Goal: Task Accomplishment & Management: Manage account settings

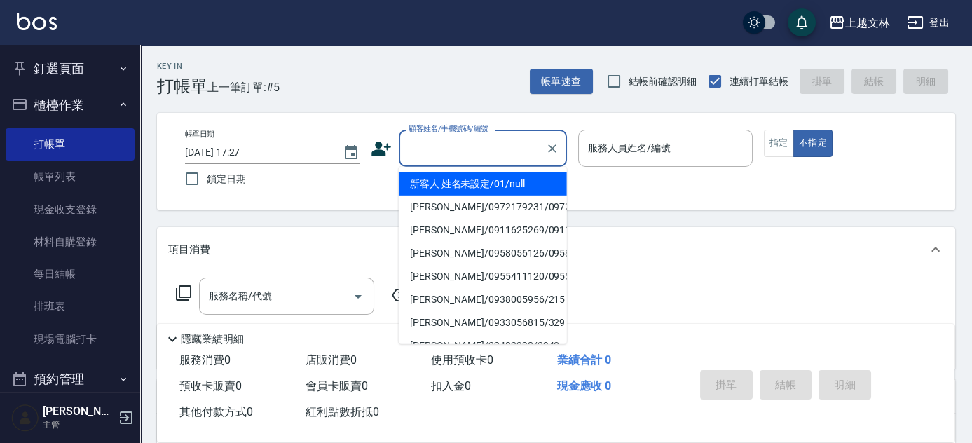
click at [451, 156] on input "顧客姓名/手機號碼/編號" at bounding box center [472, 148] width 135 height 25
drag, startPoint x: 470, startPoint y: 184, endPoint x: 601, endPoint y: 181, distance: 131.8
click at [469, 185] on li "新客人 姓名未設定/01/null" at bounding box center [483, 183] width 168 height 23
type input "新客人 姓名未設定/01/null"
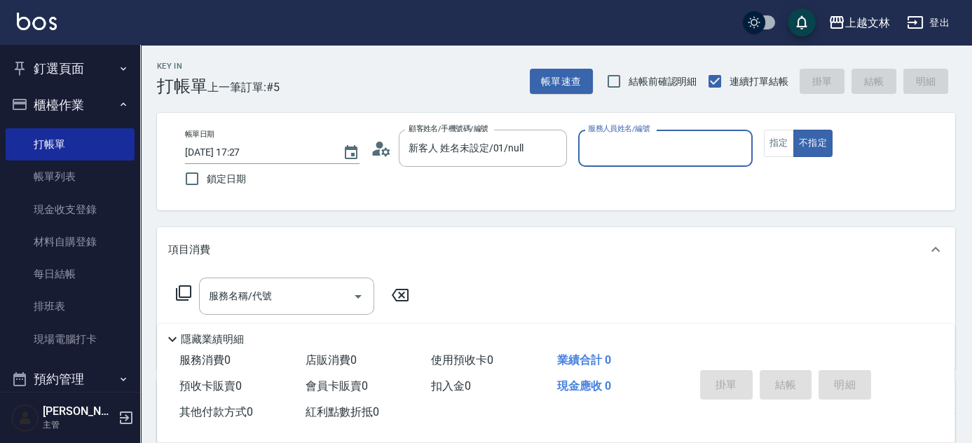
click at [657, 159] on input "服務人員姓名/編號" at bounding box center [665, 148] width 162 height 25
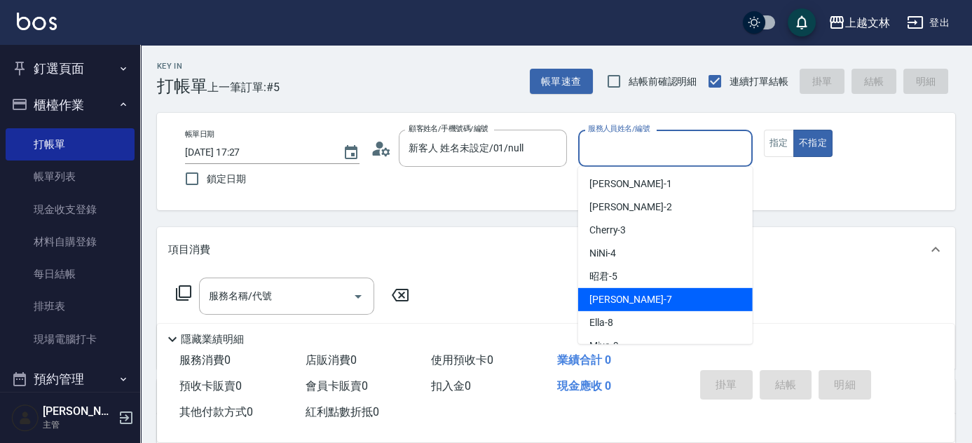
click at [665, 308] on div "Tiffany -7" at bounding box center [665, 299] width 174 height 23
type input "Tiffany-7"
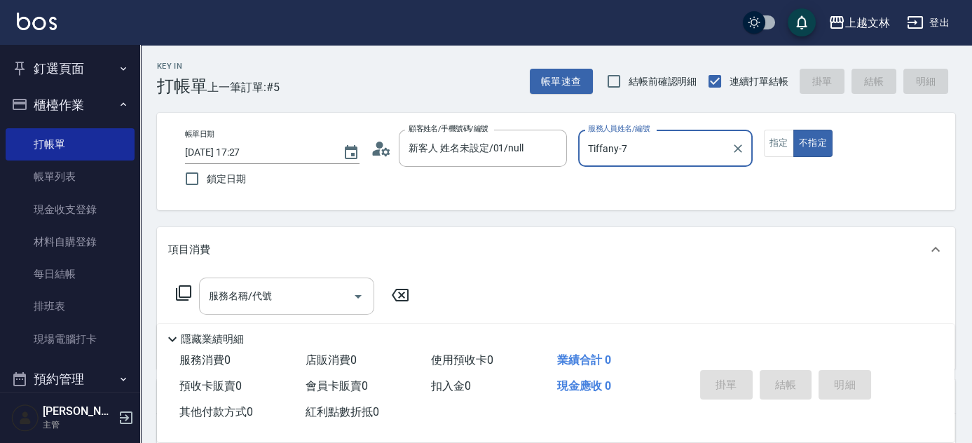
drag, startPoint x: 273, startPoint y: 286, endPoint x: 293, endPoint y: 285, distance: 20.4
click at [273, 286] on input "服務名稱/代號" at bounding box center [276, 296] width 142 height 25
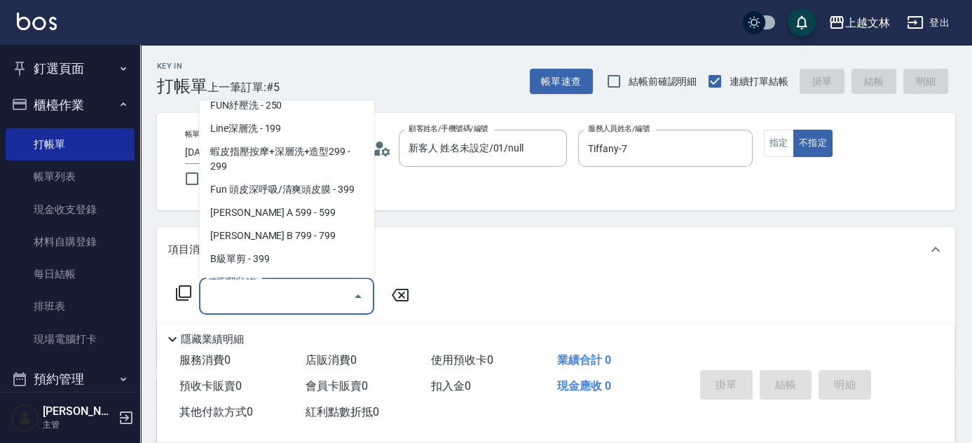
scroll to position [310, 0]
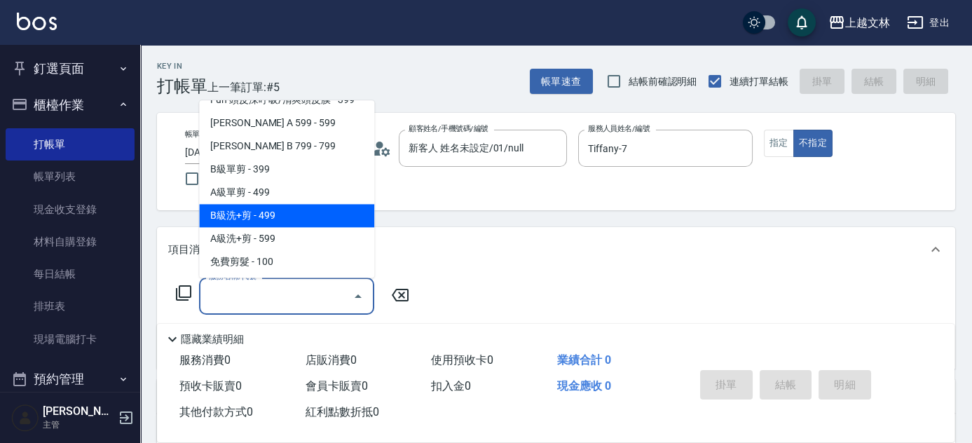
click at [297, 216] on span "B級洗+剪 - 499" at bounding box center [286, 216] width 175 height 23
type input "B級洗+剪(203)"
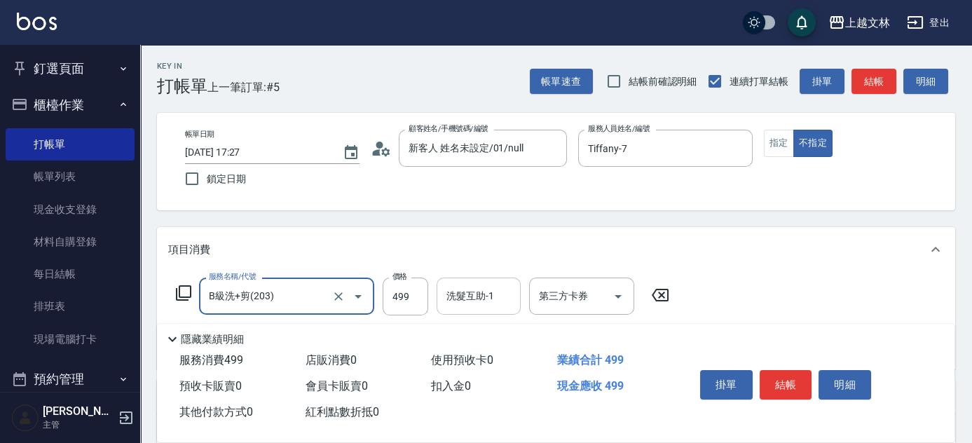
click at [458, 294] on div "洗髮互助-1 洗髮互助-1" at bounding box center [479, 296] width 84 height 37
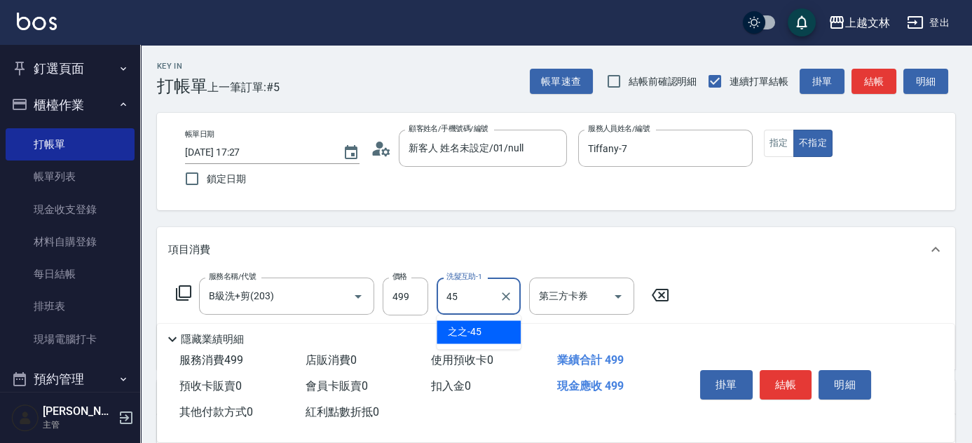
click at [488, 333] on div "之之 -45" at bounding box center [479, 331] width 84 height 23
type input "之之-45"
click at [804, 378] on button "結帳" at bounding box center [786, 384] width 53 height 29
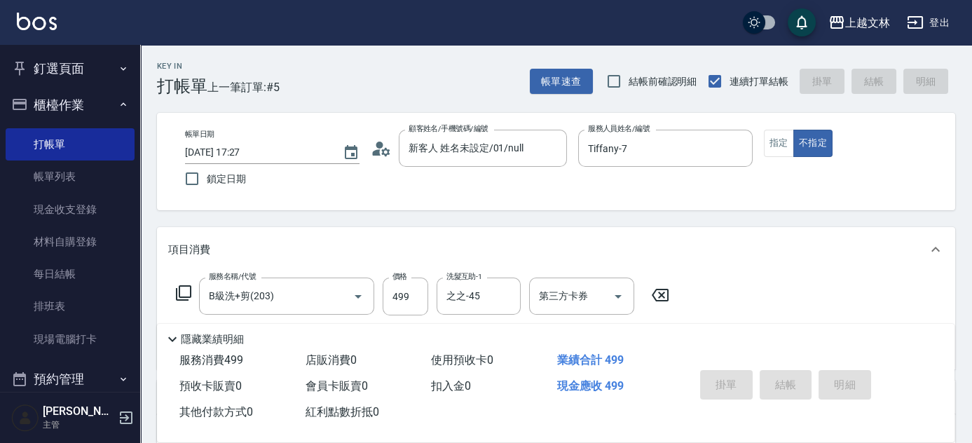
type input "[DATE] 18:07"
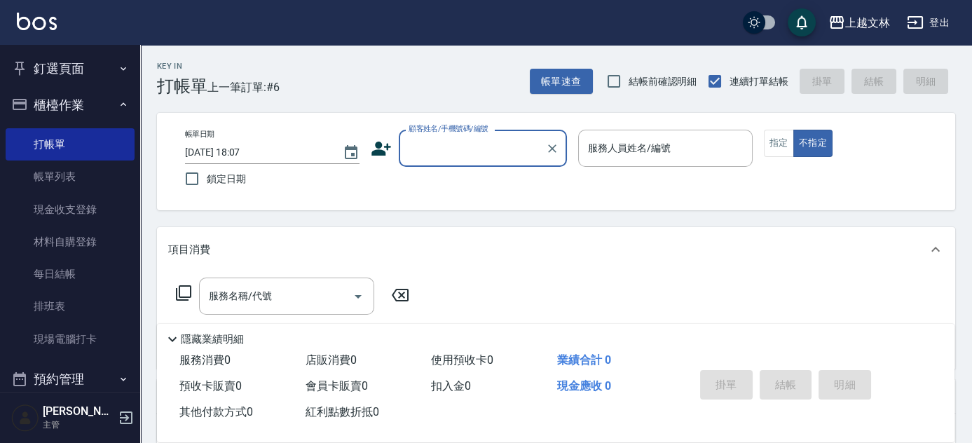
click at [474, 133] on label "顧客姓名/手機號碼/編號" at bounding box center [449, 128] width 80 height 11
click at [474, 136] on input "顧客姓名/手機號碼/編號" at bounding box center [472, 148] width 135 height 25
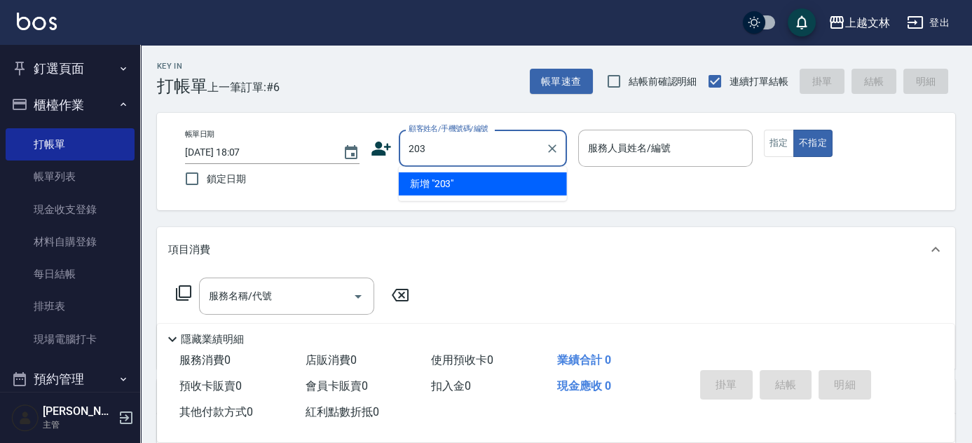
type input "203"
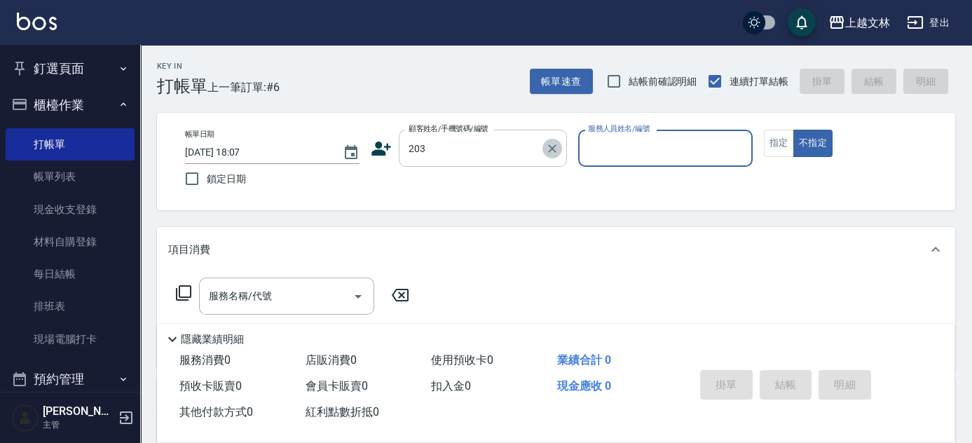
click at [549, 144] on icon "Clear" at bounding box center [552, 149] width 14 height 14
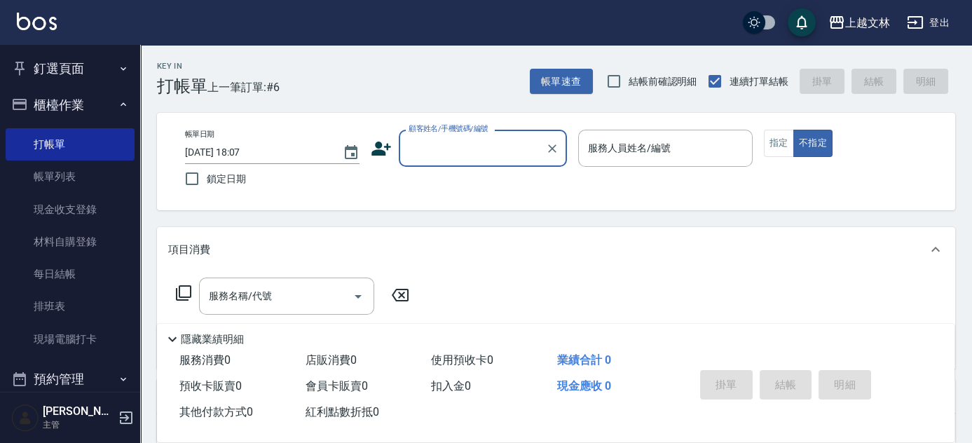
click at [505, 160] on div "顧客姓名/手機號碼/編號" at bounding box center [483, 148] width 168 height 37
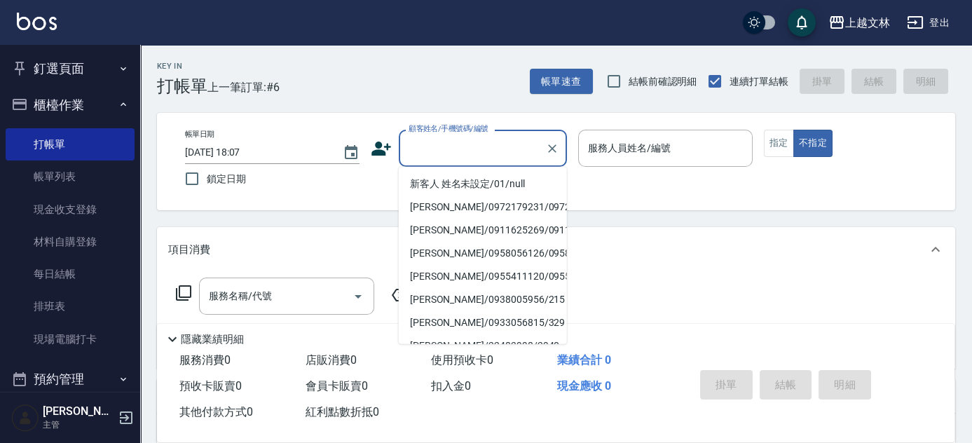
click at [490, 182] on li "新客人 姓名未設定/01/null" at bounding box center [483, 183] width 168 height 23
type input "新客人 姓名未設定/01/null"
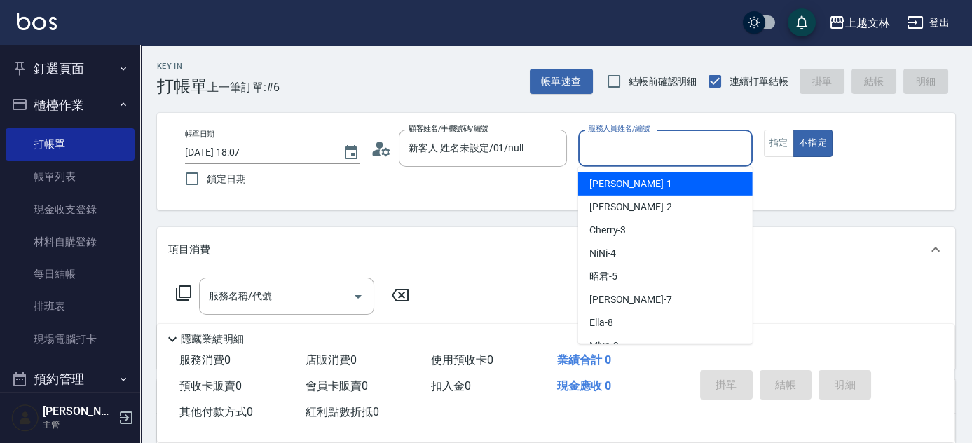
click at [594, 149] on input "服務人員姓名/編號" at bounding box center [665, 148] width 162 height 25
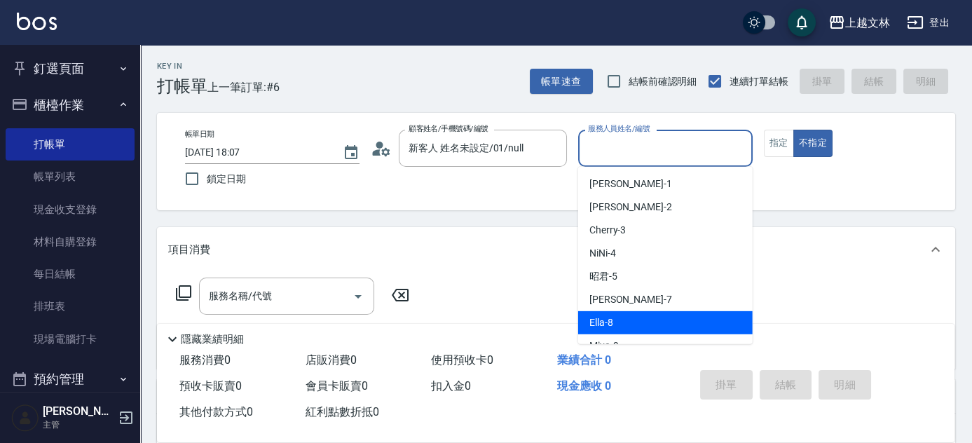
click at [601, 319] on span "Ella -8" at bounding box center [601, 322] width 24 height 15
type input "Ella-8"
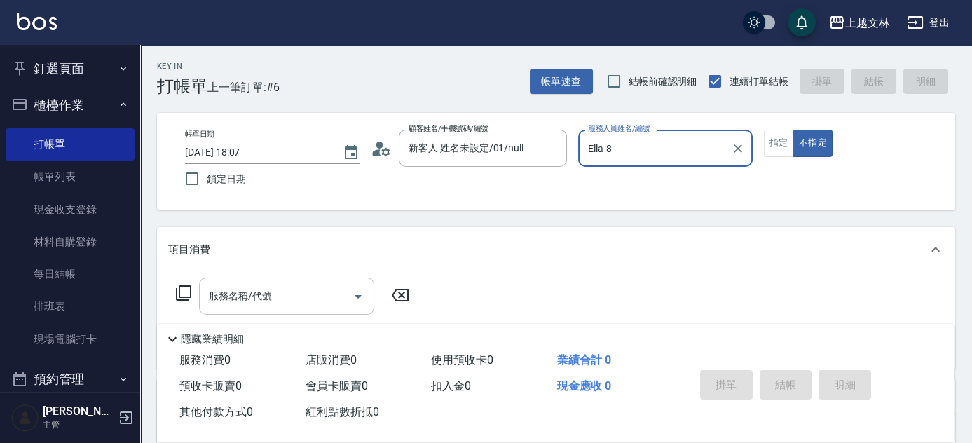
click at [299, 302] on input "服務名稱/代號" at bounding box center [276, 296] width 142 height 25
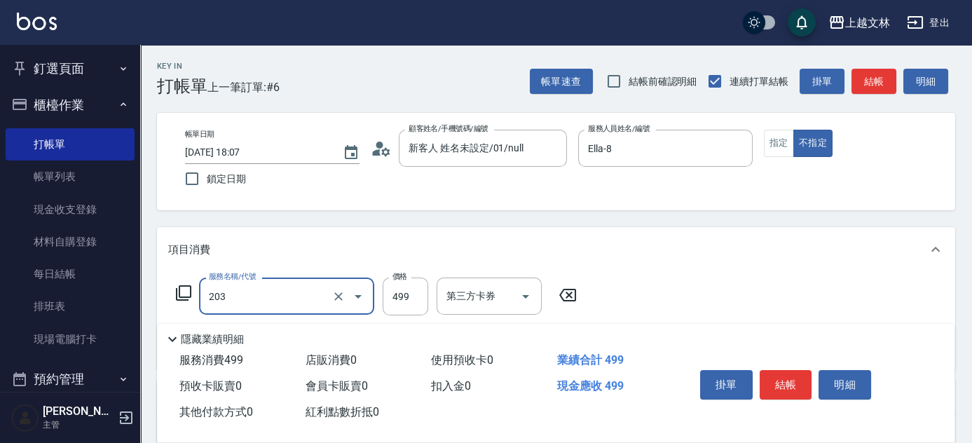
type input "B級洗+剪(203)"
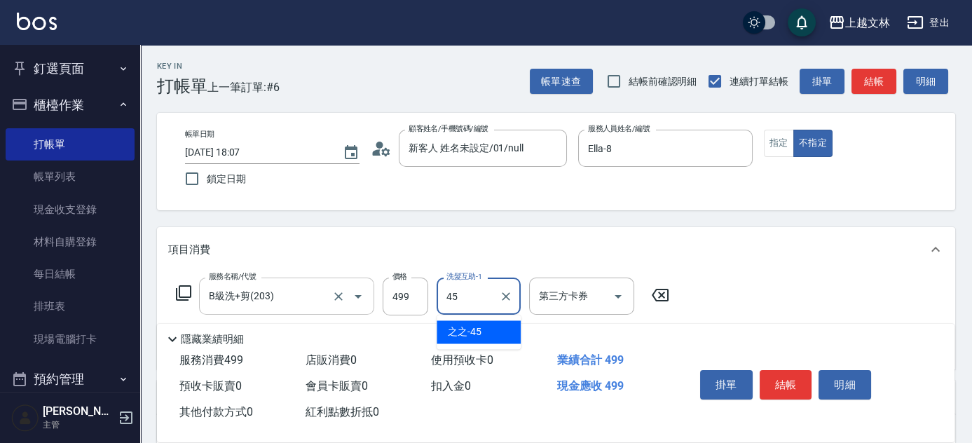
type input "之之-45"
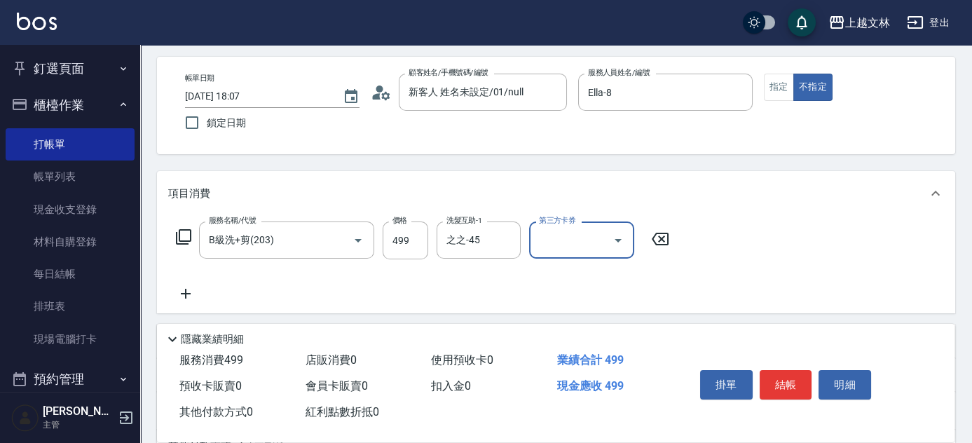
scroll to position [87, 0]
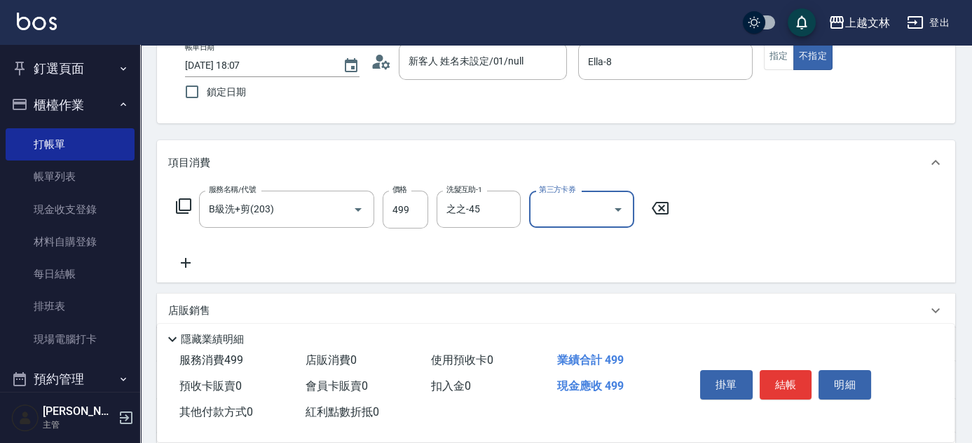
click at [182, 259] on icon at bounding box center [185, 262] width 35 height 17
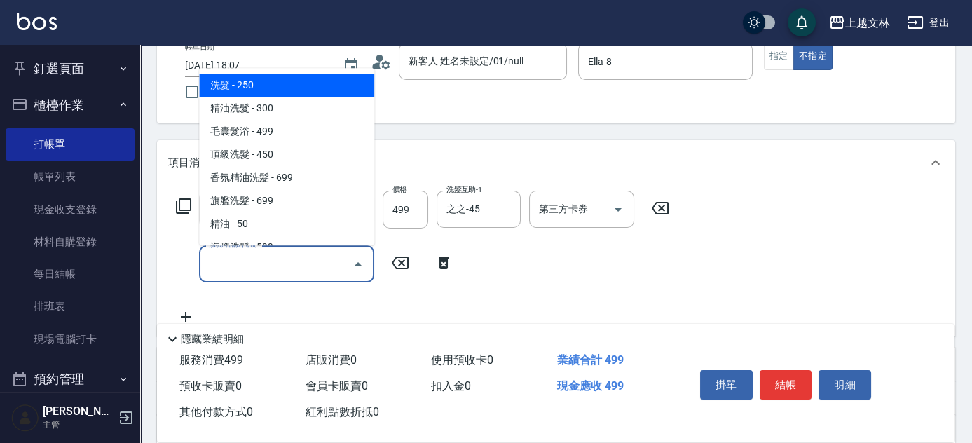
click at [217, 261] on input "服務名稱/代號" at bounding box center [276, 264] width 142 height 25
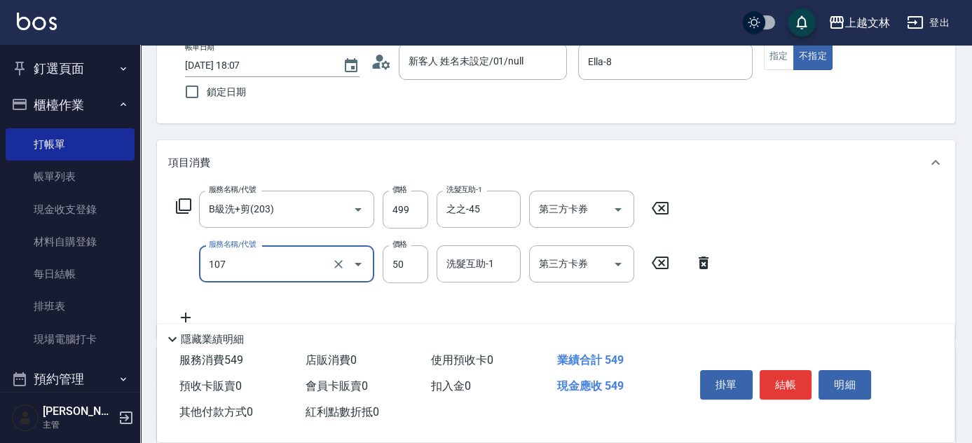
type input "精油(107)"
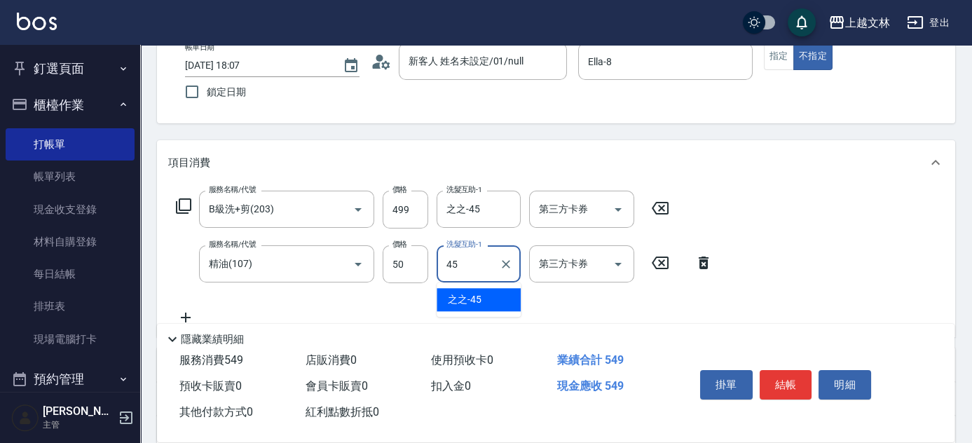
type input "之之-45"
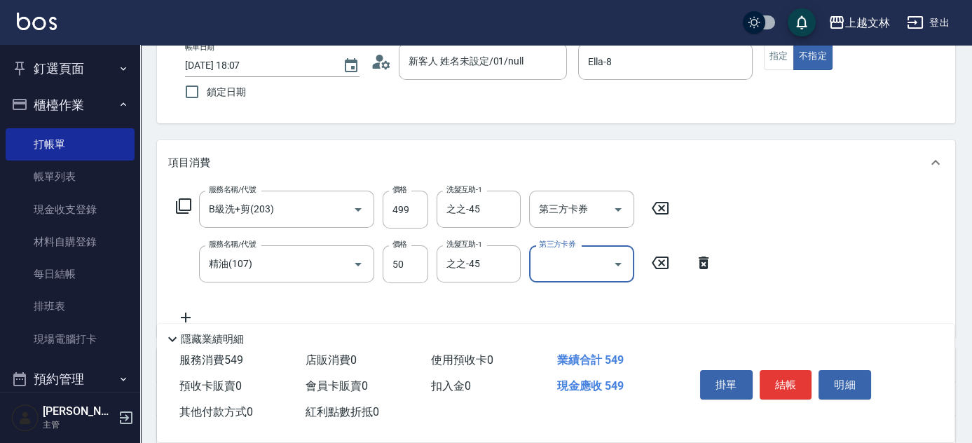
scroll to position [0, 0]
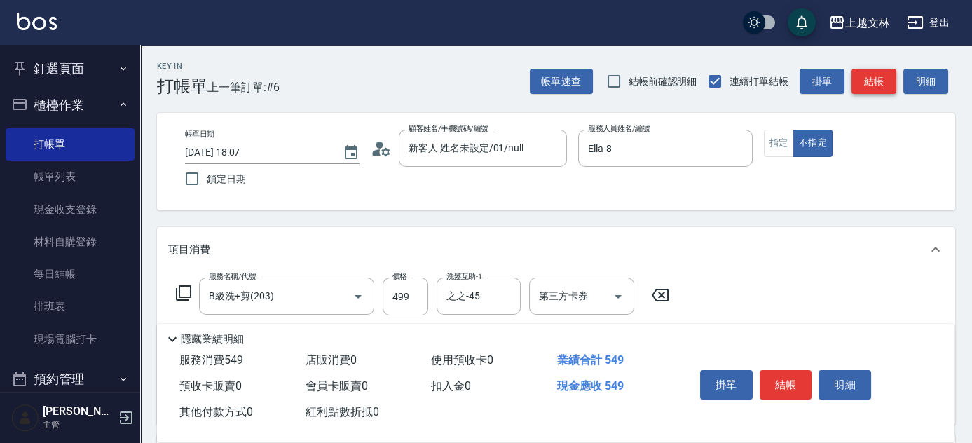
click at [859, 78] on button "結帳" at bounding box center [873, 82] width 45 height 26
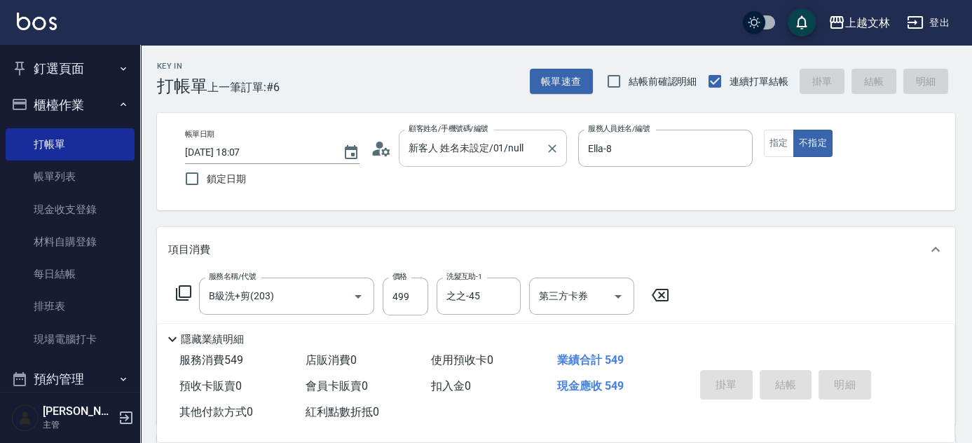
type input "[DATE] 18:27"
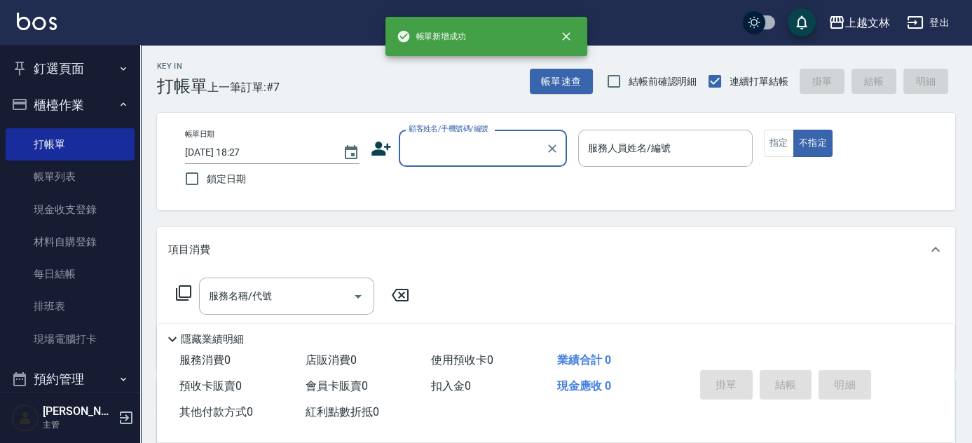
click at [503, 146] on input "顧客姓名/手機號碼/編號" at bounding box center [472, 148] width 135 height 25
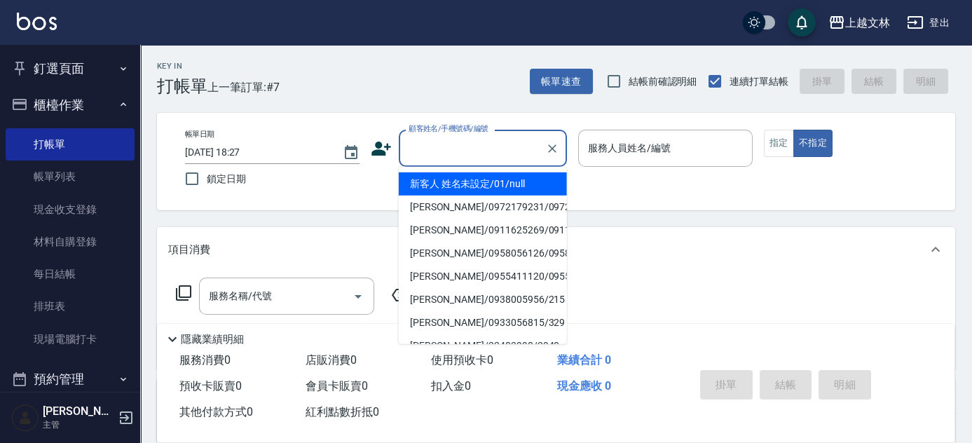
click at [496, 182] on li "新客人 姓名未設定/01/null" at bounding box center [483, 183] width 168 height 23
type input "新客人 姓名未設定/01/null"
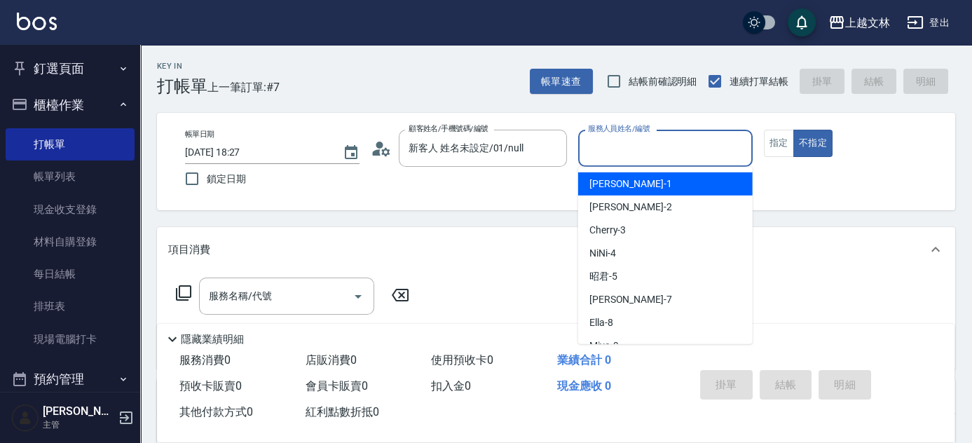
click at [621, 146] on input "服務人員姓名/編號" at bounding box center [665, 148] width 162 height 25
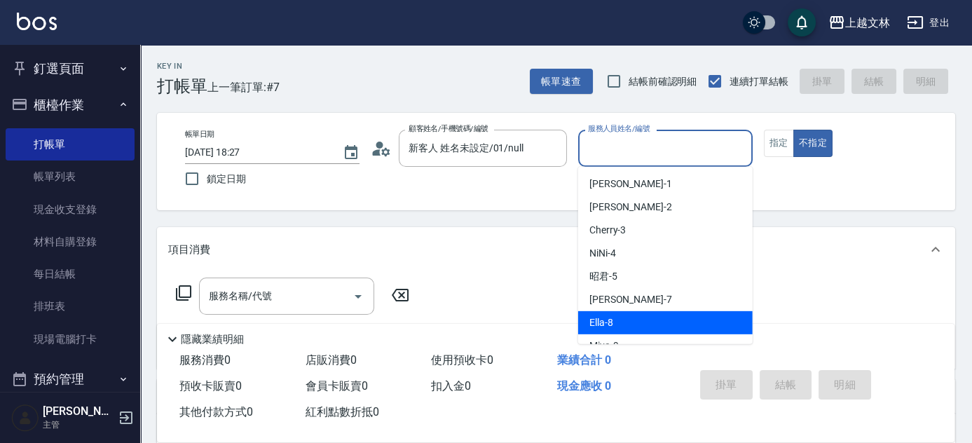
drag, startPoint x: 601, startPoint y: 319, endPoint x: 594, endPoint y: 322, distance: 7.5
click at [601, 319] on span "Ella -8" at bounding box center [601, 322] width 24 height 15
type input "Ella-8"
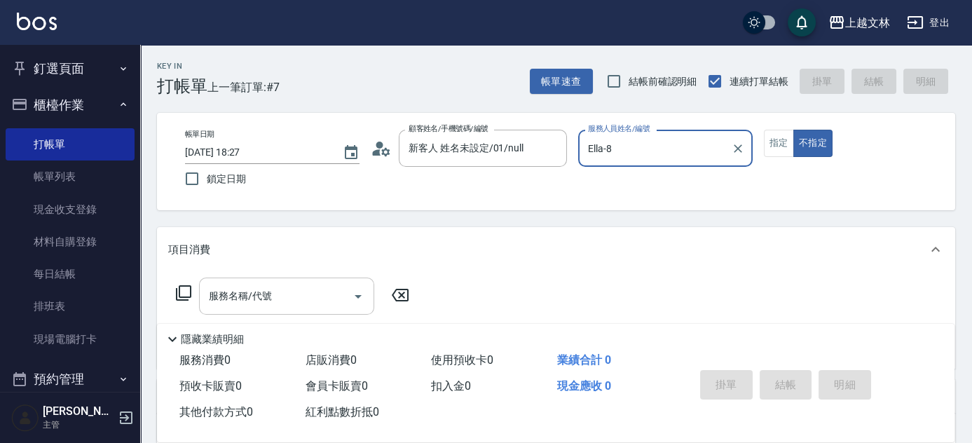
click at [293, 295] on input "服務名稱/代號" at bounding box center [276, 296] width 142 height 25
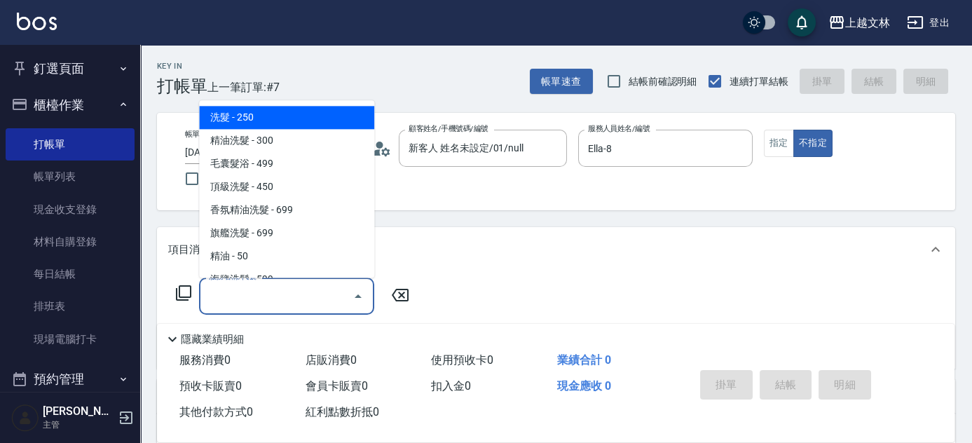
click at [252, 121] on span "洗髮 - 250" at bounding box center [286, 118] width 175 height 23
type input "洗髮(101)"
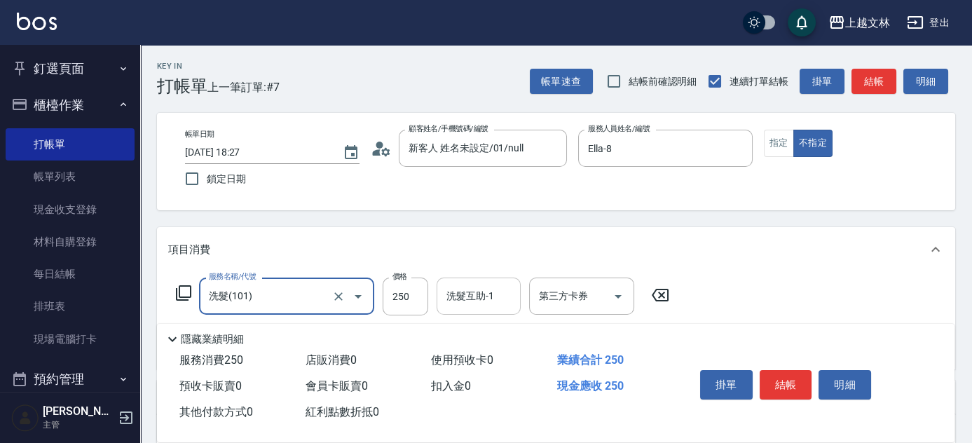
click at [473, 297] on input "洗髮互助-1" at bounding box center [478, 296] width 71 height 25
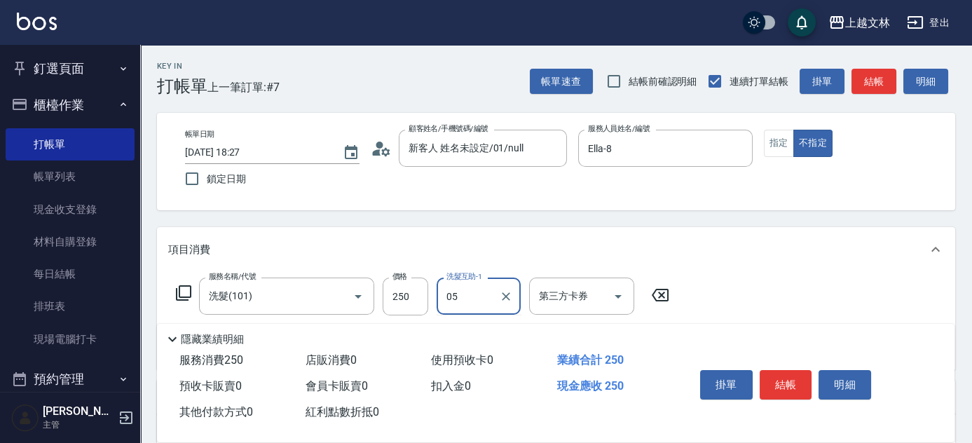
type input "05"
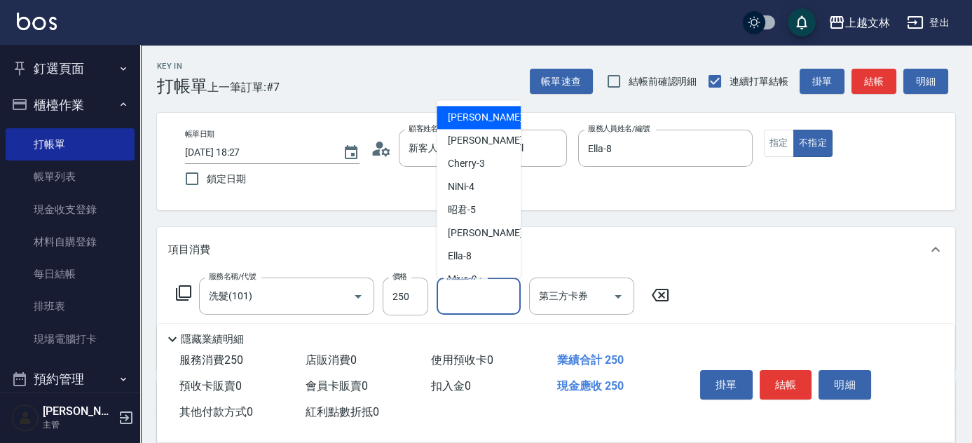
click at [456, 289] on input "洗髮互助-1" at bounding box center [478, 296] width 71 height 25
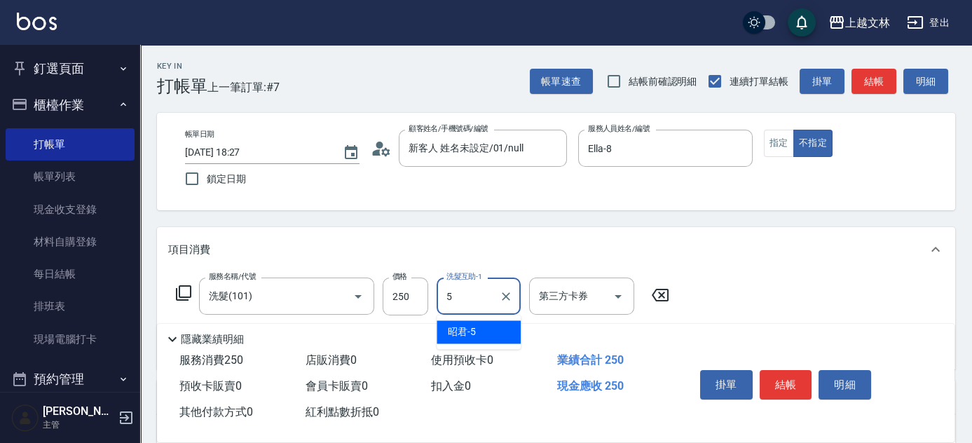
type input "昭君-5"
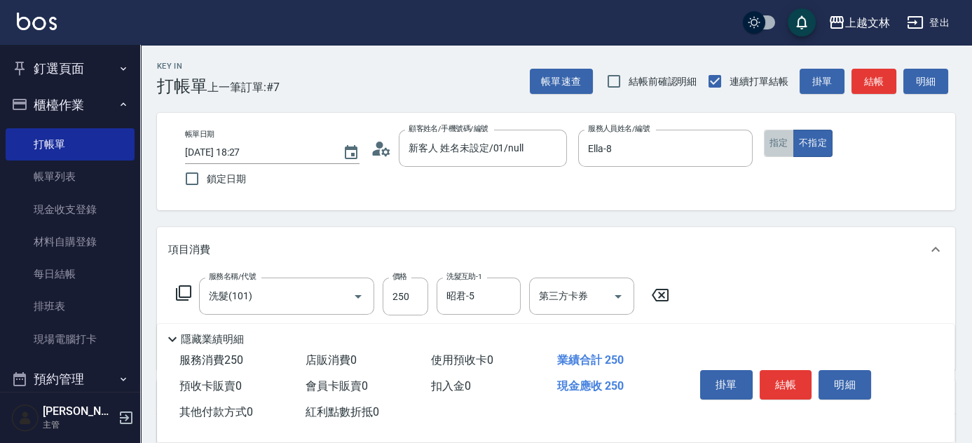
click at [776, 143] on button "指定" at bounding box center [779, 143] width 30 height 27
click at [880, 88] on button "結帳" at bounding box center [873, 82] width 45 height 26
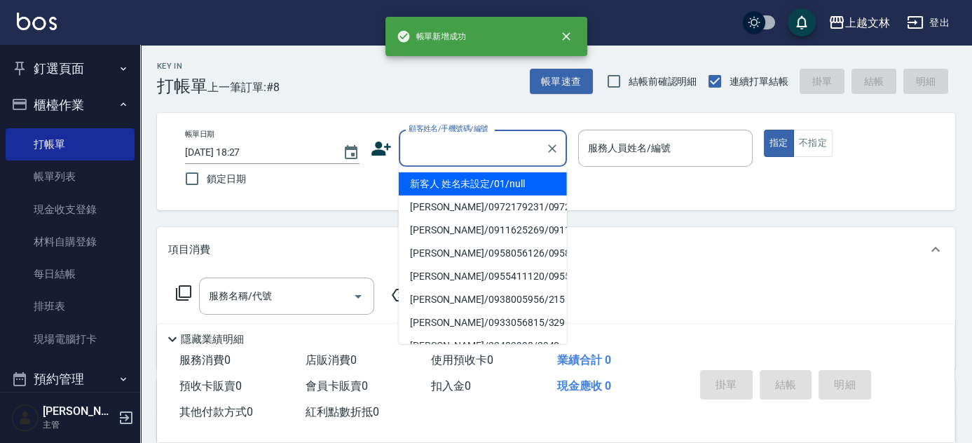
click at [484, 153] on input "顧客姓名/手機號碼/編號" at bounding box center [472, 148] width 135 height 25
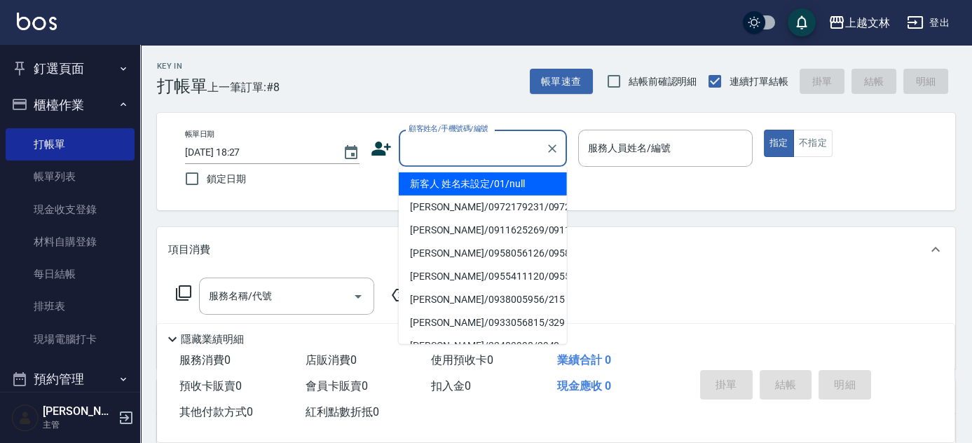
click at [488, 188] on li "新客人 姓名未設定/01/null" at bounding box center [483, 183] width 168 height 23
type input "新客人 姓名未設定/01/null"
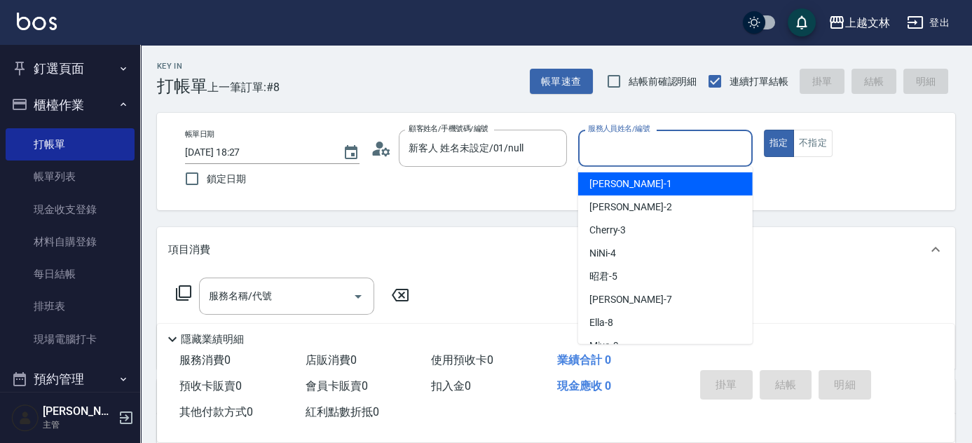
click at [647, 154] on input "服務人員姓名/編號" at bounding box center [665, 148] width 162 height 25
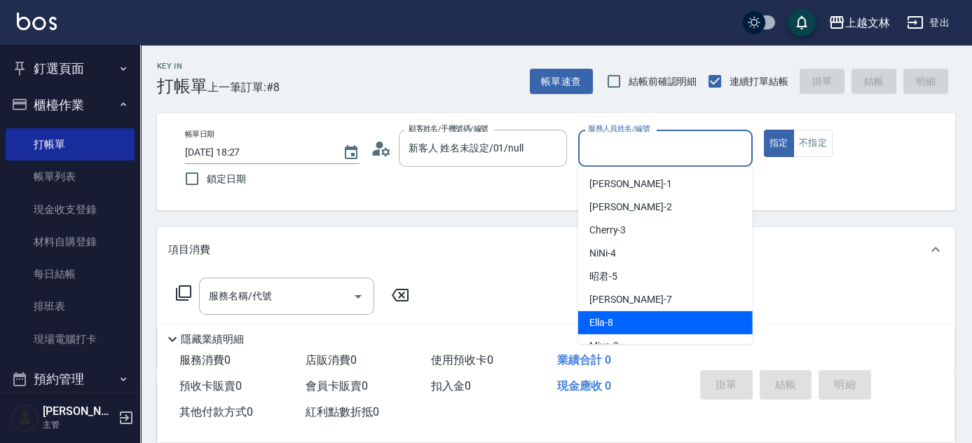
click at [600, 329] on span "Ella -8" at bounding box center [601, 322] width 24 height 15
type input "Ella-8"
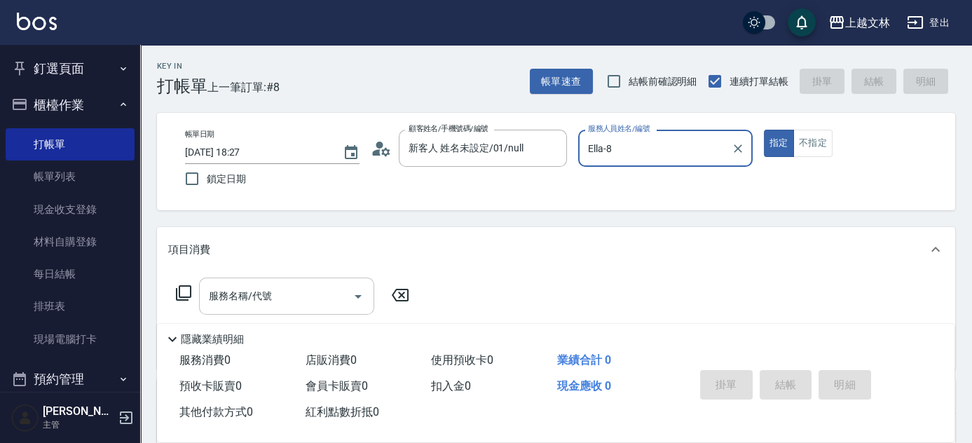
click at [292, 300] on input "服務名稱/代號" at bounding box center [276, 296] width 142 height 25
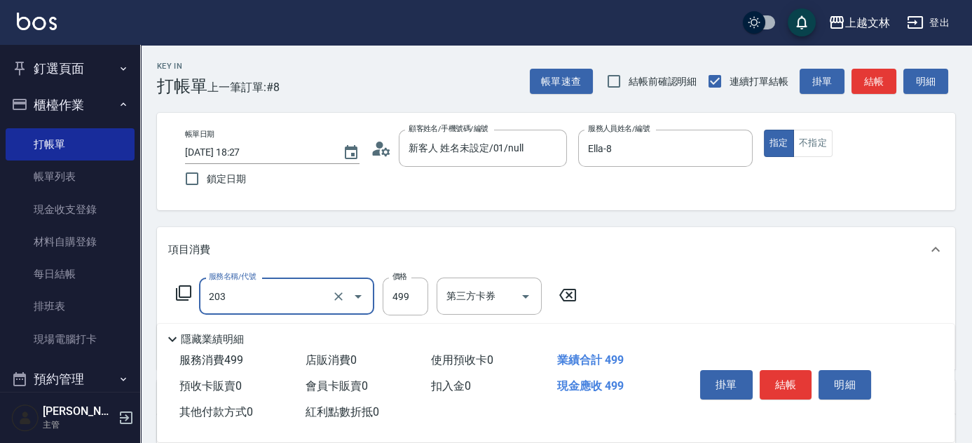
type input "B級洗+剪(203)"
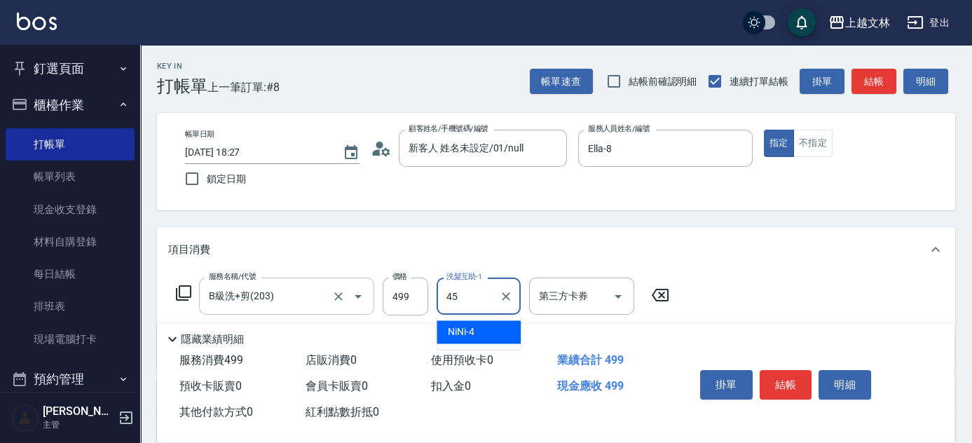
type input "之之-45"
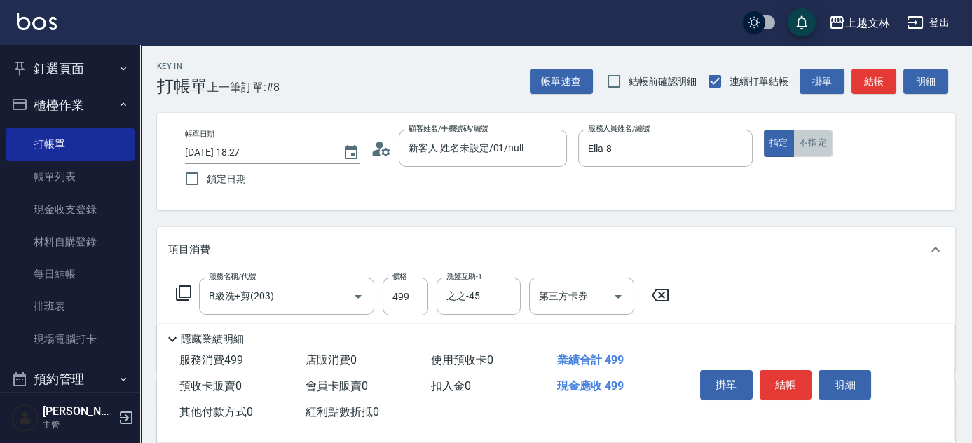
click at [826, 151] on button "不指定" at bounding box center [812, 143] width 39 height 27
click at [863, 76] on button "結帳" at bounding box center [873, 82] width 45 height 26
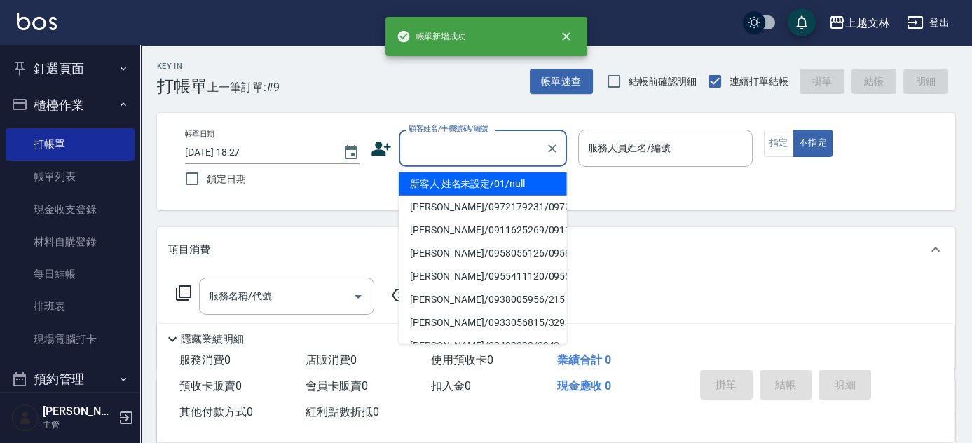
click at [498, 144] on input "顧客姓名/手機號碼/編號" at bounding box center [472, 148] width 135 height 25
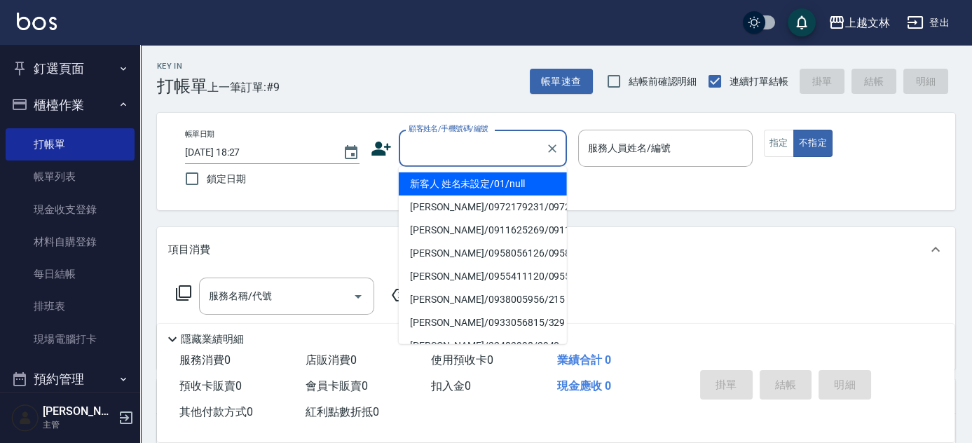
click at [492, 188] on li "新客人 姓名未設定/01/null" at bounding box center [483, 183] width 168 height 23
type input "新客人 姓名未設定/01/null"
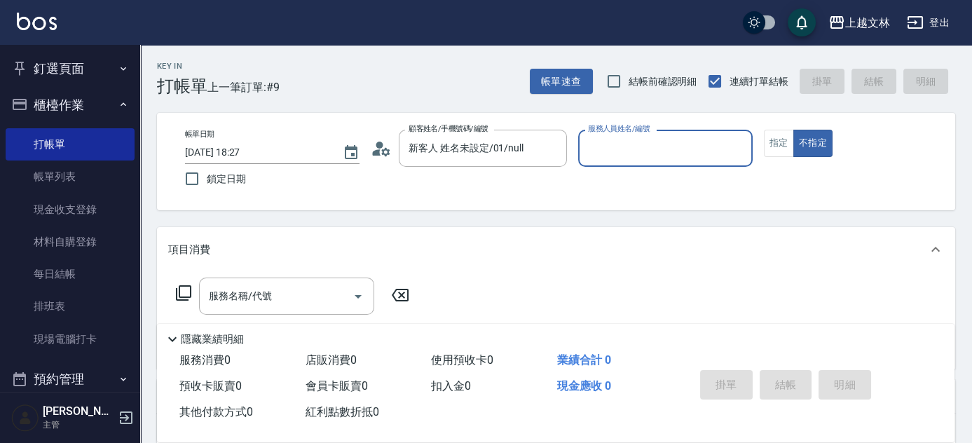
click at [634, 149] on input "服務人員姓名/編號" at bounding box center [665, 148] width 162 height 25
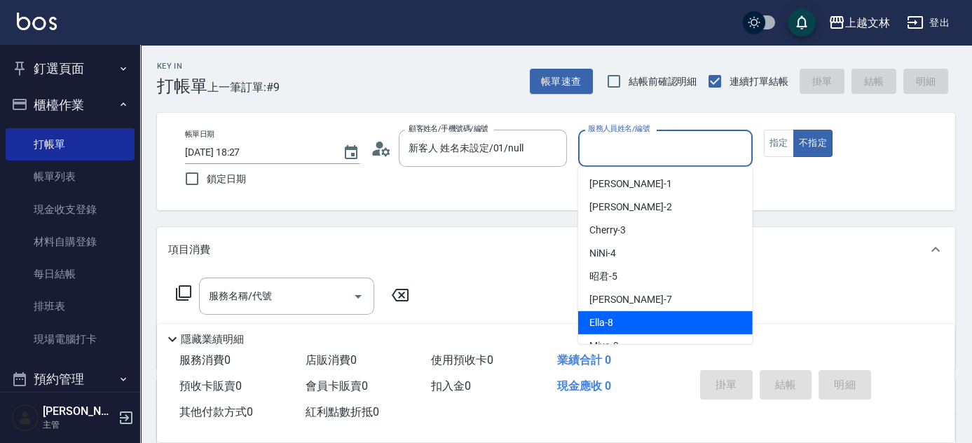
click at [589, 313] on div "Ella -8" at bounding box center [665, 322] width 174 height 23
type input "Ella-8"
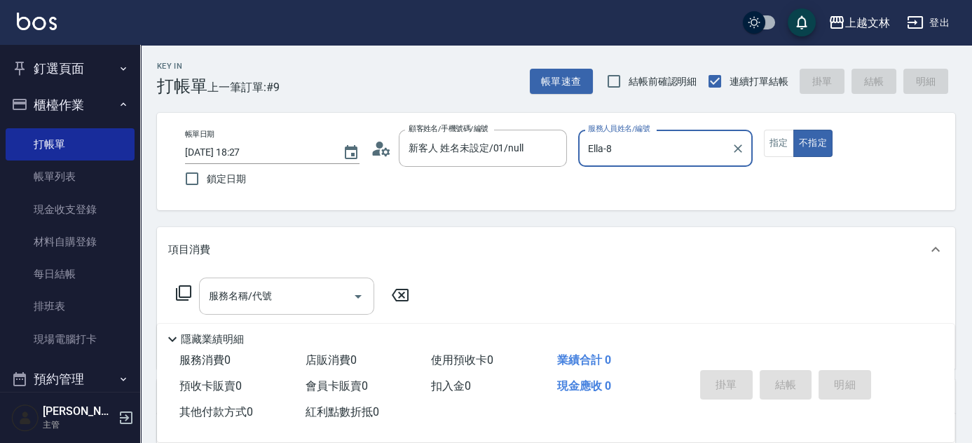
click at [312, 300] on input "服務名稱/代號" at bounding box center [276, 296] width 142 height 25
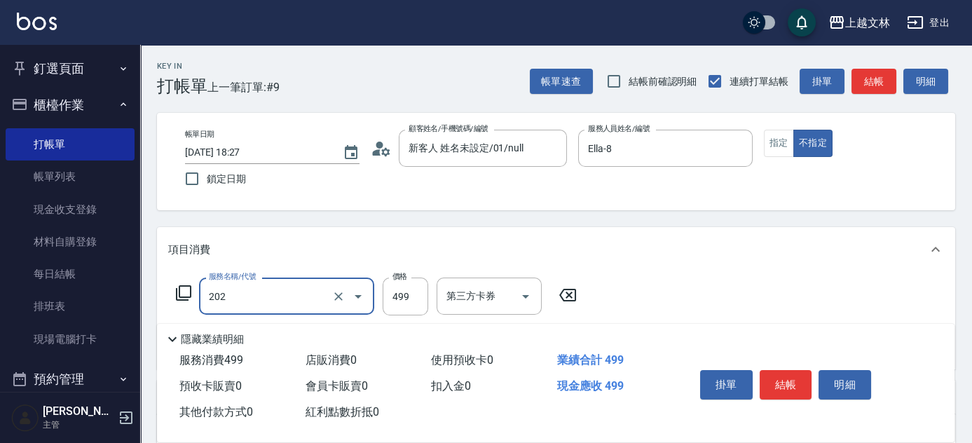
type input "A級單剪(202)"
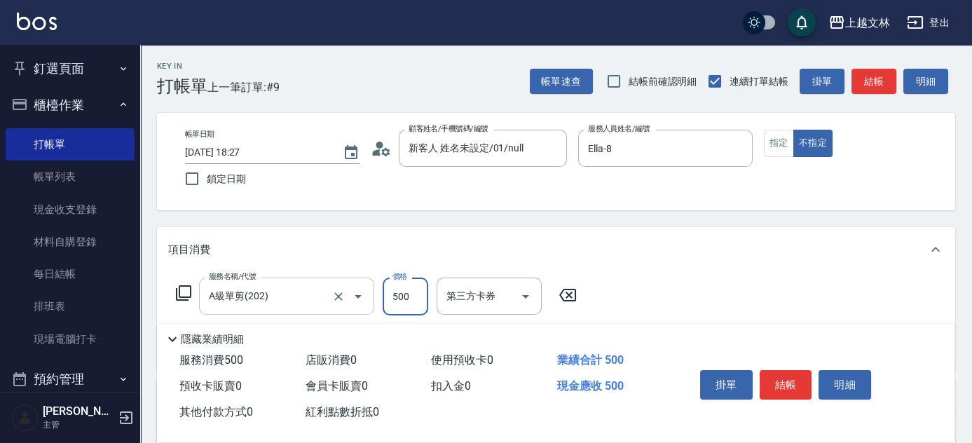
type input "500"
click at [783, 149] on button "指定" at bounding box center [779, 143] width 30 height 27
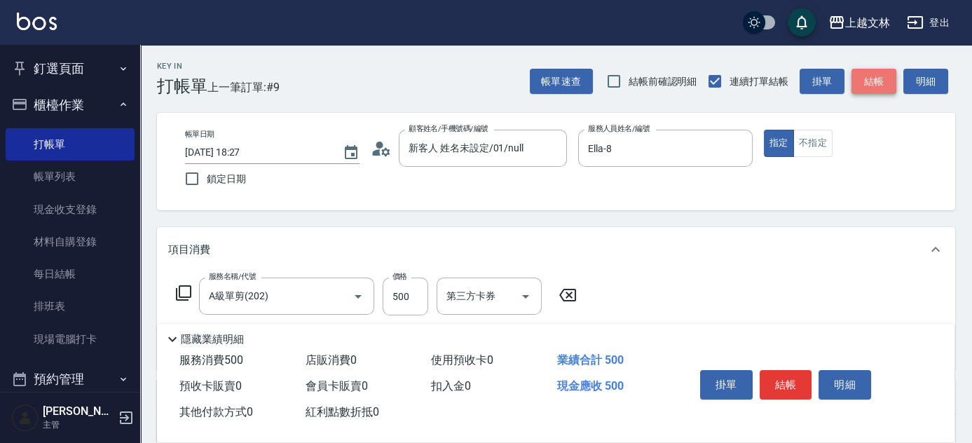
click at [878, 81] on button "結帳" at bounding box center [873, 82] width 45 height 26
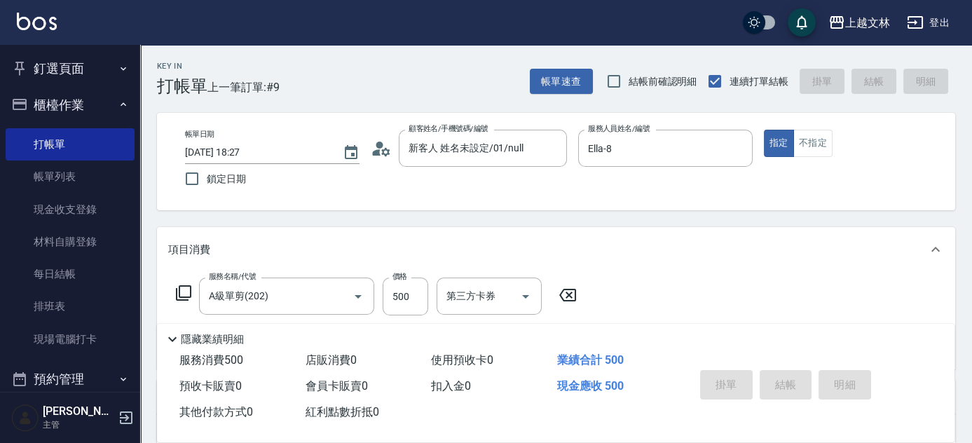
type input "[DATE] 18:28"
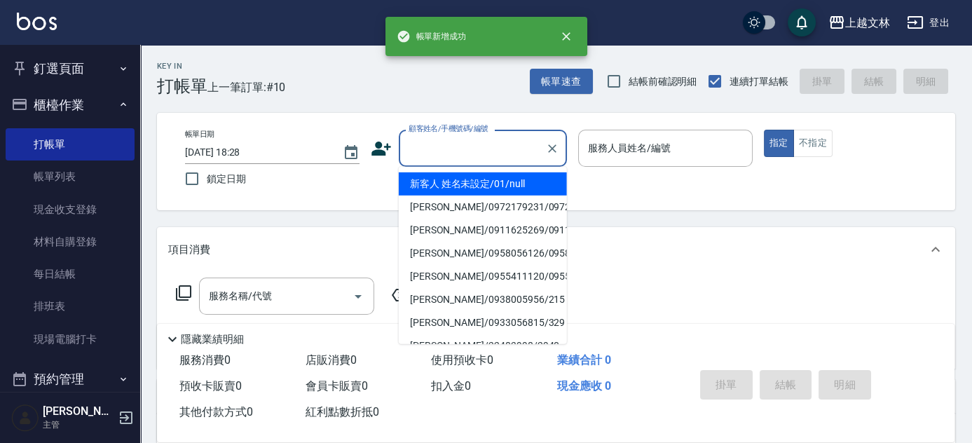
click at [439, 156] on input "顧客姓名/手機號碼/編號" at bounding box center [472, 148] width 135 height 25
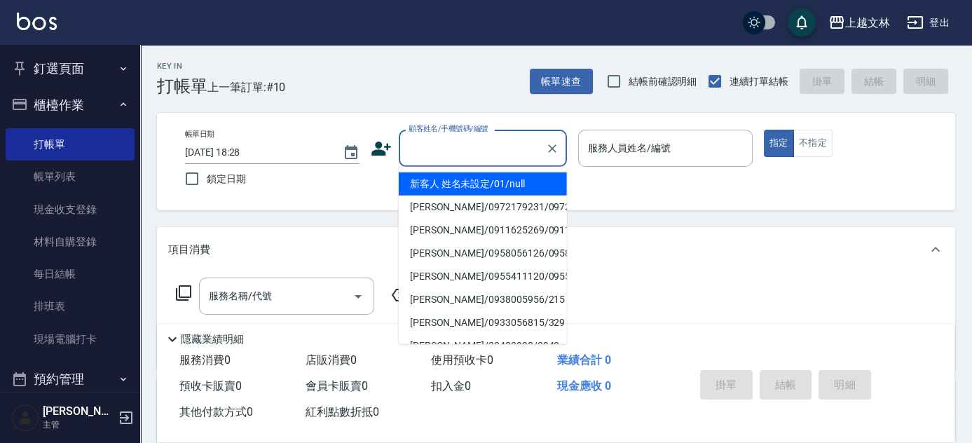
click at [449, 191] on li "新客人 姓名未設定/01/null" at bounding box center [483, 183] width 168 height 23
type input "新客人 姓名未設定/01/null"
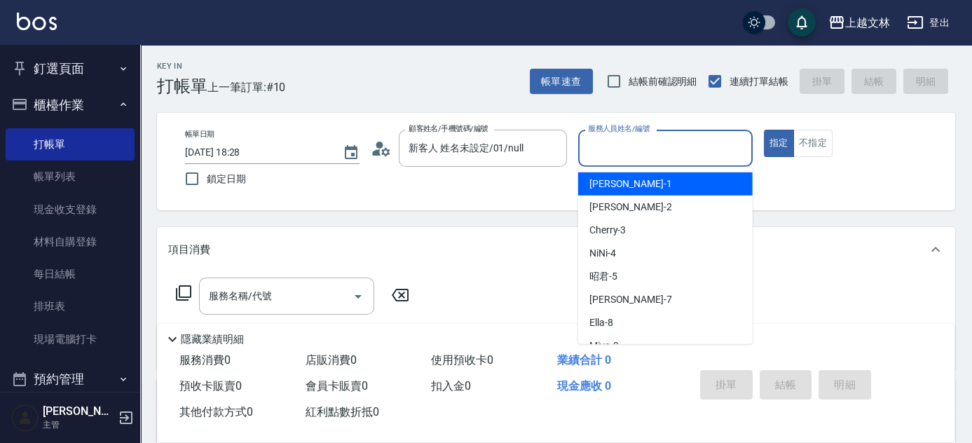
click at [656, 142] on input "服務人員姓名/編號" at bounding box center [665, 148] width 162 height 25
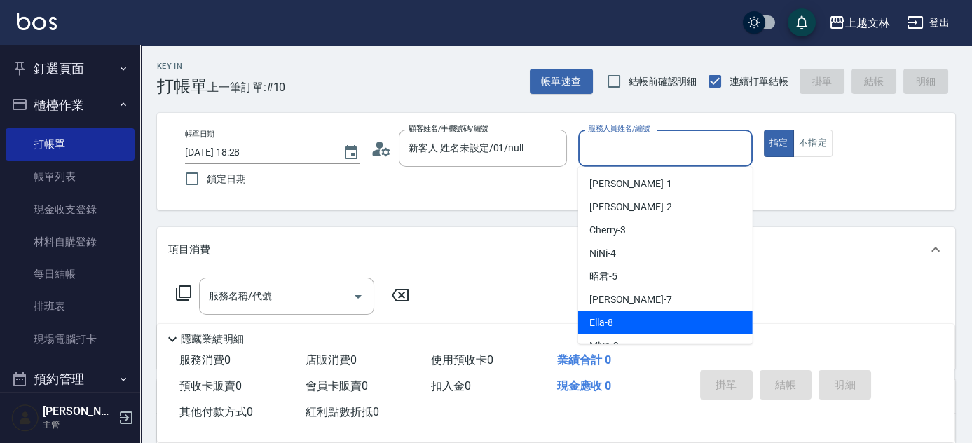
click at [618, 324] on div "Ella -8" at bounding box center [665, 322] width 174 height 23
type input "Ella-8"
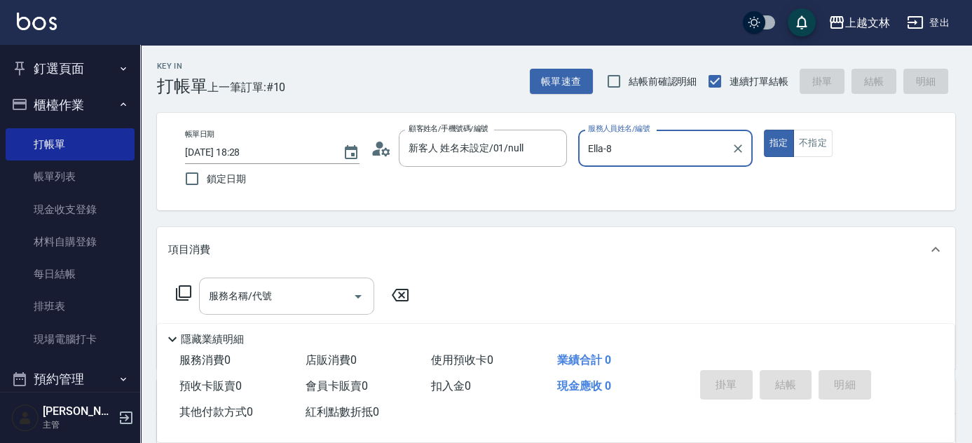
click at [314, 297] on input "服務名稱/代號" at bounding box center [276, 296] width 142 height 25
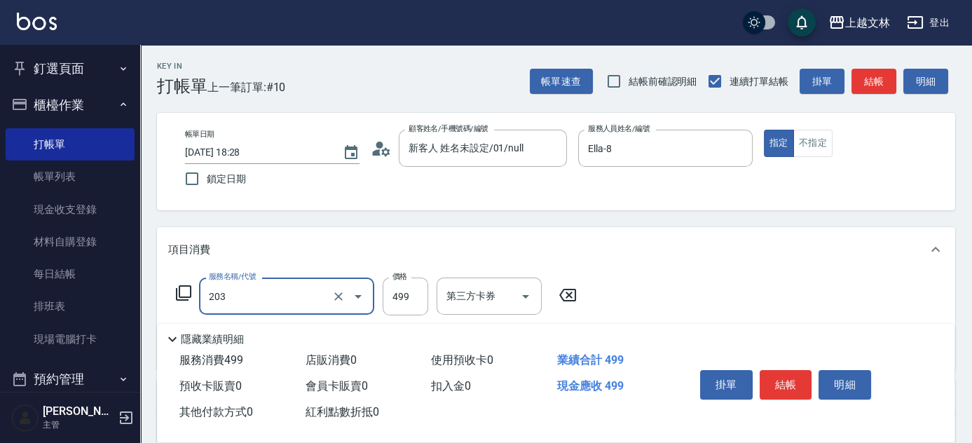
type input "B級洗+剪(203)"
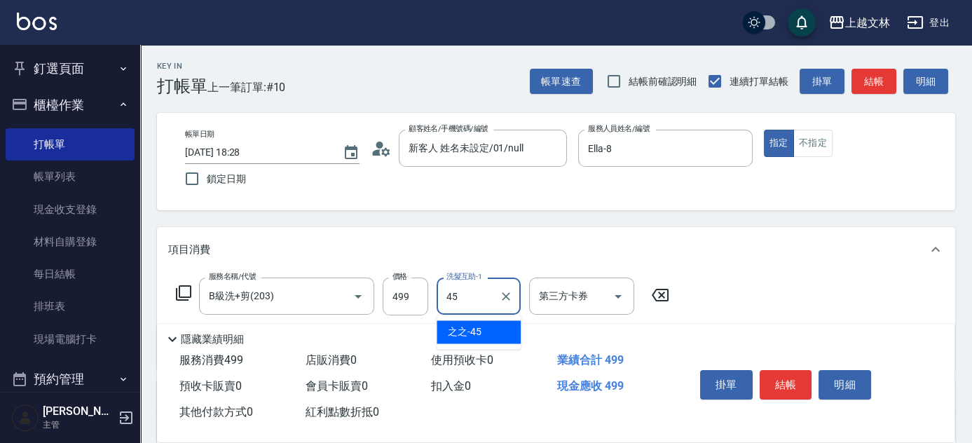
type input "之之-45"
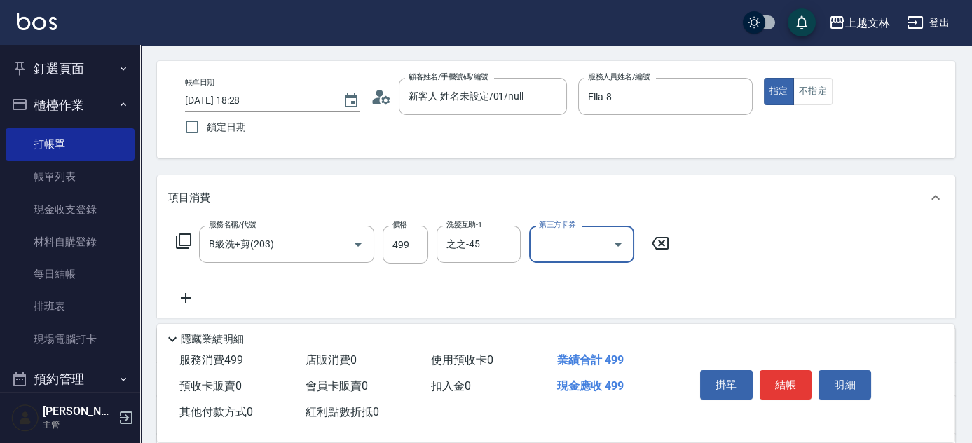
scroll to position [91, 0]
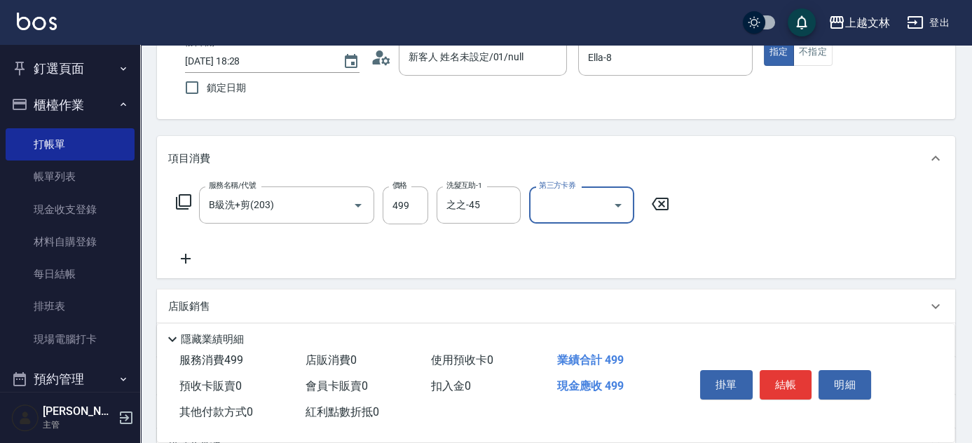
click at [183, 257] on icon at bounding box center [185, 258] width 35 height 17
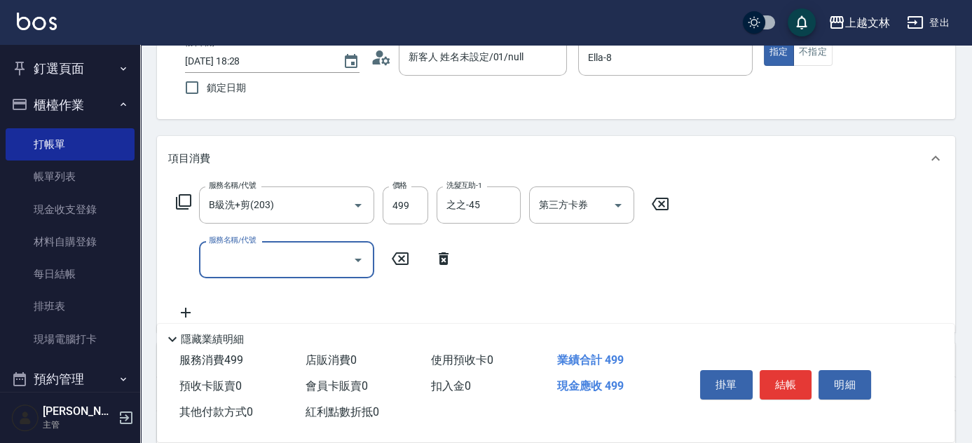
click at [241, 261] on input "服務名稱/代號" at bounding box center [276, 259] width 142 height 25
type input "精油(107)"
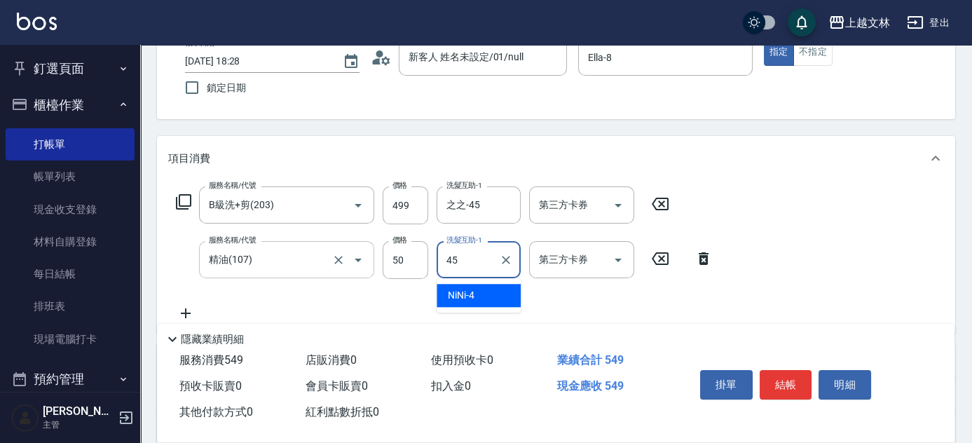
type input "之之-45"
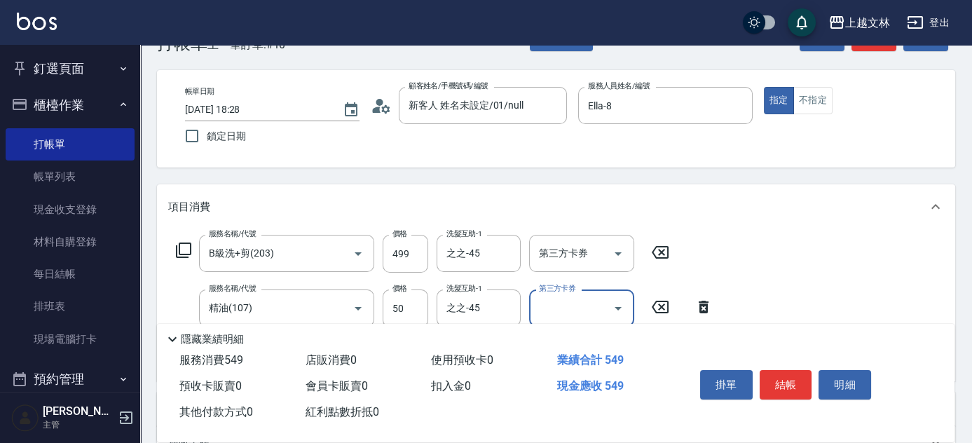
scroll to position [41, 0]
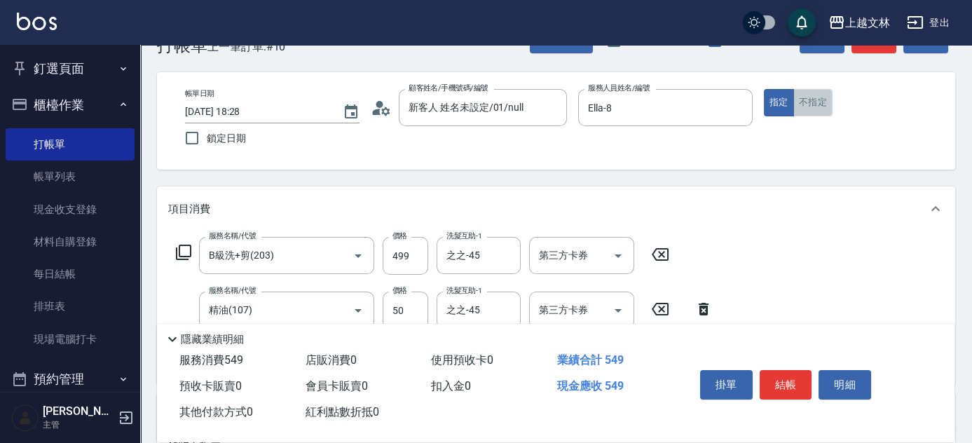
click at [811, 100] on button "不指定" at bounding box center [812, 102] width 39 height 27
click at [867, 48] on button "結帳" at bounding box center [873, 41] width 45 height 26
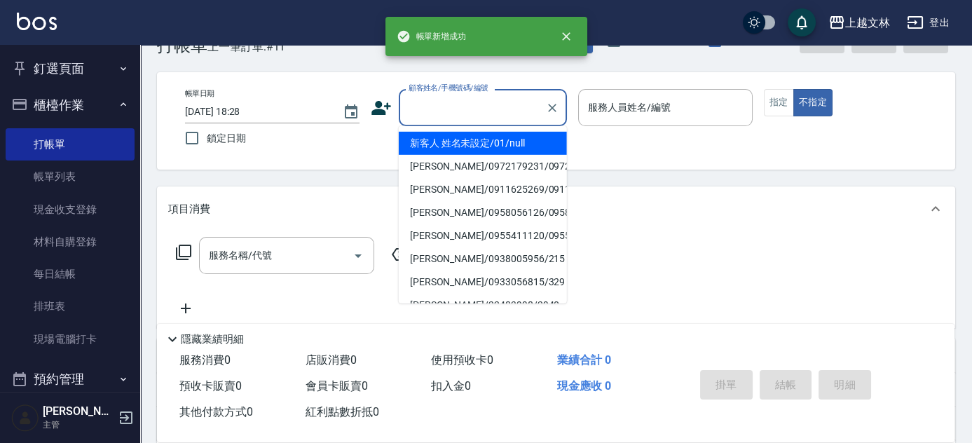
click at [482, 113] on input "顧客姓名/手機號碼/編號" at bounding box center [472, 107] width 135 height 25
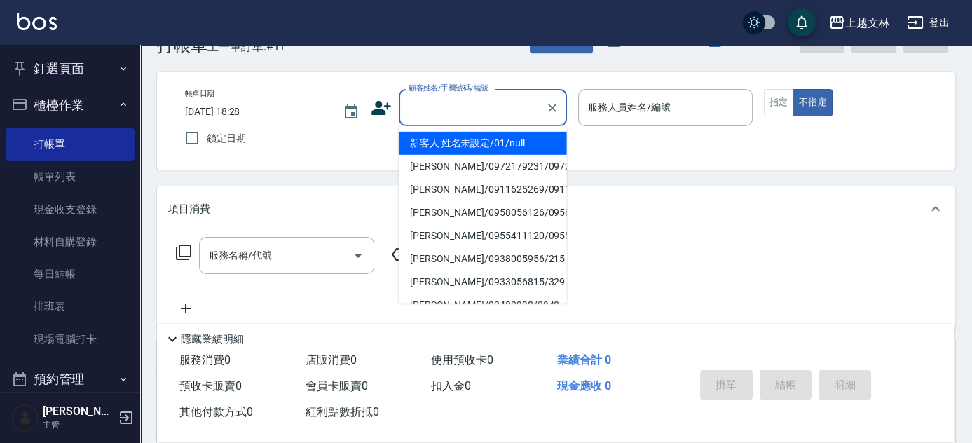
click at [484, 139] on li "新客人 姓名未設定/01/null" at bounding box center [483, 143] width 168 height 23
type input "新客人 姓名未設定/01/null"
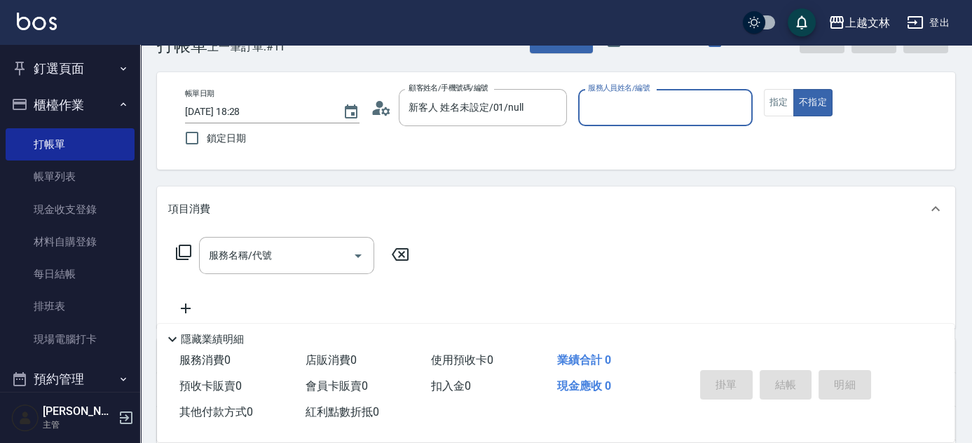
click at [626, 104] on input "服務人員姓名/編號" at bounding box center [665, 107] width 162 height 25
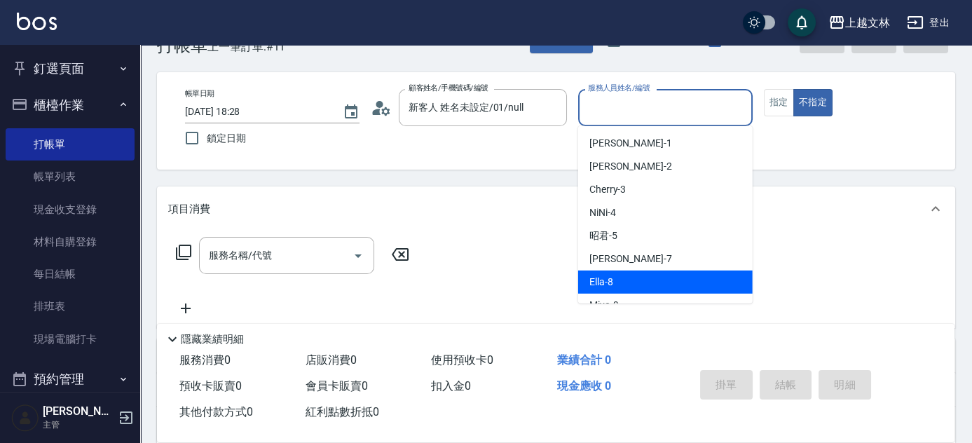
click at [600, 280] on span "Ella -8" at bounding box center [601, 282] width 24 height 15
type input "Ella-8"
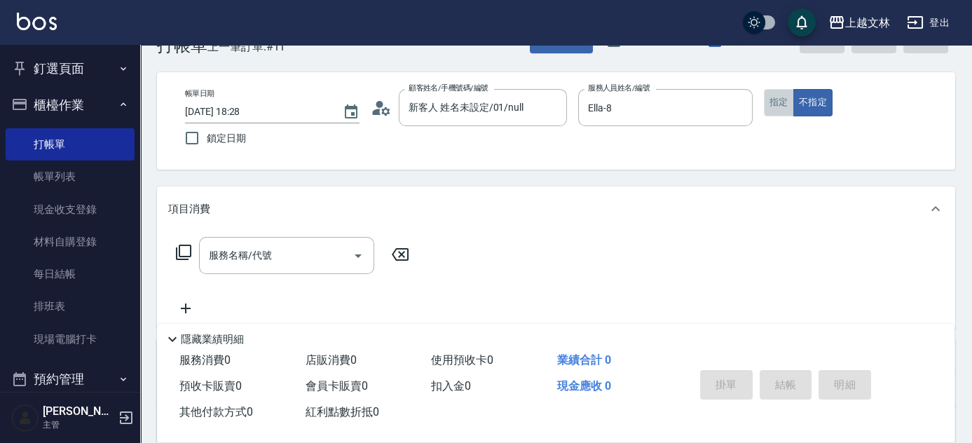
drag, startPoint x: 779, startPoint y: 107, endPoint x: 667, endPoint y: 142, distance: 117.7
click at [777, 107] on button "指定" at bounding box center [779, 102] width 30 height 27
click at [304, 257] on input "服務名稱/代號" at bounding box center [276, 255] width 142 height 25
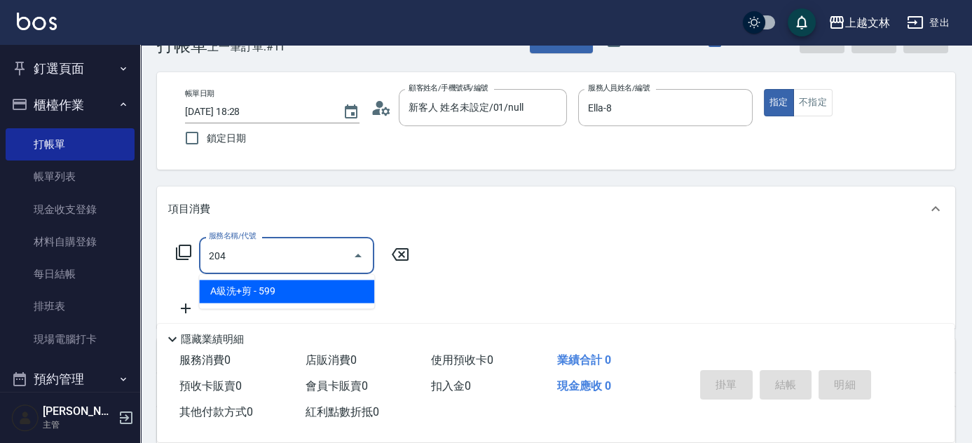
type input "A級洗+剪(204)"
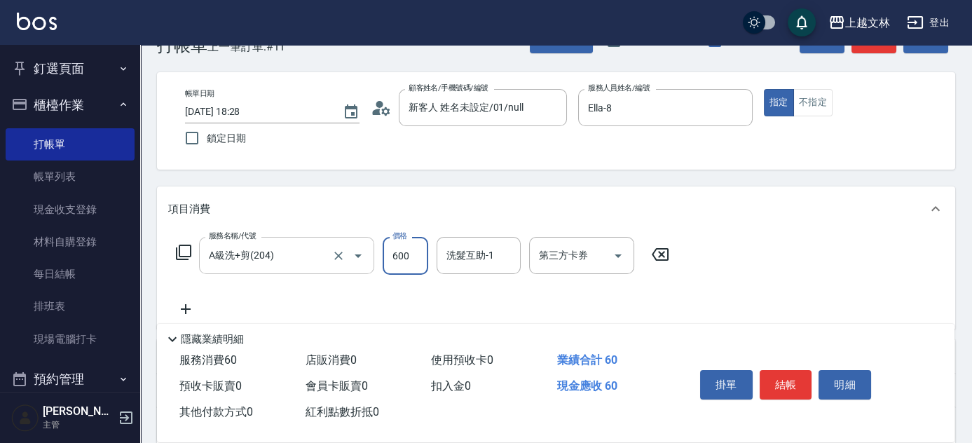
type input "600"
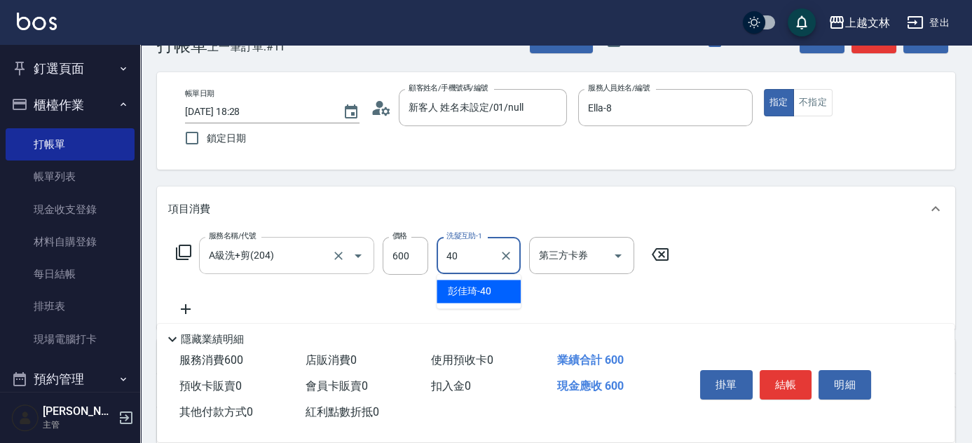
type input "彭佳琦-40"
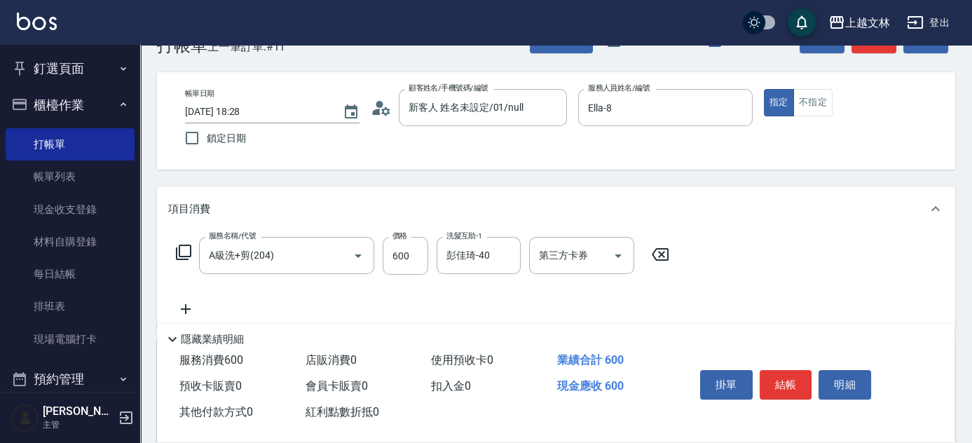
click at [868, 44] on div "上越文[PERSON_NAME]出" at bounding box center [486, 22] width 972 height 45
click at [784, 381] on button "結帳" at bounding box center [786, 384] width 53 height 29
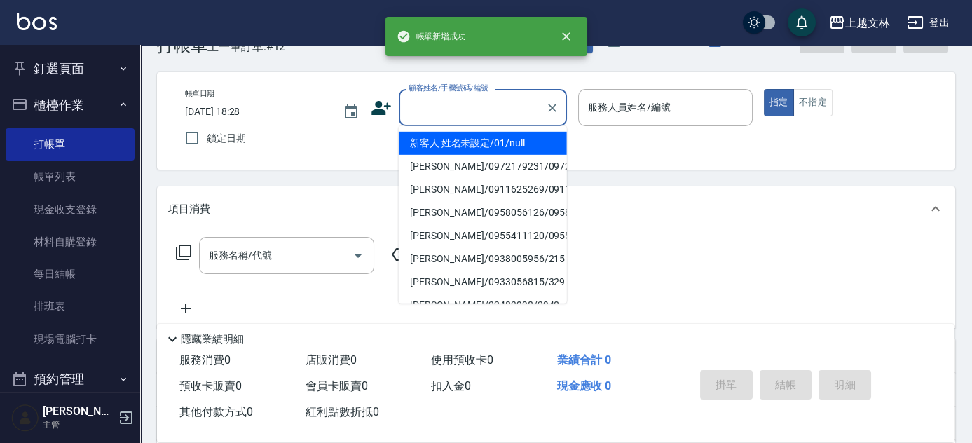
click at [461, 113] on input "顧客姓名/手機號碼/編號" at bounding box center [472, 107] width 135 height 25
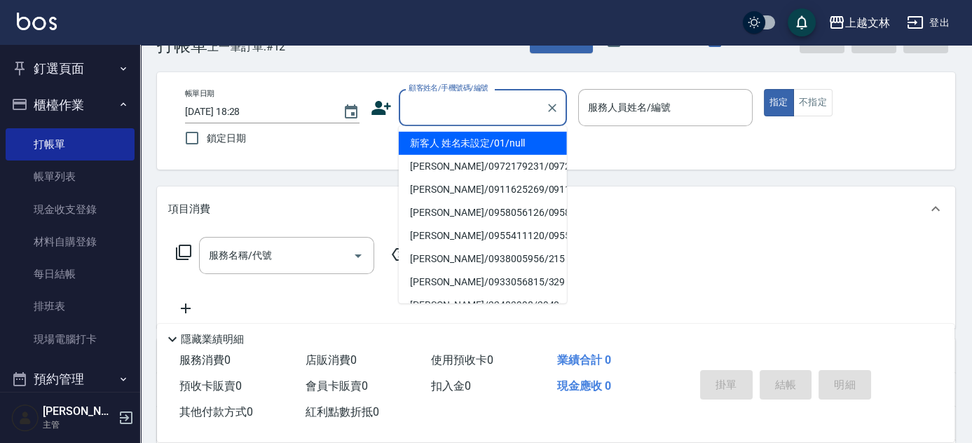
click at [471, 151] on li "新客人 姓名未設定/01/null" at bounding box center [483, 143] width 168 height 23
type input "新客人 姓名未設定/01/null"
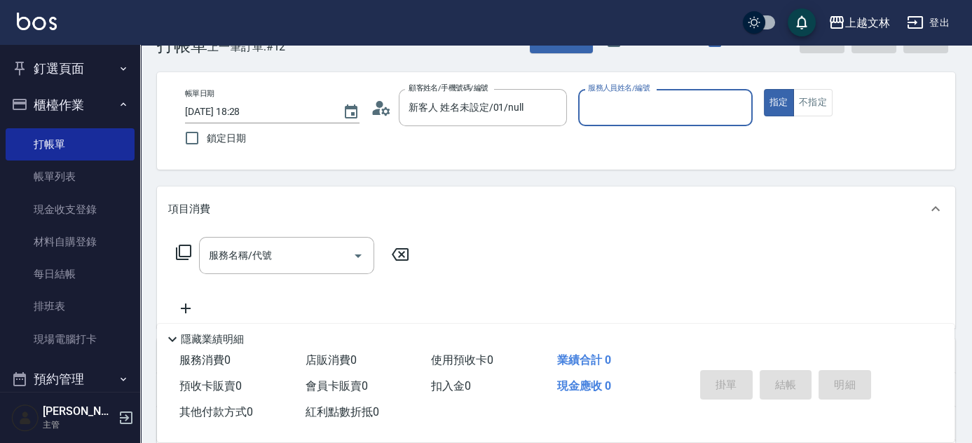
click at [605, 113] on input "服務人員姓名/編號" at bounding box center [665, 107] width 162 height 25
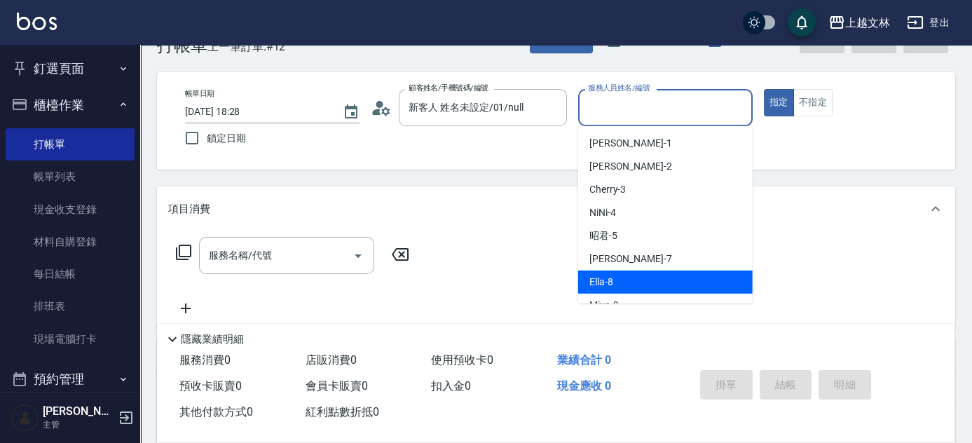
click at [609, 282] on span "Ella -8" at bounding box center [601, 282] width 24 height 15
type input "Ella-8"
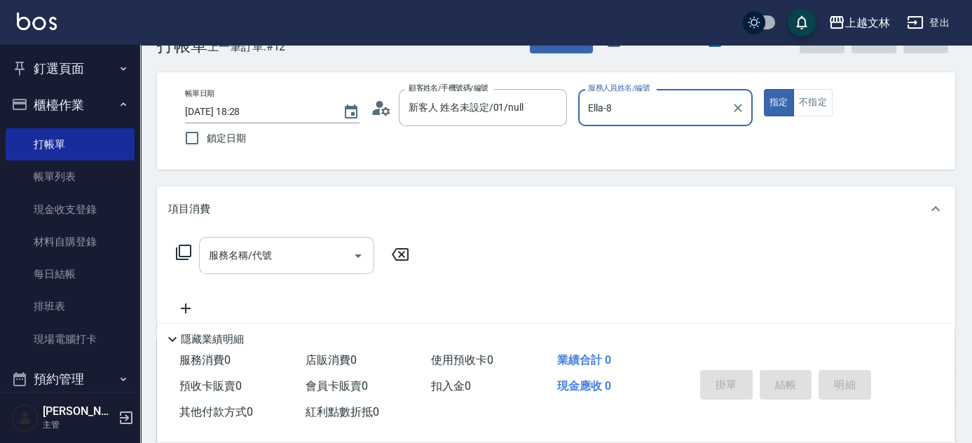
click at [319, 256] on input "服務名稱/代號" at bounding box center [276, 255] width 142 height 25
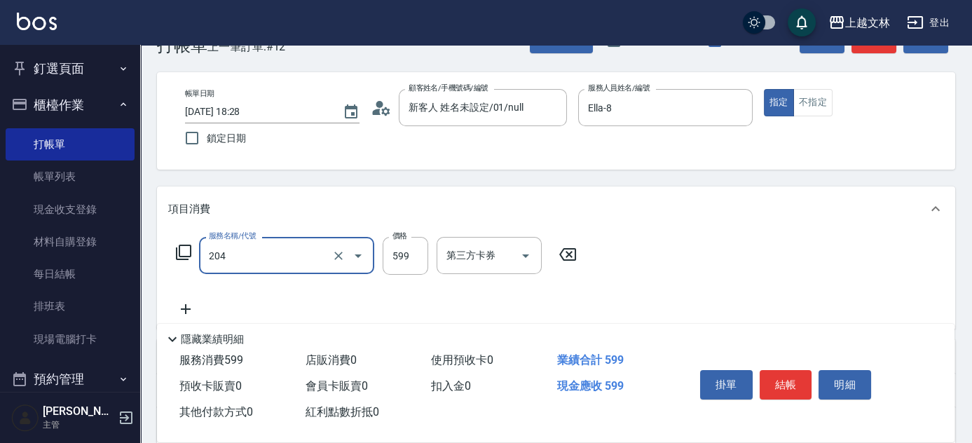
type input "A級洗+剪(204)"
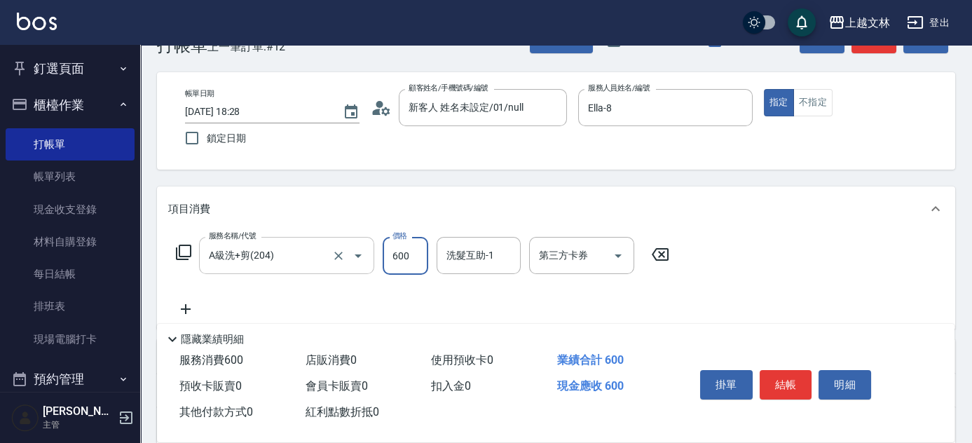
type input "600"
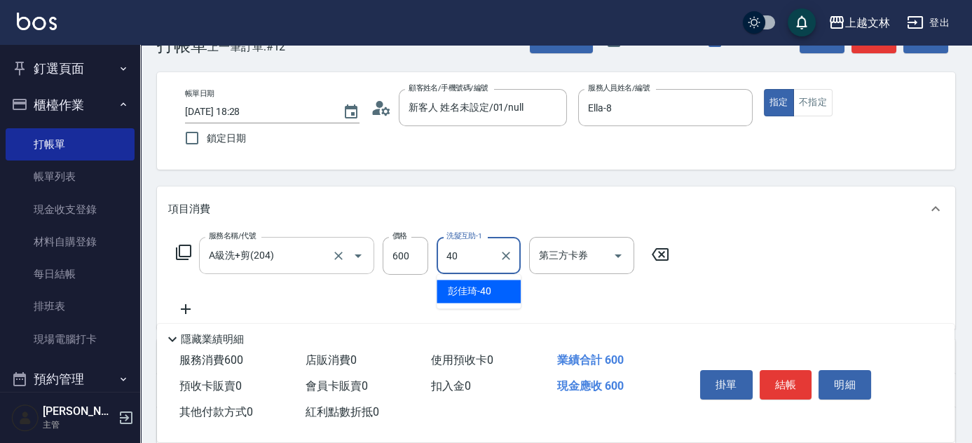
type input "彭佳琦-40"
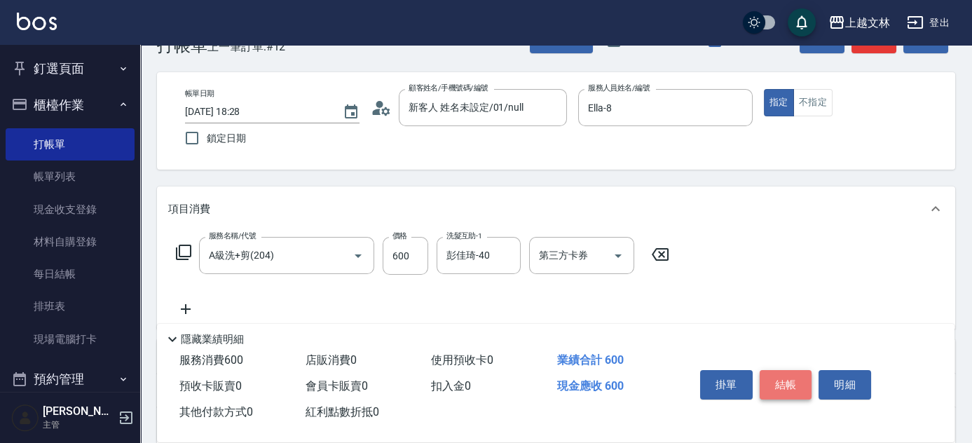
click at [796, 389] on button "結帳" at bounding box center [786, 384] width 53 height 29
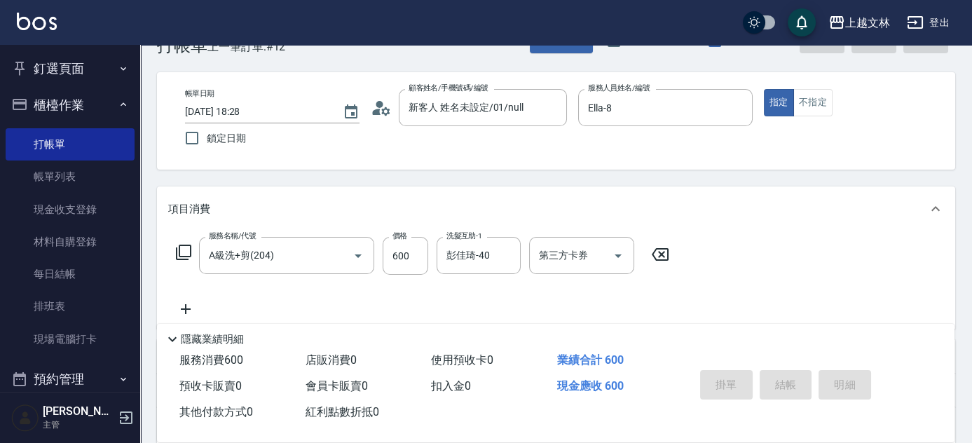
type input "[DATE] 18:29"
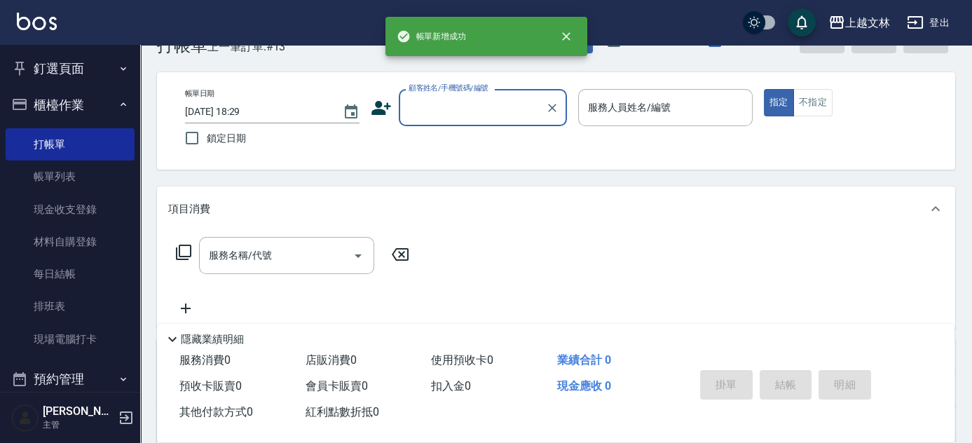
click at [488, 111] on input "顧客姓名/手機號碼/編號" at bounding box center [472, 107] width 135 height 25
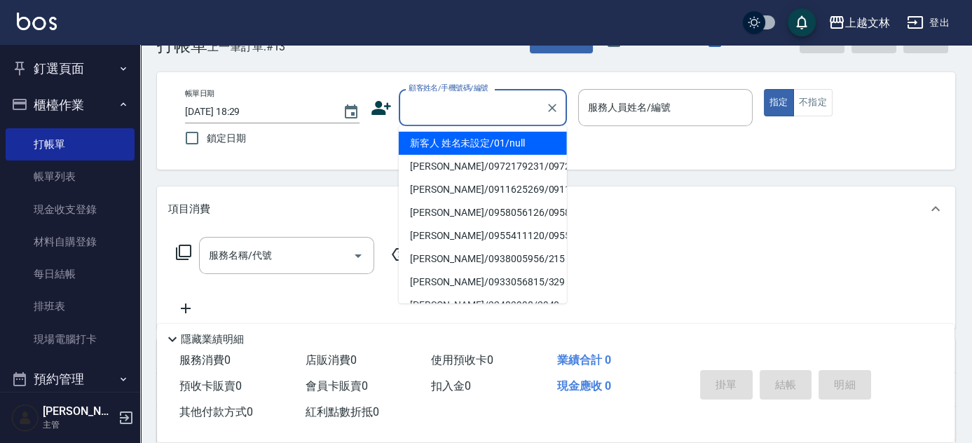
click at [479, 139] on li "新客人 姓名未設定/01/null" at bounding box center [483, 143] width 168 height 23
type input "新客人 姓名未設定/01/null"
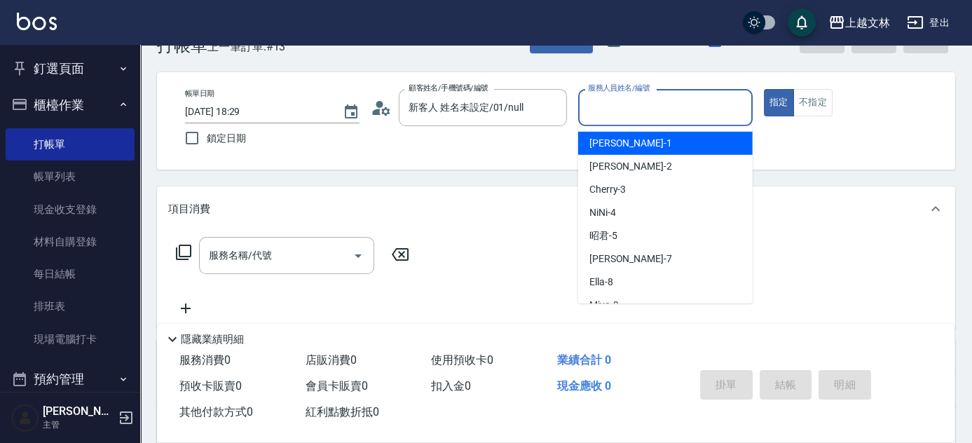
click at [612, 115] on input "服務人員姓名/編號" at bounding box center [665, 107] width 162 height 25
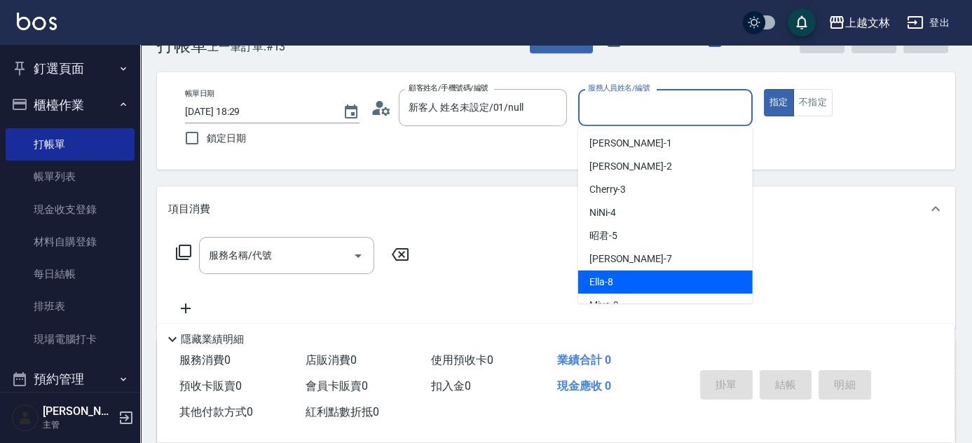
drag, startPoint x: 603, startPoint y: 282, endPoint x: 577, endPoint y: 282, distance: 25.9
click at [603, 281] on span "Ella -8" at bounding box center [601, 282] width 24 height 15
type input "Ella-8"
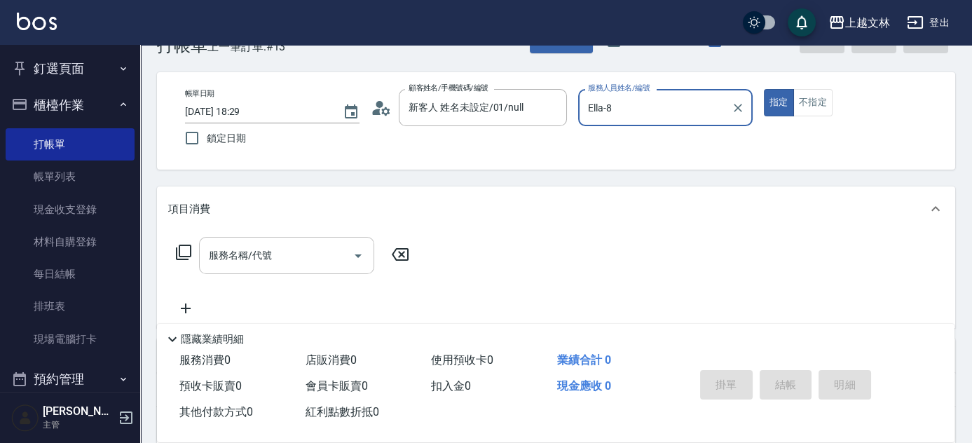
click at [238, 255] on div "服務名稱/代號 服務名稱/代號" at bounding box center [286, 255] width 175 height 37
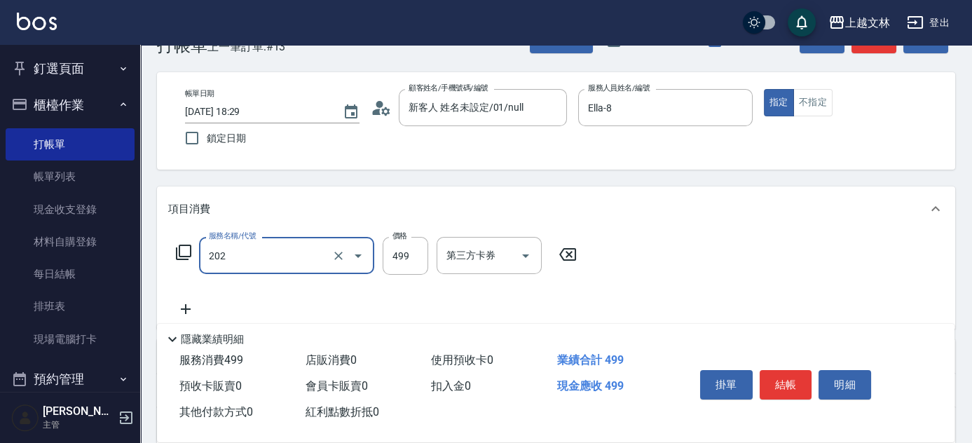
type input "A級單剪(202)"
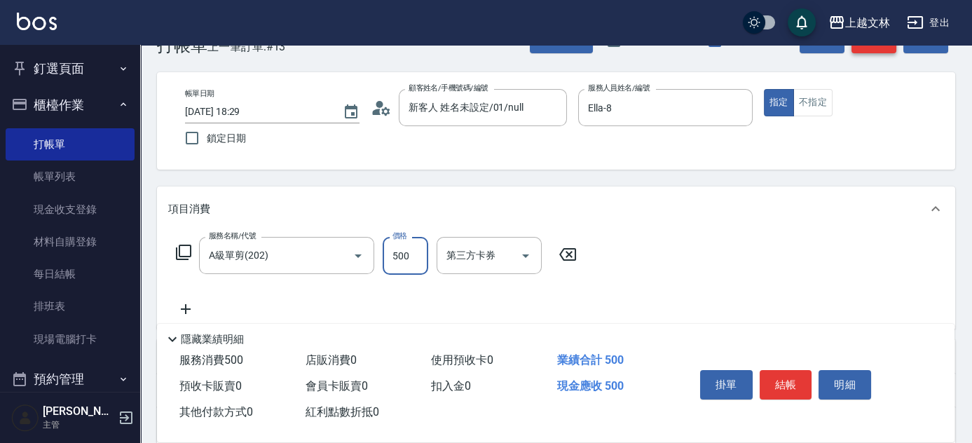
type input "500"
click at [863, 46] on button "結帳" at bounding box center [873, 41] width 45 height 26
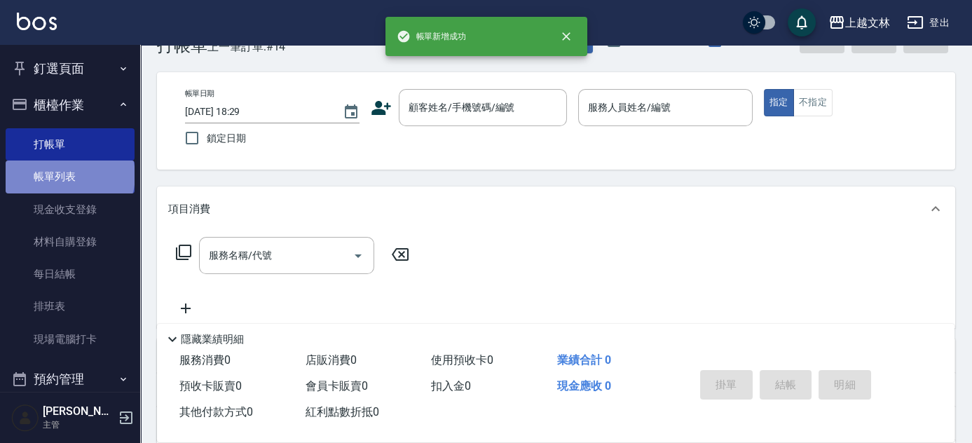
click at [69, 175] on link "帳單列表" at bounding box center [70, 176] width 129 height 32
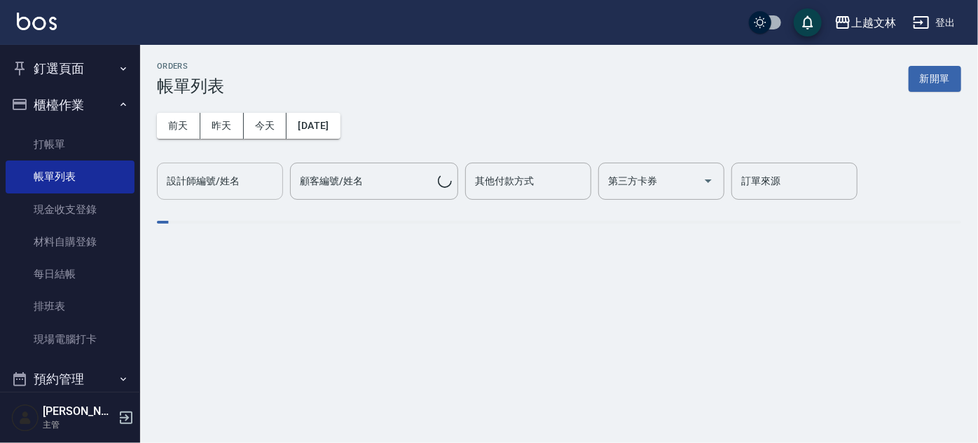
click at [202, 186] on div "設計師編號/姓名 設計師編號/姓名" at bounding box center [220, 181] width 126 height 37
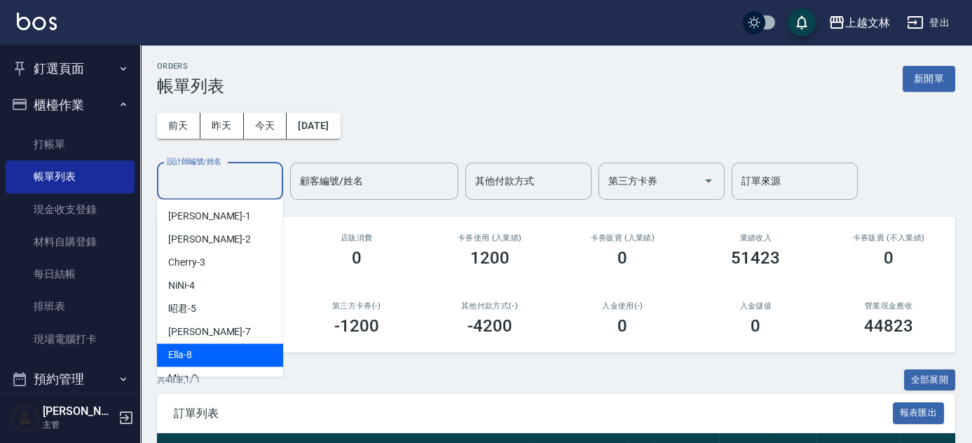
click at [189, 356] on span "Ella -8" at bounding box center [180, 355] width 24 height 15
type input "Ella-8"
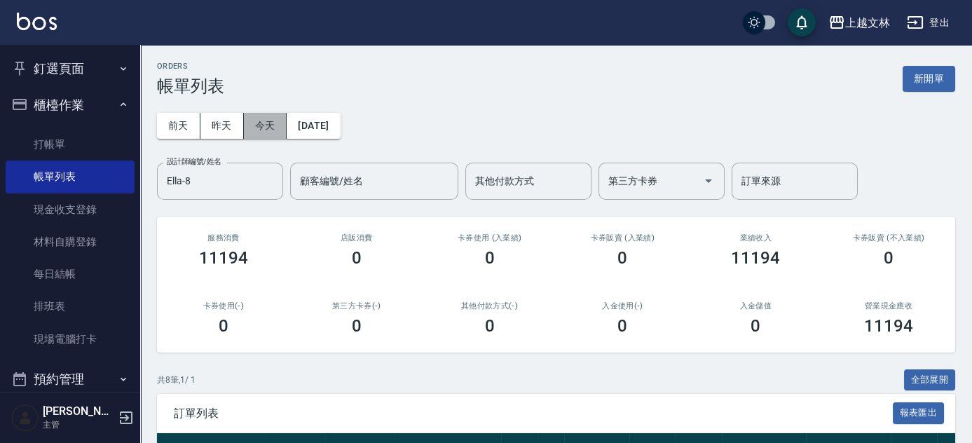
click at [259, 122] on button "今天" at bounding box center [265, 126] width 43 height 26
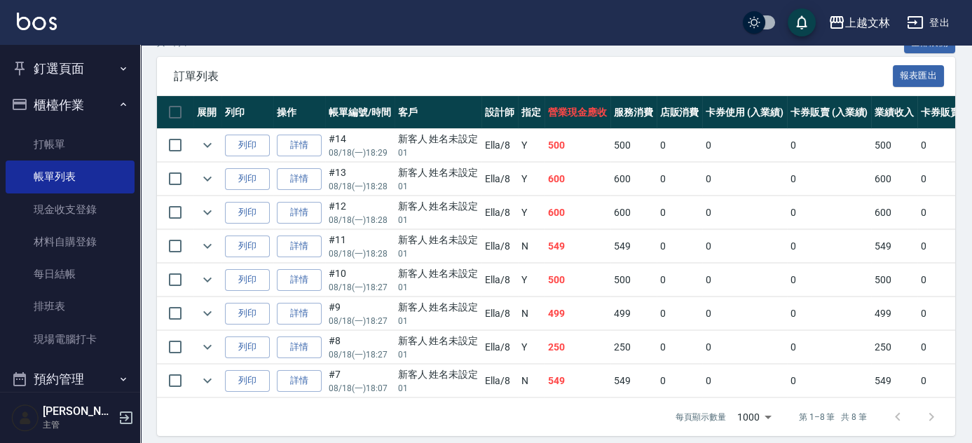
scroll to position [317, 0]
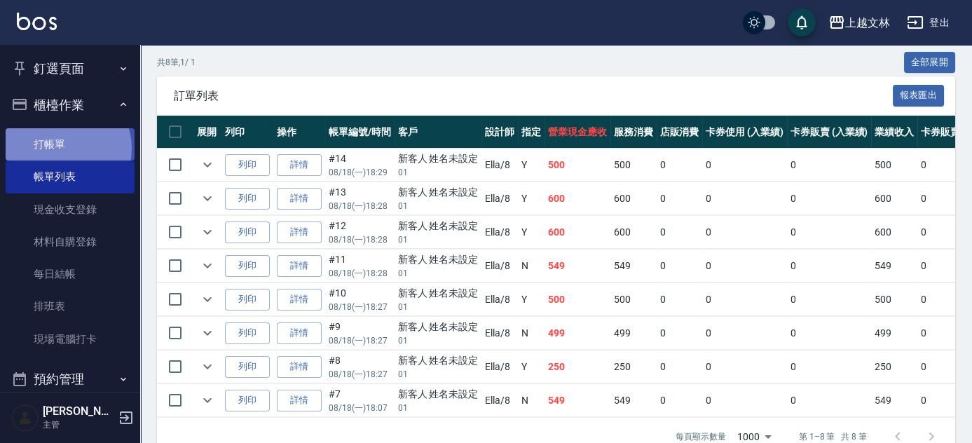
click at [59, 149] on link "打帳單" at bounding box center [70, 144] width 129 height 32
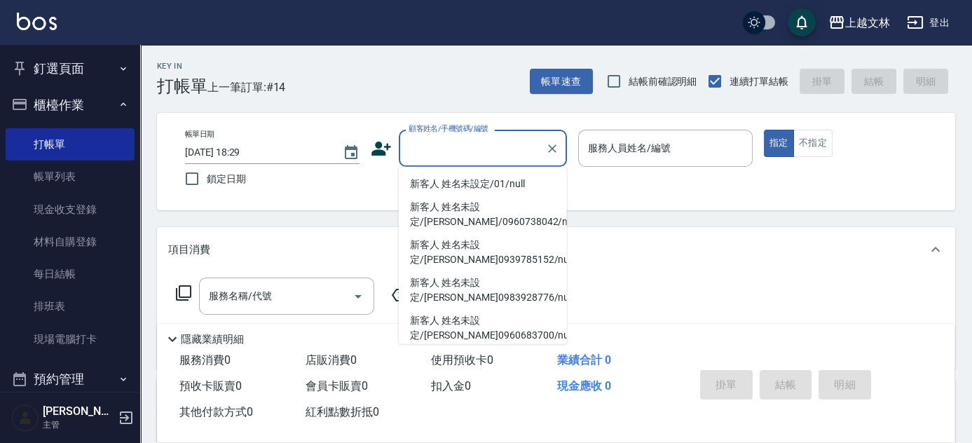
click at [505, 147] on input "顧客姓名/手機號碼/編號" at bounding box center [472, 148] width 135 height 25
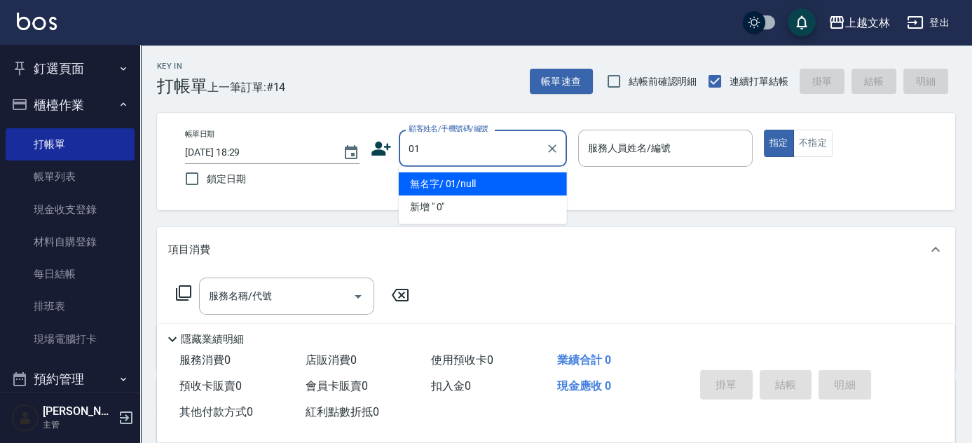
type input "無名字/ 01/null"
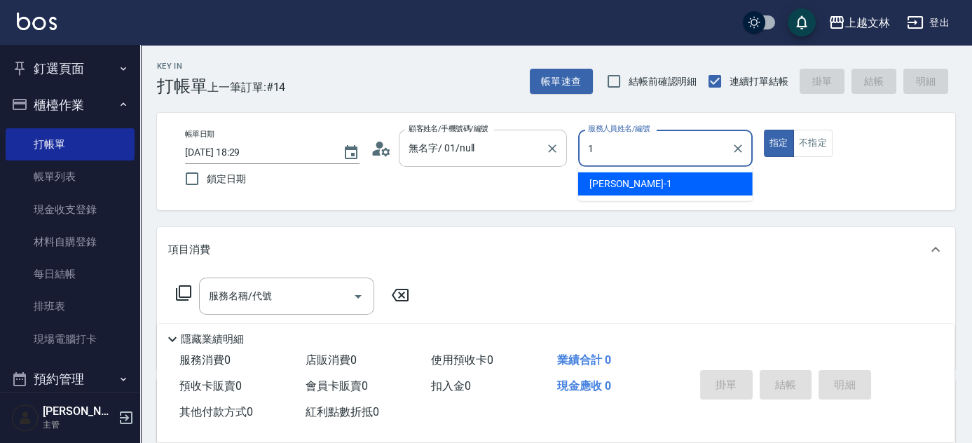
type input "1"
type button "true"
type input "[PERSON_NAME]-1"
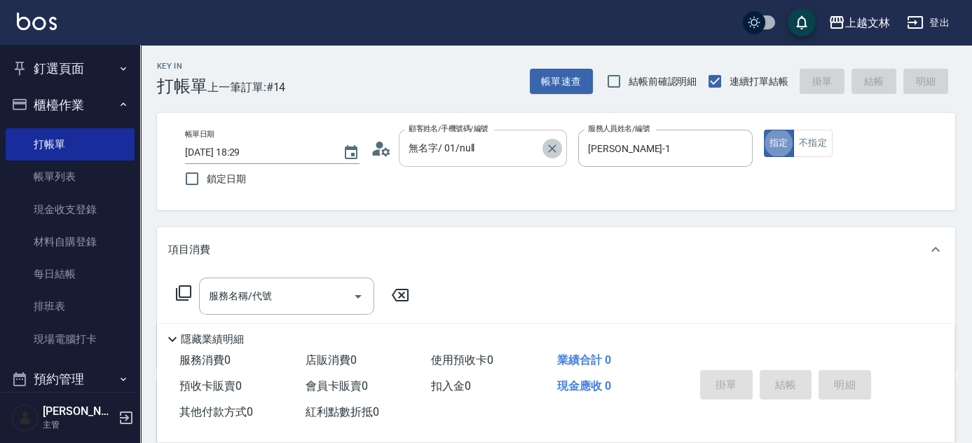
click at [556, 144] on icon "Clear" at bounding box center [552, 149] width 14 height 14
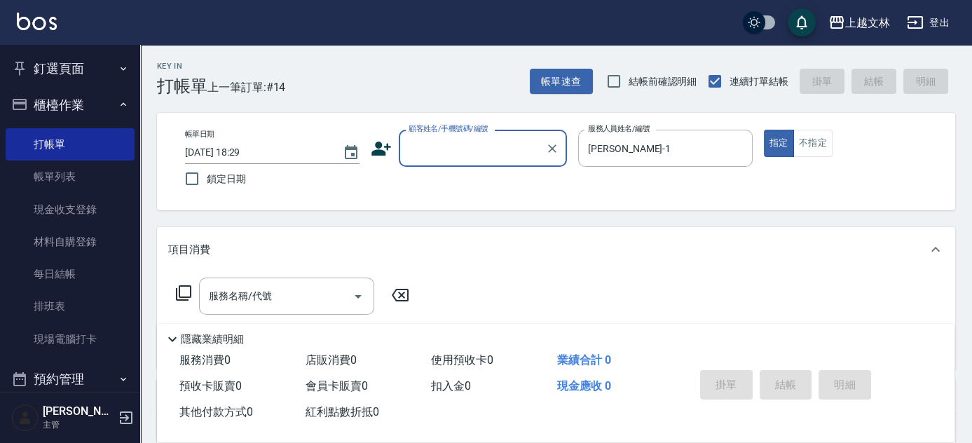
click at [463, 147] on input "顧客姓名/手機號碼/編號" at bounding box center [472, 148] width 135 height 25
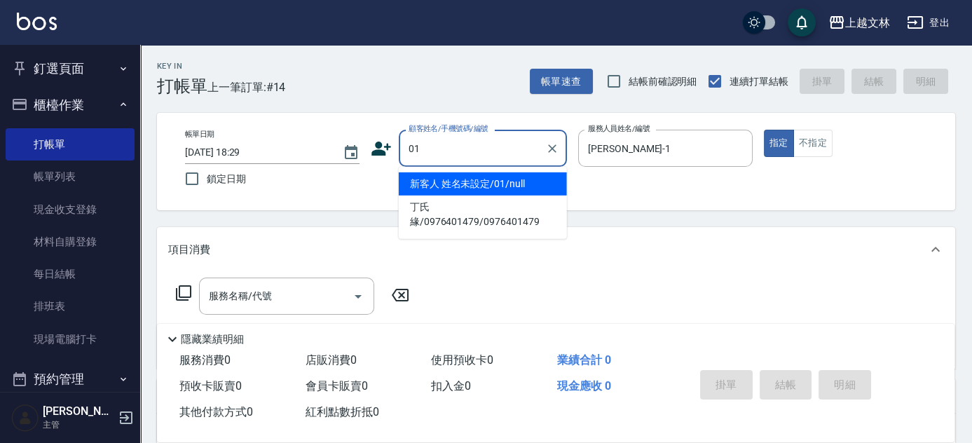
type input "新客人 姓名未設定/01/null"
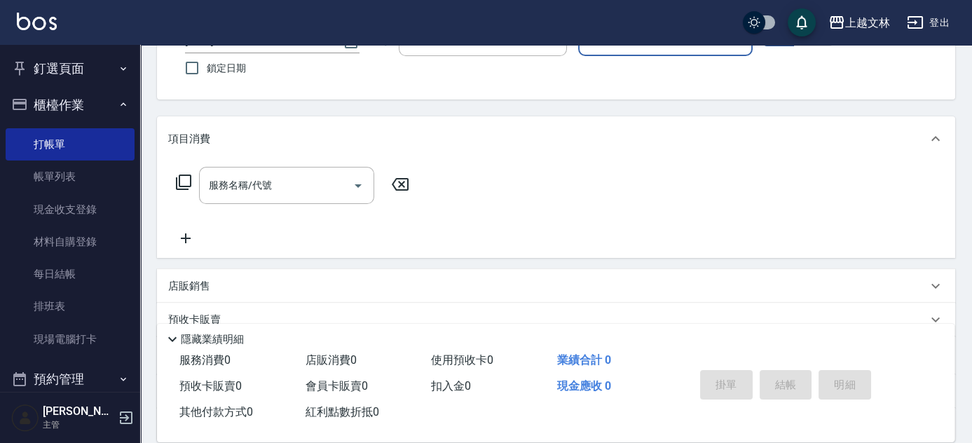
scroll to position [114, 0]
click at [310, 188] on input "服務名稱/代號" at bounding box center [276, 182] width 142 height 25
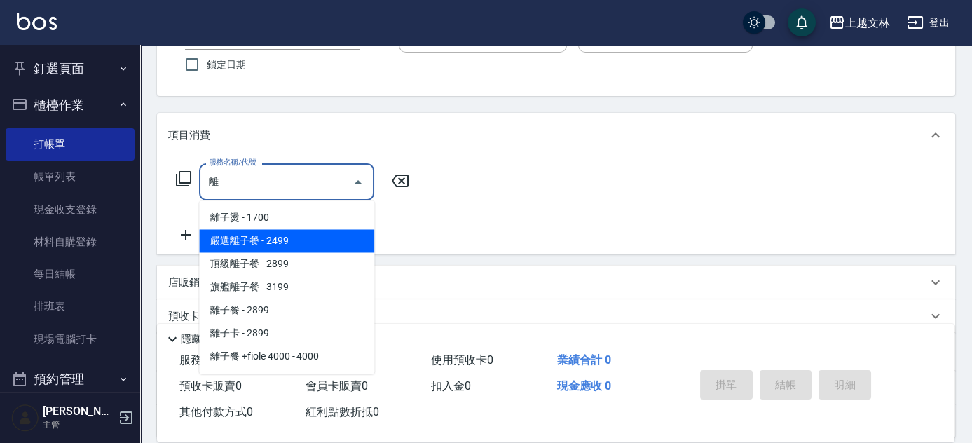
click at [343, 237] on span "嚴選離子餐 - 2499" at bounding box center [286, 240] width 175 height 23
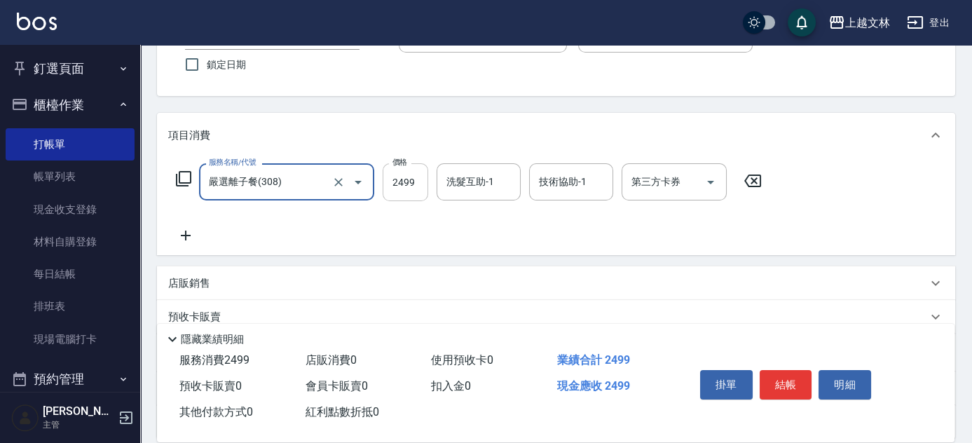
type input "嚴選離子餐(308)"
click at [420, 182] on input "2499" at bounding box center [406, 182] width 46 height 38
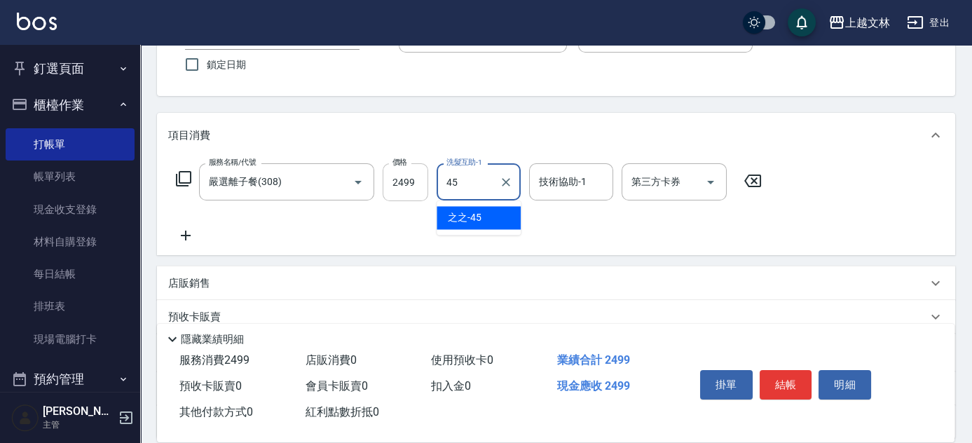
type input "之之-45"
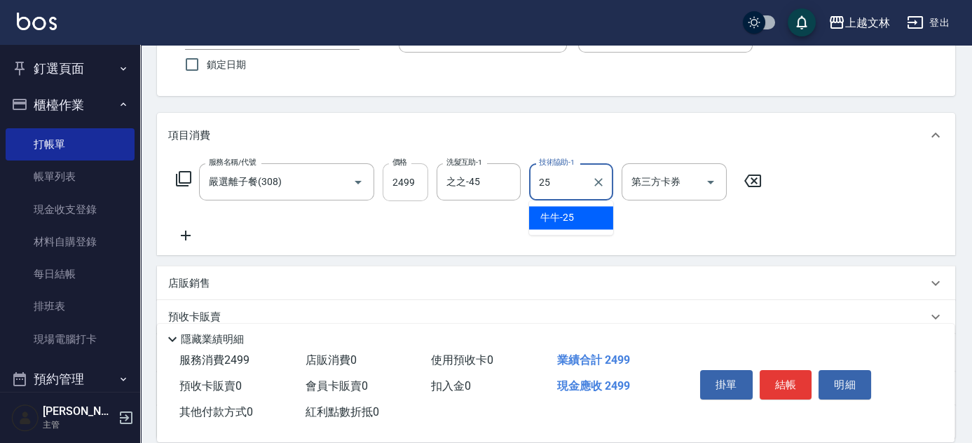
type input "牛牛-25"
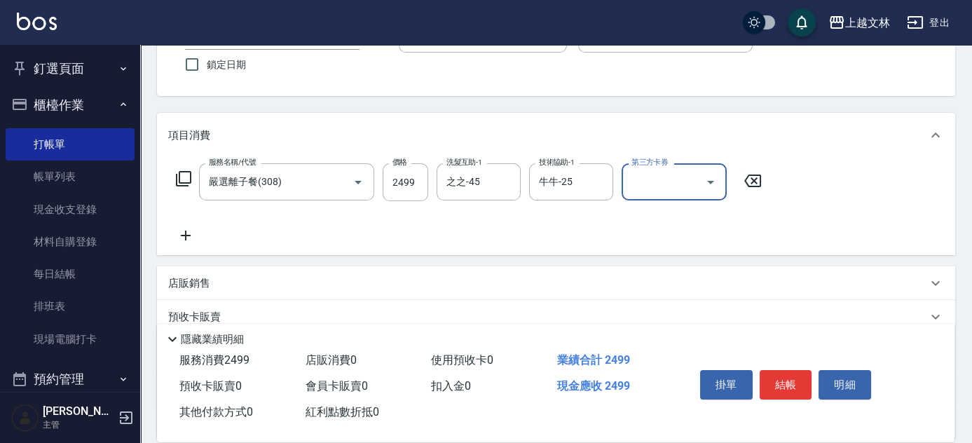
scroll to position [0, 0]
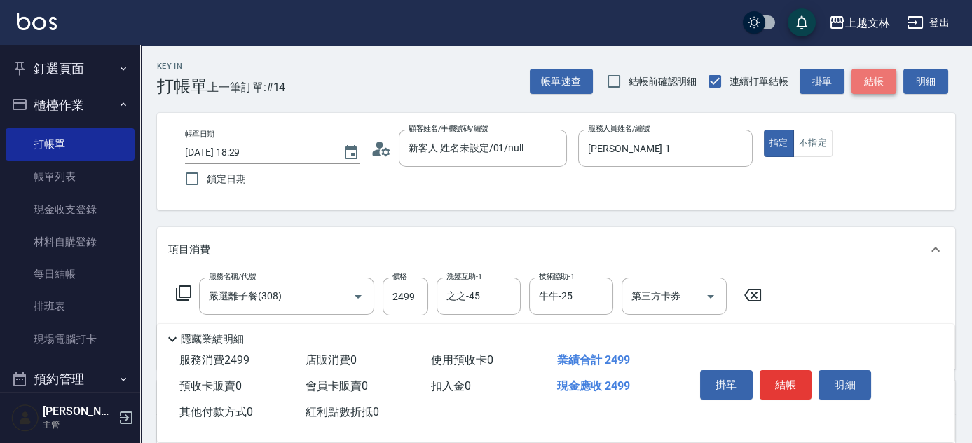
click at [879, 85] on button "結帳" at bounding box center [873, 82] width 45 height 26
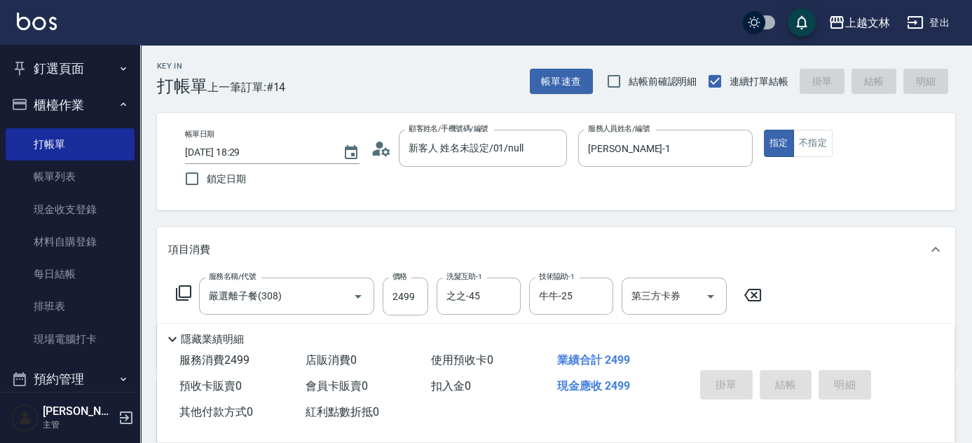
type input "[DATE] 18:30"
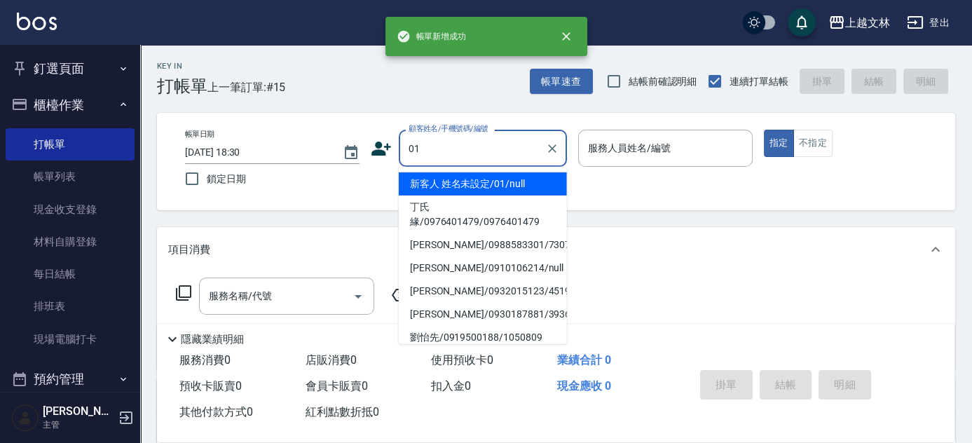
type input "新客人 姓名未設定/01/null"
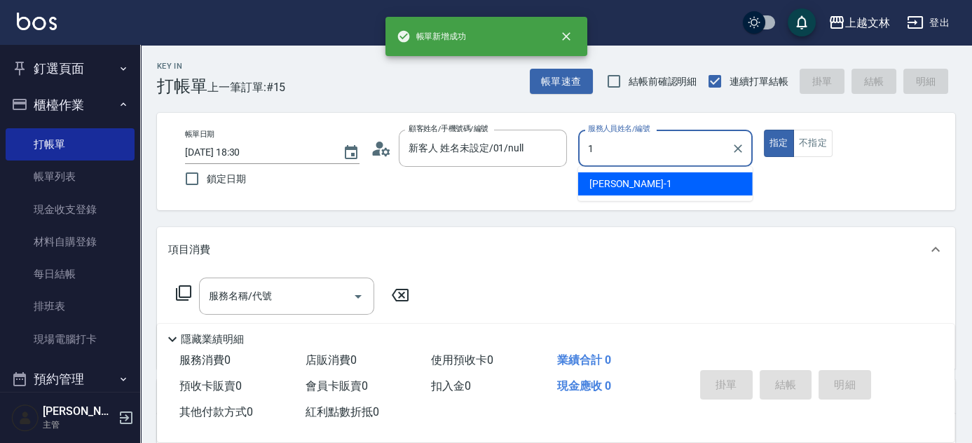
type input "[PERSON_NAME]-1"
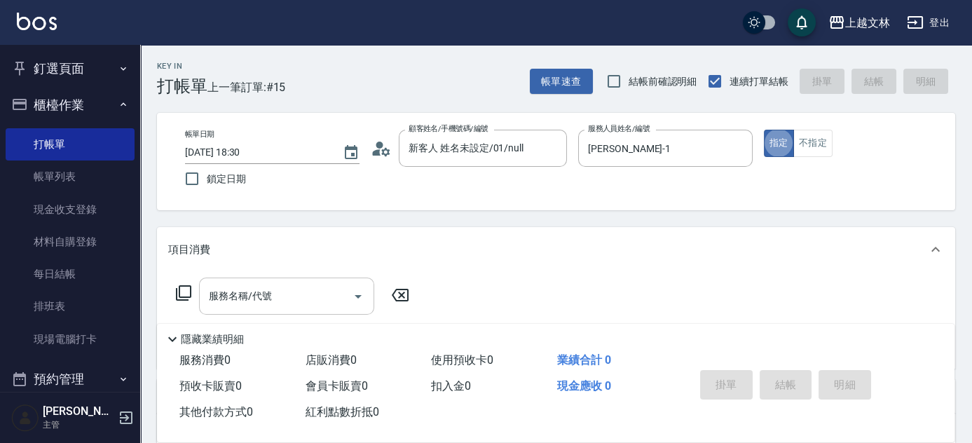
click at [314, 306] on input "服務名稱/代號" at bounding box center [276, 296] width 142 height 25
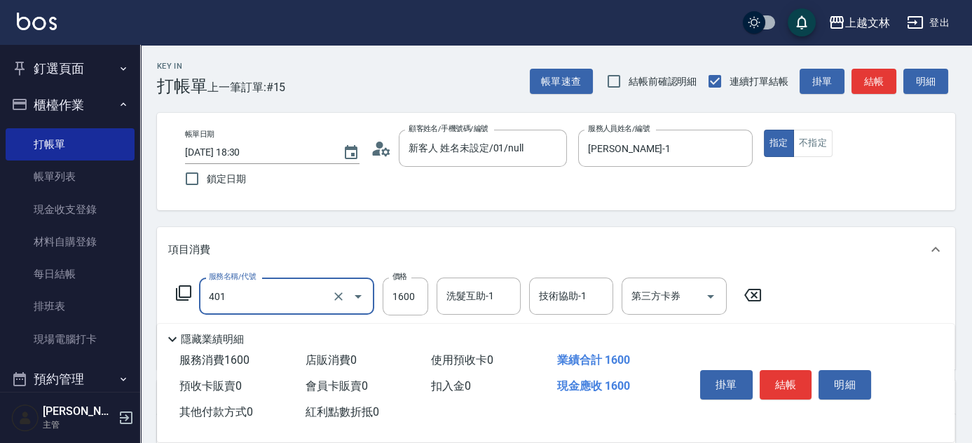
type input "基本染髮(401)"
type input "2100"
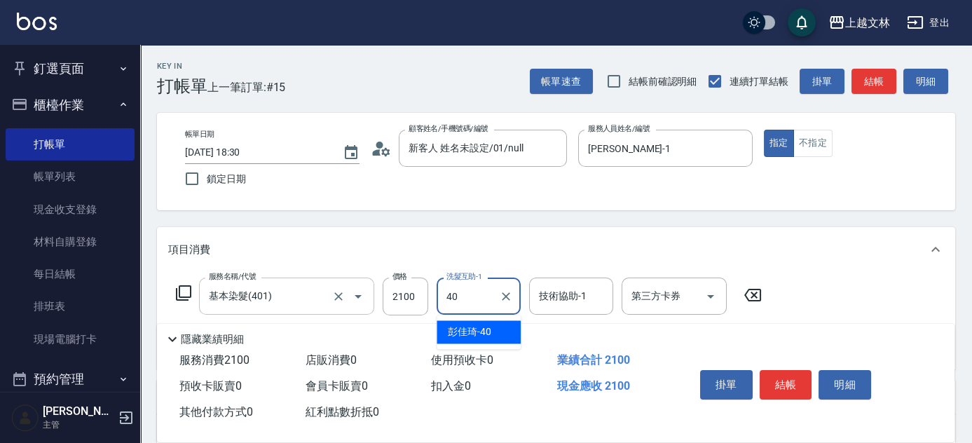
type input "彭佳琦-40"
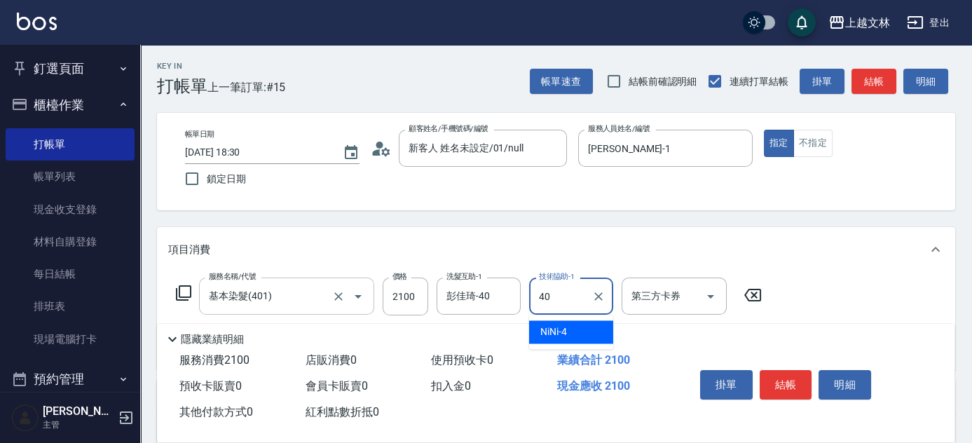
type input "彭佳琦-40"
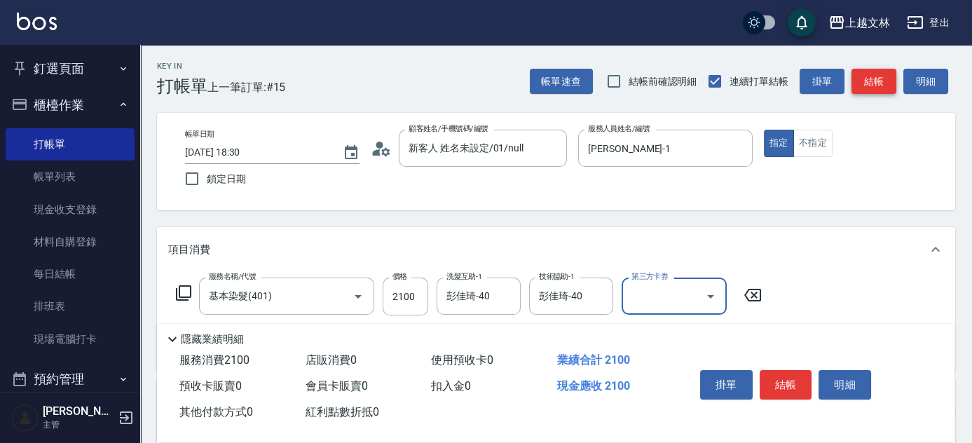
click at [869, 86] on button "結帳" at bounding box center [873, 82] width 45 height 26
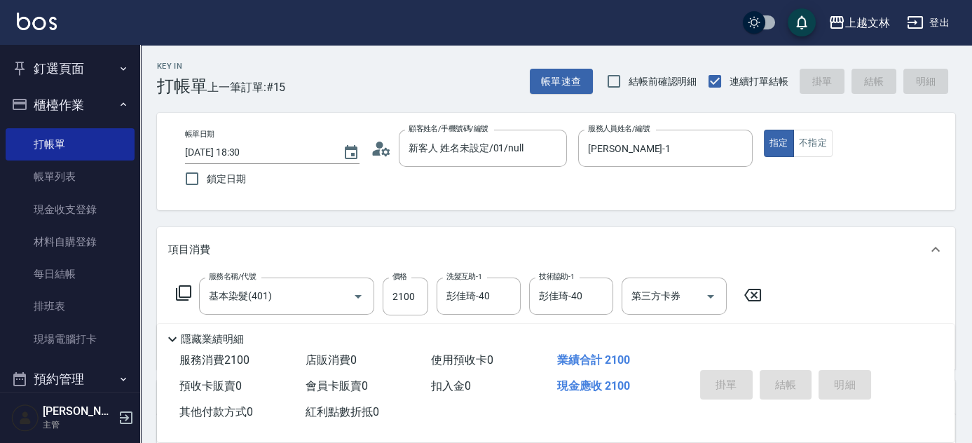
type input "[DATE] 18:31"
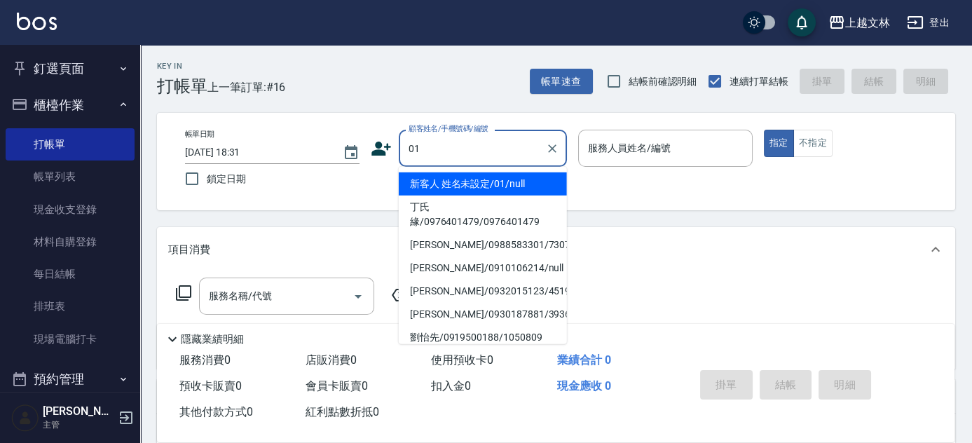
type input "新客人 姓名未設定/01/null"
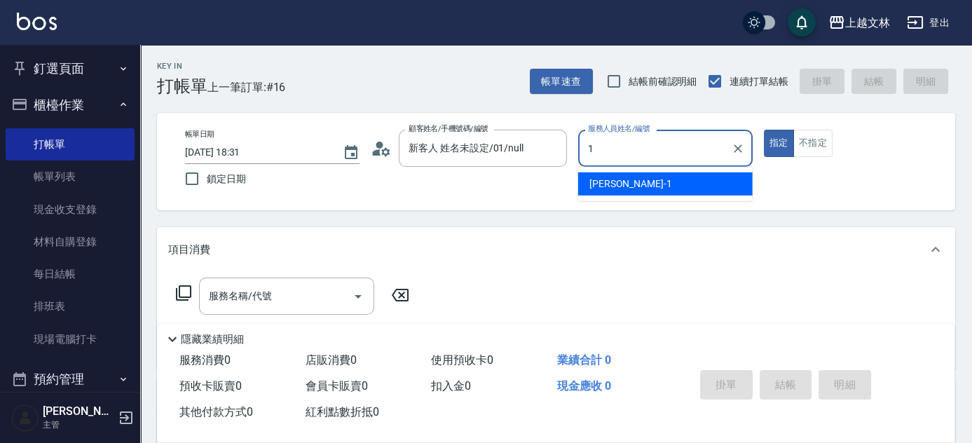
type input "[PERSON_NAME]-1"
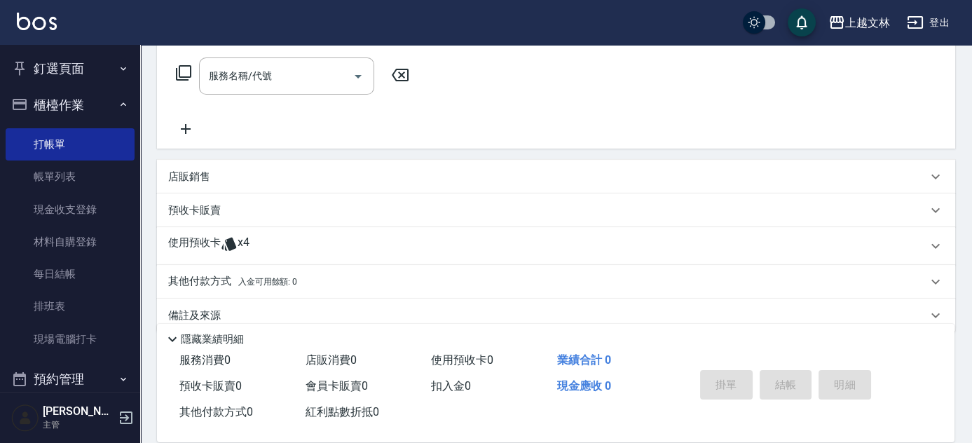
scroll to position [222, 0]
click at [191, 132] on icon at bounding box center [185, 126] width 35 height 17
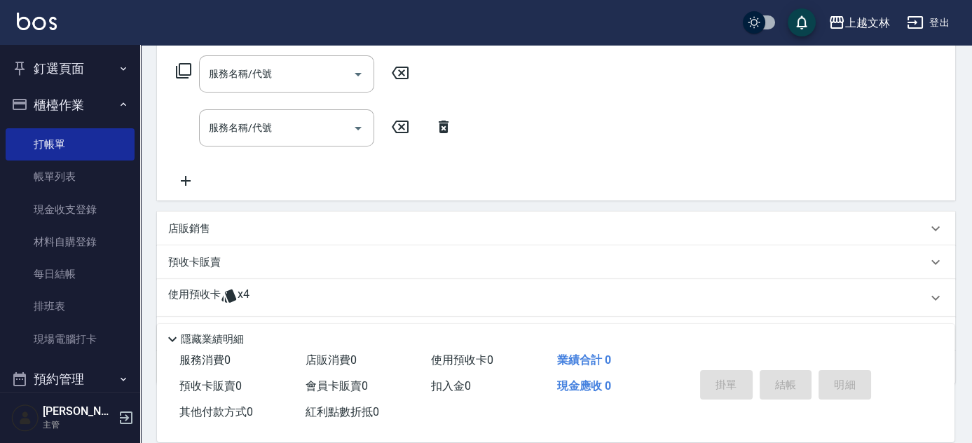
click at [187, 186] on icon at bounding box center [185, 180] width 35 height 17
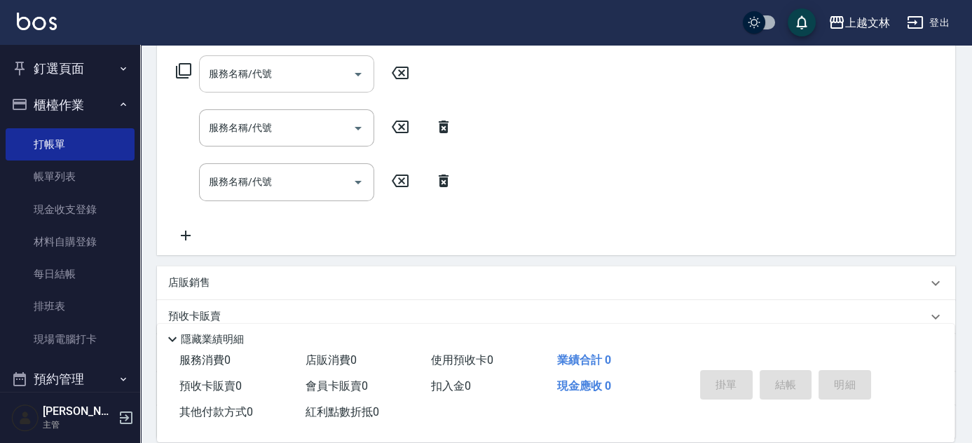
click at [230, 70] on input "服務名稱/代號" at bounding box center [276, 74] width 142 height 25
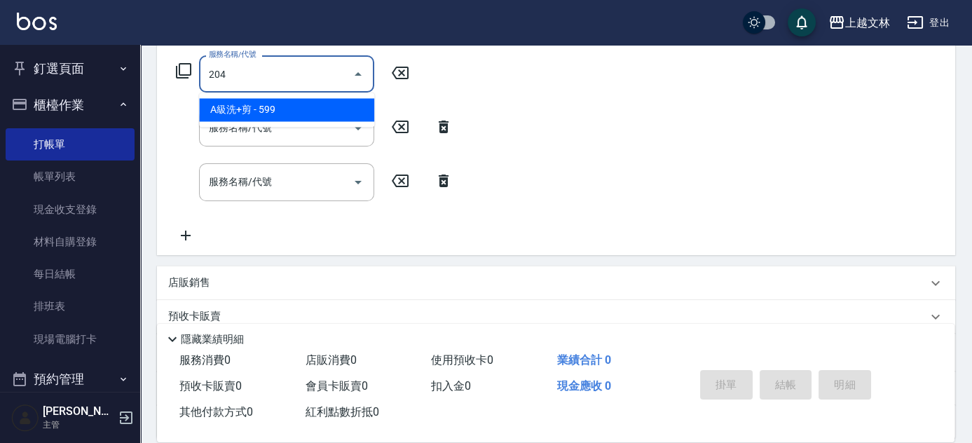
type input "A級洗+剪(204)"
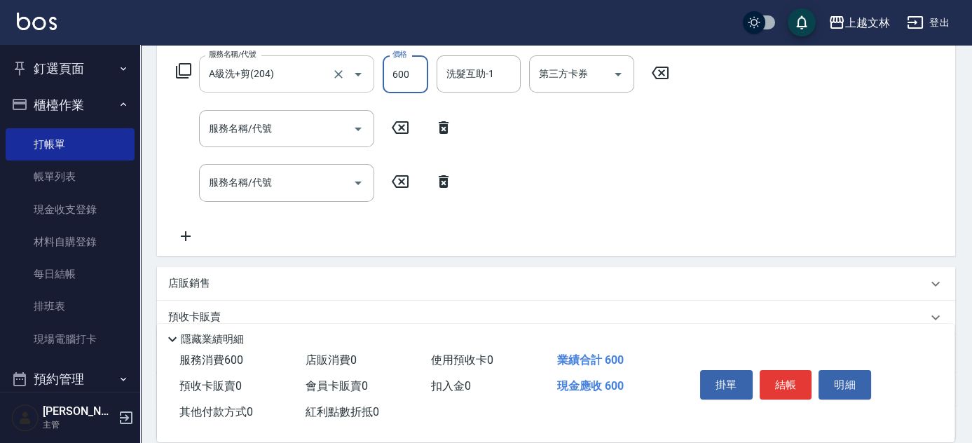
type input "600"
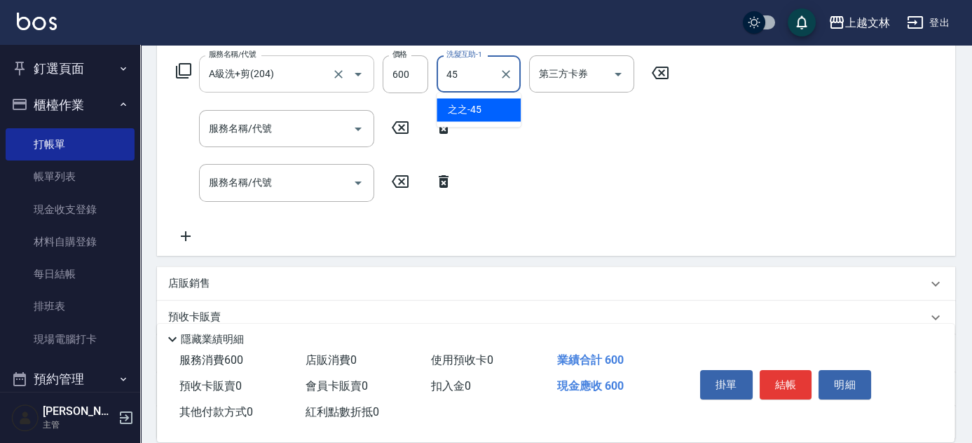
type input "之之-45"
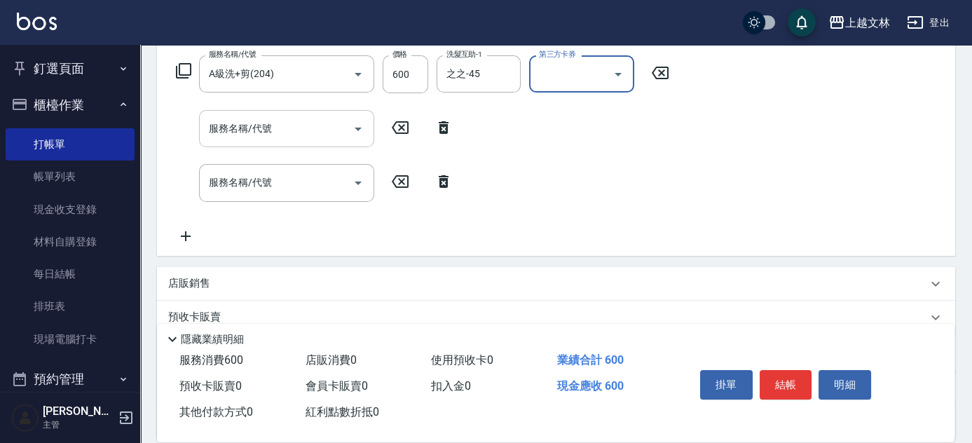
click at [248, 134] on input "服務名稱/代號" at bounding box center [276, 128] width 142 height 25
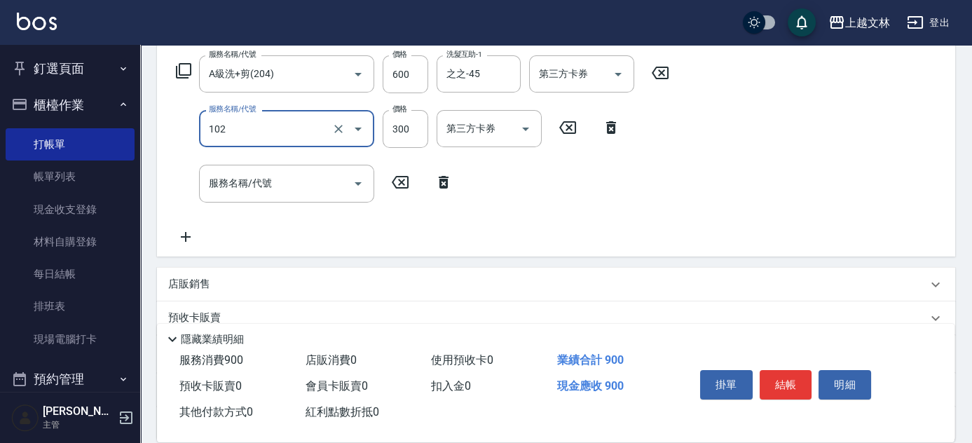
type input "精油洗髮(102)"
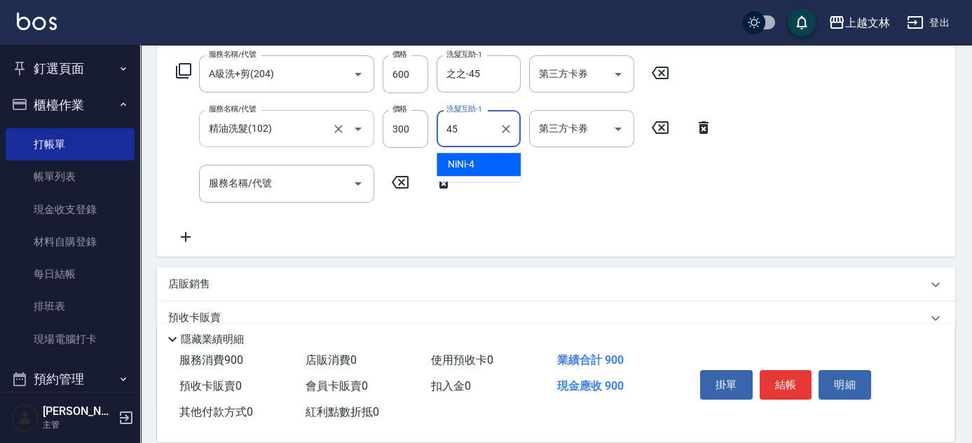
type input "之之-45"
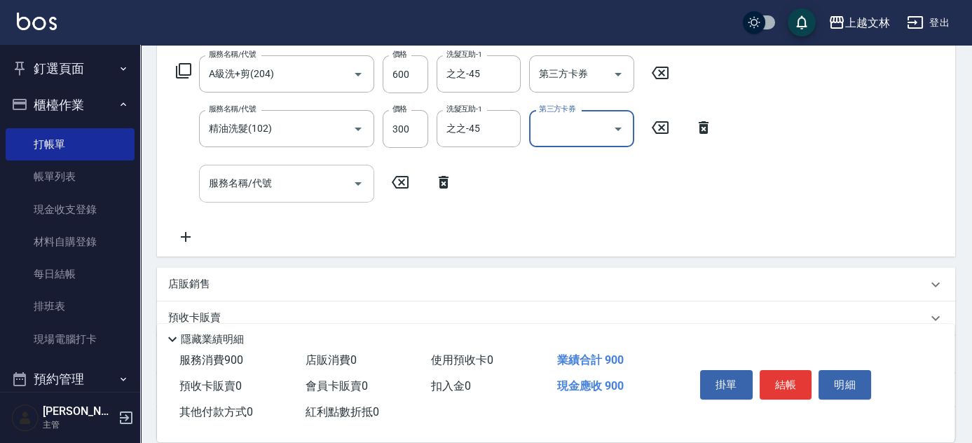
click at [240, 185] on div "服務名稱/代號 服務名稱/代號" at bounding box center [286, 183] width 175 height 37
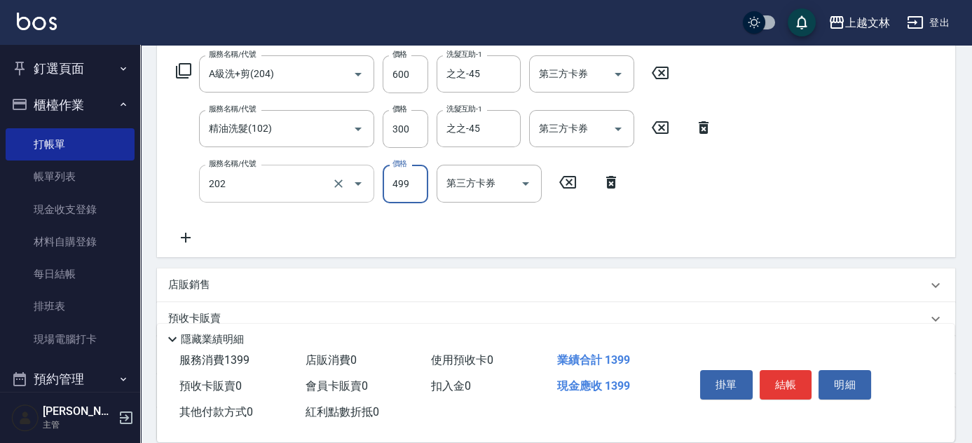
type input "A級單剪(202)"
type input "500"
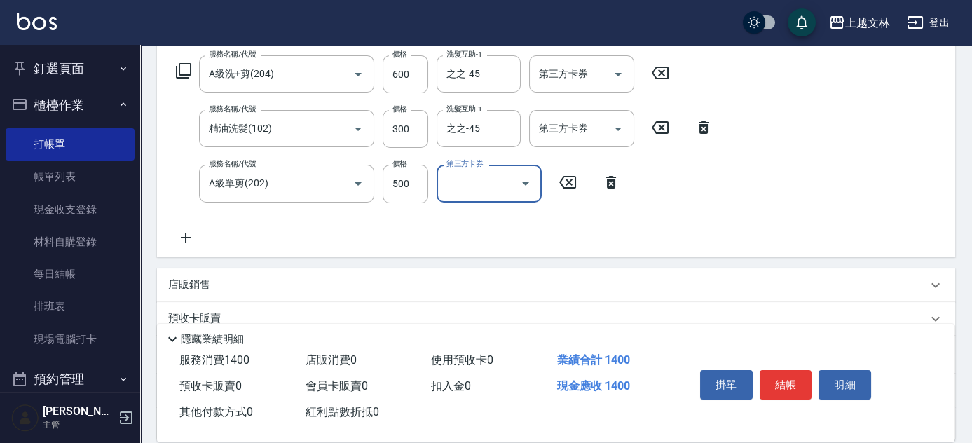
click at [828, 236] on div "服務名稱/代號 A級洗+剪(204) 服務名稱/代號 價格 600 價格 洗髮互助-1 之之-45 洗髮互助-1 第三方卡券 第三方卡券 服務名稱/代號 精油…" at bounding box center [556, 153] width 798 height 207
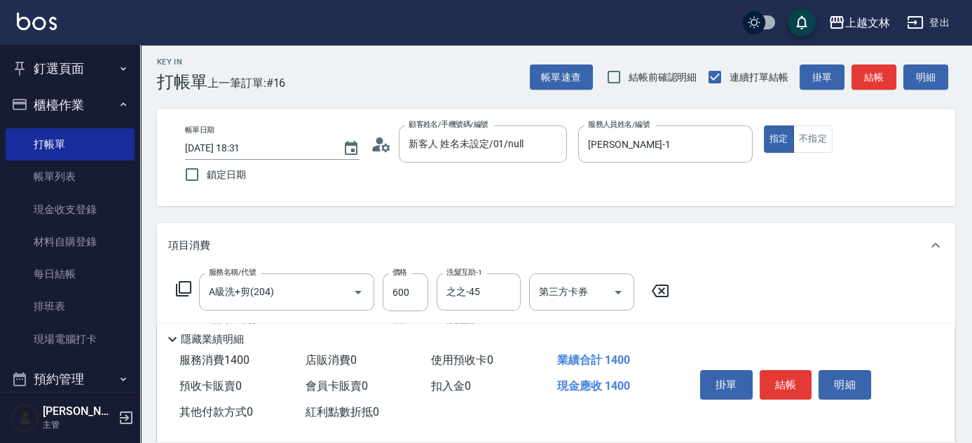
scroll to position [0, 0]
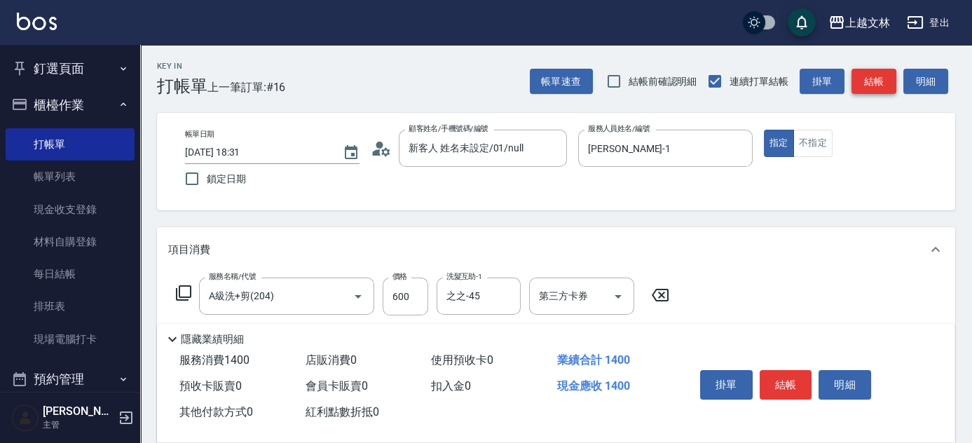
click at [884, 83] on button "結帳" at bounding box center [873, 82] width 45 height 26
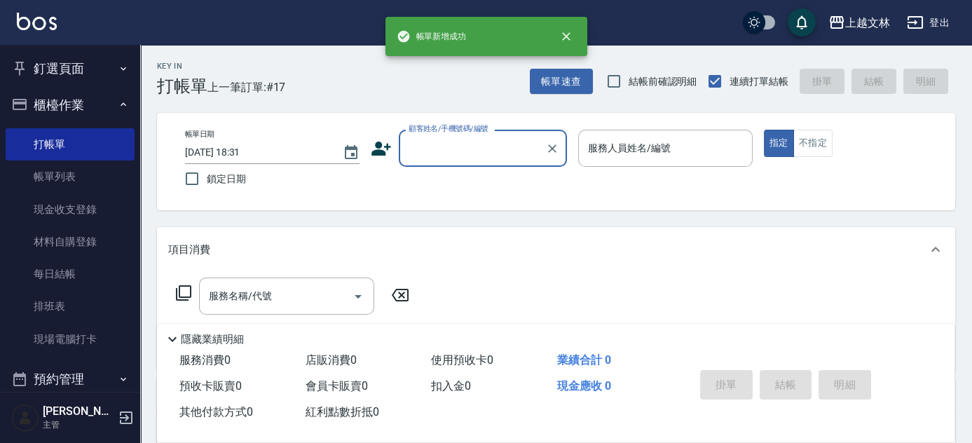
click at [446, 153] on input "顧客姓名/手機號碼/編號" at bounding box center [472, 148] width 135 height 25
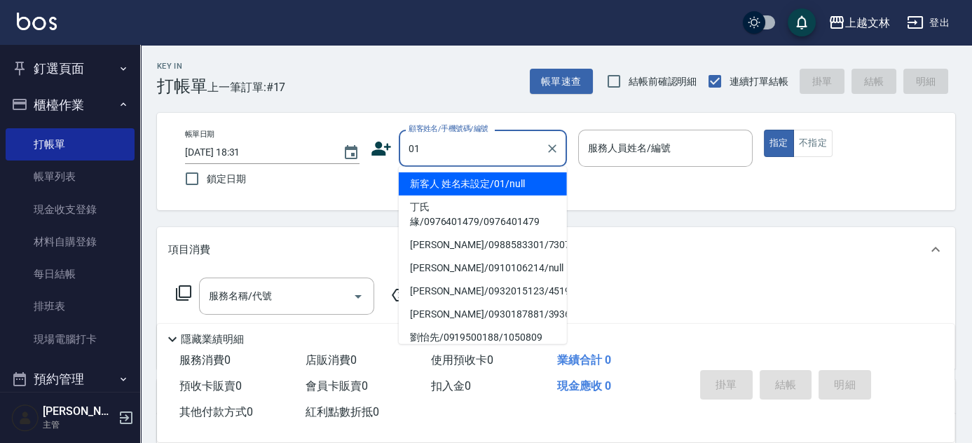
type input "新客人 姓名未設定/01/null"
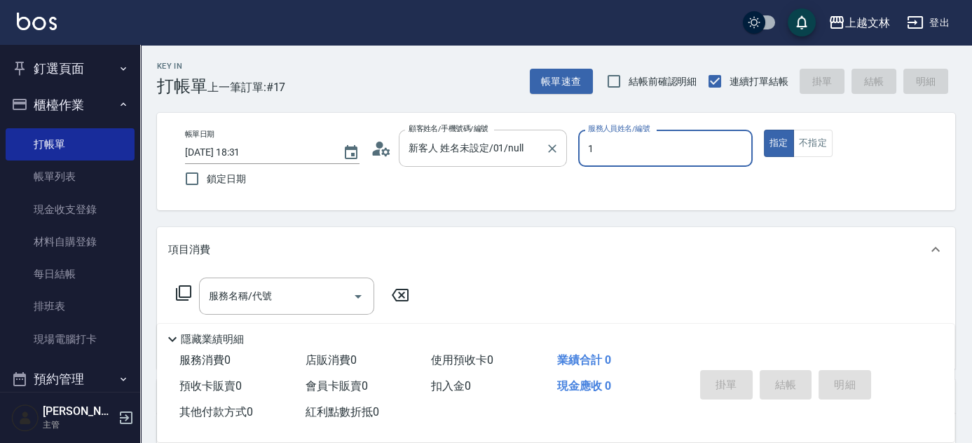
type input "[PERSON_NAME]-1"
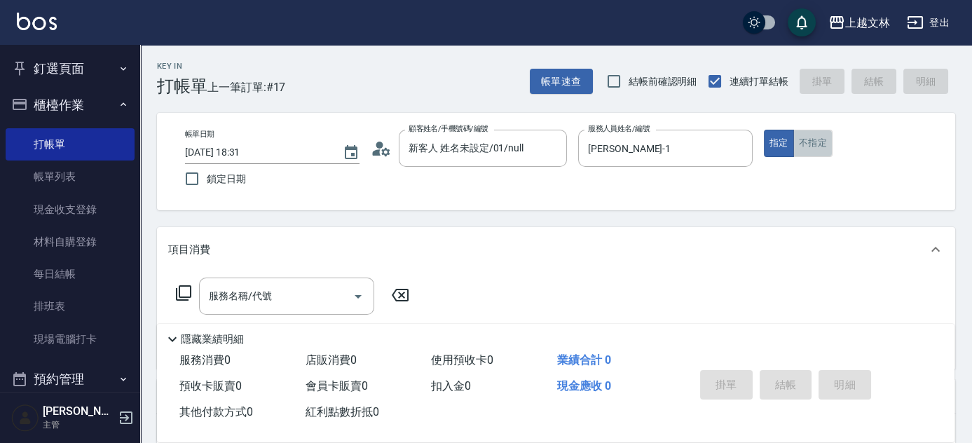
click at [827, 144] on button "不指定" at bounding box center [812, 143] width 39 height 27
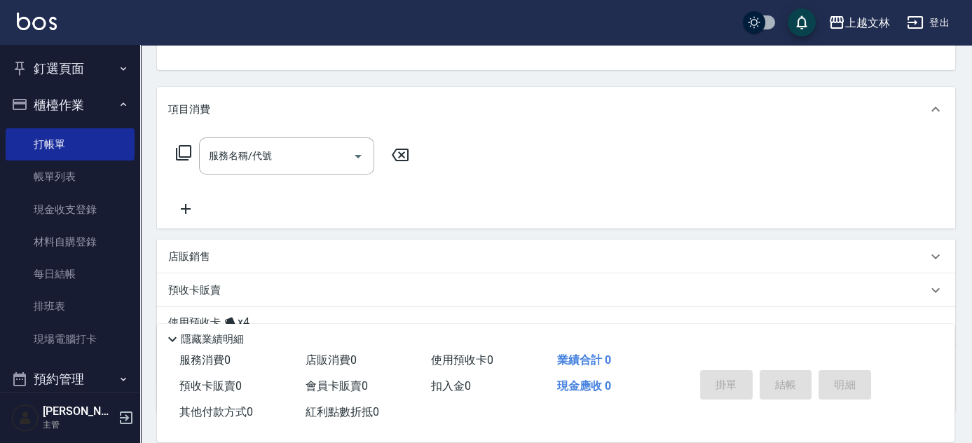
scroll to position [160, 0]
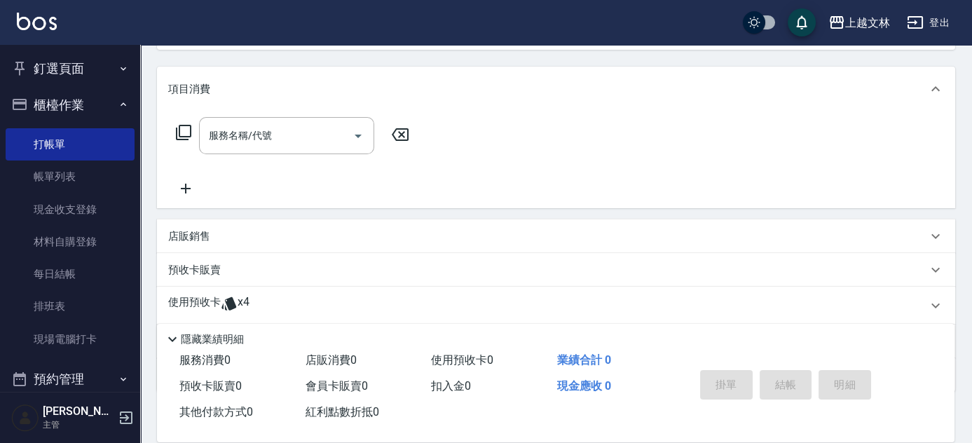
click at [182, 184] on icon at bounding box center [185, 188] width 35 height 17
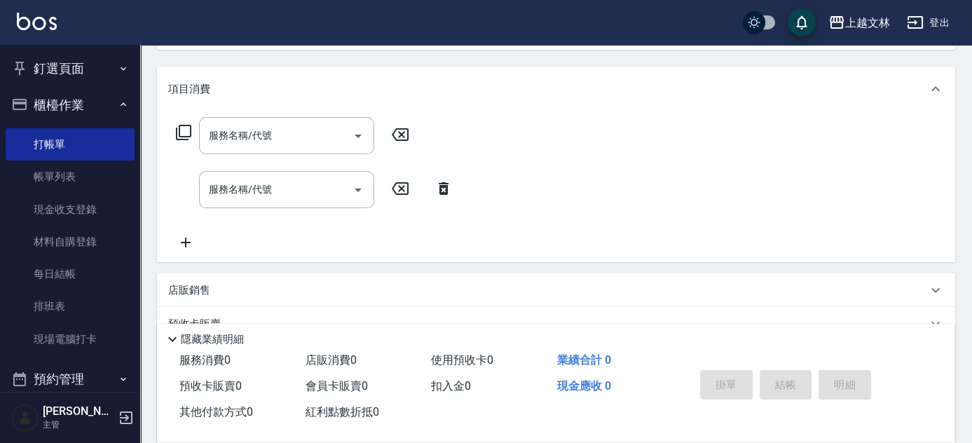
click at [190, 239] on icon at bounding box center [185, 242] width 35 height 17
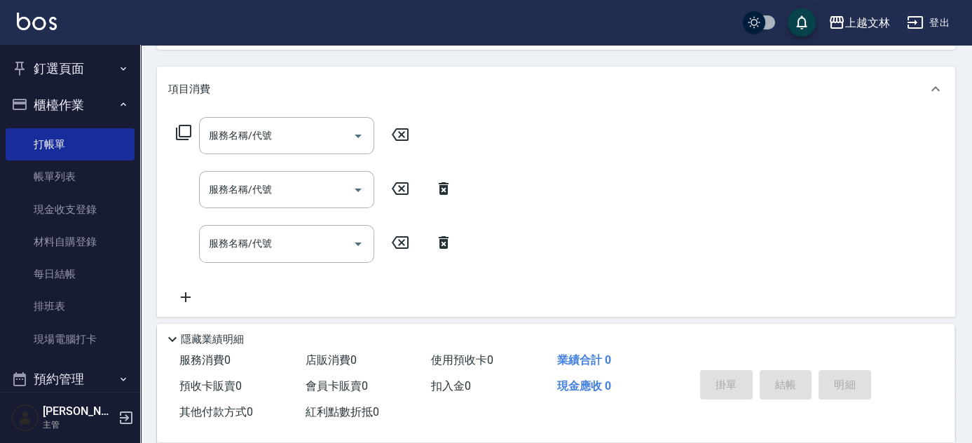
click at [188, 294] on icon at bounding box center [185, 297] width 35 height 17
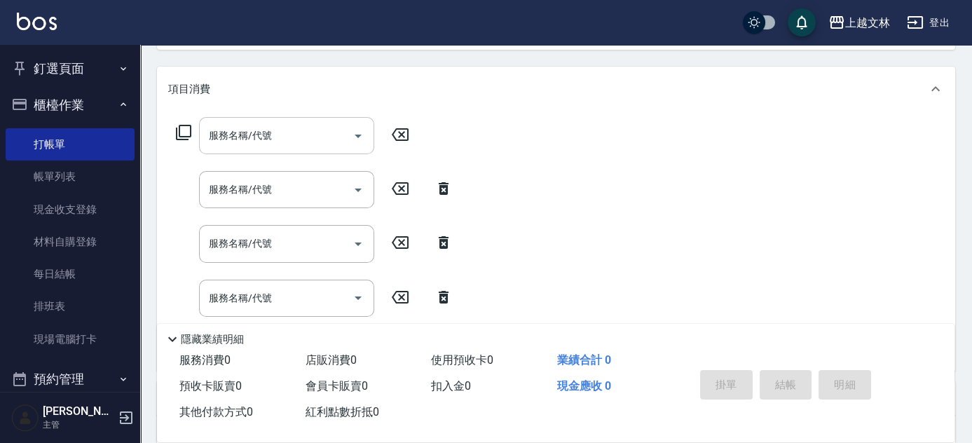
click at [272, 134] on input "服務名稱/代號" at bounding box center [276, 135] width 142 height 25
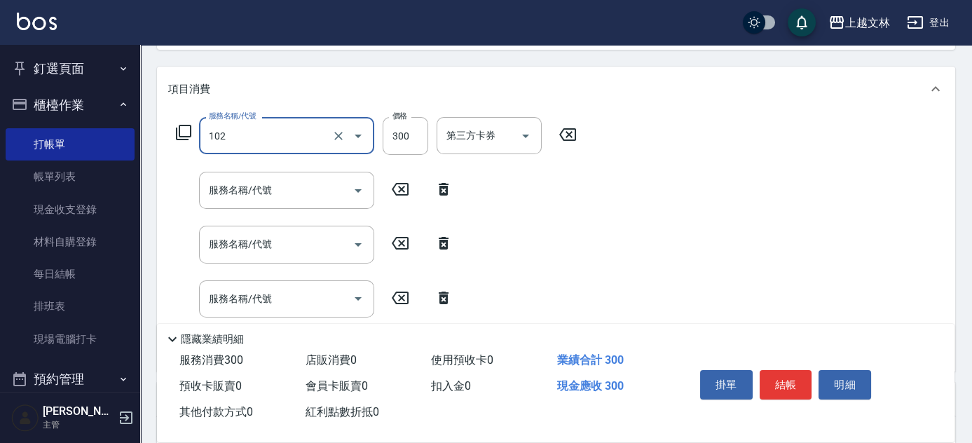
type input "精油洗髮(102)"
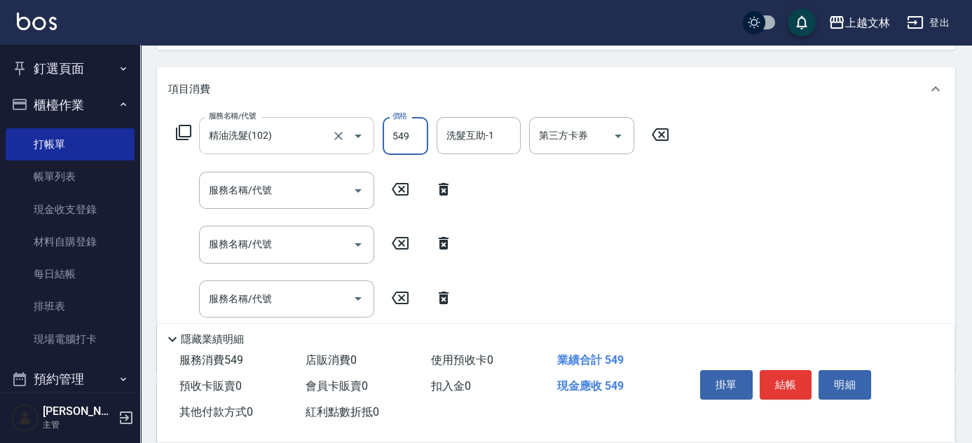
type input "549"
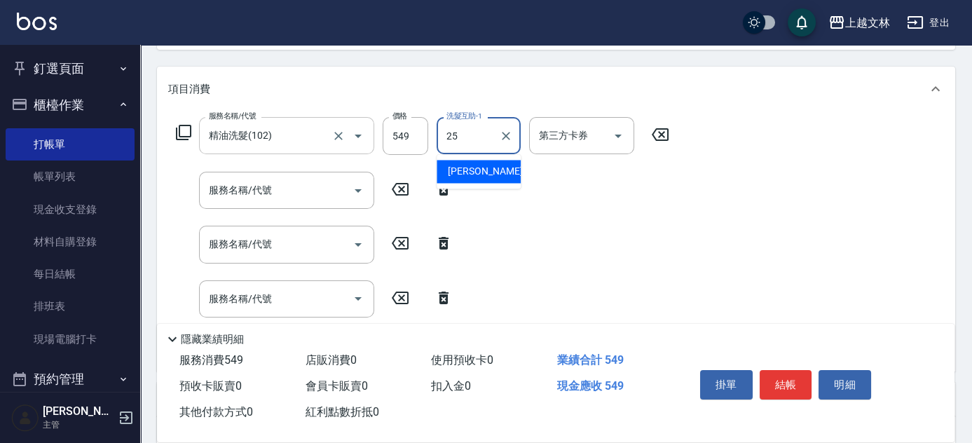
type input "牛牛-25"
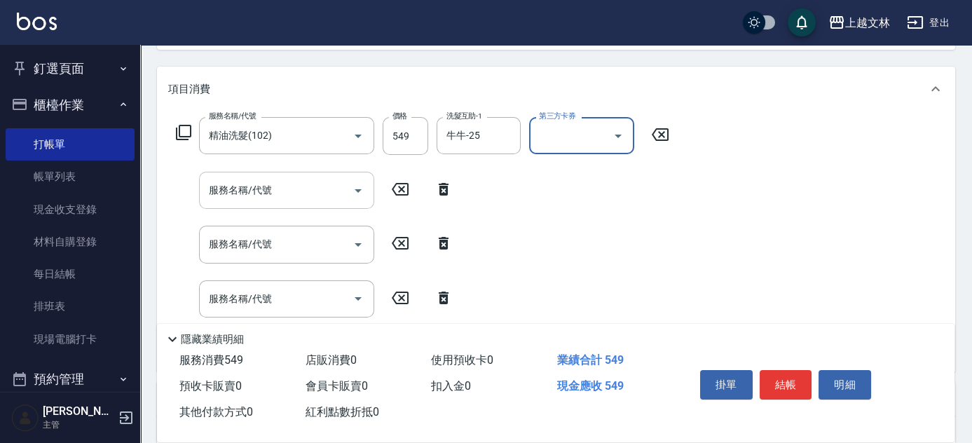
click at [305, 195] on input "服務名稱/代號" at bounding box center [276, 190] width 142 height 25
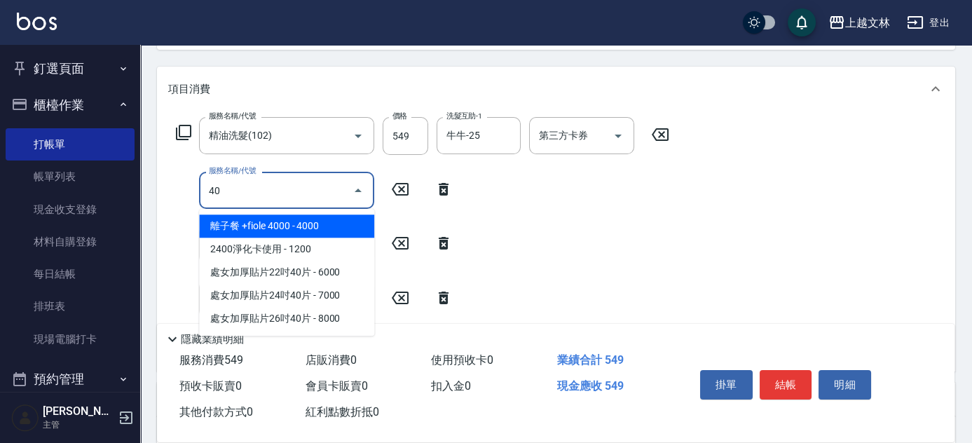
type input "402"
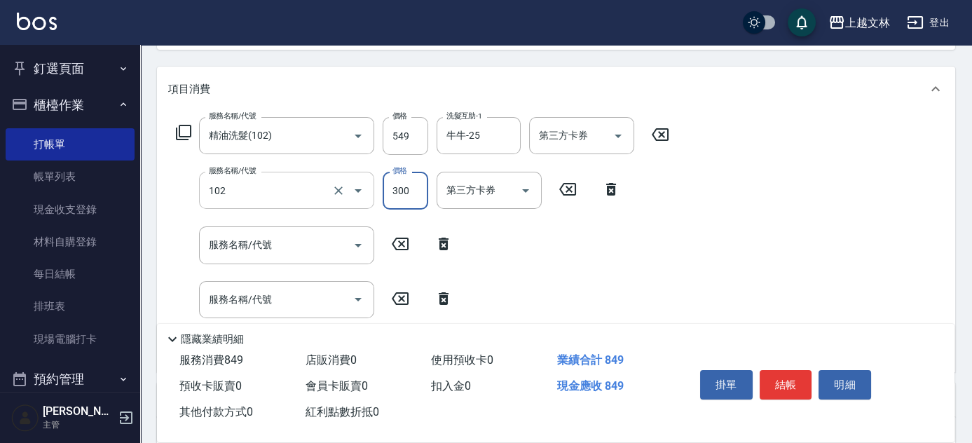
type input "精油洗髮(102)"
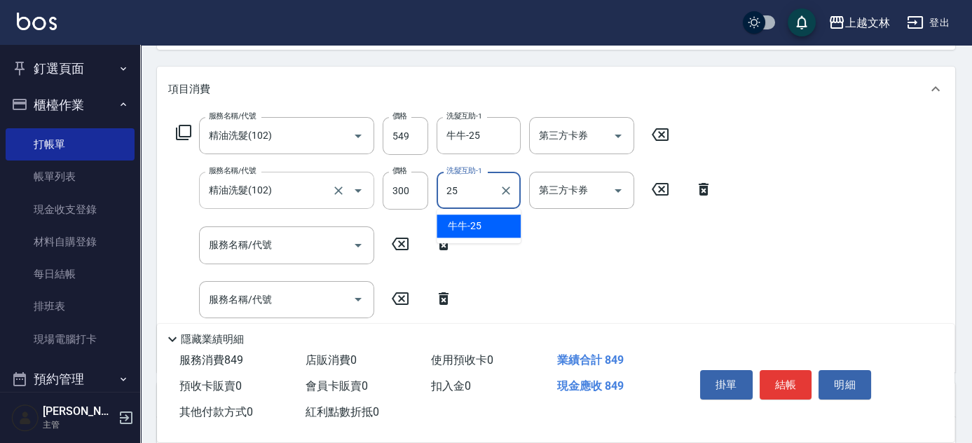
type input "牛牛-25"
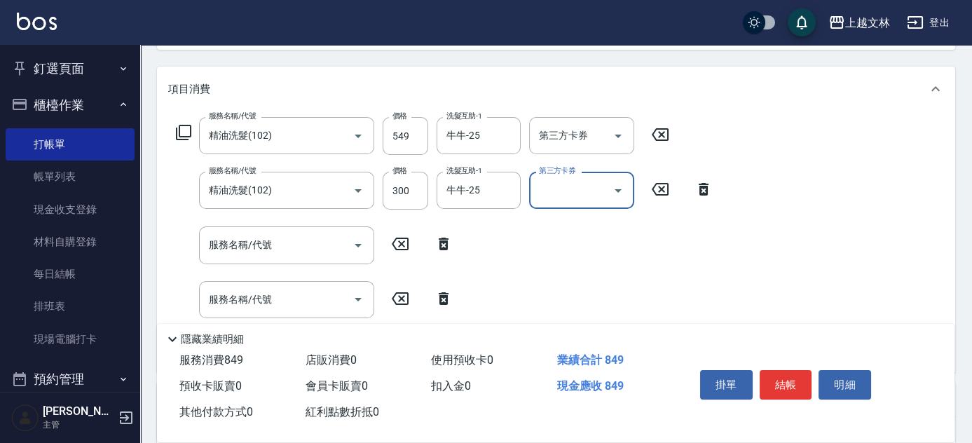
click at [273, 240] on input "服務名稱/代號" at bounding box center [276, 245] width 142 height 25
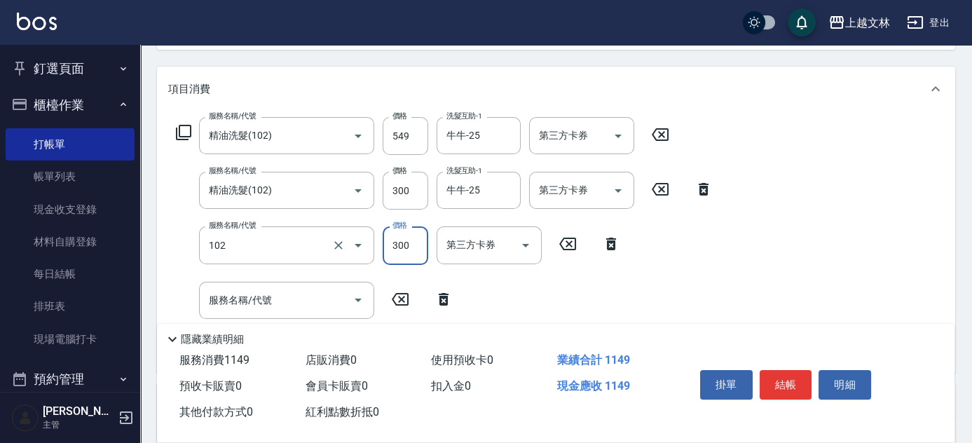
type input "精油洗髮(102)"
type input "549"
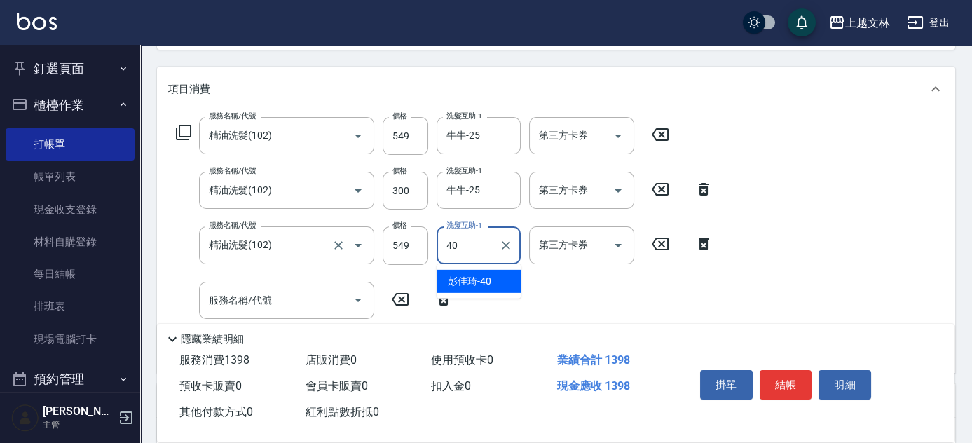
type input "彭佳琦-40"
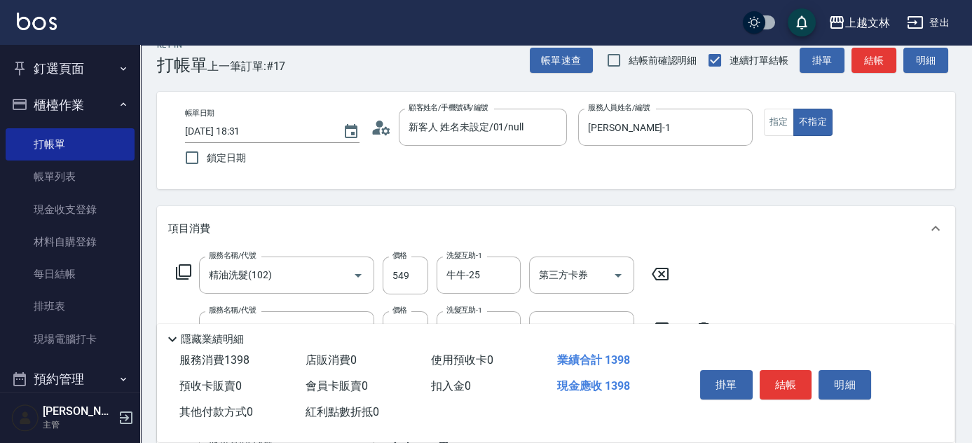
scroll to position [18, 0]
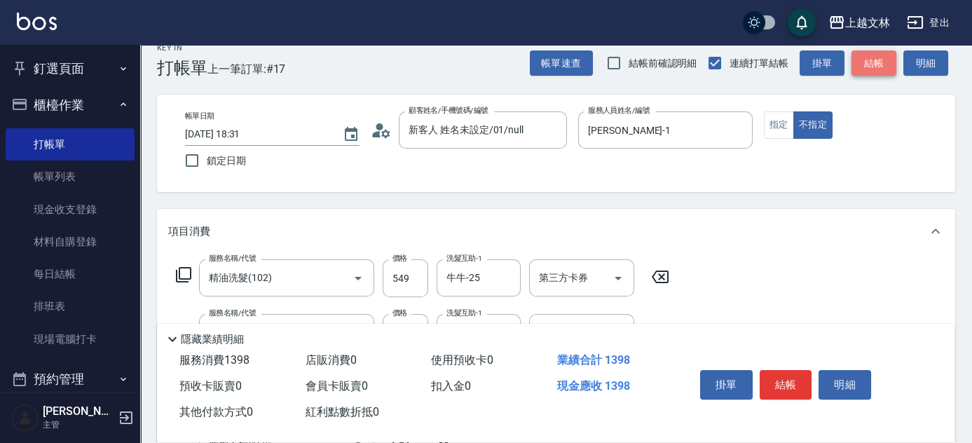
click at [884, 69] on button "結帳" at bounding box center [873, 63] width 45 height 26
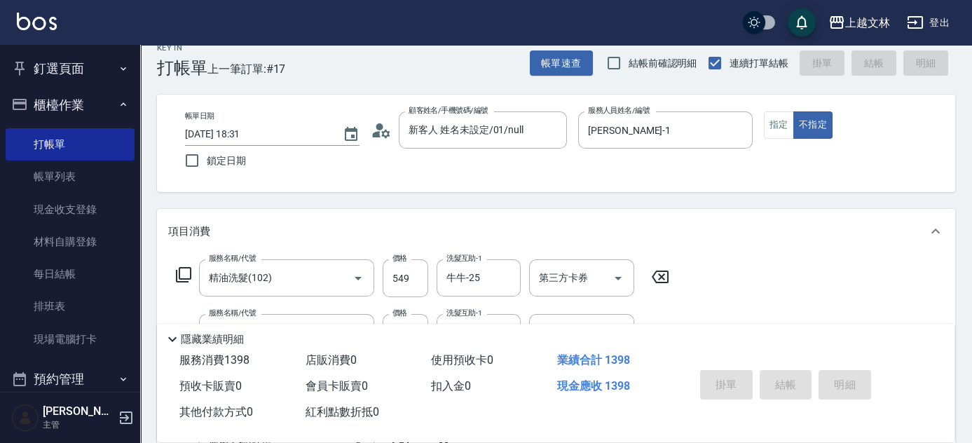
type input "[DATE] 18:33"
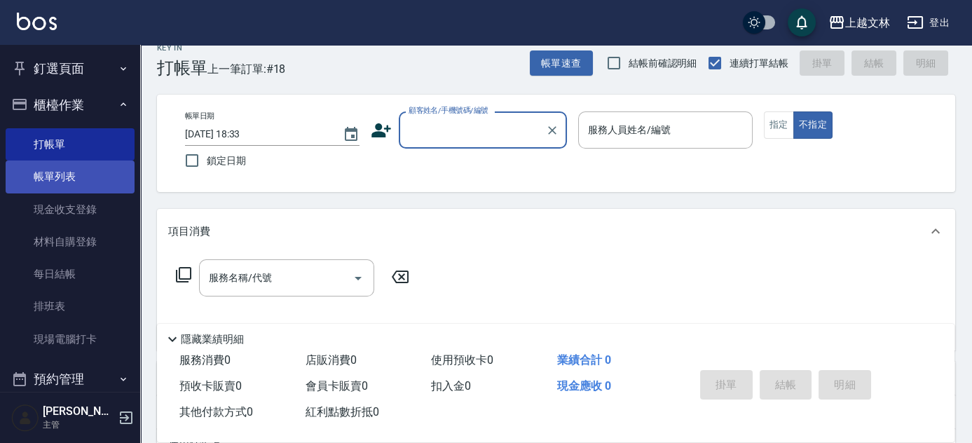
click at [60, 177] on link "帳單列表" at bounding box center [70, 176] width 129 height 32
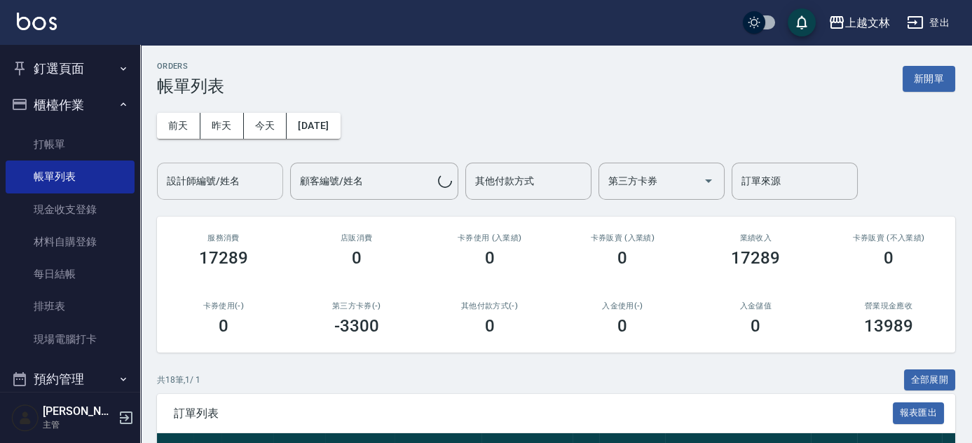
click at [226, 178] on div "設計師編號/姓名 設計師編號/姓名" at bounding box center [220, 181] width 126 height 37
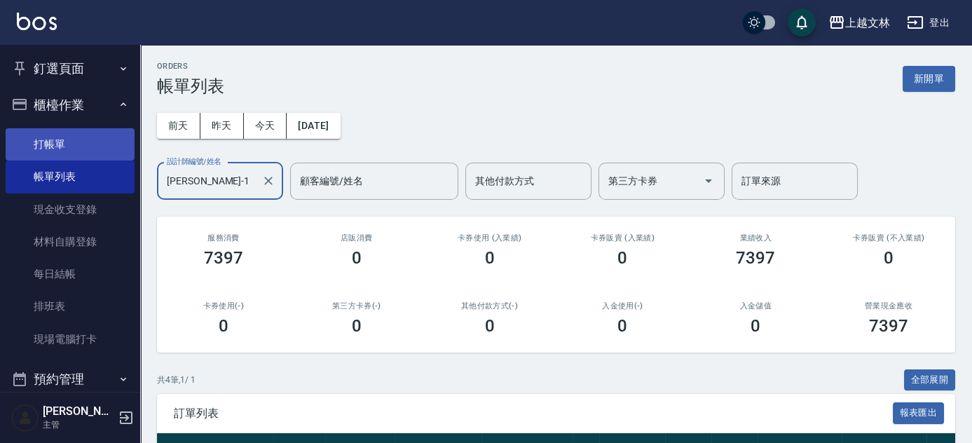
type input "[PERSON_NAME]-1"
click at [69, 139] on link "打帳單" at bounding box center [70, 144] width 129 height 32
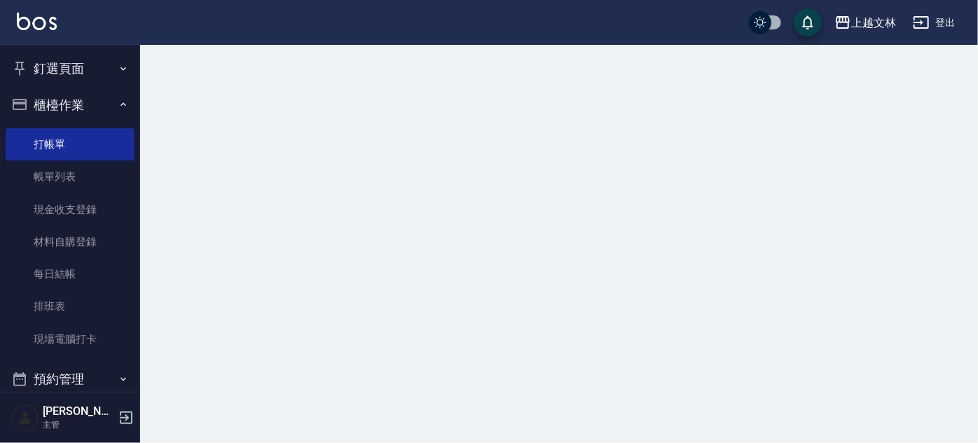
click at [66, 109] on button "櫃檯作業" at bounding box center [70, 105] width 129 height 36
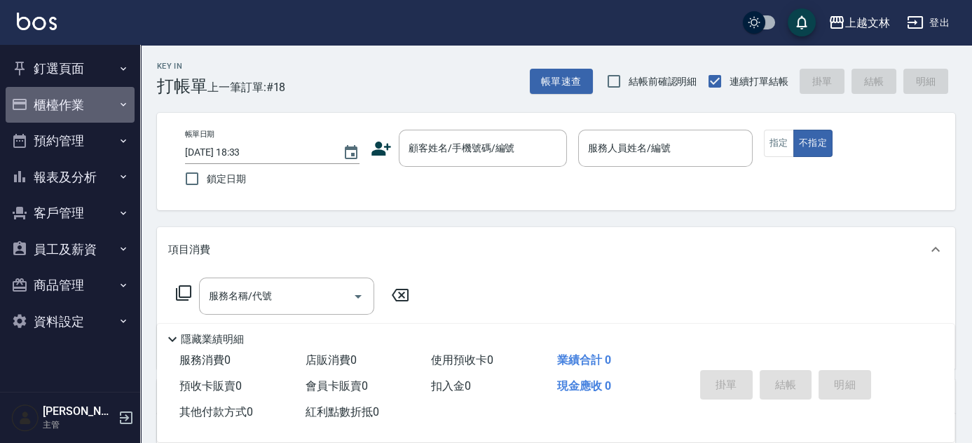
click at [74, 110] on button "櫃檯作業" at bounding box center [70, 105] width 129 height 36
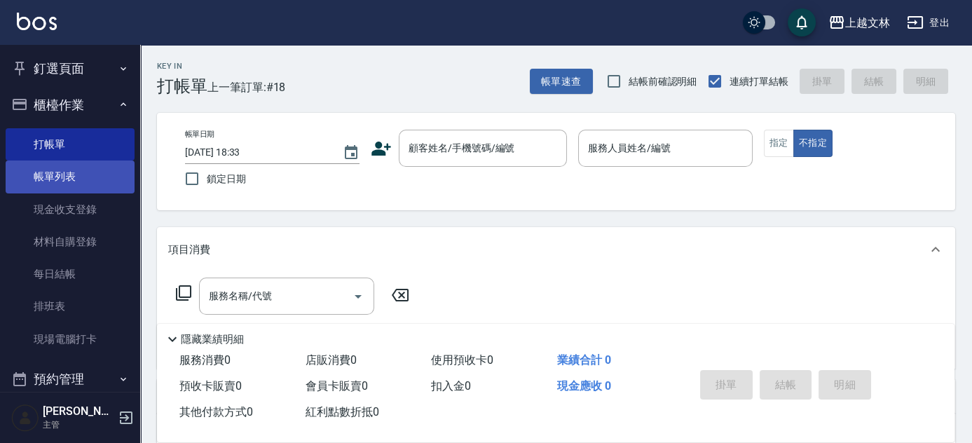
click at [65, 177] on link "帳單列表" at bounding box center [70, 176] width 129 height 32
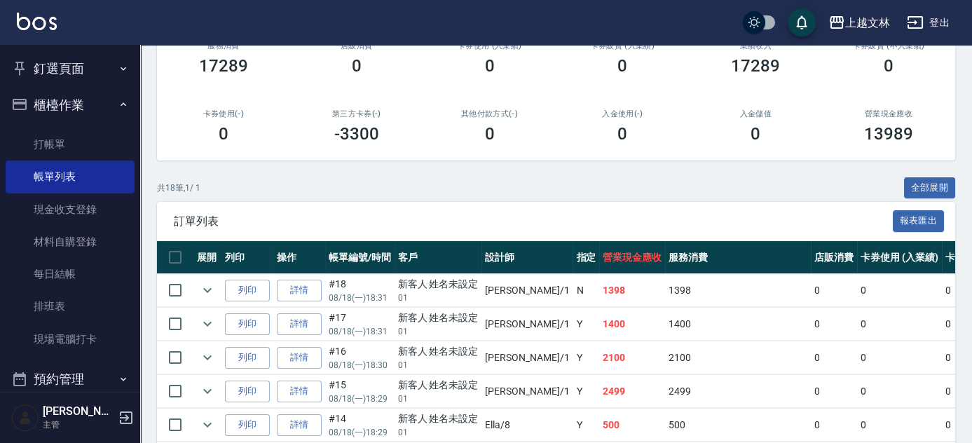
scroll to position [83, 0]
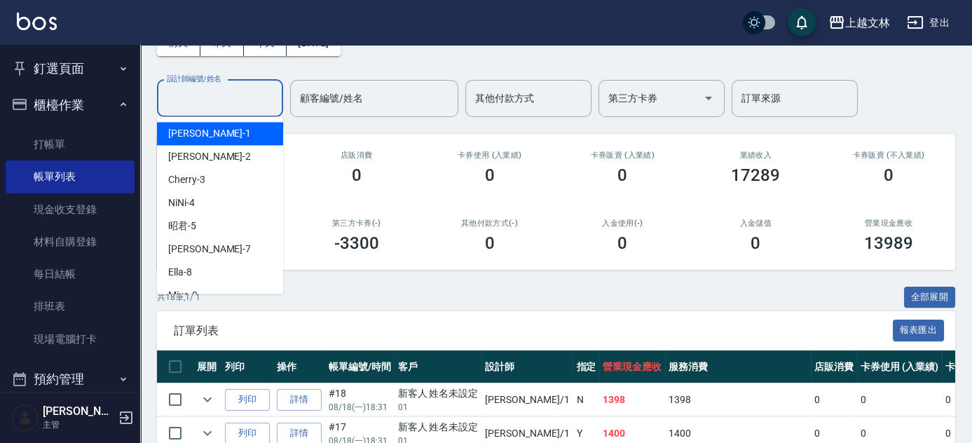
click at [216, 104] on input "設計師編號/姓名" at bounding box center [220, 98] width 114 height 25
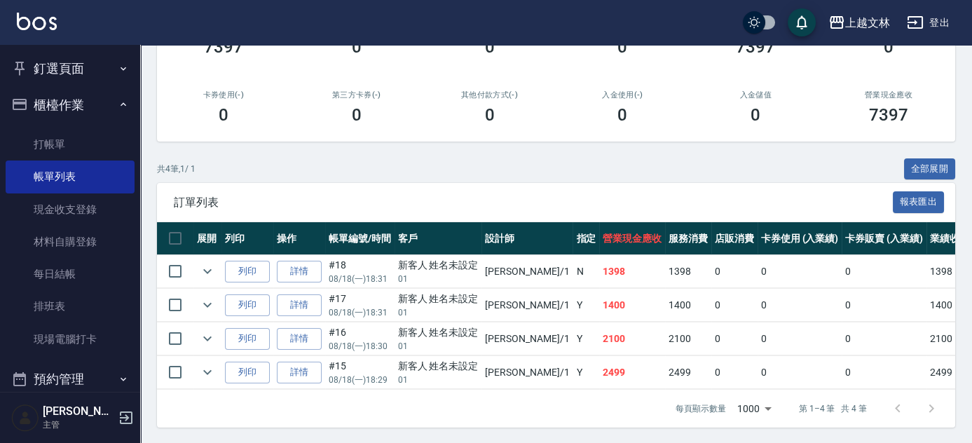
scroll to position [220, 0]
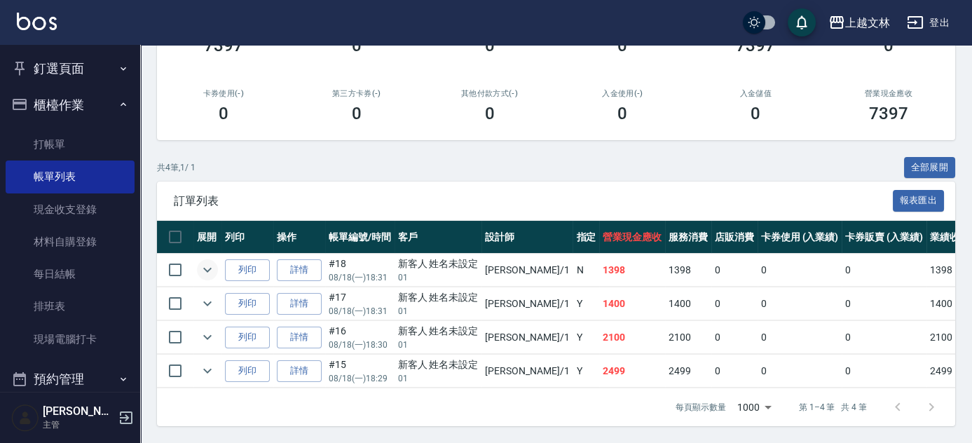
type input "[PERSON_NAME]-1"
click at [214, 262] on icon "expand row" at bounding box center [207, 269] width 17 height 17
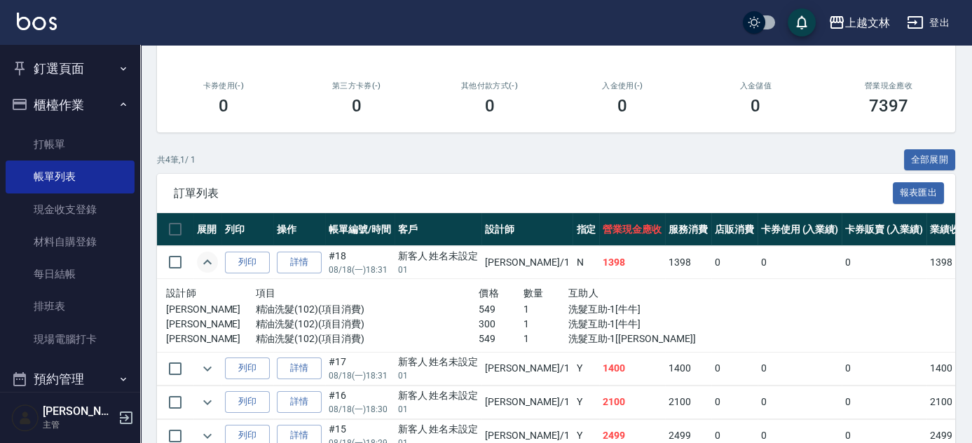
click at [214, 262] on icon "expand row" at bounding box center [207, 262] width 17 height 17
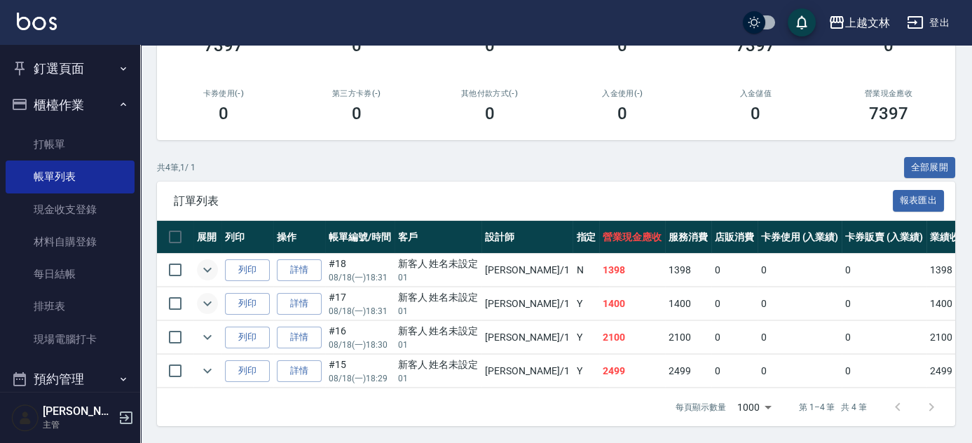
click at [203, 295] on icon "expand row" at bounding box center [207, 303] width 17 height 17
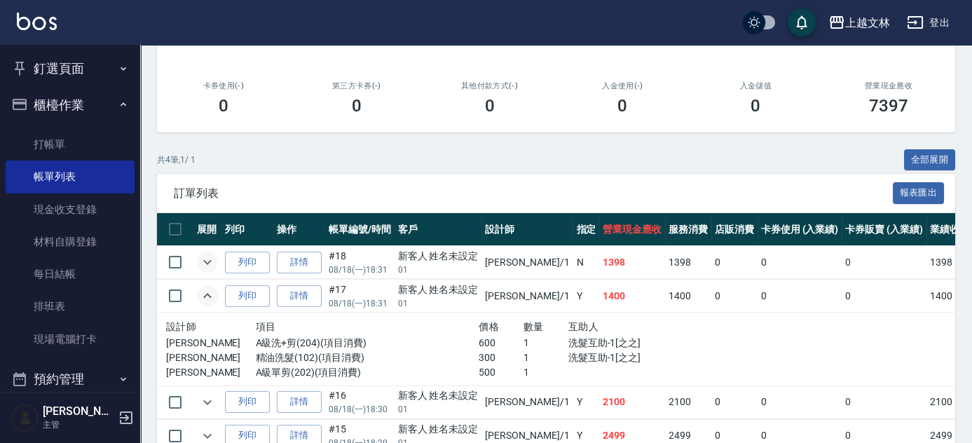
click at [203, 295] on icon "expand row" at bounding box center [207, 295] width 17 height 17
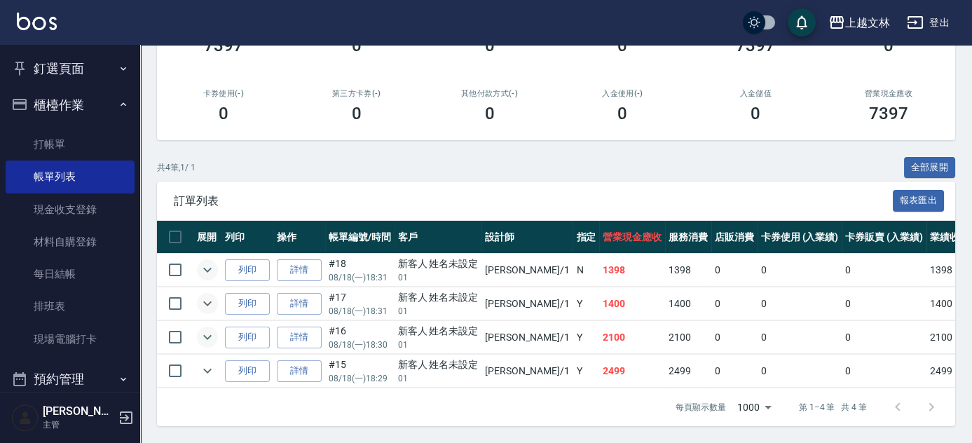
click at [207, 335] on icon "expand row" at bounding box center [207, 337] width 8 height 5
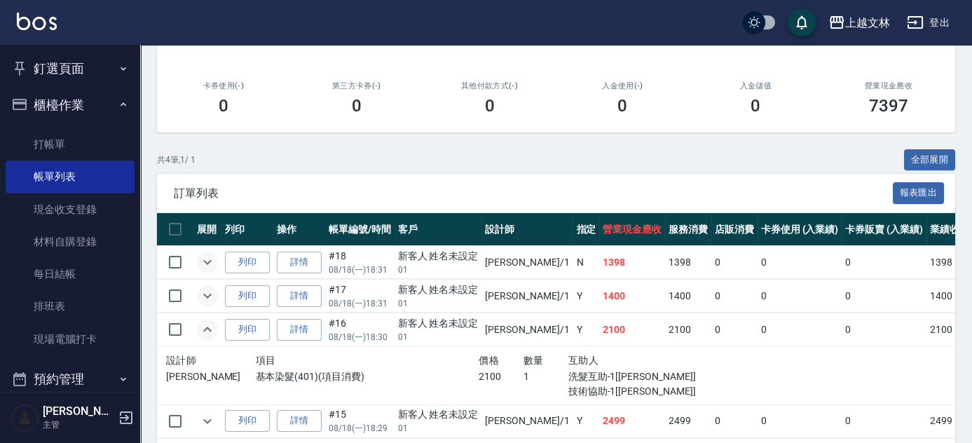
click at [207, 330] on icon "expand row" at bounding box center [207, 329] width 17 height 17
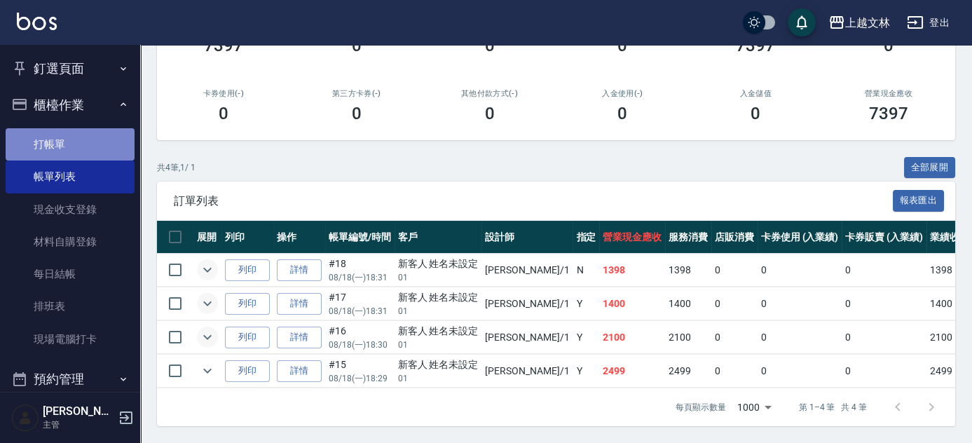
click at [72, 146] on link "打帳單" at bounding box center [70, 144] width 129 height 32
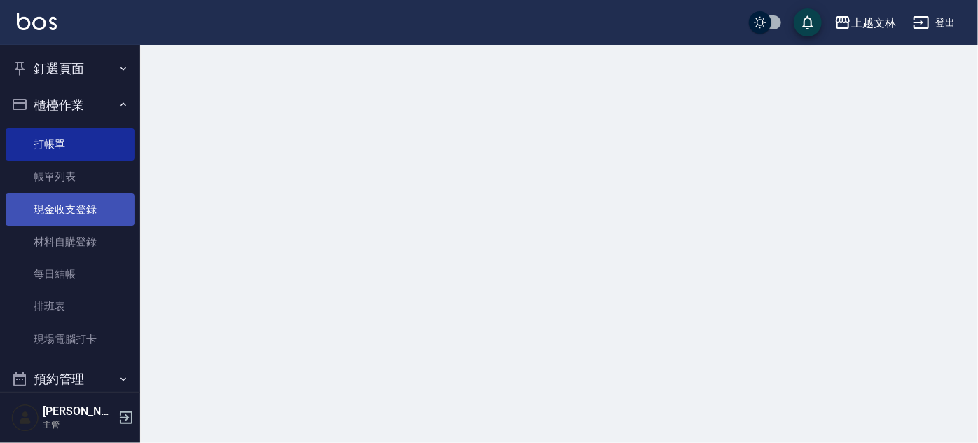
click at [85, 107] on button "櫃檯作業" at bounding box center [70, 105] width 129 height 36
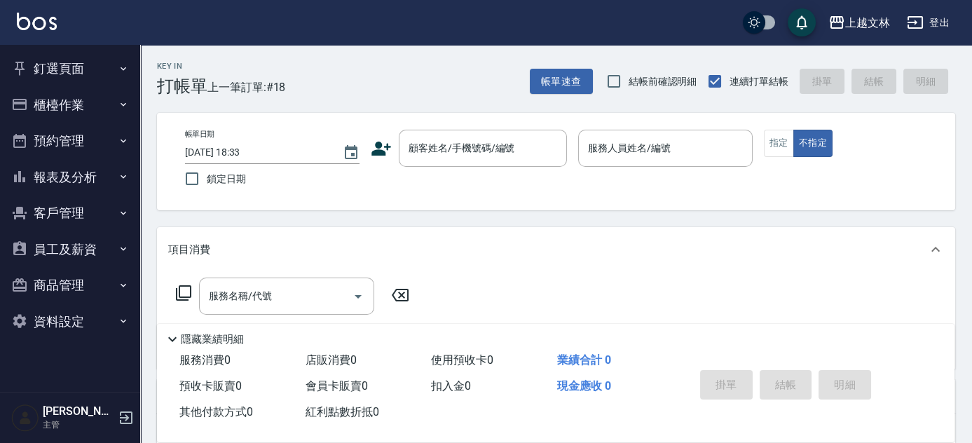
click at [62, 108] on button "櫃檯作業" at bounding box center [70, 105] width 129 height 36
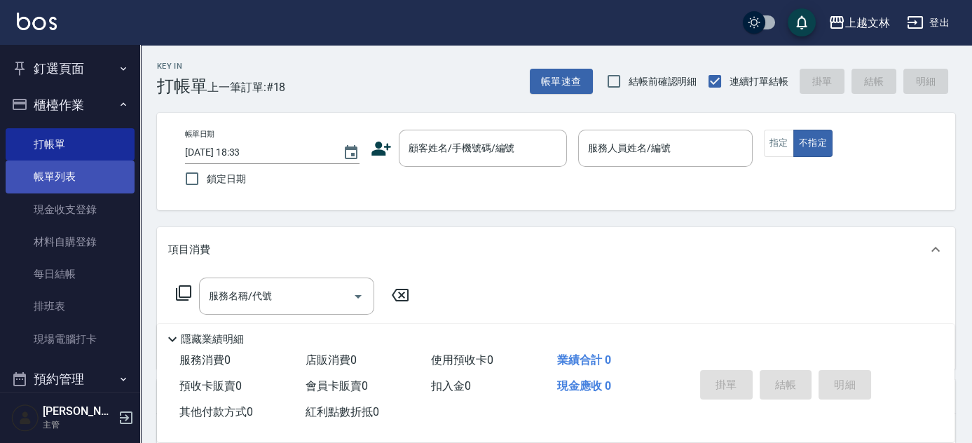
click at [62, 173] on link "帳單列表" at bounding box center [70, 176] width 129 height 32
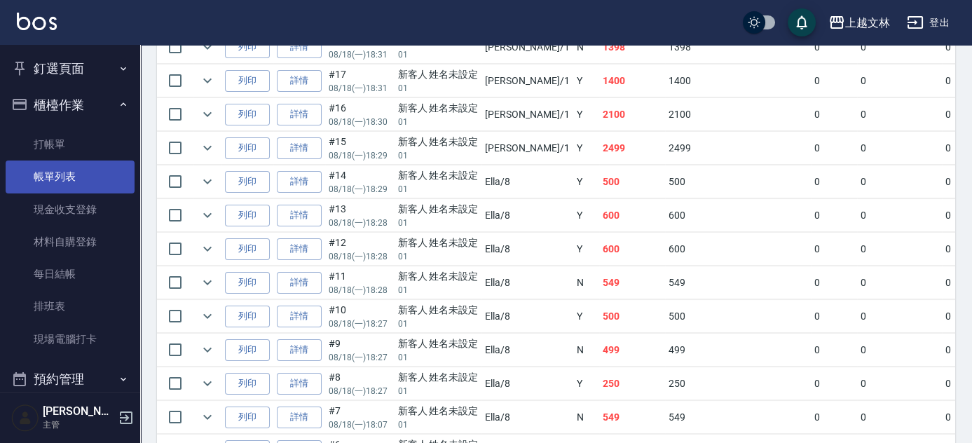
scroll to position [450, 0]
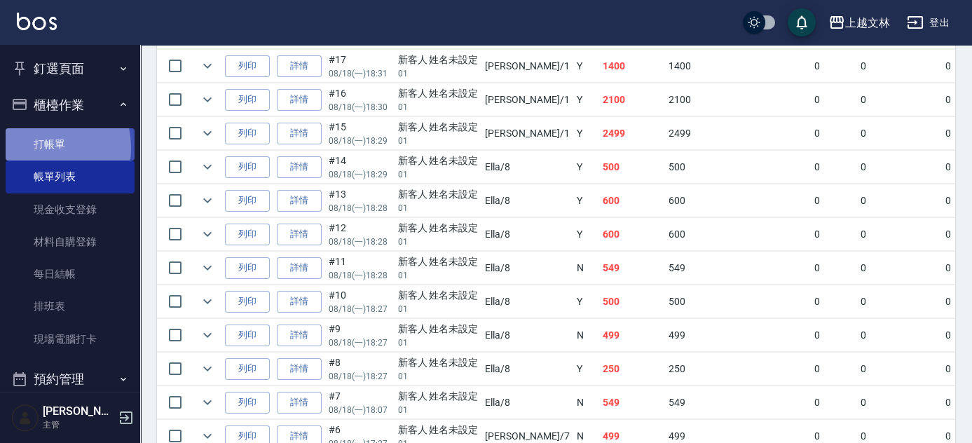
click at [34, 148] on link "打帳單" at bounding box center [70, 144] width 129 height 32
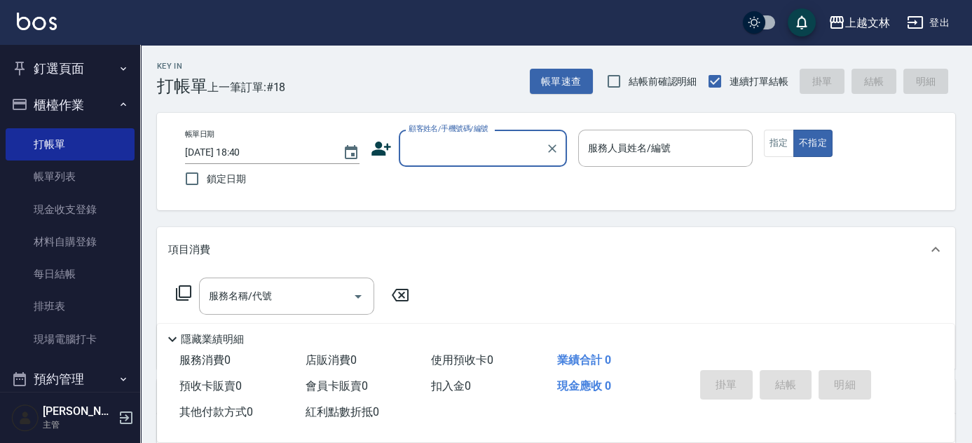
click at [443, 160] on input "顧客姓名/手機號碼/編號" at bounding box center [472, 148] width 135 height 25
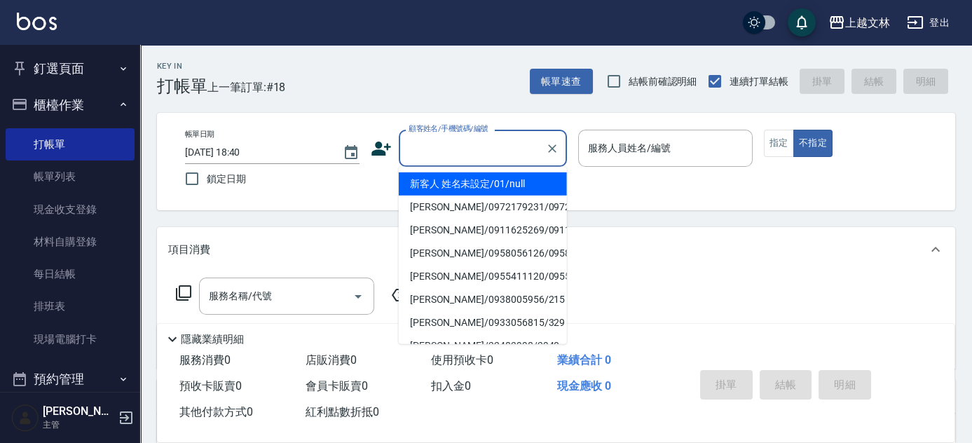
click at [453, 187] on li "新客人 姓名未設定/01/null" at bounding box center [483, 183] width 168 height 23
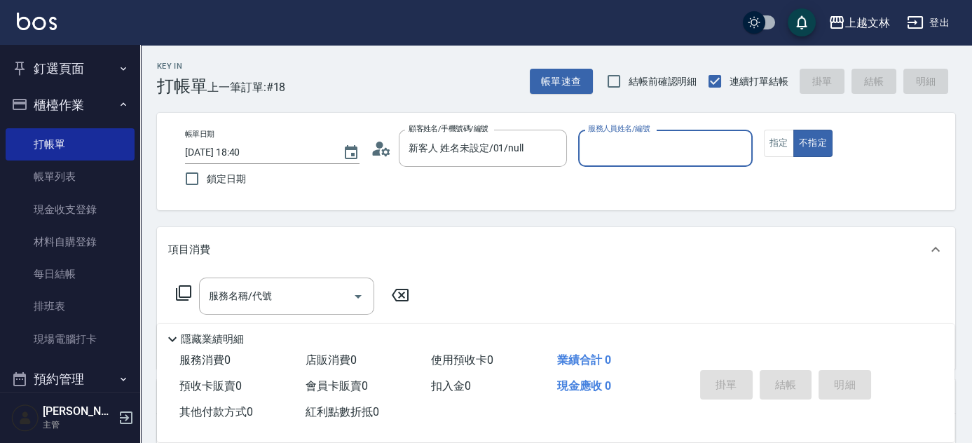
type input "新客人 姓名未設定/01/null"
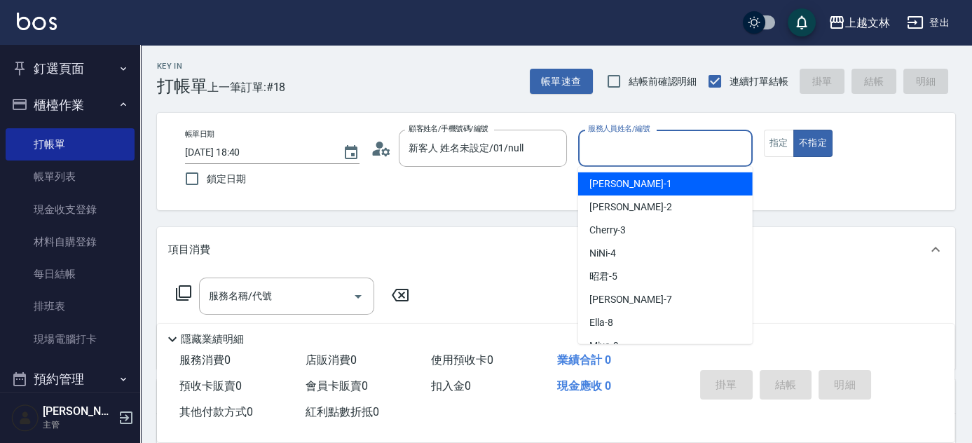
click at [727, 140] on input "服務人員姓名/編號" at bounding box center [665, 148] width 162 height 25
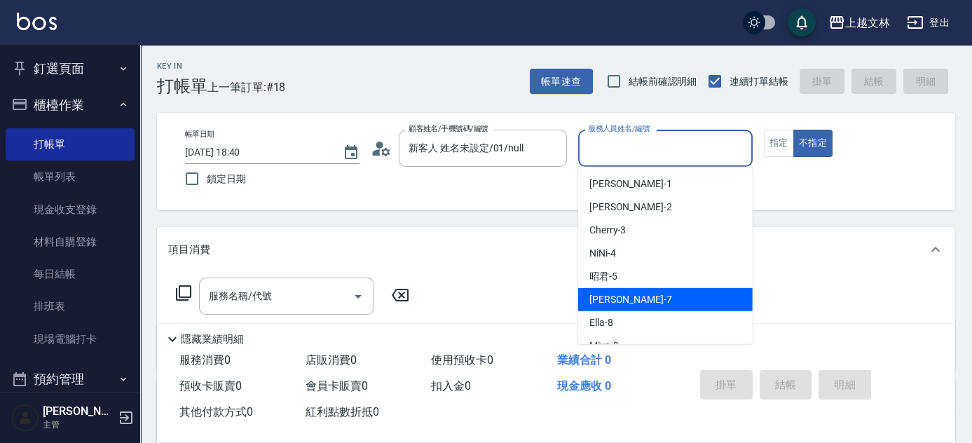
click at [628, 302] on div "Tiffany -7" at bounding box center [665, 299] width 174 height 23
type input "Tiffany-7"
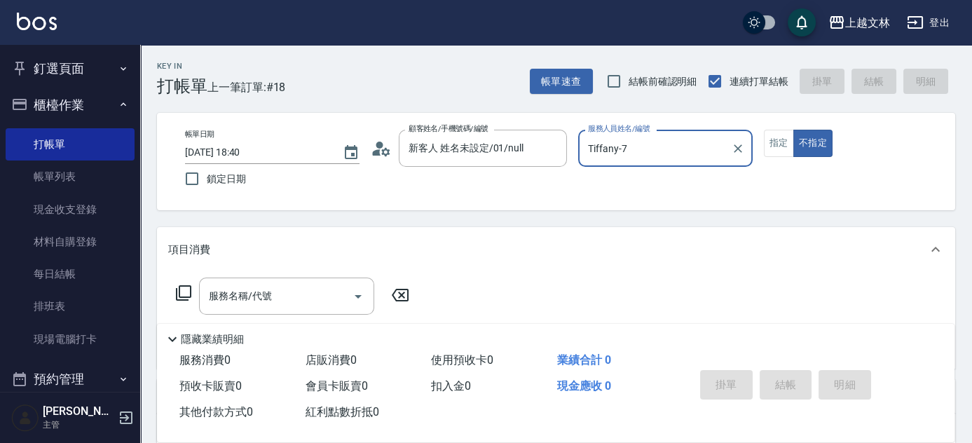
click at [259, 292] on div "服務名稱/代號 服務名稱/代號" at bounding box center [286, 296] width 175 height 37
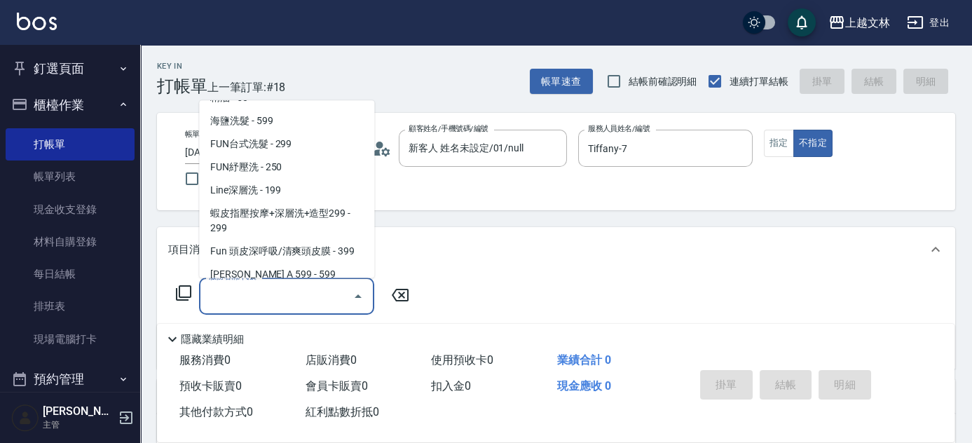
scroll to position [310, 0]
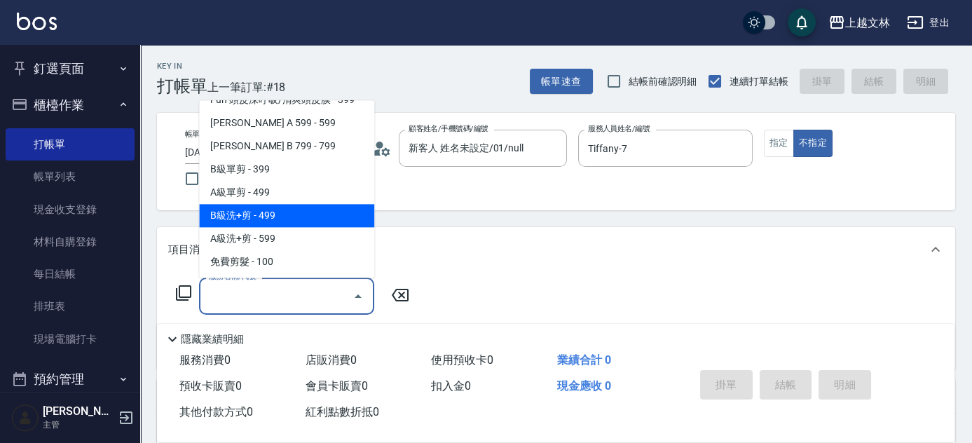
click at [292, 218] on span "B級洗+剪 - 499" at bounding box center [286, 216] width 175 height 23
type input "B級洗+剪(203)"
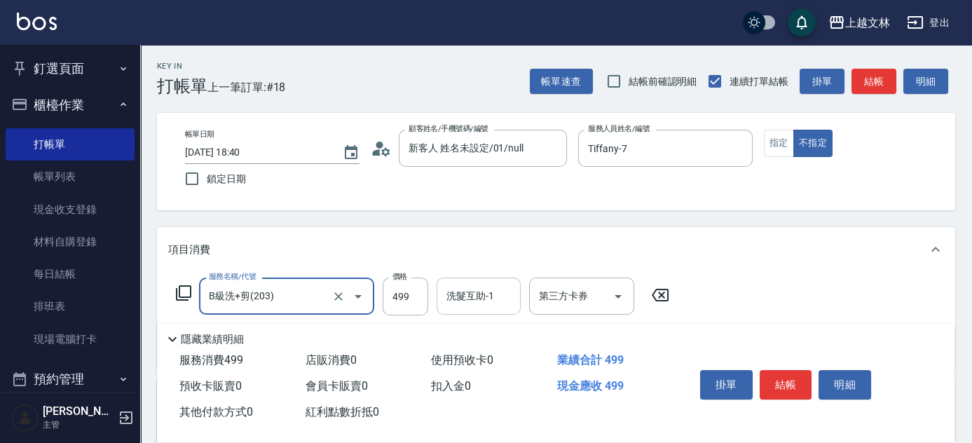
click at [498, 296] on input "洗髮互助-1" at bounding box center [478, 296] width 71 height 25
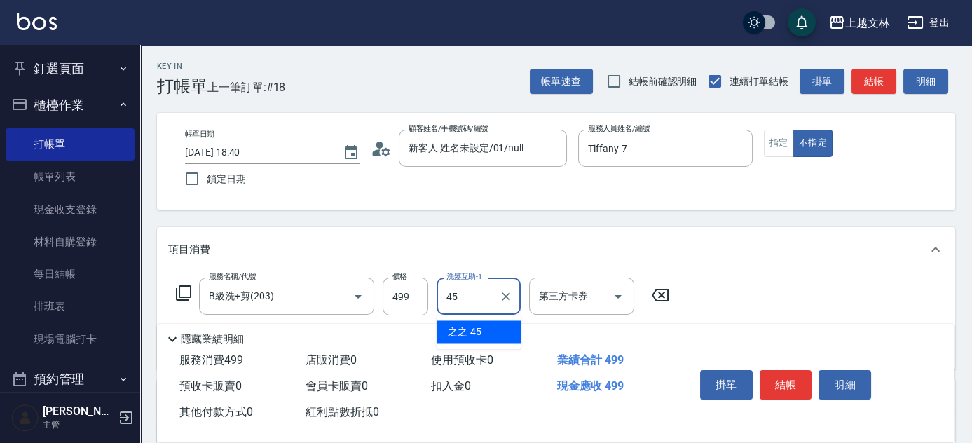
click at [481, 336] on div "之之 -45" at bounding box center [479, 331] width 84 height 23
type input "之之-45"
click at [797, 374] on button "結帳" at bounding box center [786, 384] width 53 height 29
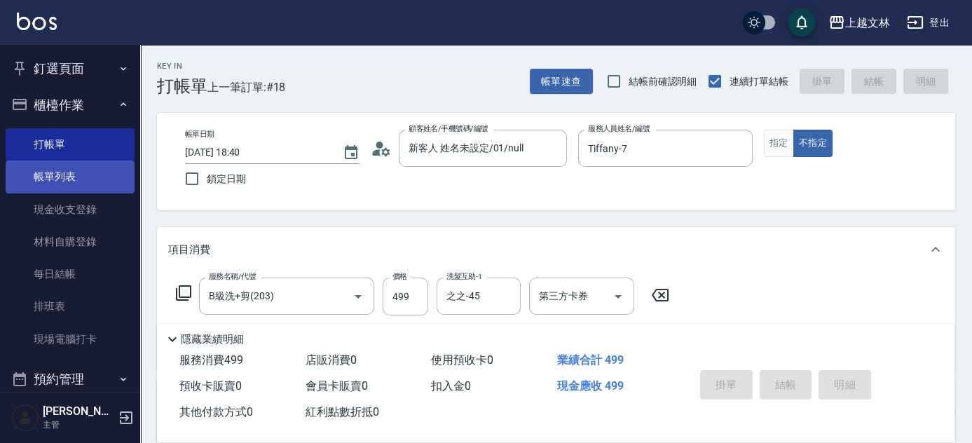
type input "[DATE] 18:54"
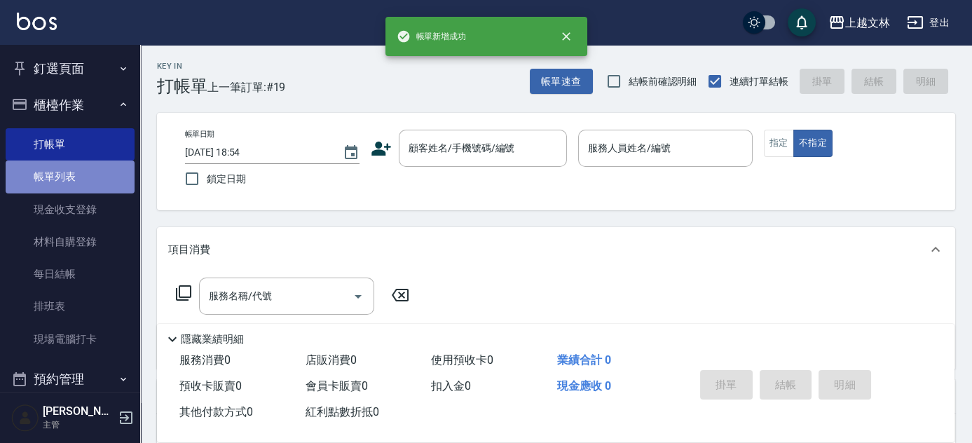
click at [95, 169] on link "帳單列表" at bounding box center [70, 176] width 129 height 32
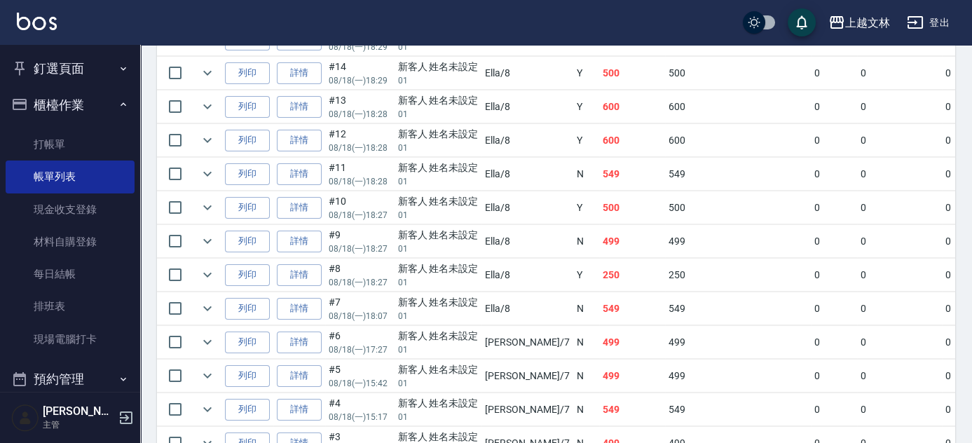
scroll to position [637, 0]
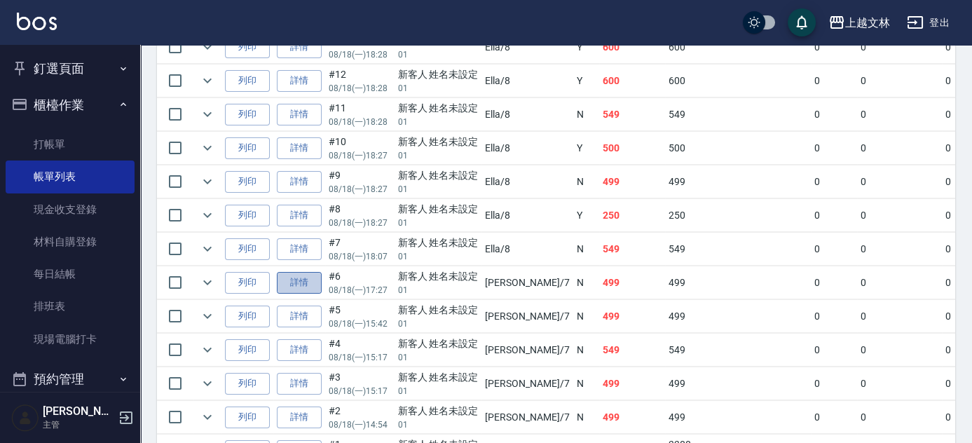
click at [310, 273] on link "詳情" at bounding box center [299, 283] width 45 height 22
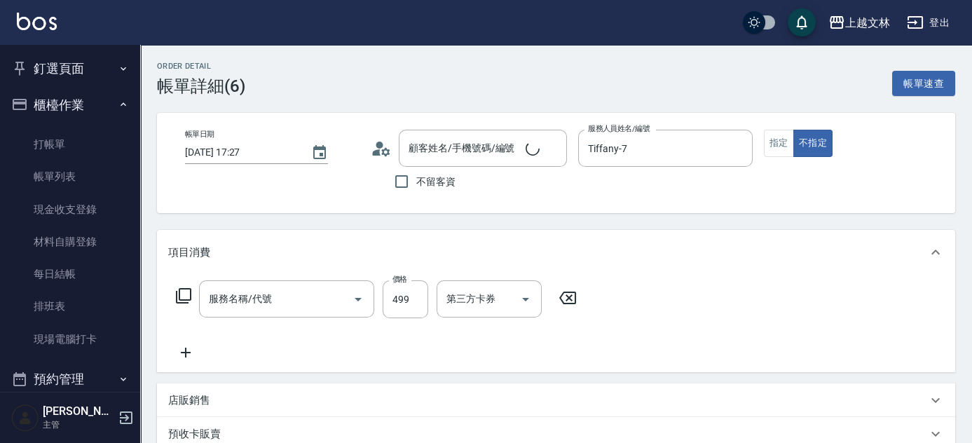
type input "[DATE] 17:27"
type input "Tiffany-7"
type input "B級洗+剪(203)"
type input "新客人 姓名未設定/01/null"
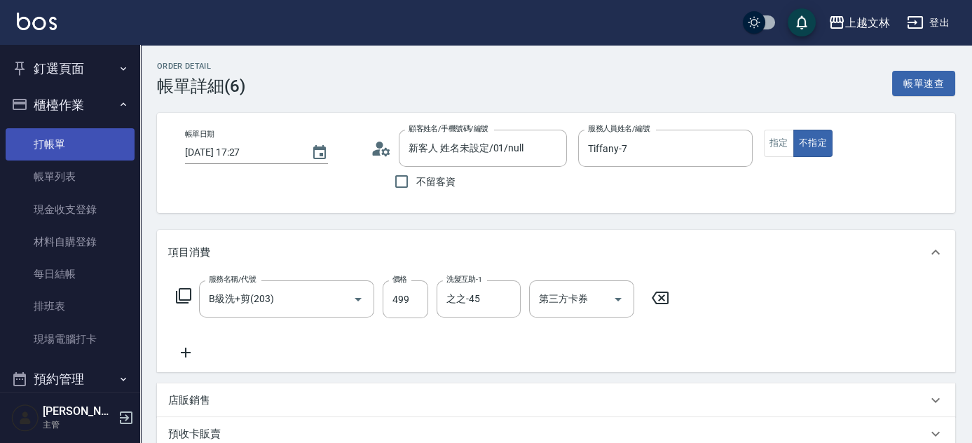
click at [89, 143] on link "打帳單" at bounding box center [70, 144] width 129 height 32
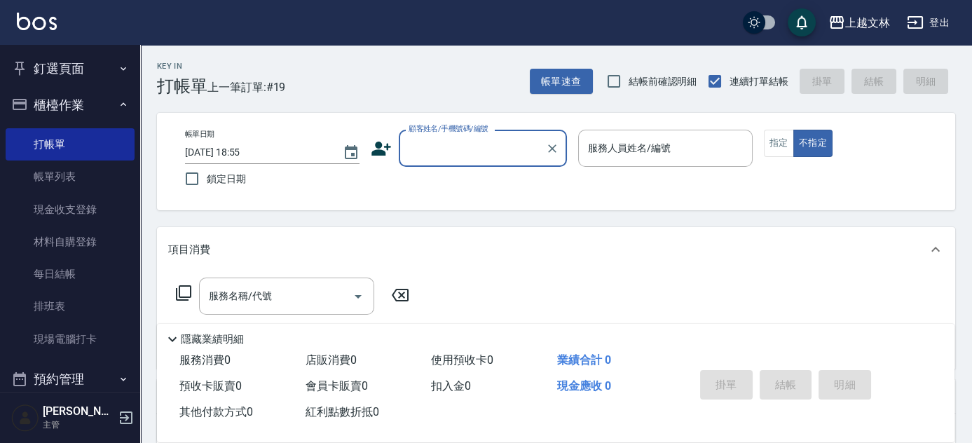
click at [504, 147] on input "顧客姓名/手機號碼/編號" at bounding box center [472, 148] width 135 height 25
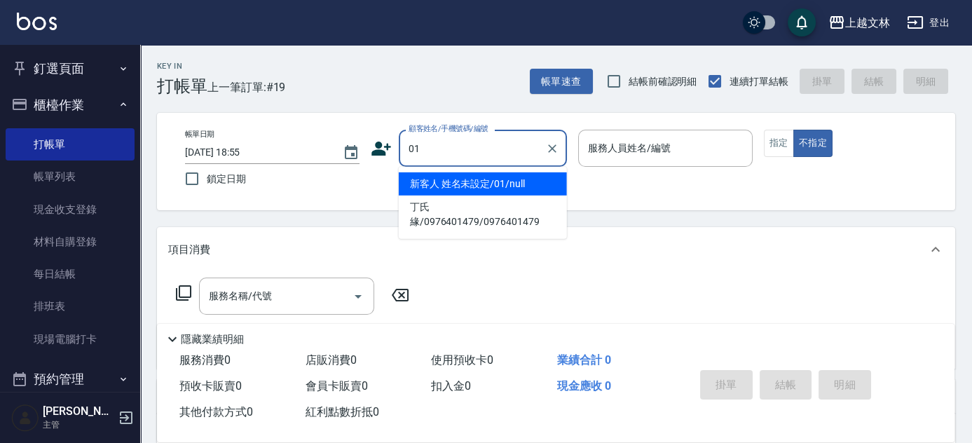
type input "新客人 姓名未設定/01/null"
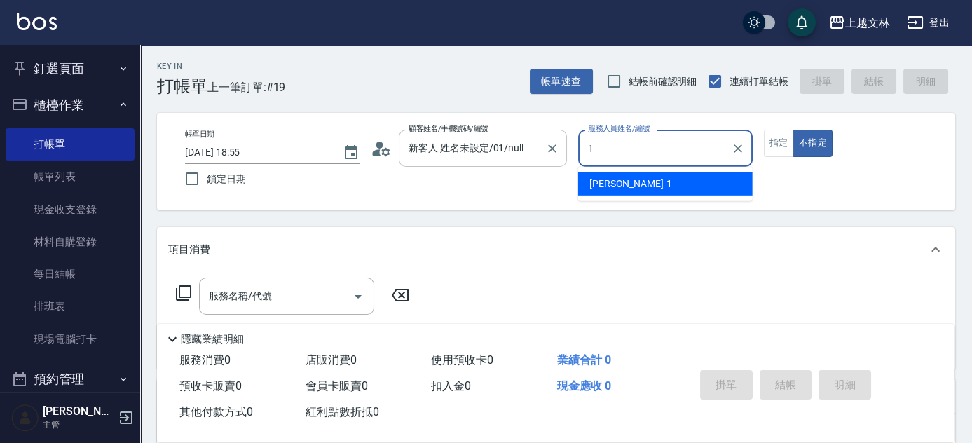
type input "[PERSON_NAME]-1"
type button "false"
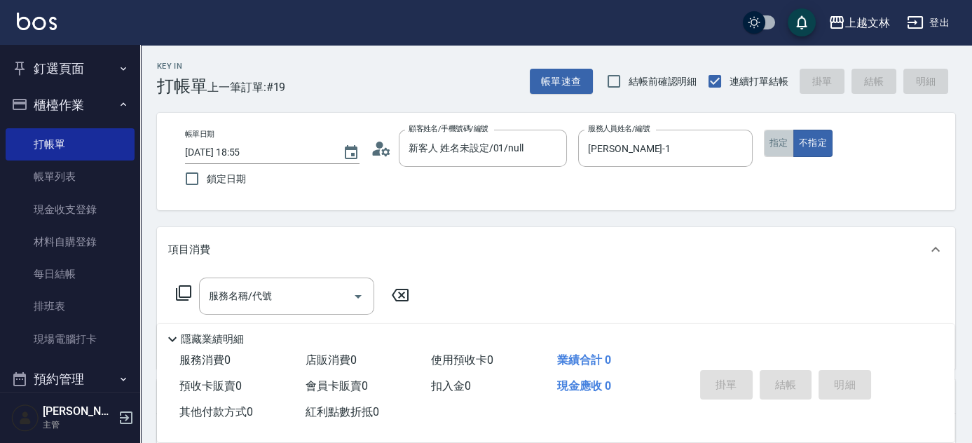
click at [773, 150] on button "指定" at bounding box center [779, 143] width 30 height 27
click at [272, 306] on input "服務名稱/代號" at bounding box center [276, 296] width 142 height 25
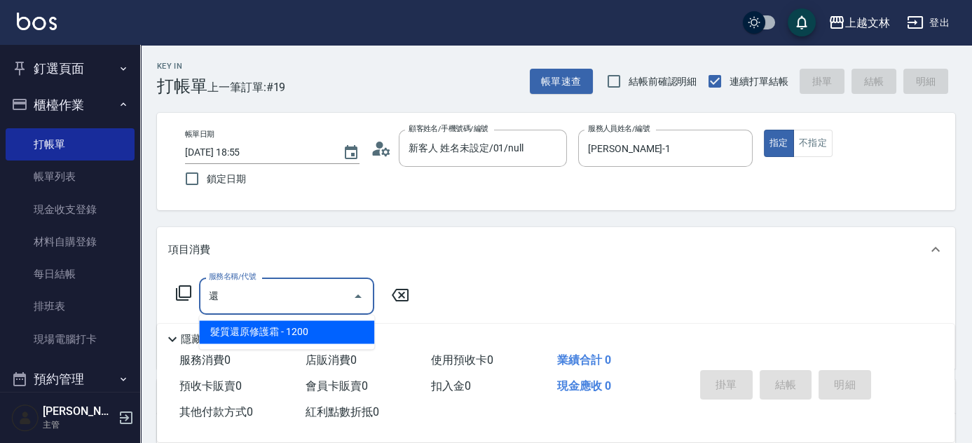
click at [315, 328] on span "髮質還原修護霜 - 1200" at bounding box center [286, 331] width 175 height 23
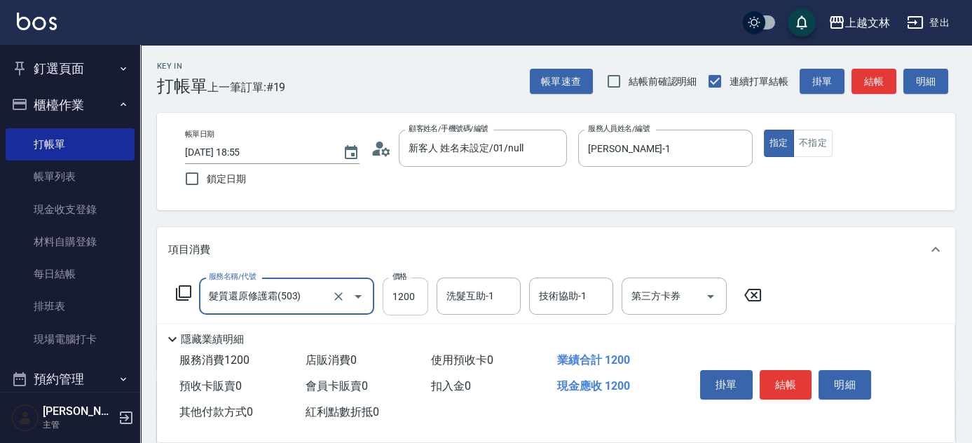
type input "髮質還原修護霜(503)"
click at [395, 296] on input "1200" at bounding box center [406, 297] width 46 height 38
type input "1000"
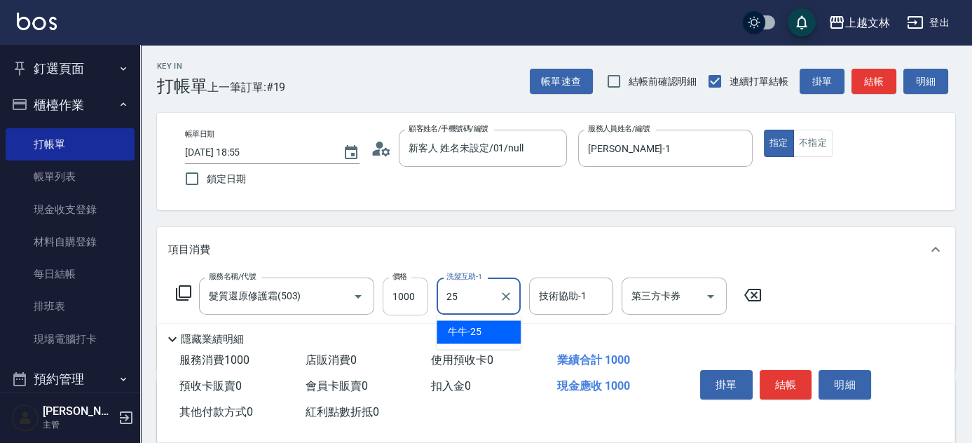
type input "牛牛-25"
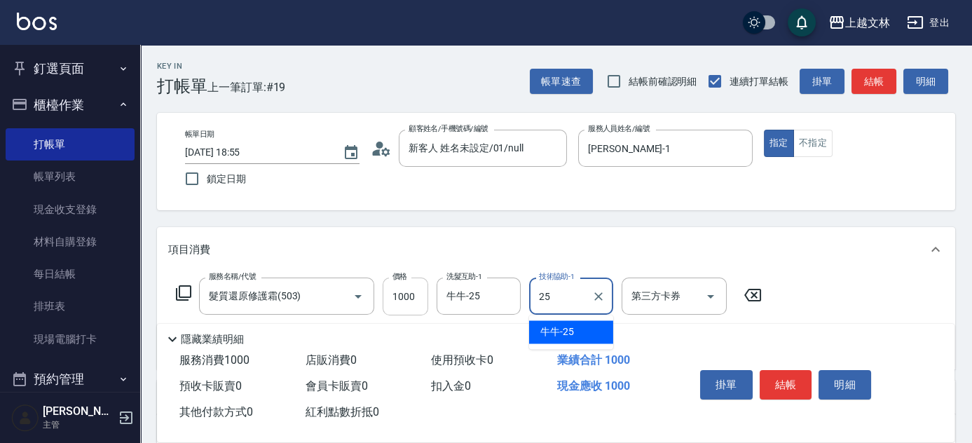
type input "牛牛-25"
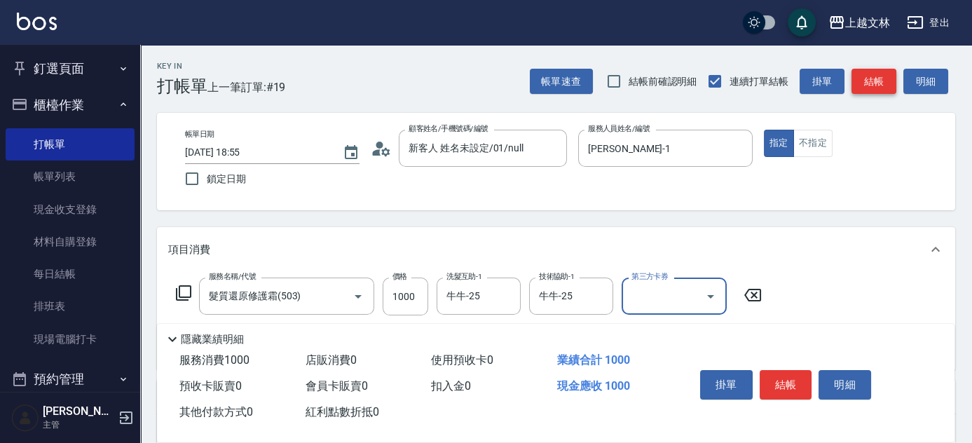
click at [891, 74] on button "結帳" at bounding box center [873, 82] width 45 height 26
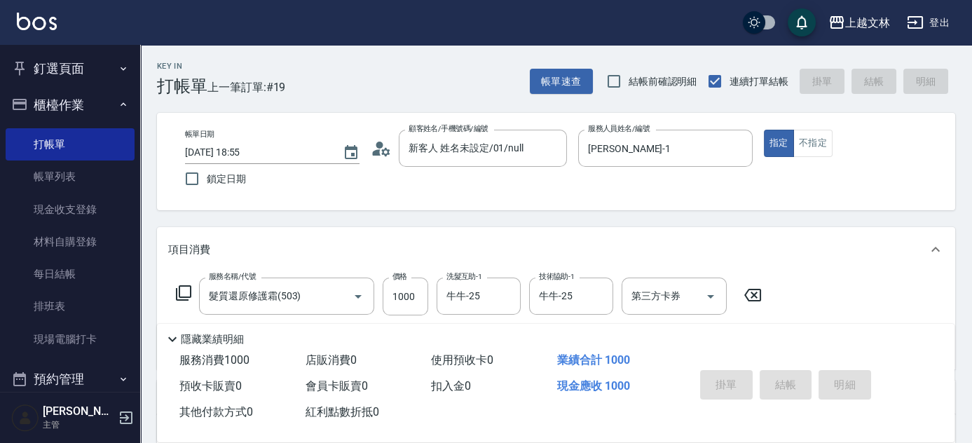
type input "[DATE] 18:56"
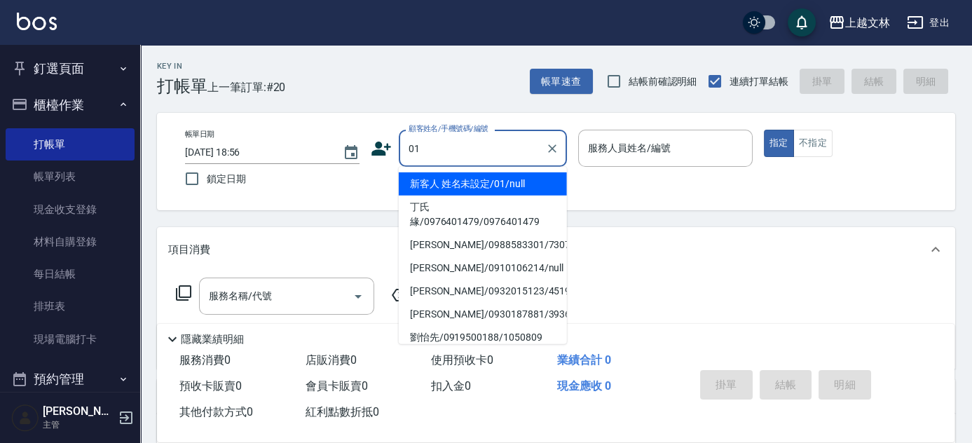
type input "01"
type input "5"
type input "新客人 姓名未設定/01/null"
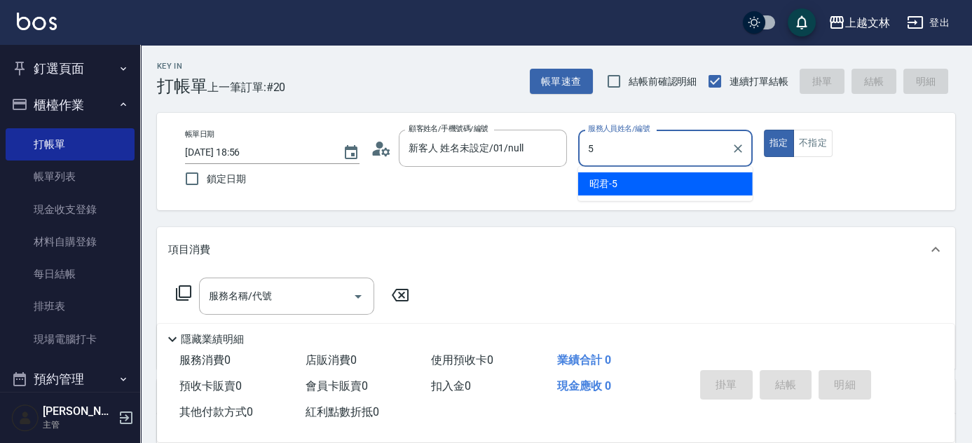
type input "5"
type button "true"
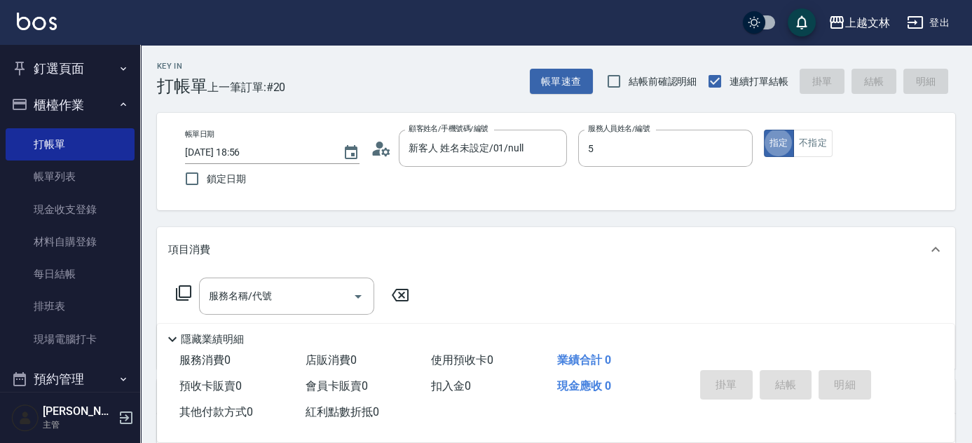
type input "昭君-5"
click at [260, 289] on div "服務名稱/代號 服務名稱/代號" at bounding box center [286, 296] width 175 height 37
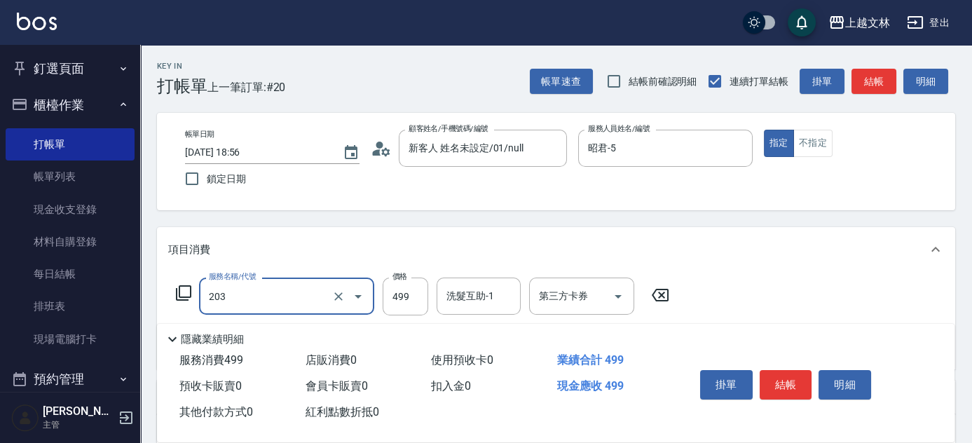
type input "B級洗+剪(203)"
type input "500"
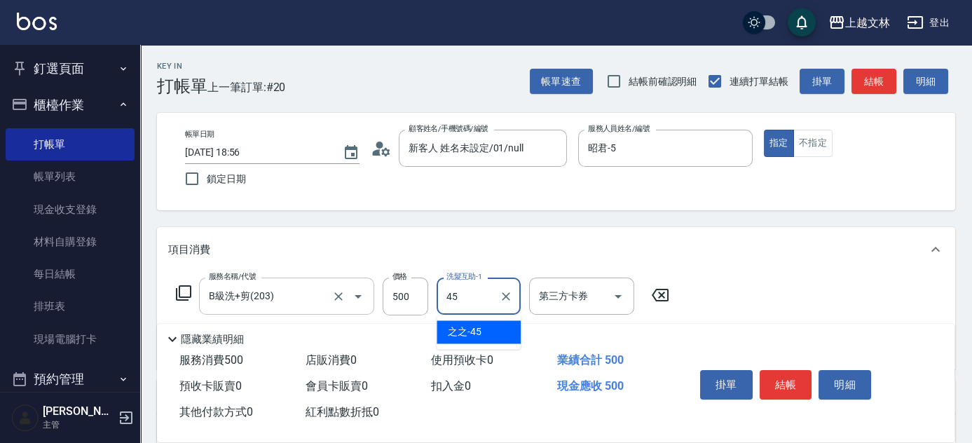
type input "之之-45"
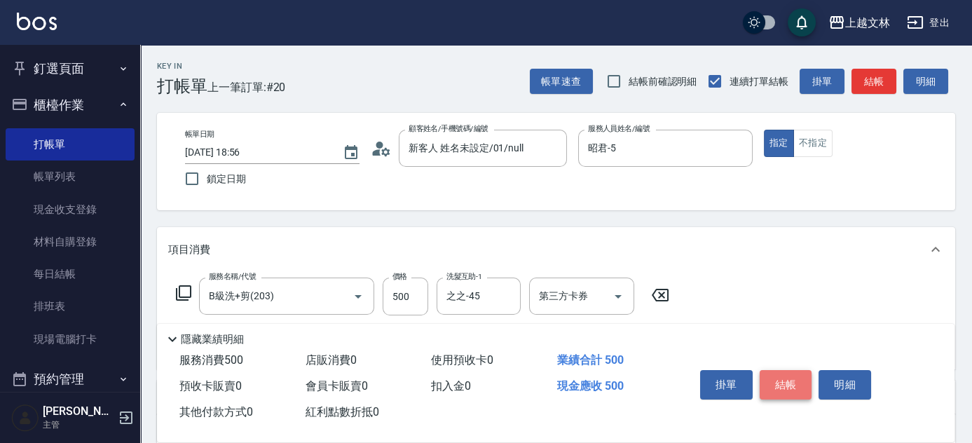
click at [777, 384] on button "結帳" at bounding box center [786, 384] width 53 height 29
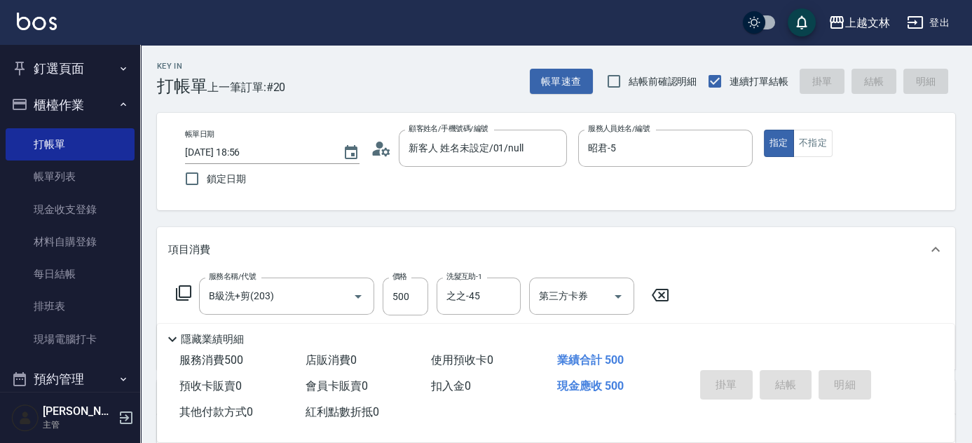
type input "[DATE] 19:02"
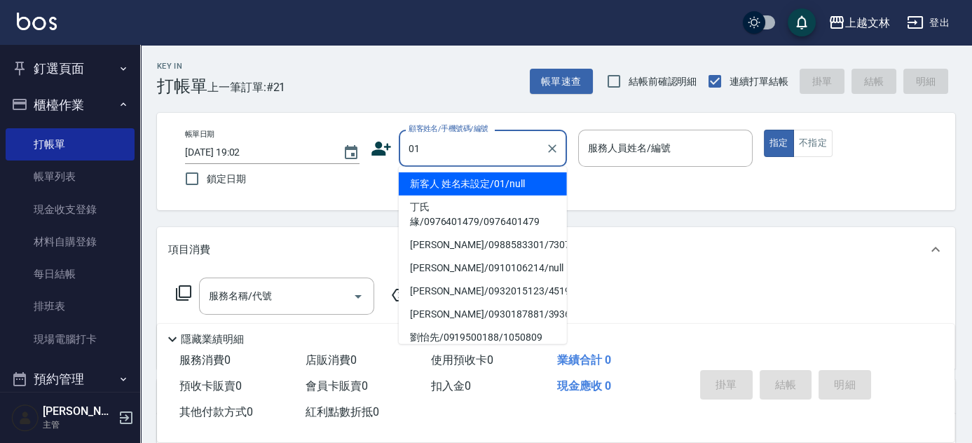
type input "01"
type input "5"
type input "新客人 姓名未設定/01/null"
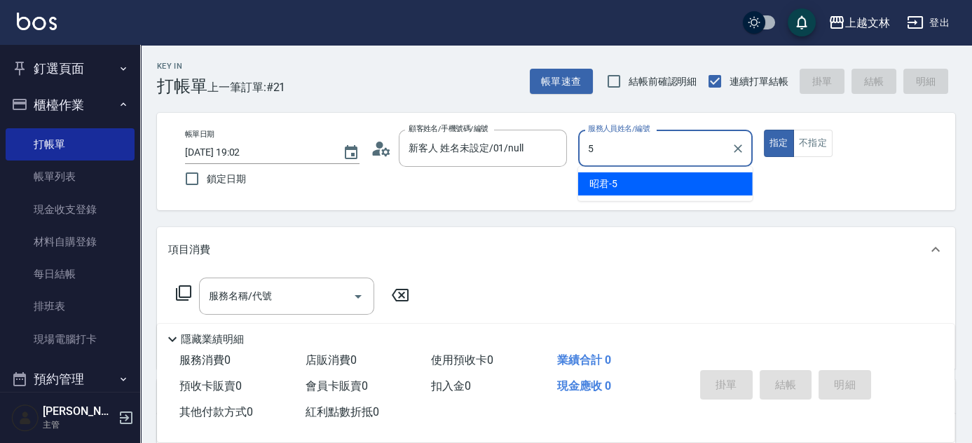
type input "昭君-5"
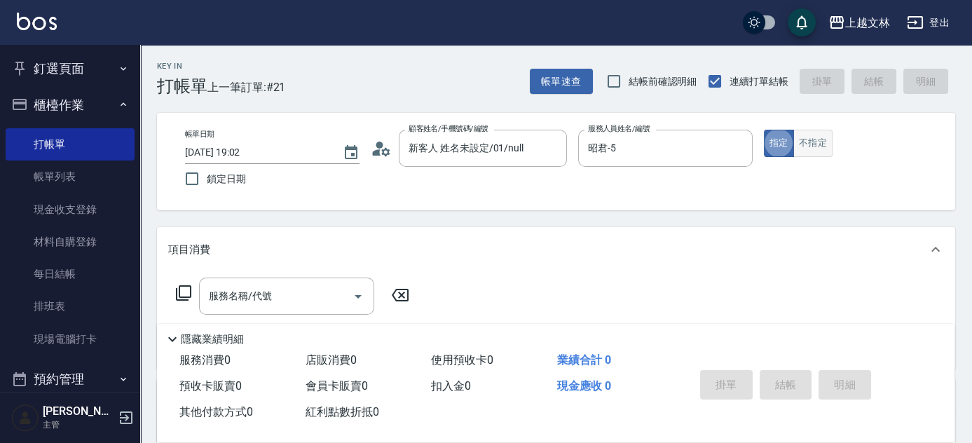
click at [827, 139] on button "不指定" at bounding box center [812, 143] width 39 height 27
click at [281, 302] on input "服務名稱/代號" at bounding box center [276, 296] width 142 height 25
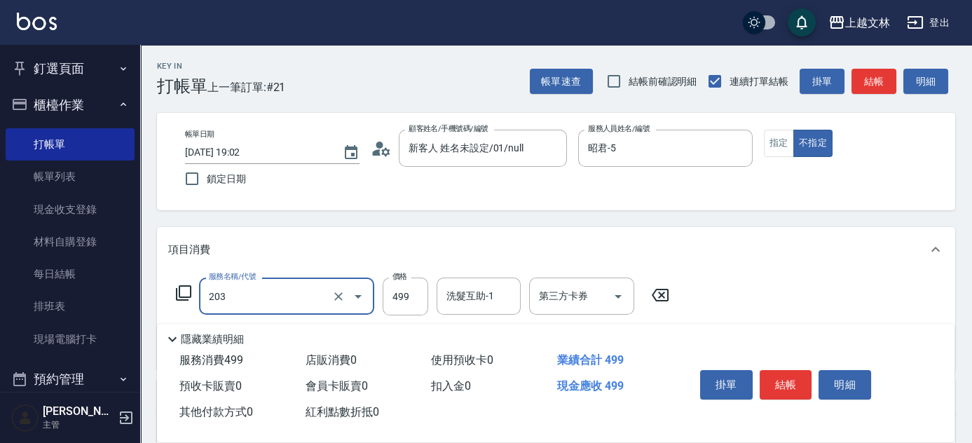
type input "B級洗+剪(203)"
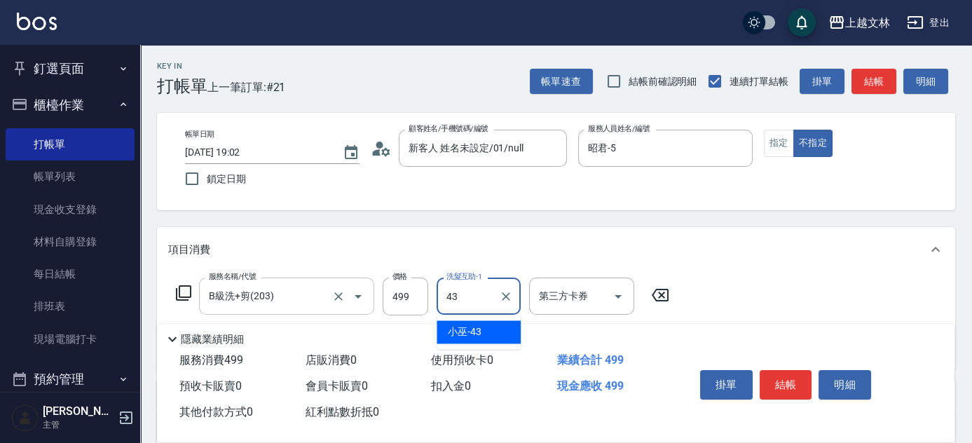
type input "小巫-43"
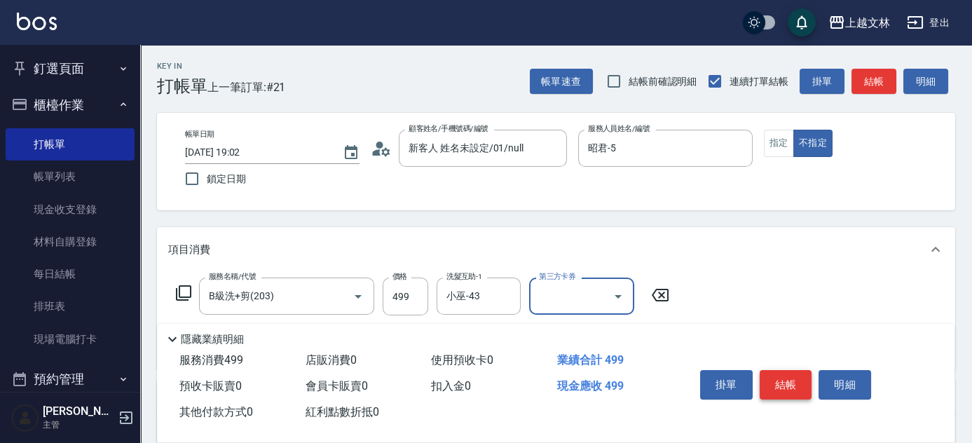
click at [793, 390] on button "結帳" at bounding box center [786, 384] width 53 height 29
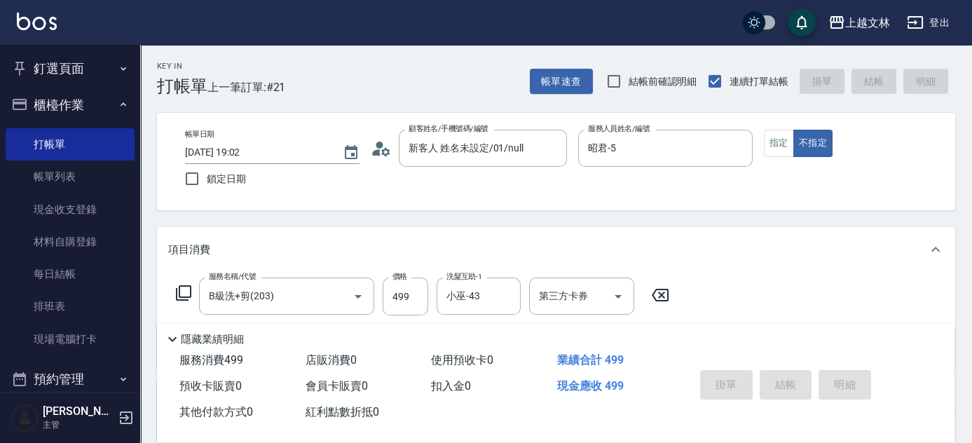
type input "[DATE] 19:03"
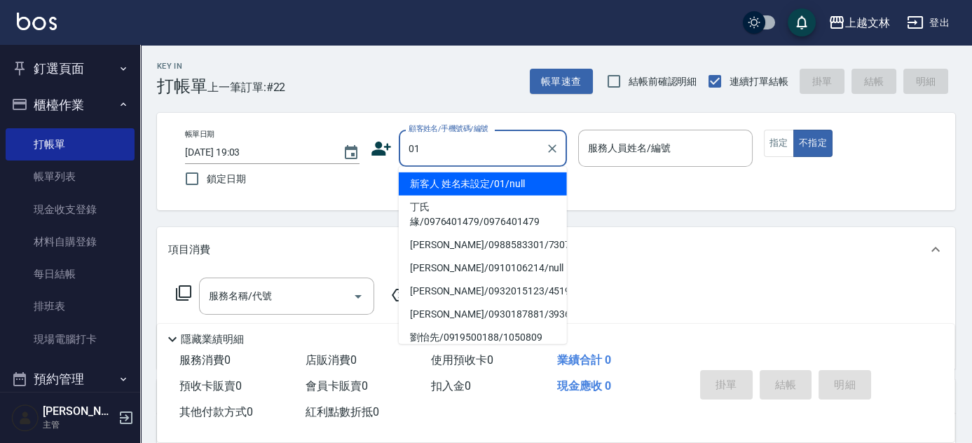
type input "新客人 姓名未設定/01/null"
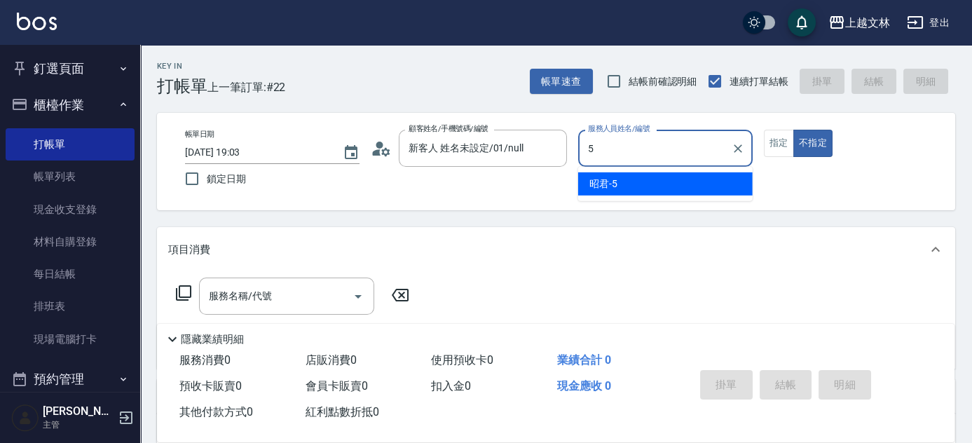
type input "昭君-5"
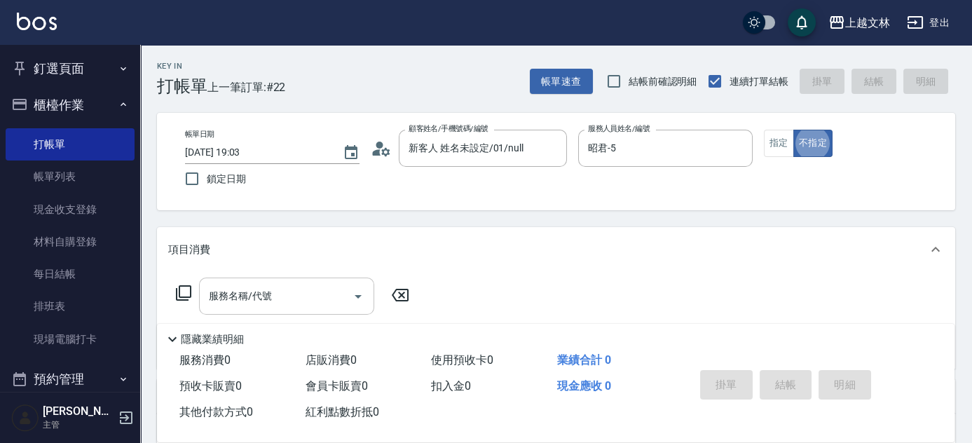
click at [244, 301] on div "服務名稱/代號 服務名稱/代號" at bounding box center [286, 296] width 175 height 37
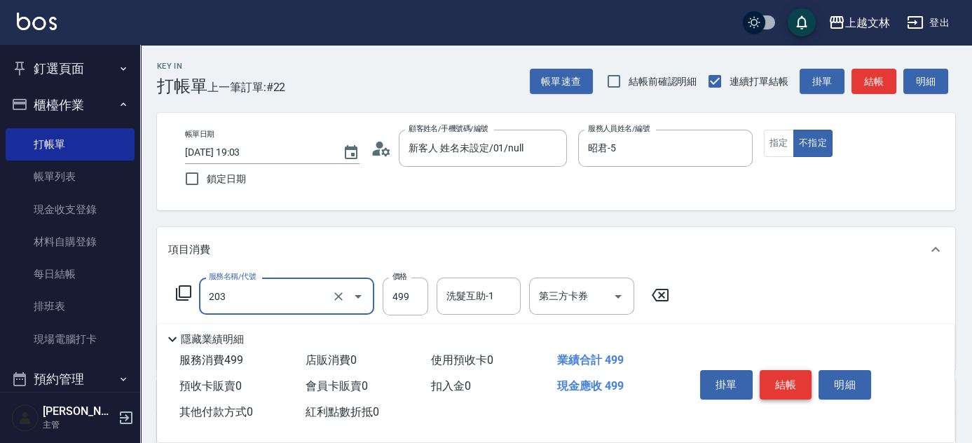
type input "B級洗+剪(203)"
click at [786, 386] on button "結帳" at bounding box center [786, 384] width 53 height 29
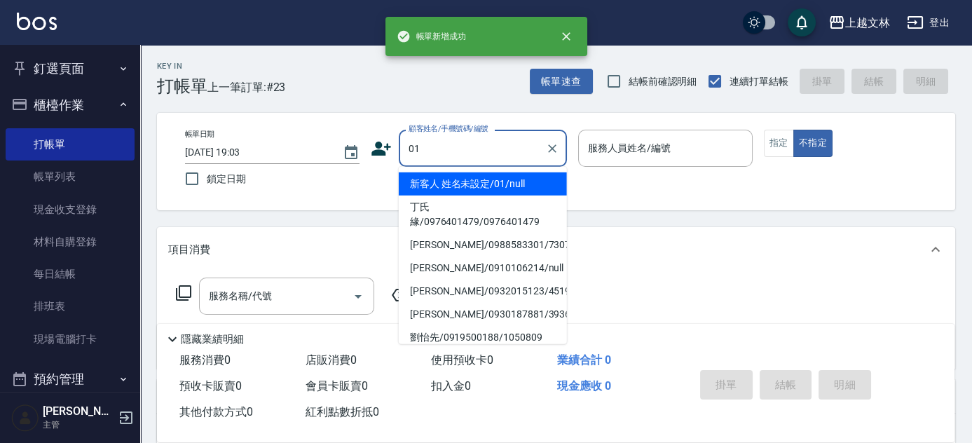
type input "新客人 姓名未設定/01/null"
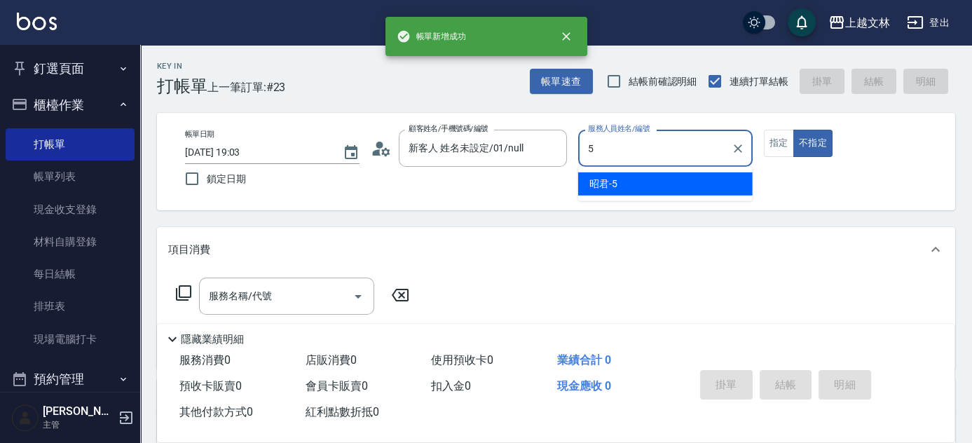
type input "昭君-5"
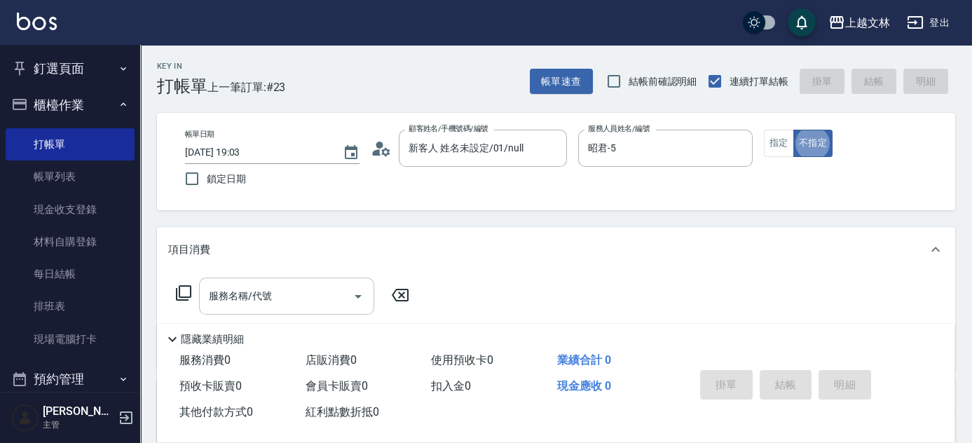
click at [302, 294] on input "服務名稱/代號" at bounding box center [276, 296] width 142 height 25
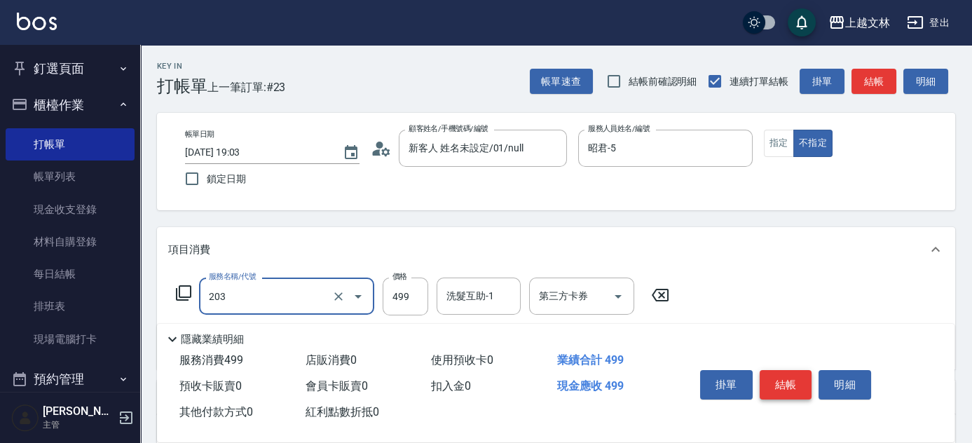
type input "B級洗+剪(203)"
click at [791, 383] on button "結帳" at bounding box center [786, 384] width 53 height 29
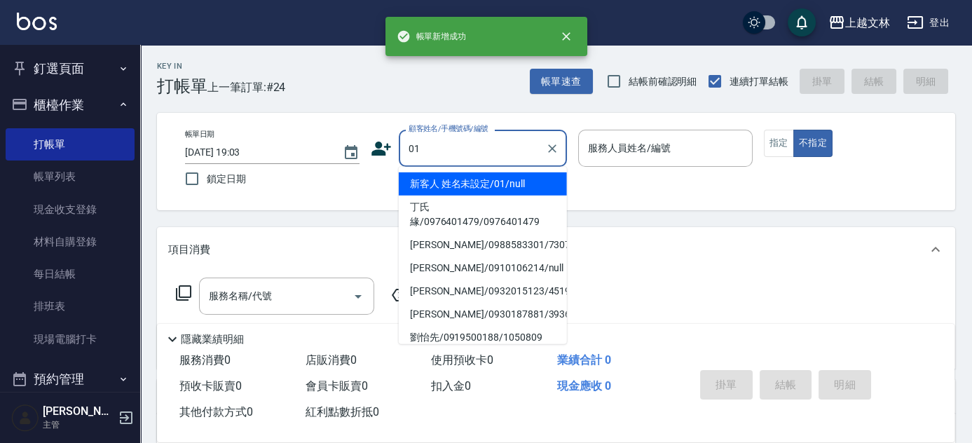
type input "新客人 姓名未設定/01/null"
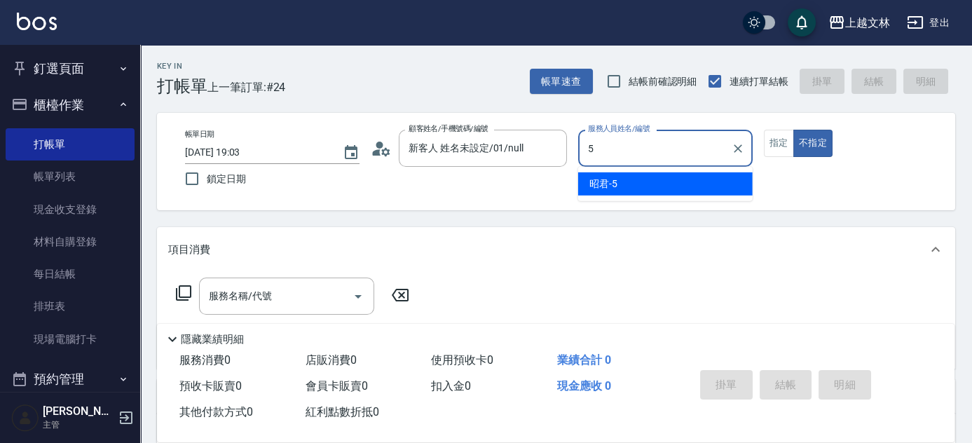
type input "昭君-5"
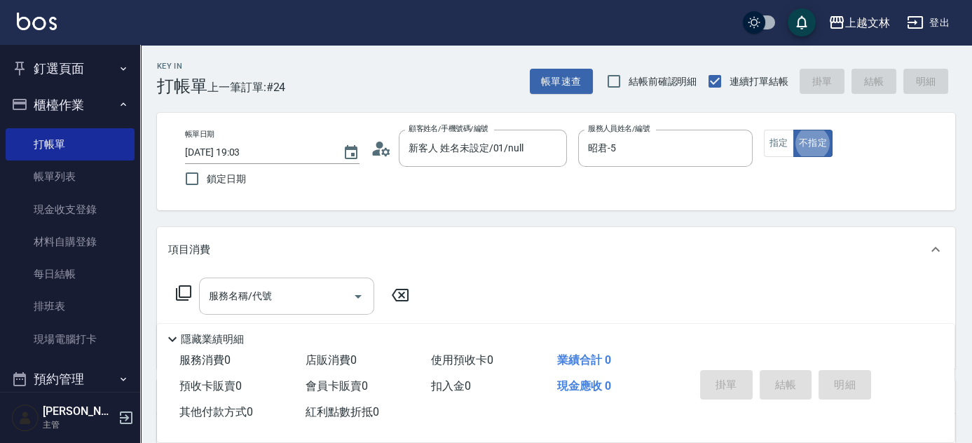
click at [293, 304] on input "服務名稱/代號" at bounding box center [276, 296] width 142 height 25
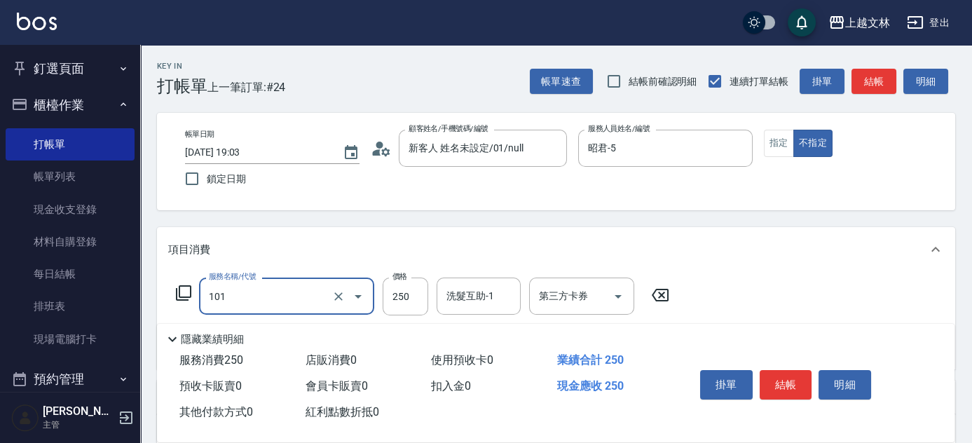
type input "洗髮(101)"
type input "450"
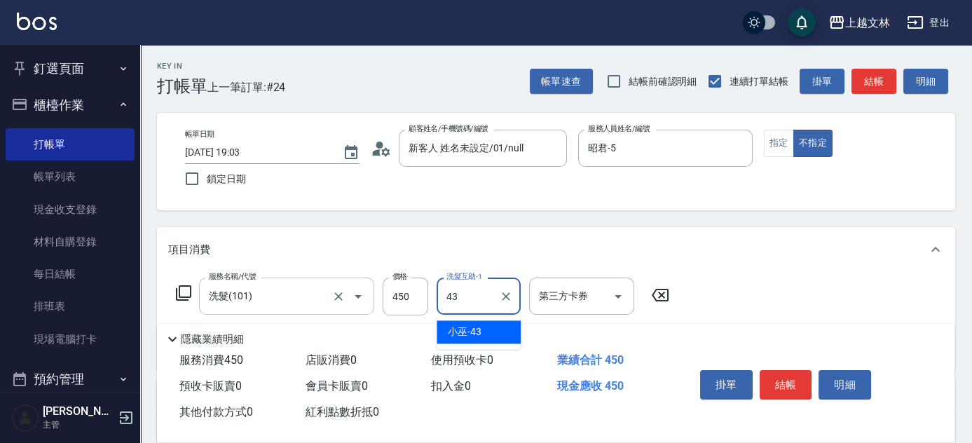
type input "小巫-43"
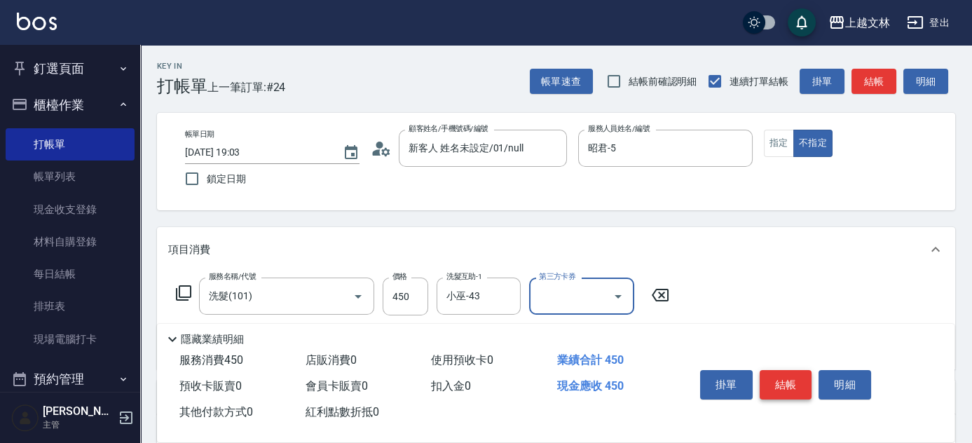
click at [791, 385] on button "結帳" at bounding box center [786, 384] width 53 height 29
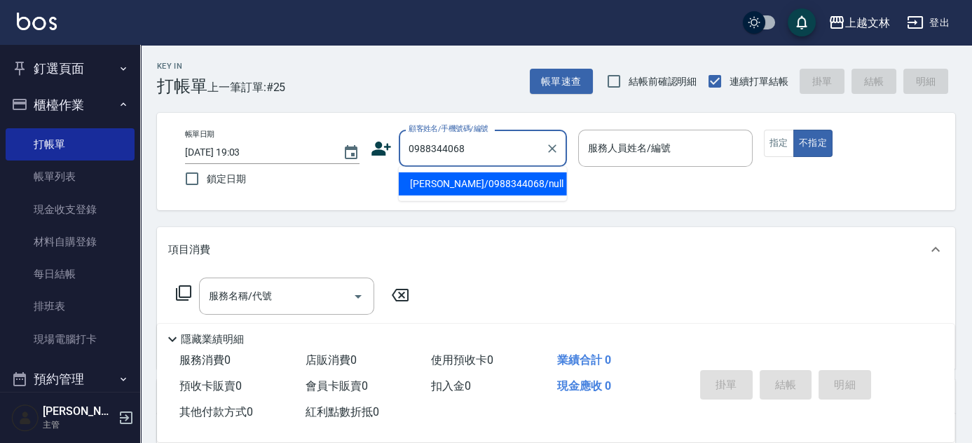
type input "[PERSON_NAME]/0988344068/null"
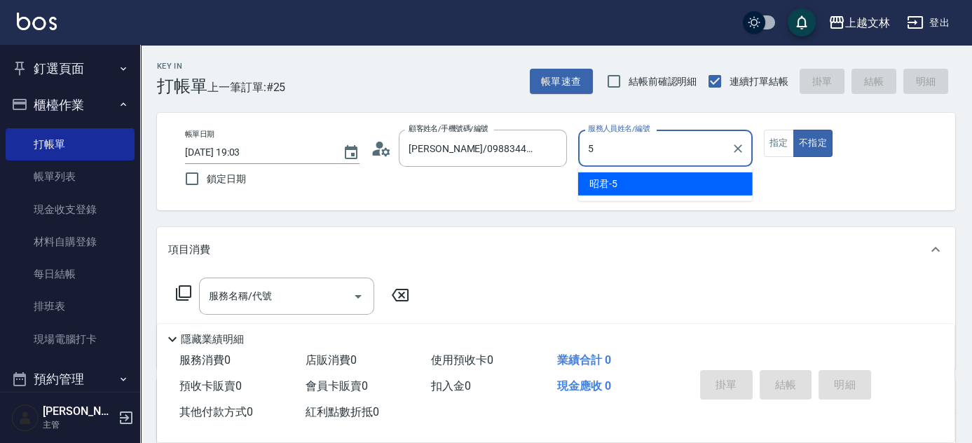
type input "昭君-5"
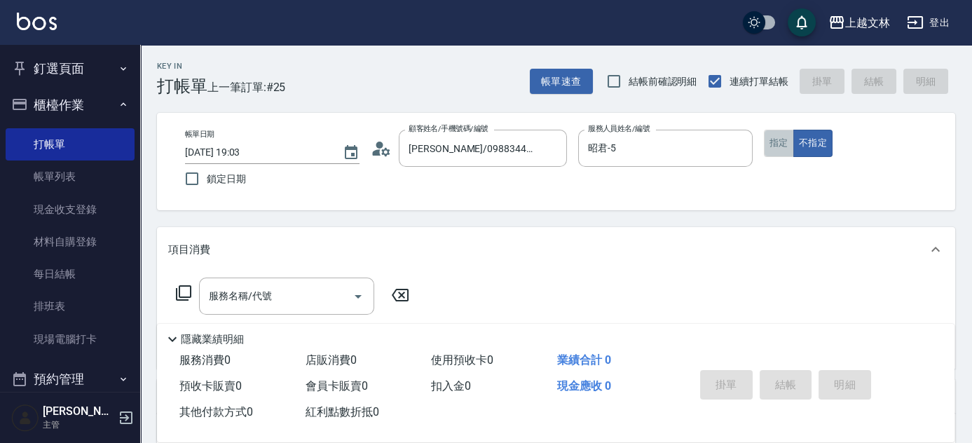
click at [777, 143] on button "指定" at bounding box center [779, 143] width 30 height 27
click at [189, 289] on icon at bounding box center [183, 293] width 17 height 17
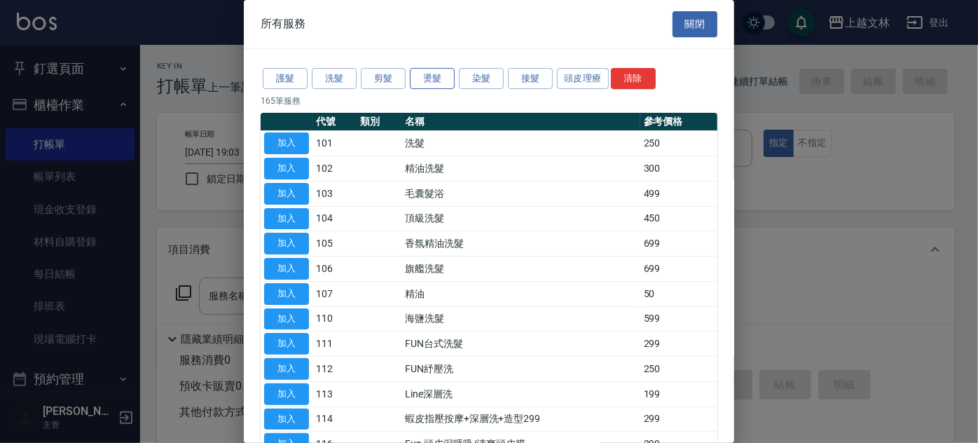
click at [432, 83] on button "燙髮" at bounding box center [432, 79] width 45 height 22
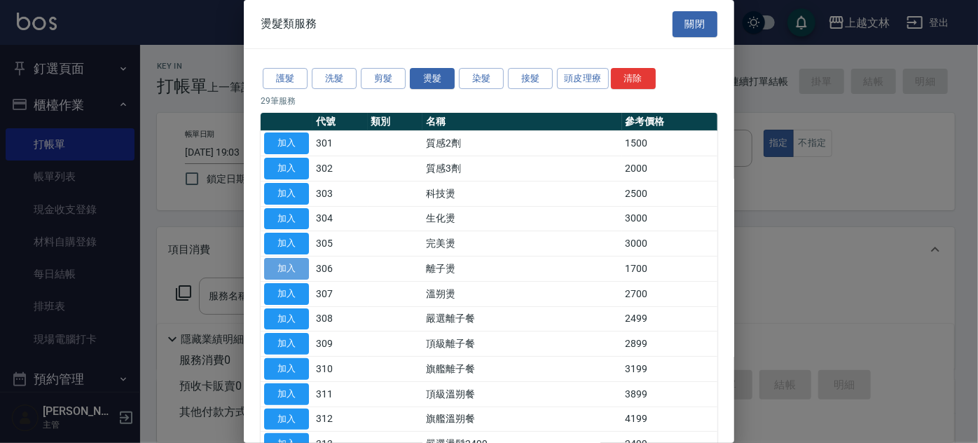
click at [303, 271] on button "加入" at bounding box center [286, 269] width 45 height 22
type input "離子燙(306)"
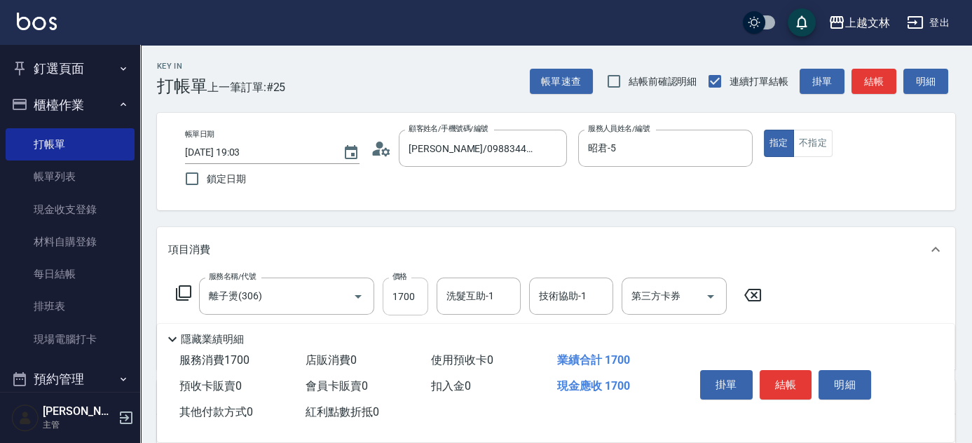
click at [399, 304] on input "1700" at bounding box center [406, 297] width 46 height 38
type input "3199"
type input "小巫-43"
click at [772, 314] on div "服務名稱/代號 離子燙(306) 服務名稱/代號 價格 3199 價格 洗髮互助-1 洗髮互助-1 技術協助-1 小巫-43 技術協助-1 第三方卡券 第三方…" at bounding box center [556, 320] width 798 height 97
click at [796, 383] on button "結帳" at bounding box center [786, 384] width 53 height 29
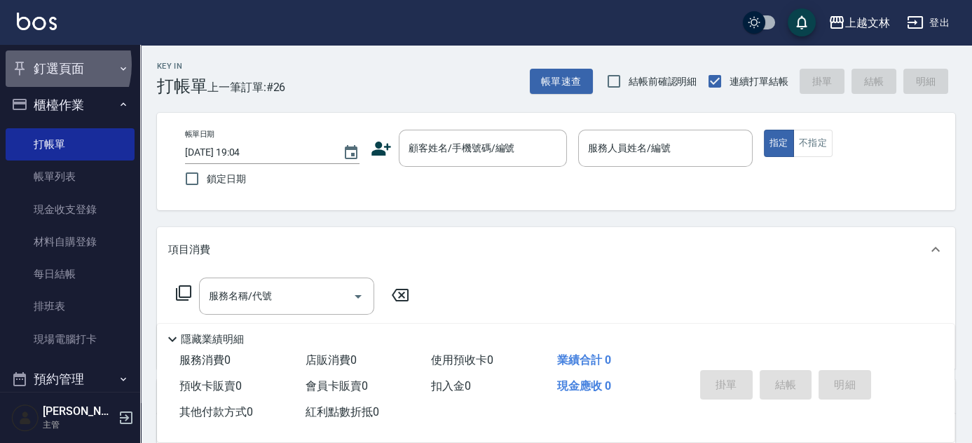
click at [42, 64] on button "釘選頁面" at bounding box center [70, 68] width 129 height 36
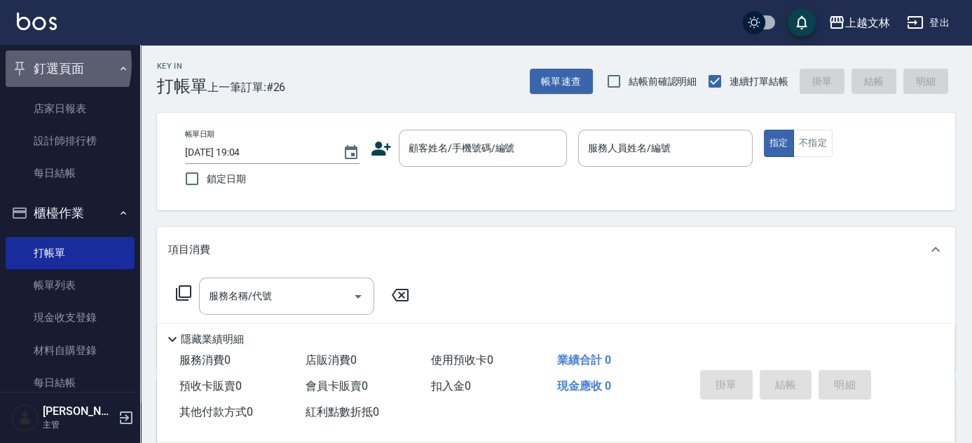
click at [40, 64] on button "釘選頁面" at bounding box center [70, 68] width 129 height 36
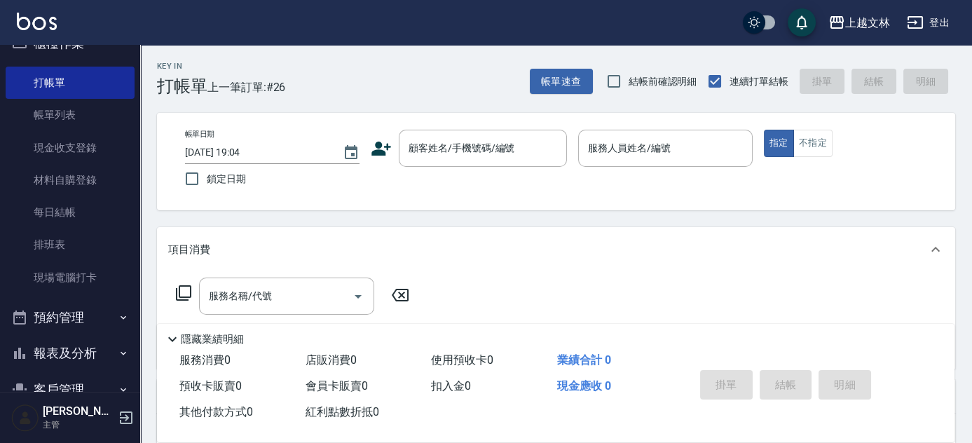
scroll to position [191, 0]
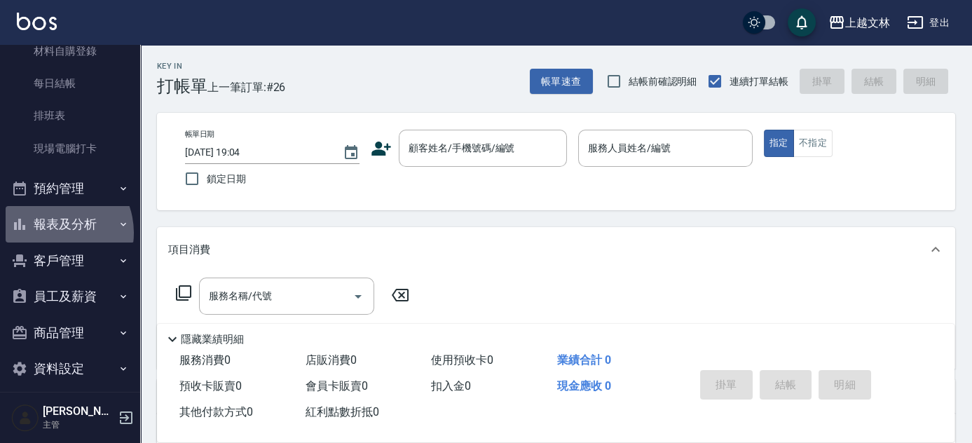
click at [53, 233] on button "報表及分析" at bounding box center [70, 224] width 129 height 36
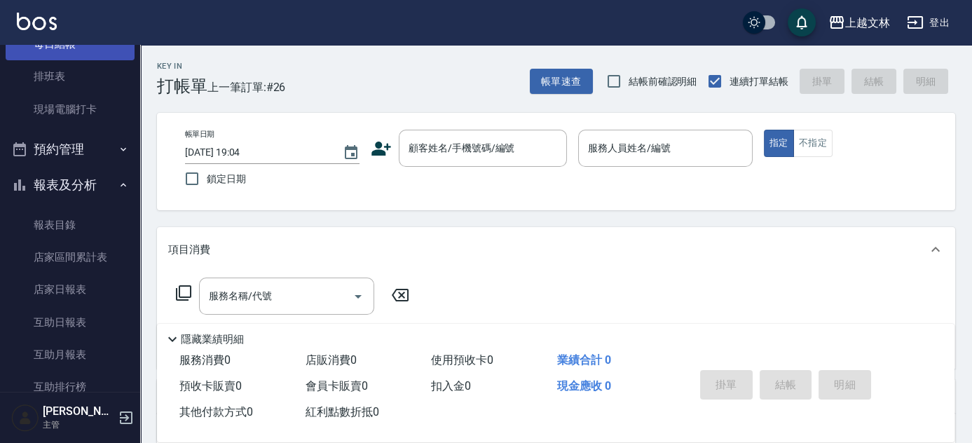
scroll to position [254, 0]
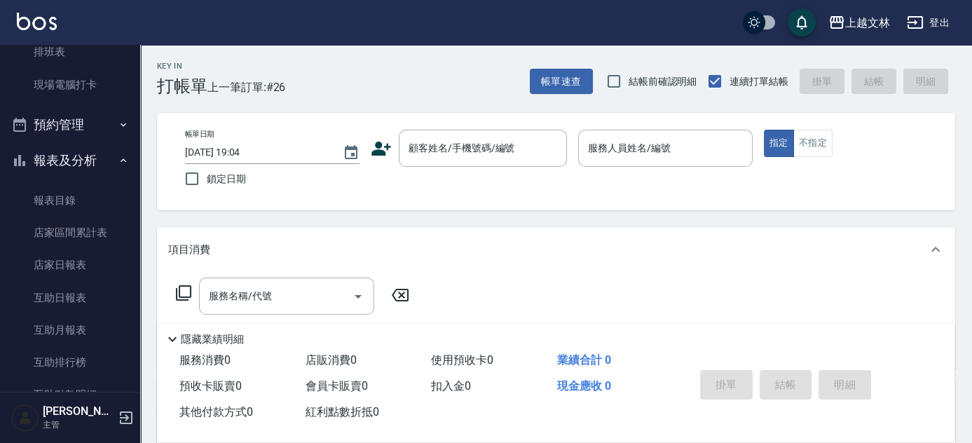
click at [41, 135] on button "預約管理" at bounding box center [70, 125] width 129 height 36
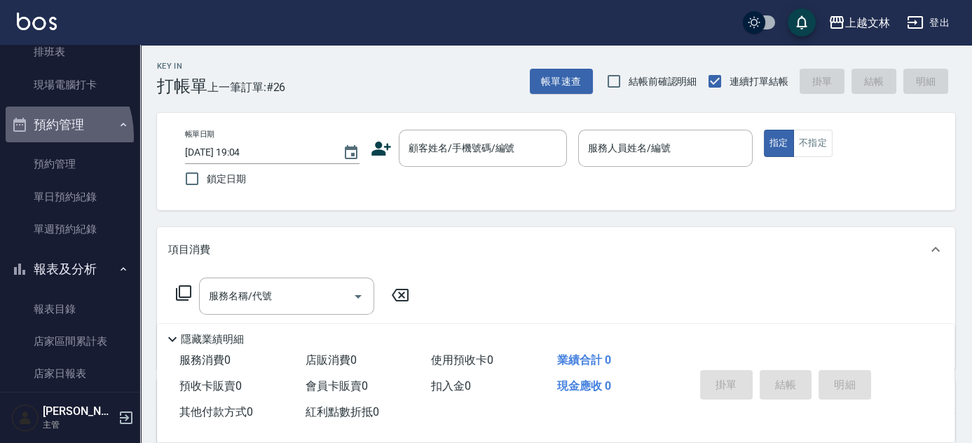
click at [36, 135] on button "預約管理" at bounding box center [70, 125] width 129 height 36
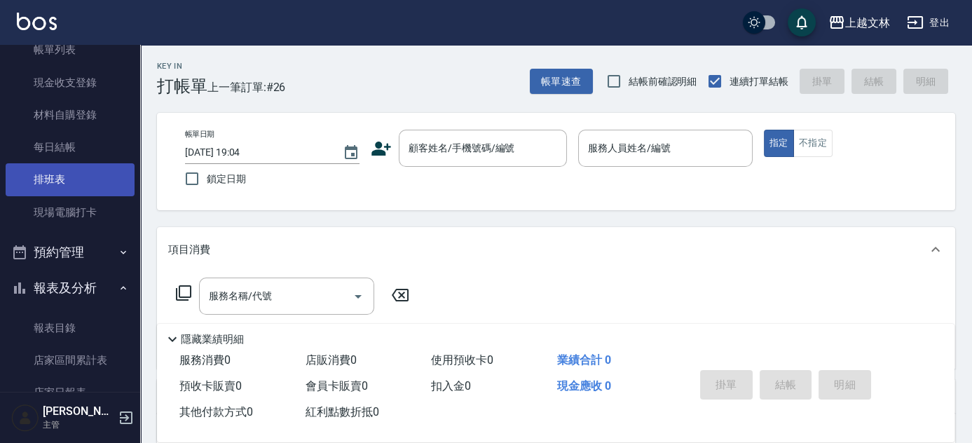
scroll to position [0, 0]
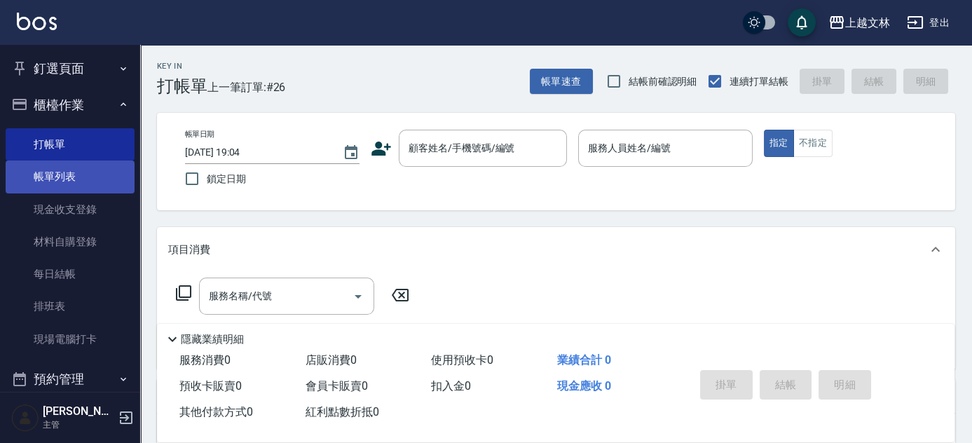
click at [57, 182] on link "帳單列表" at bounding box center [70, 176] width 129 height 32
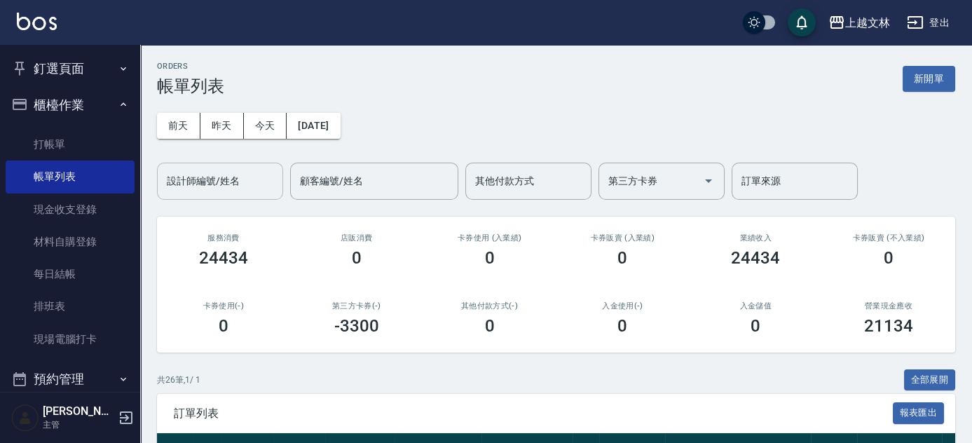
click at [230, 191] on input "設計師編號/姓名" at bounding box center [220, 181] width 114 height 25
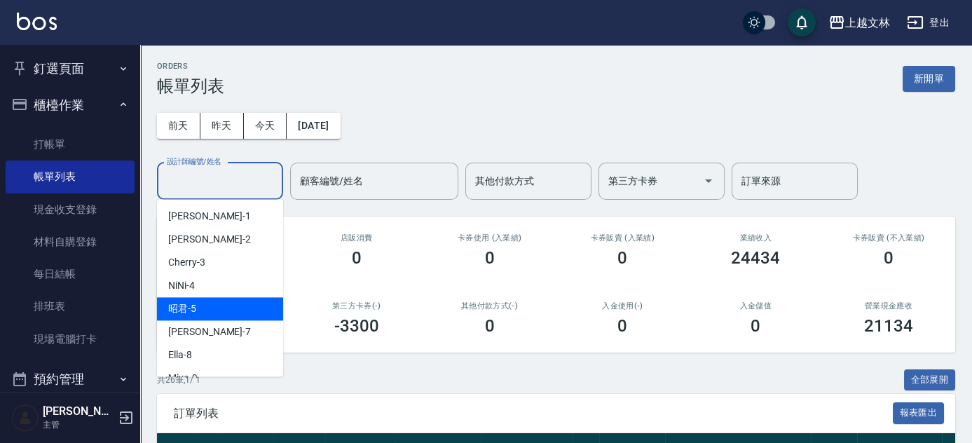
click at [222, 307] on div "昭君 -5" at bounding box center [220, 308] width 126 height 23
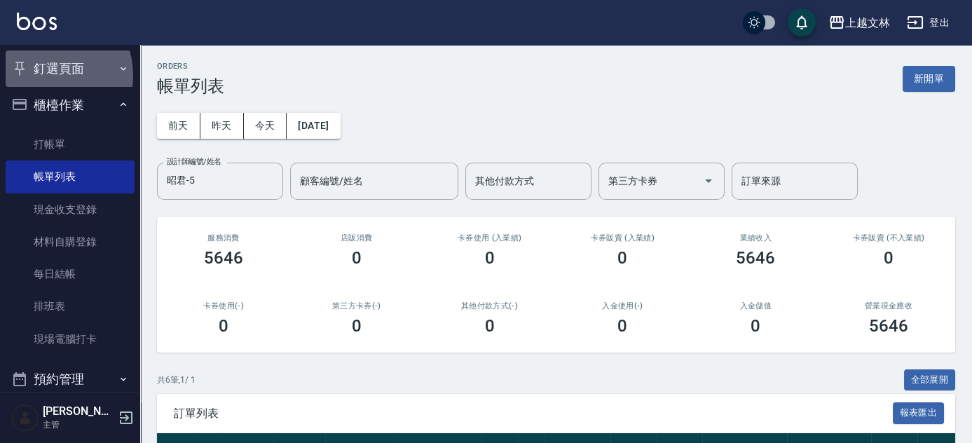
click at [45, 76] on button "釘選頁面" at bounding box center [70, 68] width 129 height 36
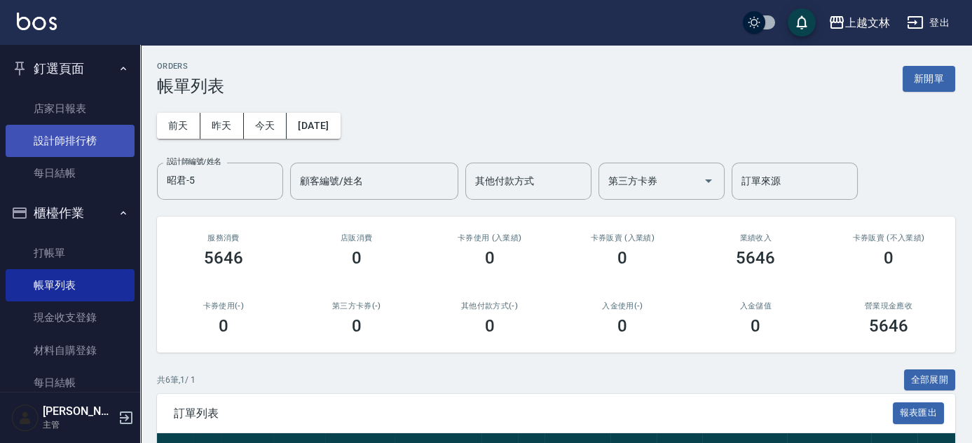
click at [79, 154] on link "設計師排行榜" at bounding box center [70, 141] width 129 height 32
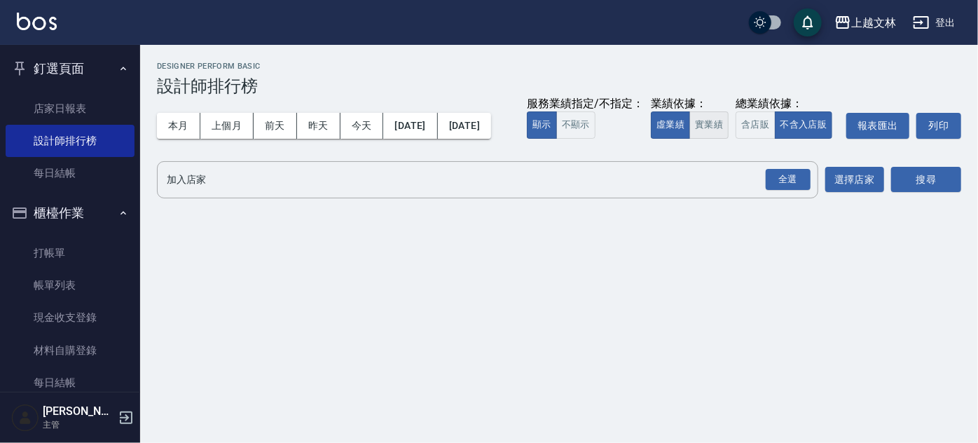
click at [690, 139] on button "實業績" at bounding box center [709, 124] width 39 height 27
click at [772, 198] on div "全選" at bounding box center [787, 179] width 49 height 37
click at [772, 191] on div "全選" at bounding box center [788, 180] width 45 height 22
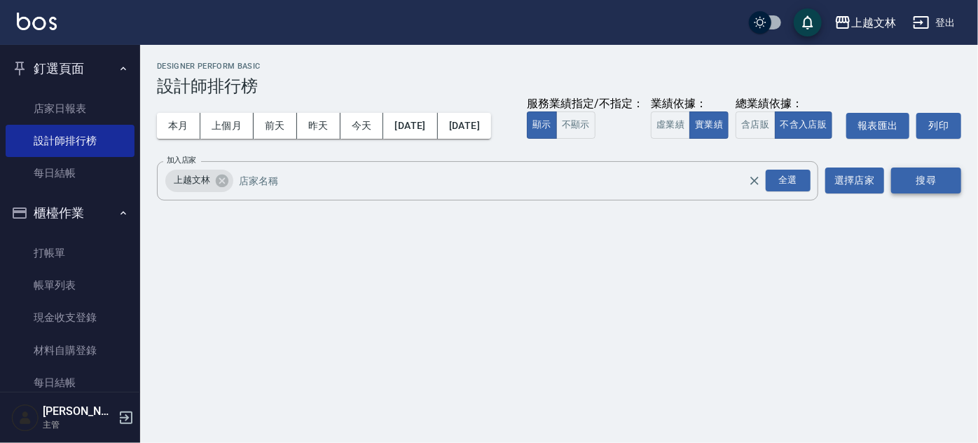
click at [915, 193] on button "搜尋" at bounding box center [926, 180] width 70 height 26
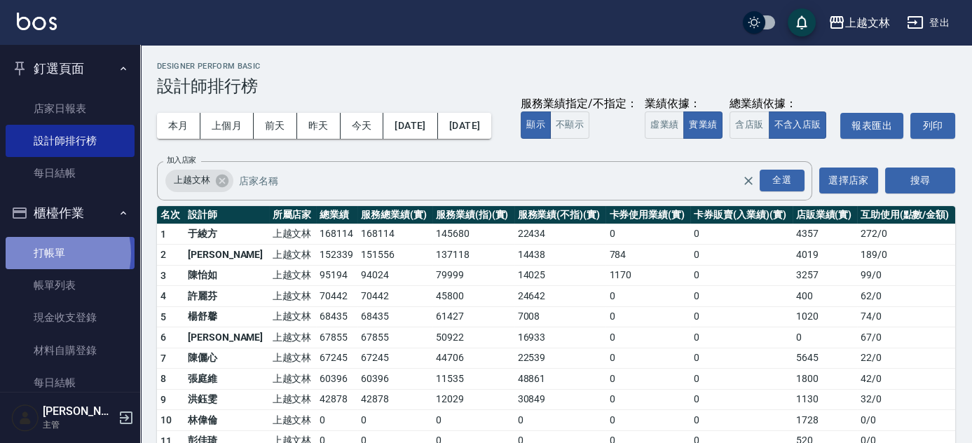
click at [49, 254] on link "打帳單" at bounding box center [70, 253] width 129 height 32
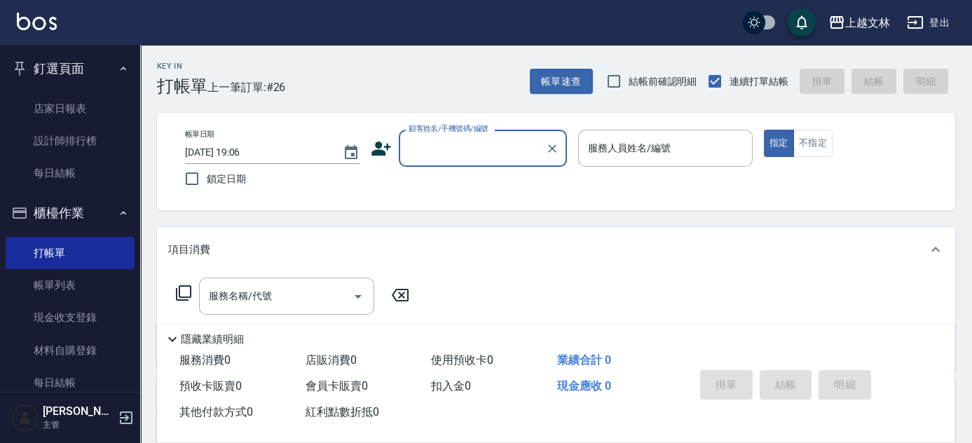
click at [458, 136] on input "顧客姓名/手機號碼/編號" at bounding box center [472, 148] width 135 height 25
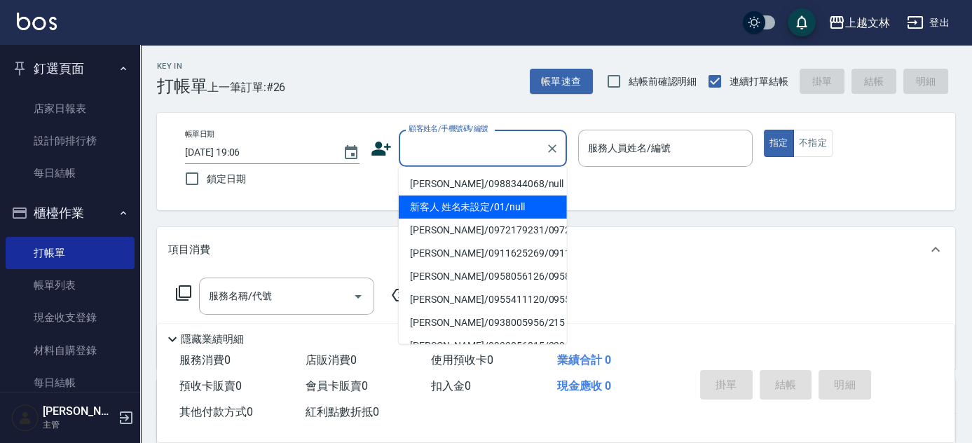
click at [480, 207] on li "新客人 姓名未設定/01/null" at bounding box center [483, 207] width 168 height 23
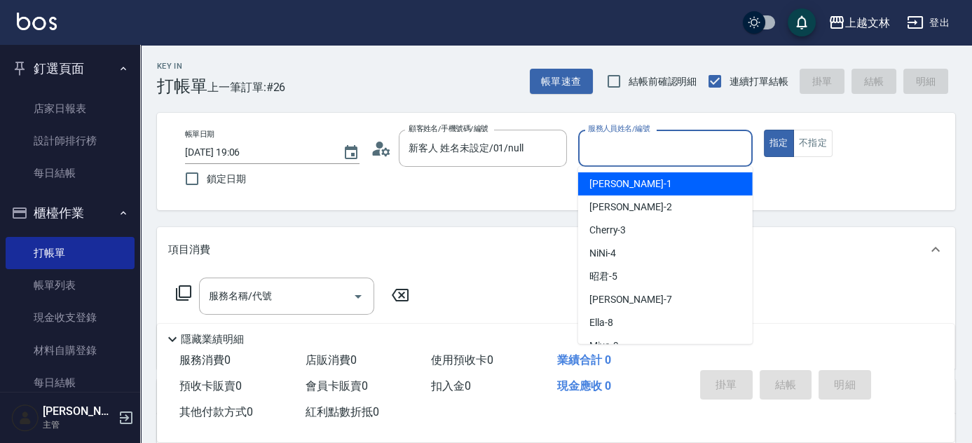
click at [624, 153] on input "服務人員姓名/編號" at bounding box center [665, 148] width 162 height 25
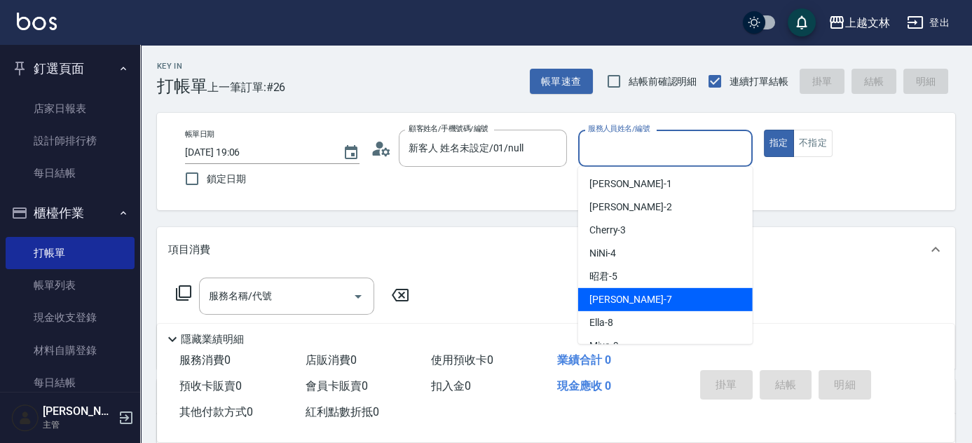
click at [620, 305] on span "Tiffany -7" at bounding box center [630, 299] width 83 height 15
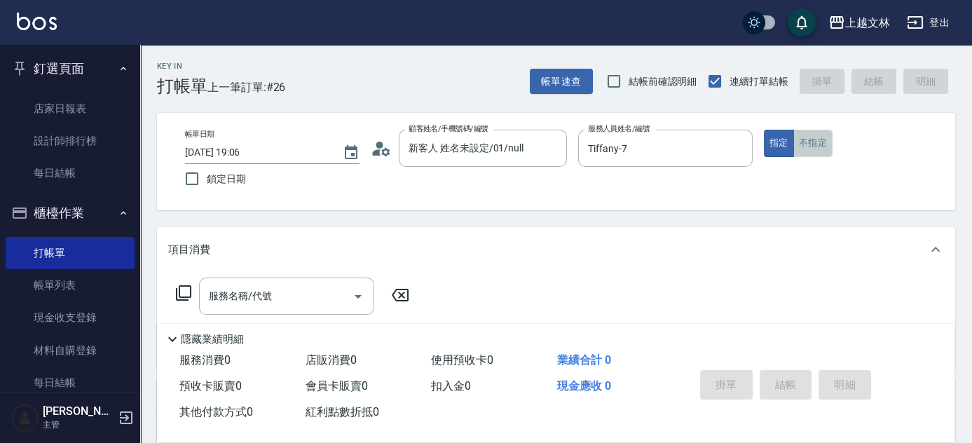
click at [809, 149] on button "不指定" at bounding box center [812, 143] width 39 height 27
click at [310, 290] on input "服務名稱/代號" at bounding box center [276, 296] width 142 height 25
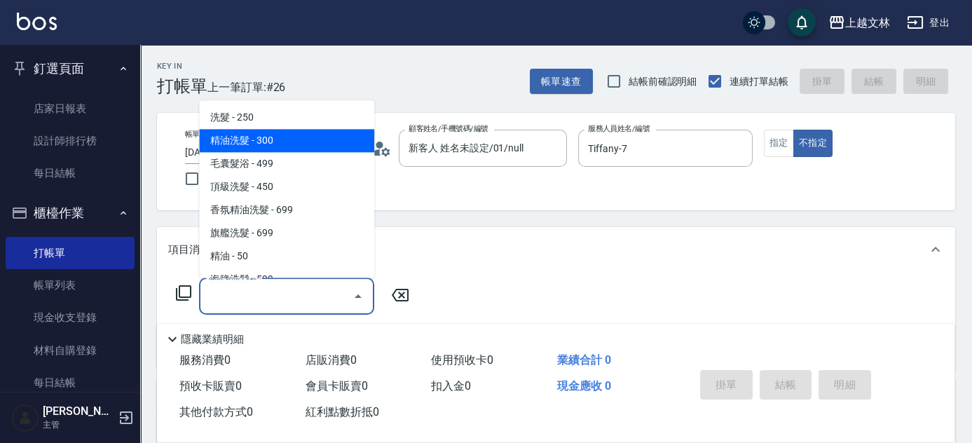
click at [306, 140] on span "精油洗髮 - 300" at bounding box center [286, 141] width 175 height 23
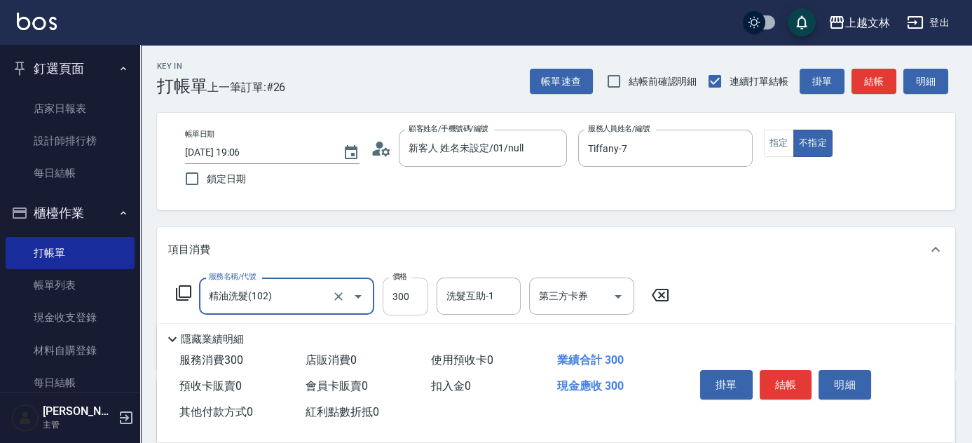
click at [415, 289] on input "300" at bounding box center [406, 297] width 46 height 38
click at [506, 289] on input "洗髮互助-1" at bounding box center [478, 296] width 71 height 25
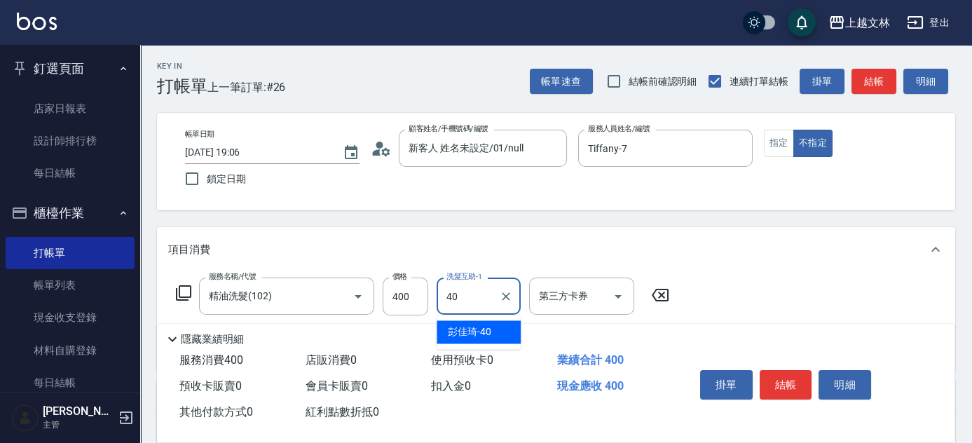
click at [501, 339] on div "[PERSON_NAME]-40" at bounding box center [479, 331] width 84 height 23
click at [774, 371] on button "結帳" at bounding box center [786, 384] width 53 height 29
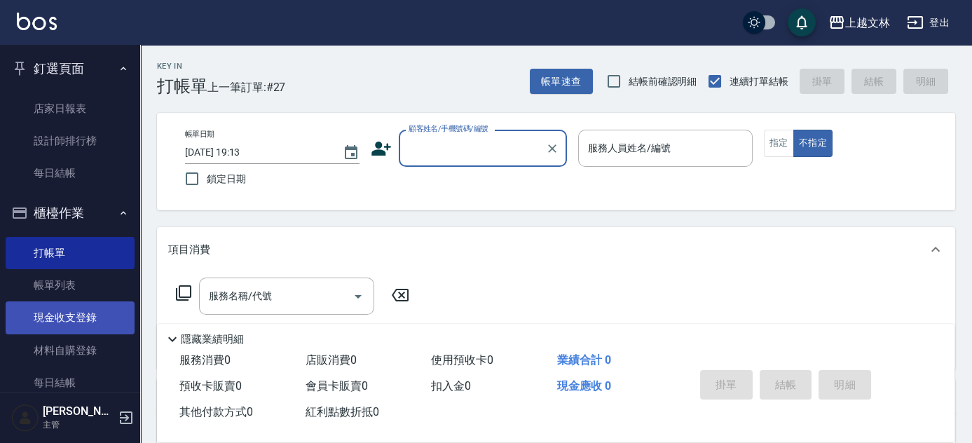
click at [88, 302] on link "現金收支登錄" at bounding box center [70, 317] width 129 height 32
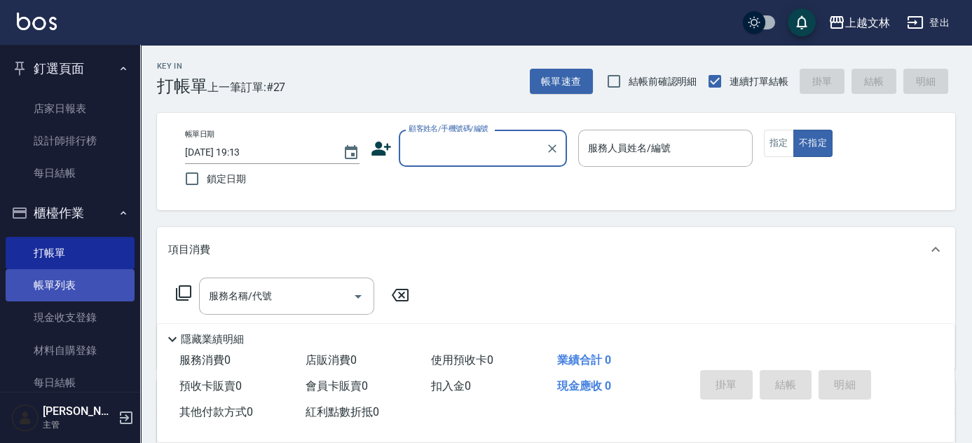
click at [88, 280] on link "帳單列表" at bounding box center [70, 285] width 129 height 32
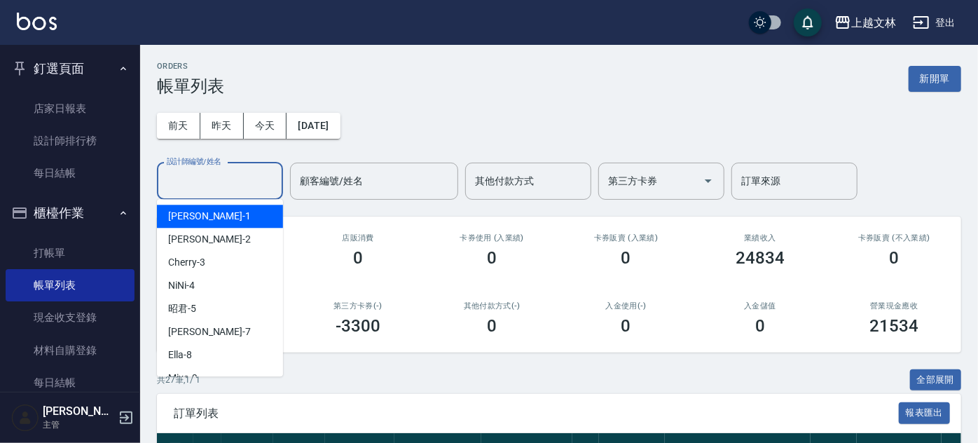
click at [214, 179] on div "設計師編號/姓名 設計師編號/姓名" at bounding box center [220, 181] width 126 height 37
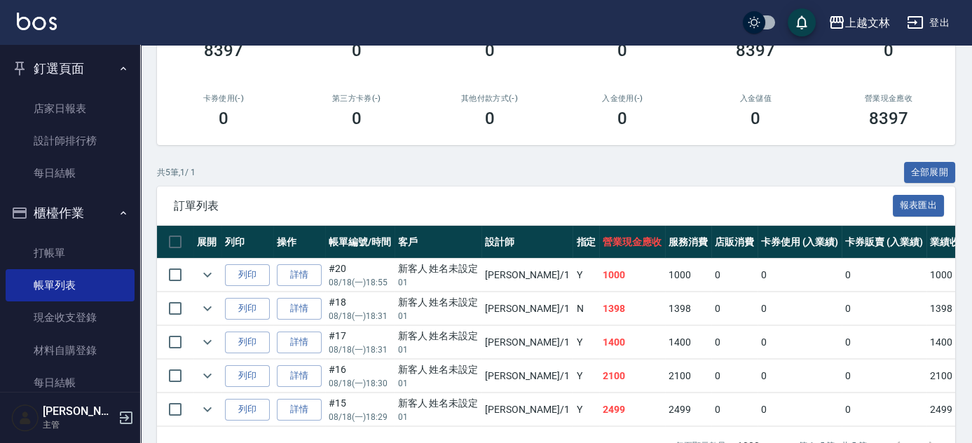
scroll to position [253, 0]
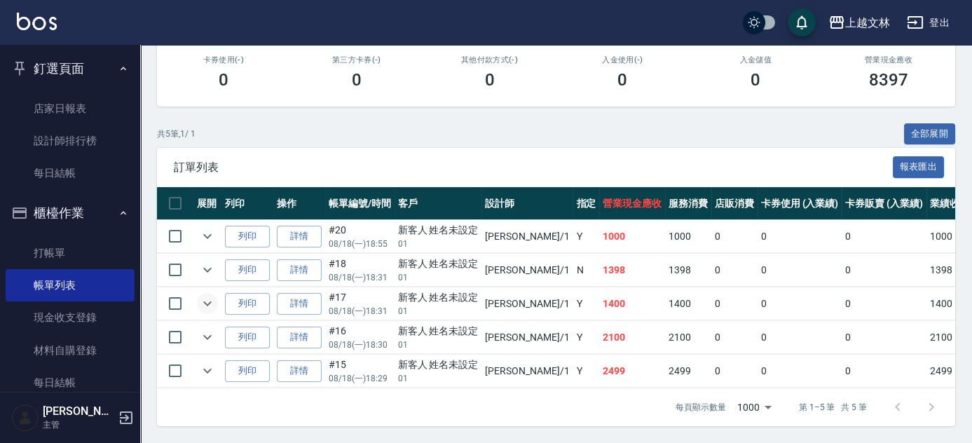
click at [209, 295] on icon "expand row" at bounding box center [207, 303] width 17 height 17
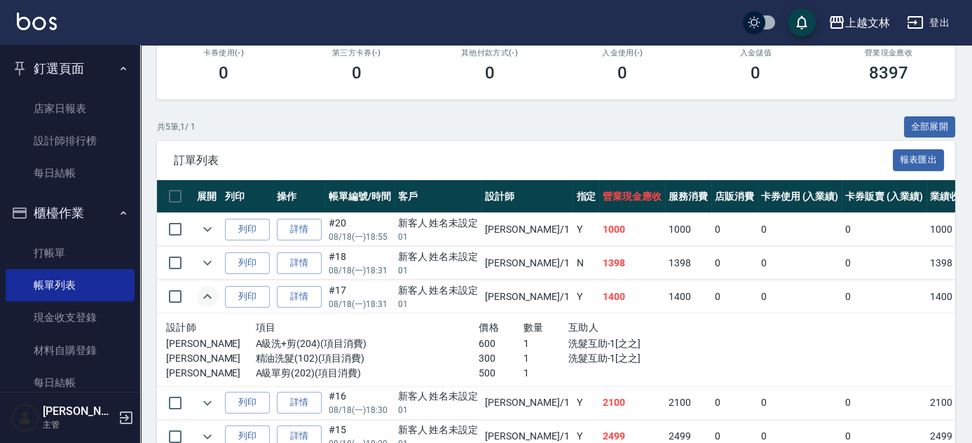
click at [210, 294] on icon "expand row" at bounding box center [207, 296] width 17 height 17
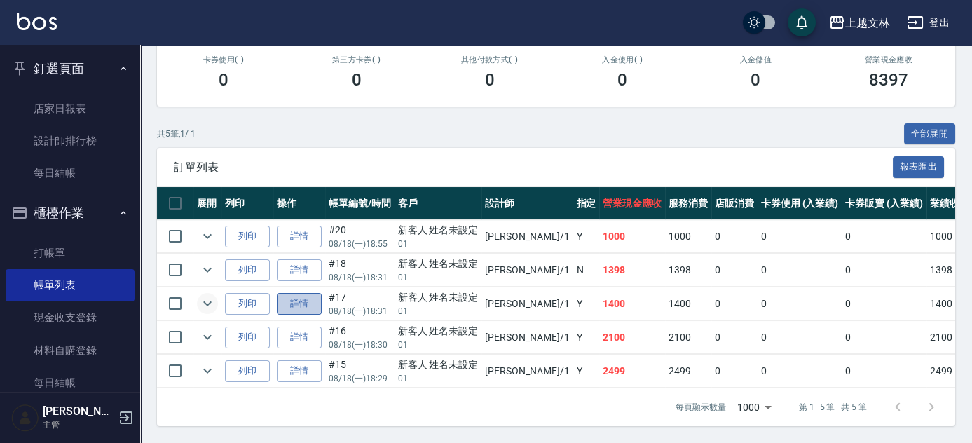
click at [303, 299] on link "詳情" at bounding box center [299, 304] width 45 height 22
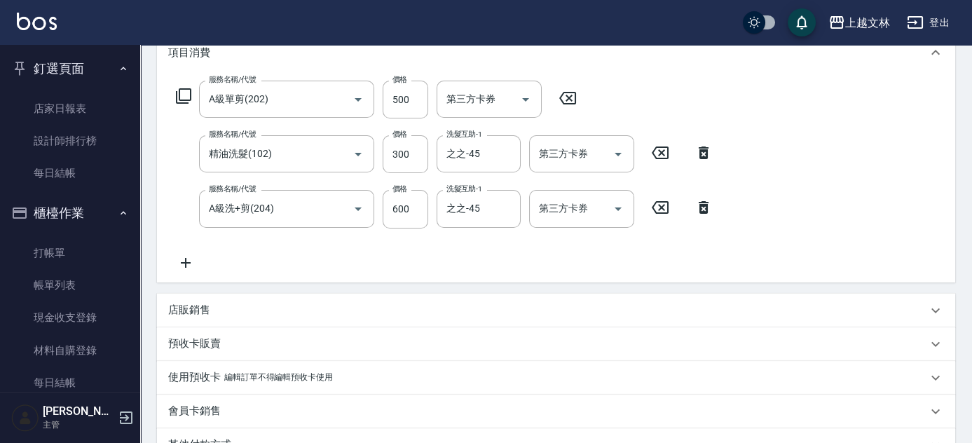
scroll to position [318, 0]
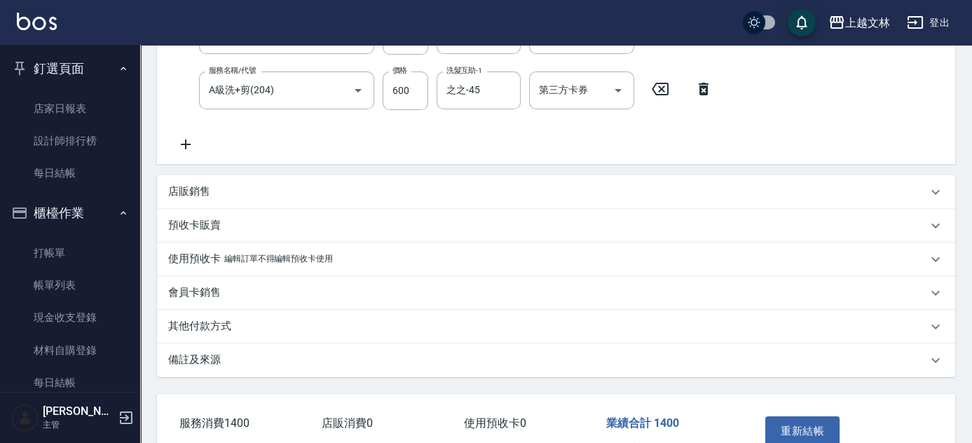
click at [182, 145] on icon at bounding box center [185, 144] width 35 height 17
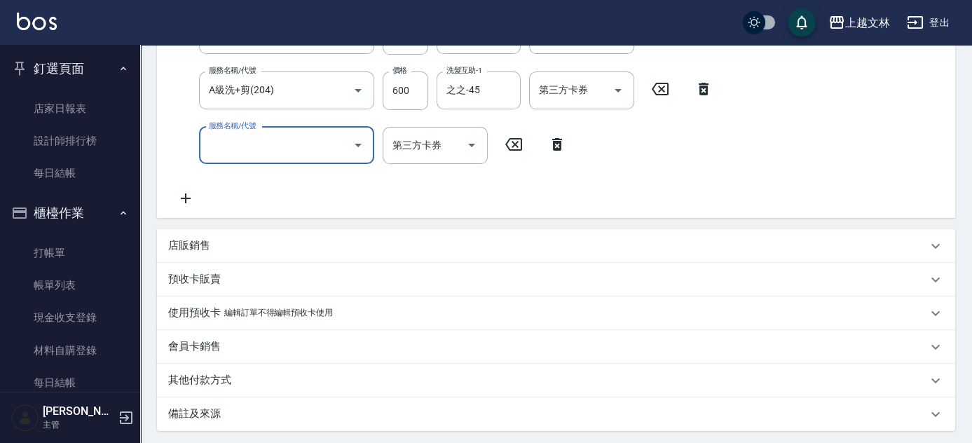
click at [259, 154] on input "服務名稱/代號" at bounding box center [276, 145] width 142 height 25
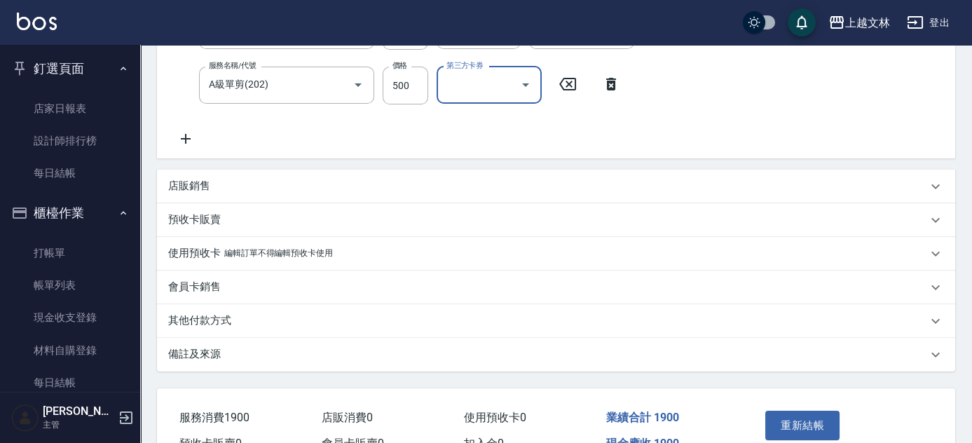
scroll to position [456, 0]
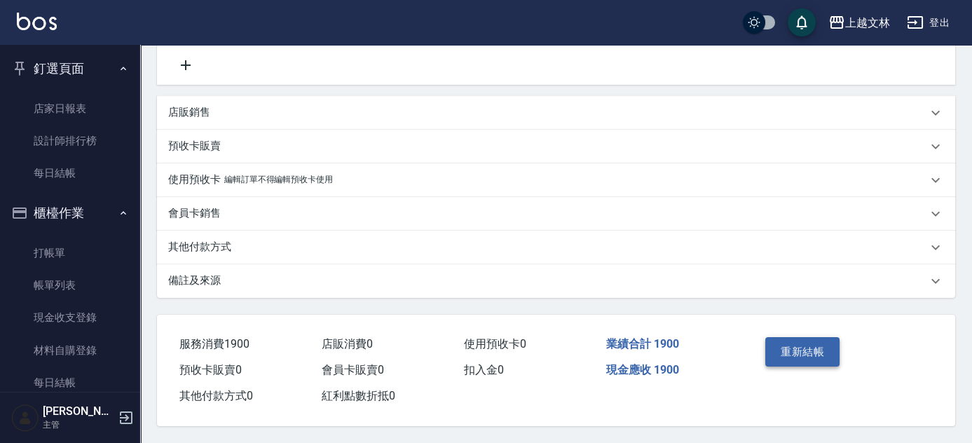
click at [805, 353] on button "重新結帳" at bounding box center [802, 351] width 74 height 29
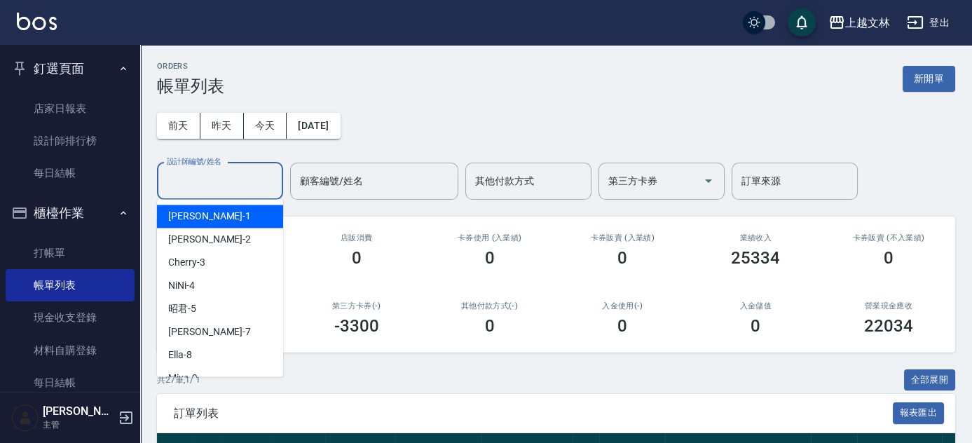
click at [194, 188] on input "設計師編號/姓名" at bounding box center [220, 181] width 114 height 25
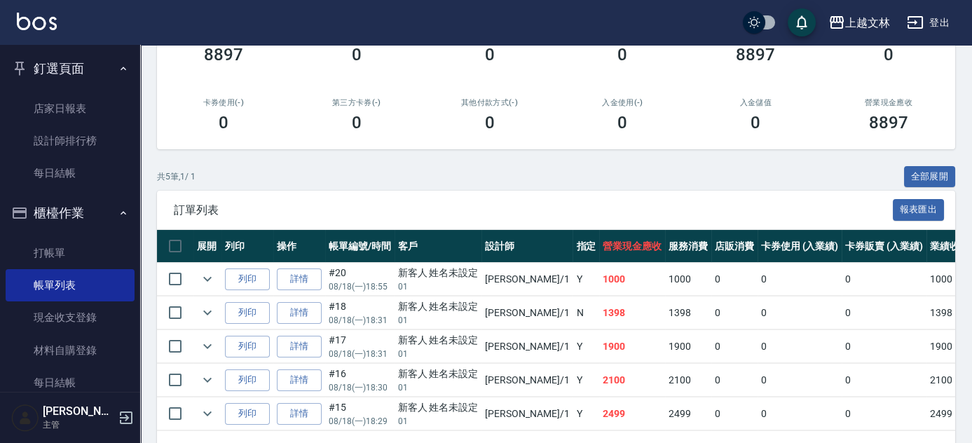
scroll to position [253, 0]
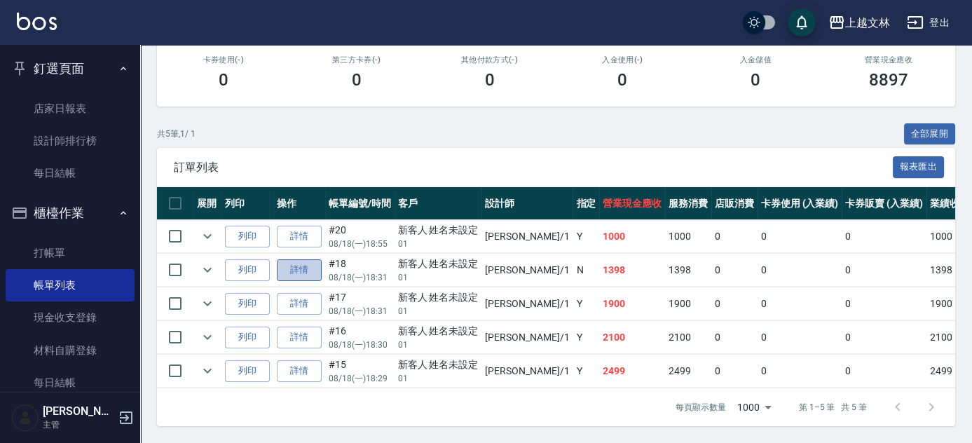
click at [317, 259] on link "詳情" at bounding box center [299, 270] width 45 height 22
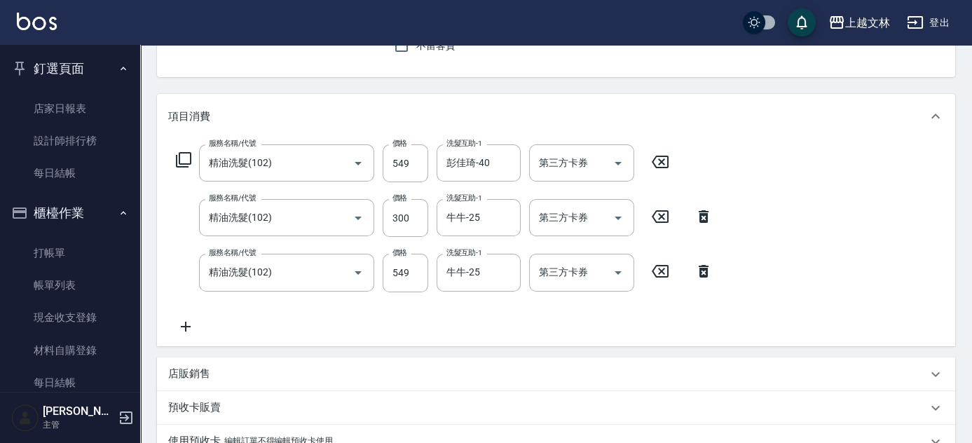
scroll to position [191, 0]
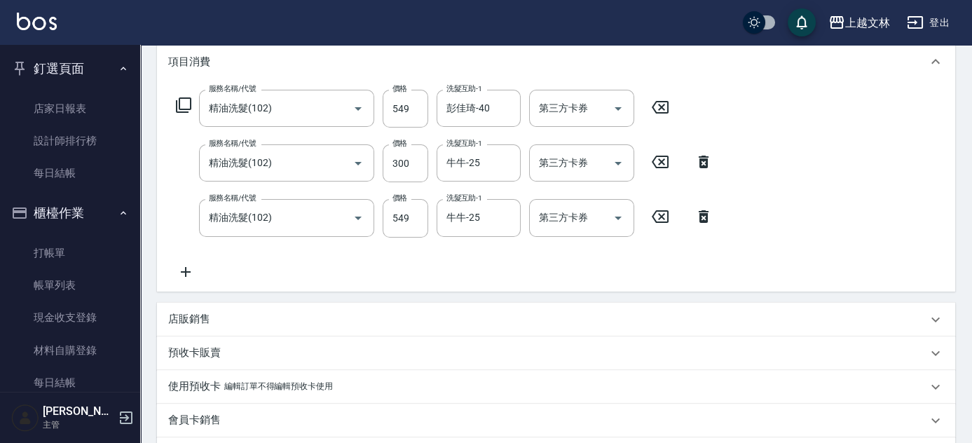
click at [191, 280] on div "服務名稱/代號 精油洗髮(102) 服務名稱/代號 價格 549 價格 洗髮互助-1 [PERSON_NAME]-40 洗髮互助-1 第三方卡券 第三方卡券 …" at bounding box center [556, 187] width 798 height 207
click at [181, 270] on icon at bounding box center [185, 271] width 35 height 17
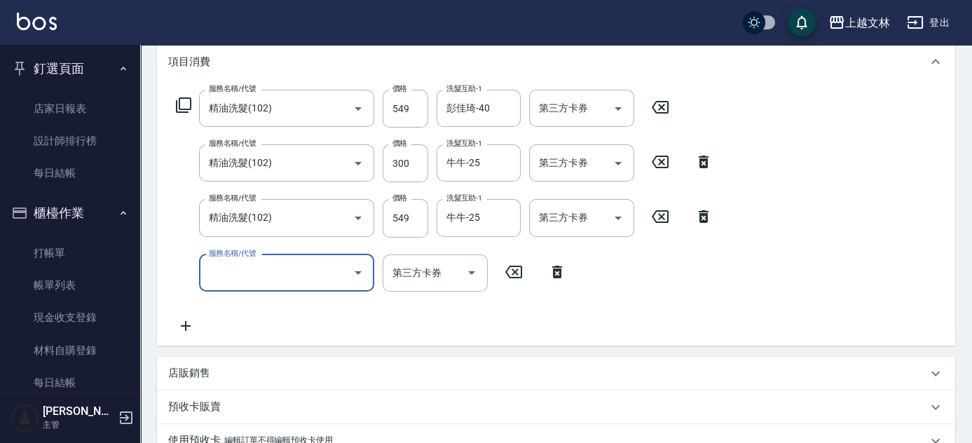
click at [248, 282] on input "服務名稱/代號" at bounding box center [276, 273] width 142 height 25
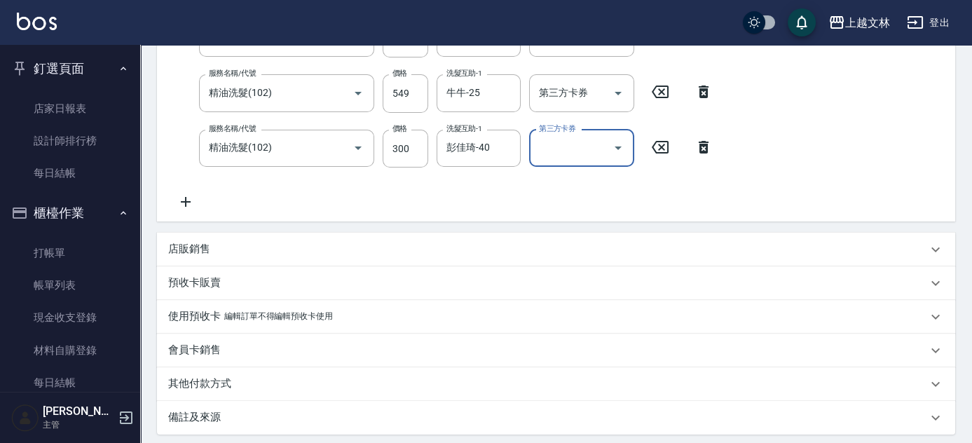
scroll to position [382, 0]
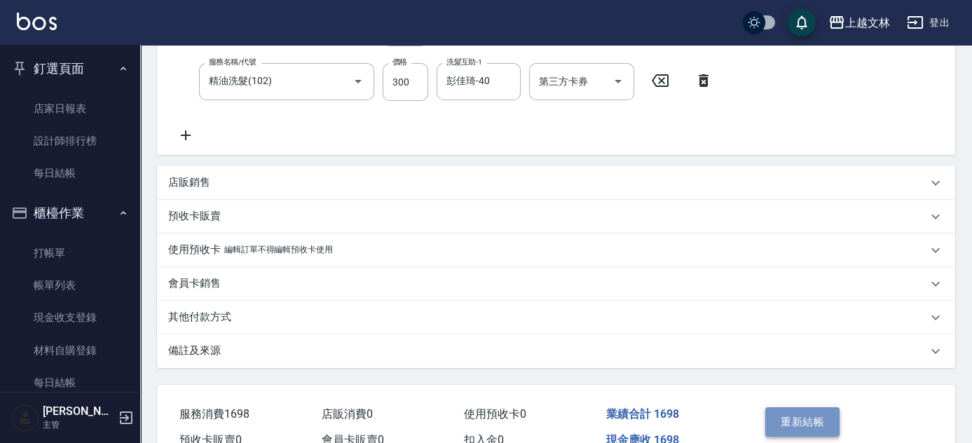
click at [804, 421] on button "重新結帳" at bounding box center [802, 421] width 74 height 29
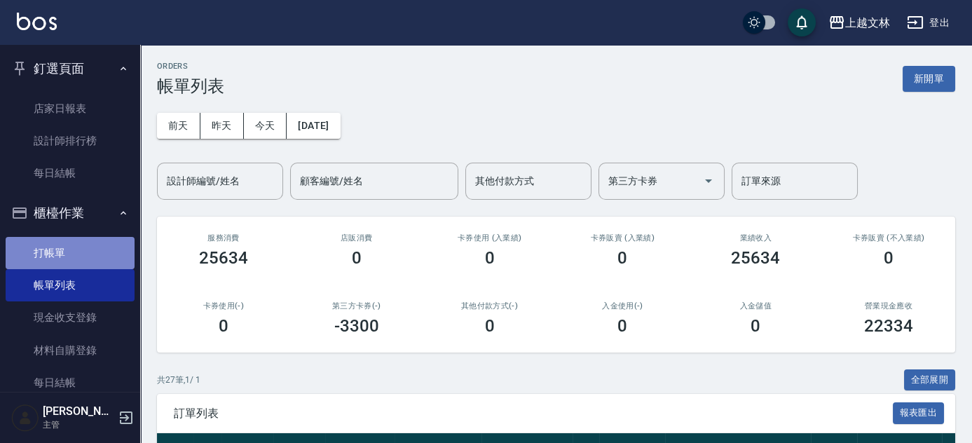
click at [100, 260] on link "打帳單" at bounding box center [70, 253] width 129 height 32
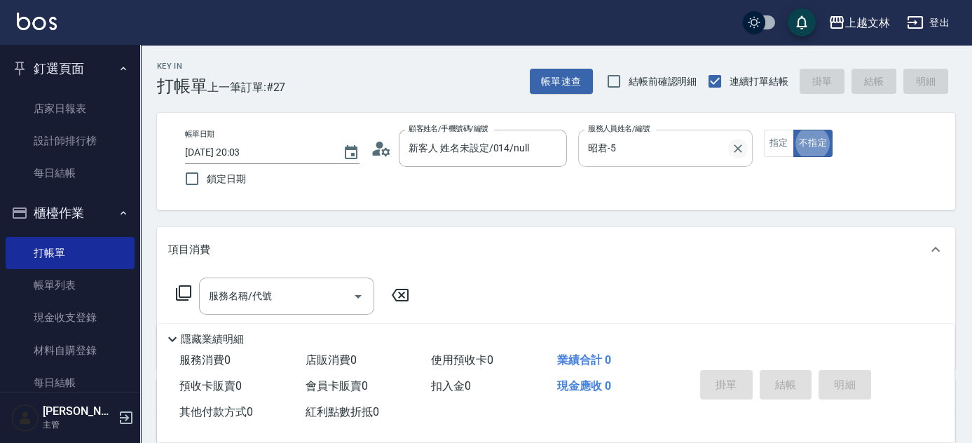
click at [738, 147] on icon "Clear" at bounding box center [738, 148] width 8 height 8
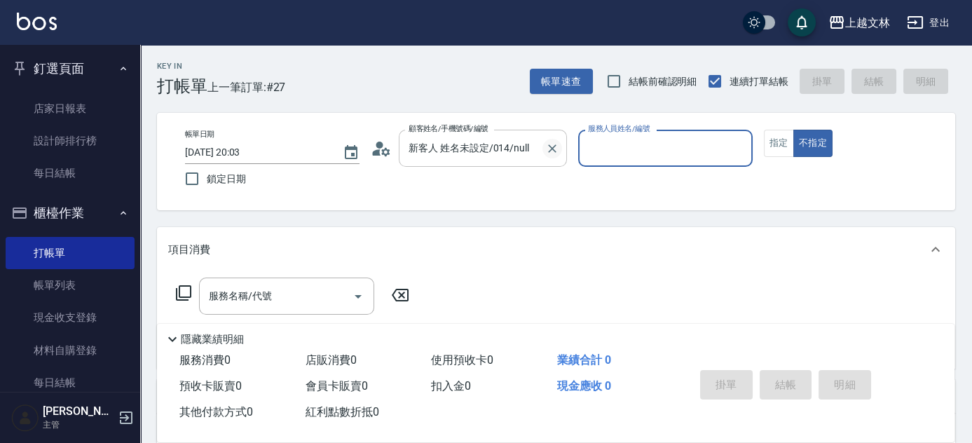
click at [551, 143] on icon "Clear" at bounding box center [552, 149] width 14 height 14
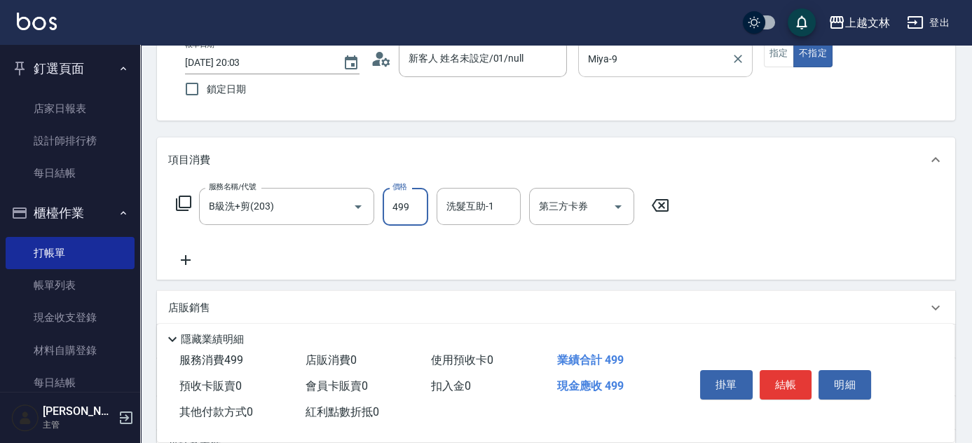
scroll to position [90, 0]
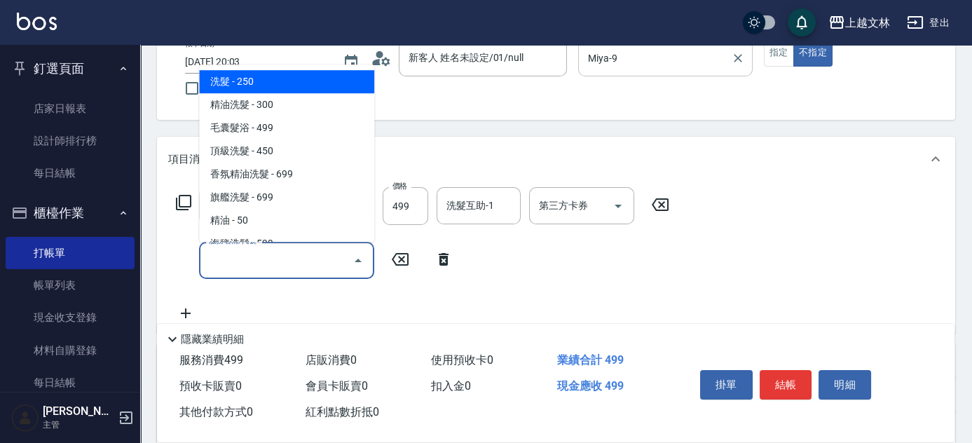
click at [282, 255] on input "服務名稱/代號" at bounding box center [276, 260] width 142 height 25
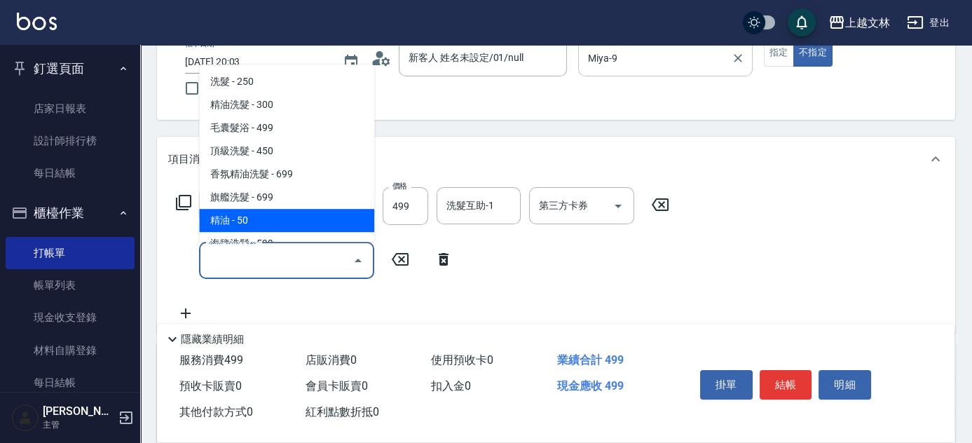
click at [284, 226] on span "精油 - 50" at bounding box center [286, 220] width 175 height 23
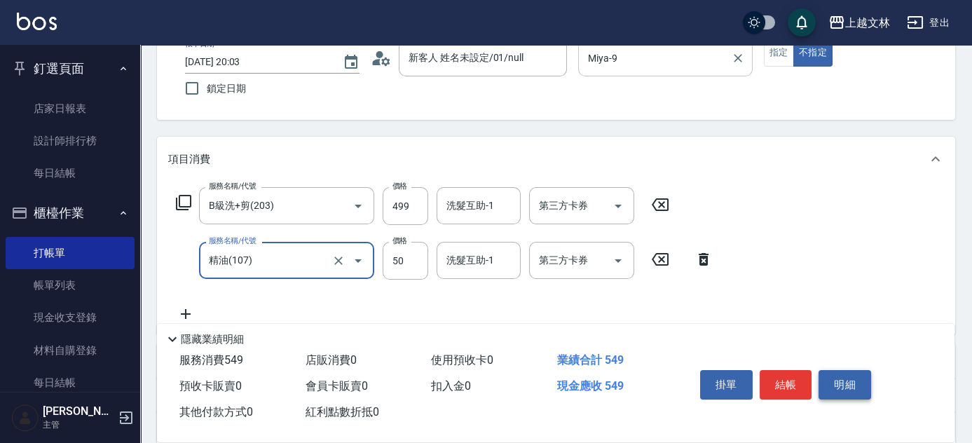
click at [858, 378] on button "明細" at bounding box center [845, 384] width 53 height 29
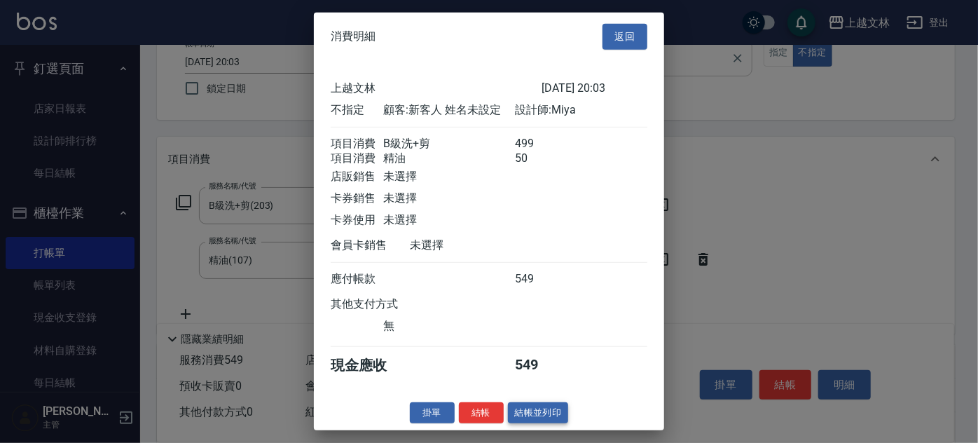
click at [540, 418] on button "結帳並列印" at bounding box center [538, 413] width 61 height 22
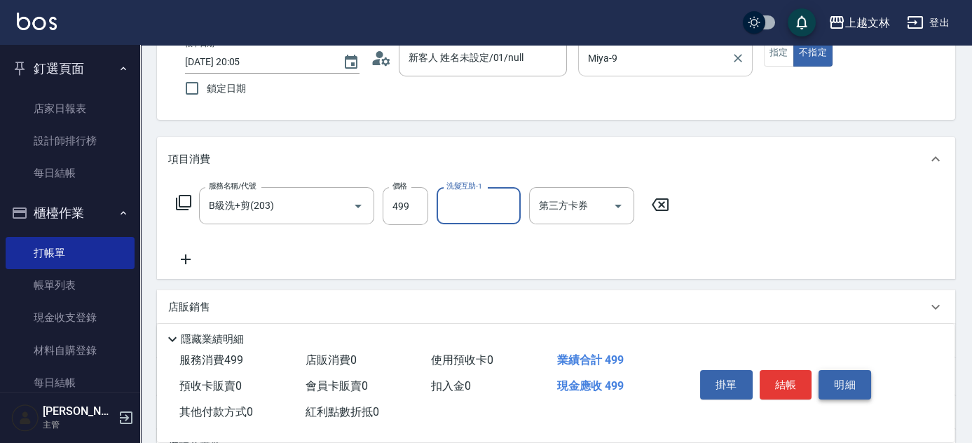
click at [835, 388] on button "明細" at bounding box center [845, 384] width 53 height 29
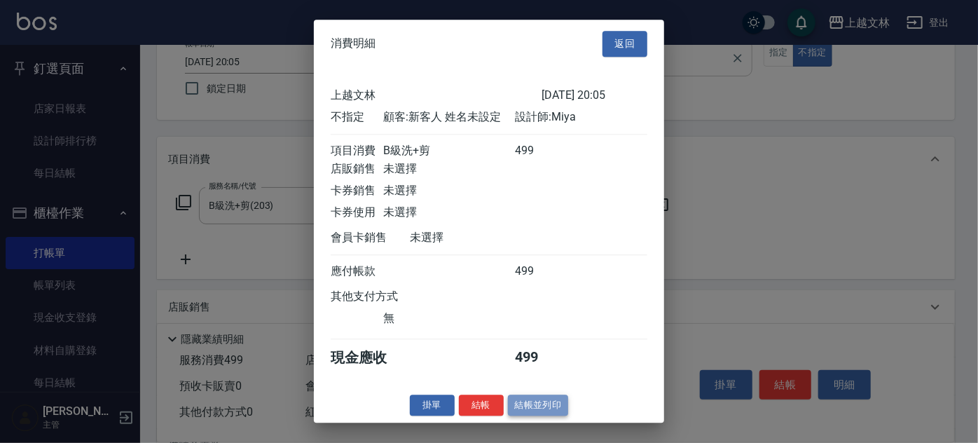
click at [556, 416] on button "結帳並列印" at bounding box center [538, 406] width 61 height 22
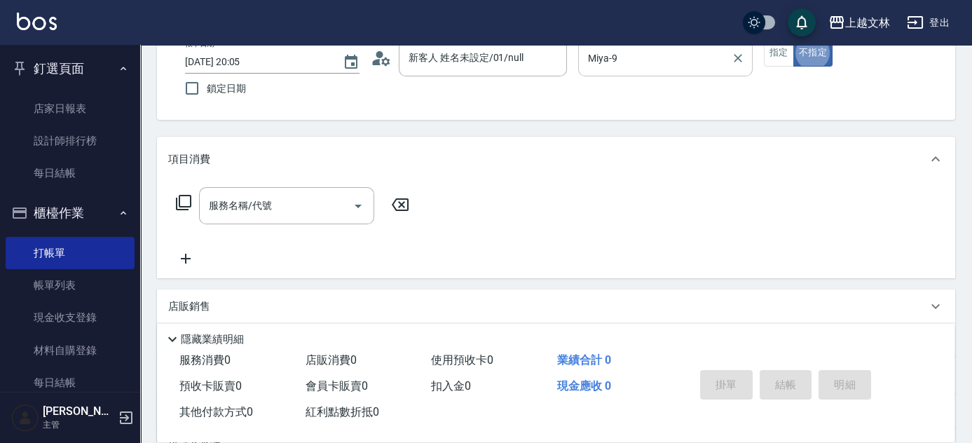
click at [186, 206] on icon at bounding box center [183, 202] width 15 height 15
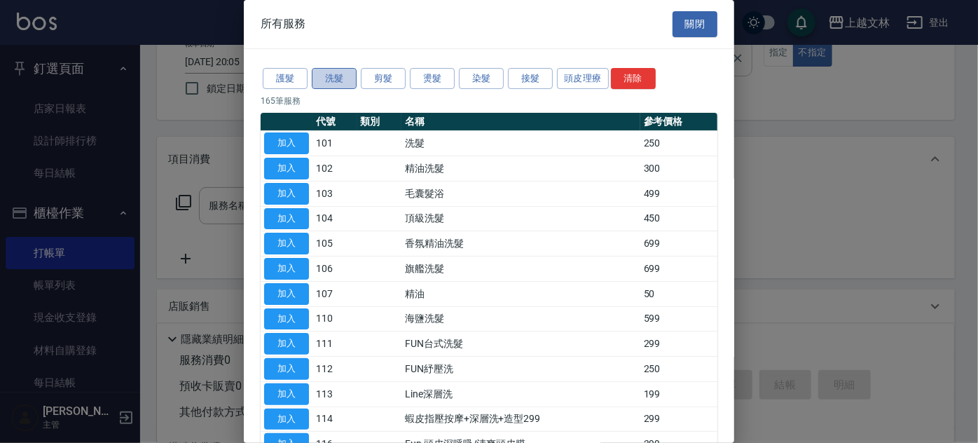
click at [327, 74] on button "洗髮" at bounding box center [334, 79] width 45 height 22
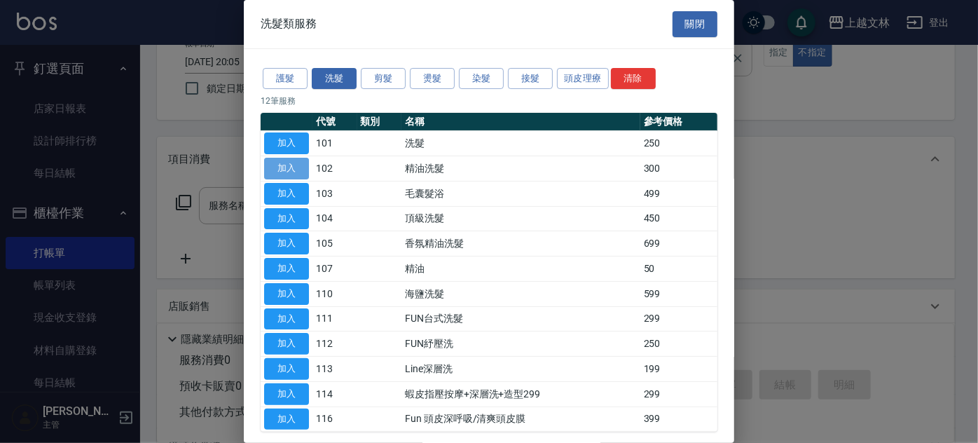
click at [282, 162] on button "加入" at bounding box center [286, 169] width 45 height 22
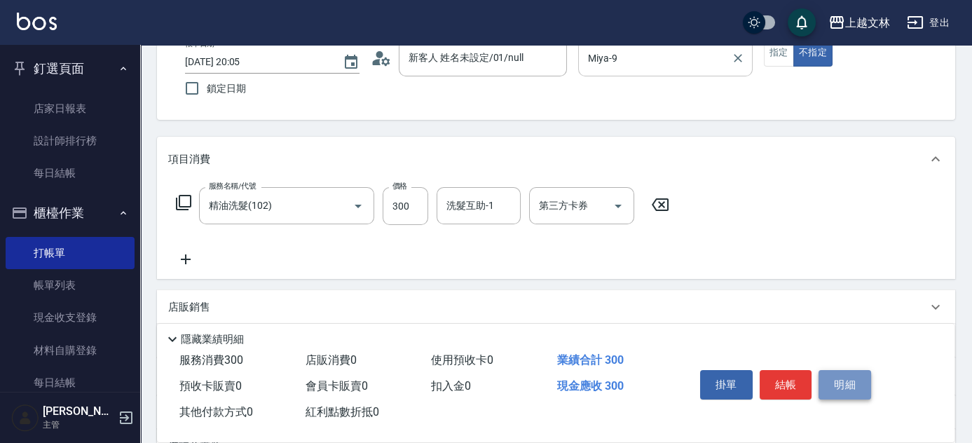
click at [847, 382] on button "明細" at bounding box center [845, 384] width 53 height 29
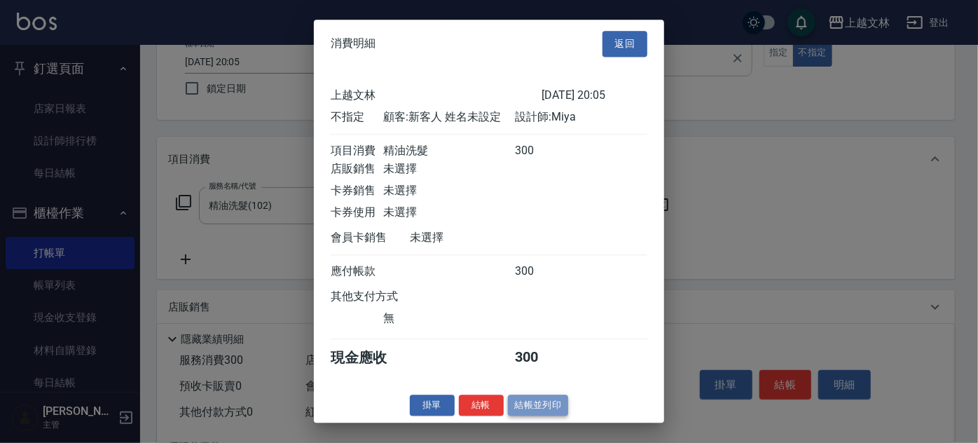
click at [547, 408] on button "結帳並列印" at bounding box center [538, 406] width 61 height 22
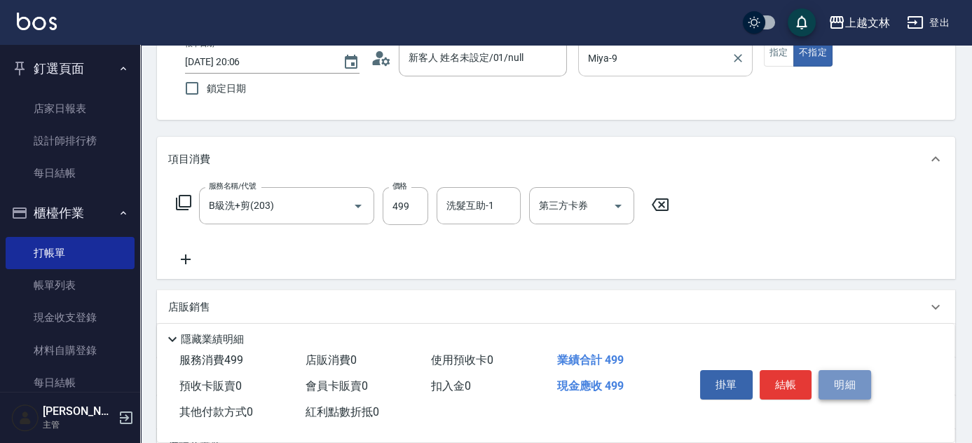
click at [837, 378] on button "明細" at bounding box center [845, 384] width 53 height 29
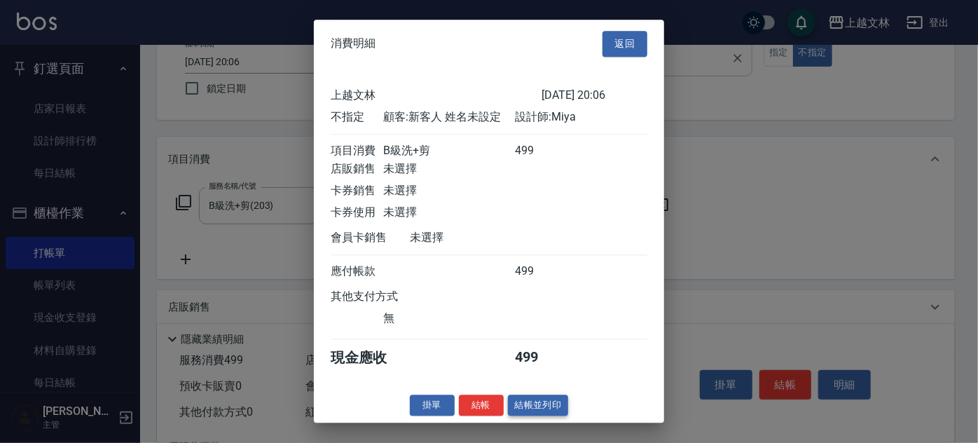
click at [540, 406] on button "結帳並列印" at bounding box center [538, 406] width 61 height 22
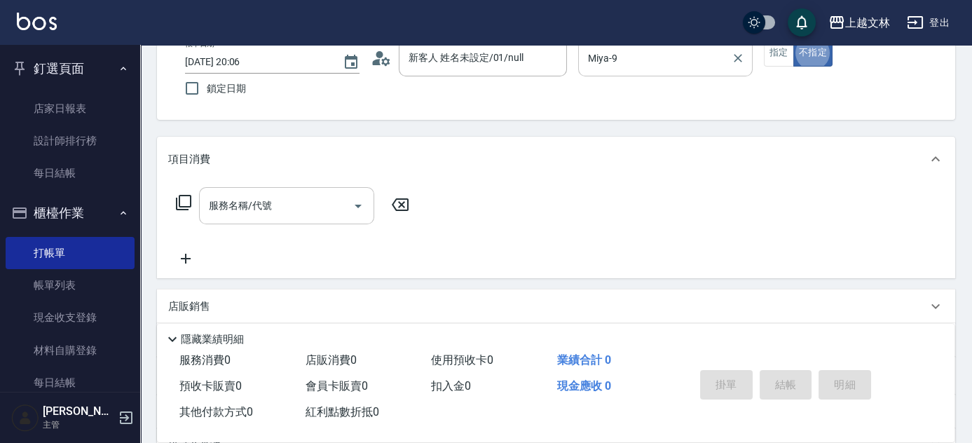
click at [245, 205] on div "服務名稱/代號 服務名稱/代號" at bounding box center [286, 205] width 175 height 37
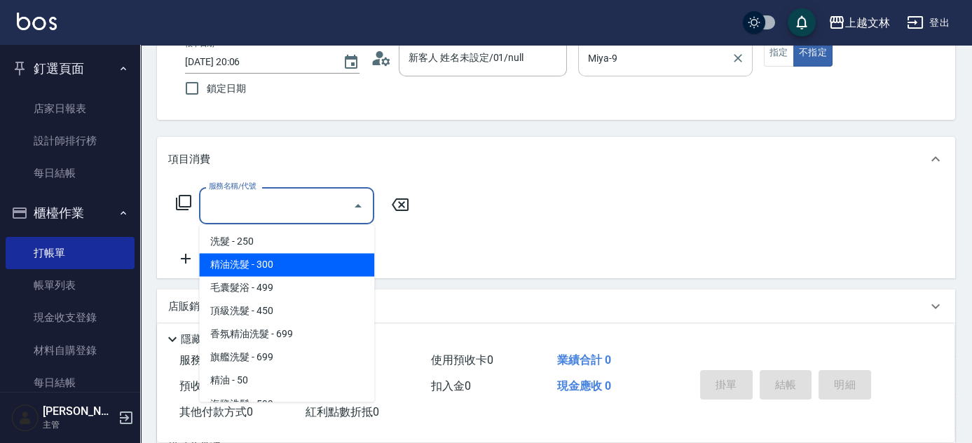
click at [278, 255] on span "精油洗髮 - 300" at bounding box center [286, 264] width 175 height 23
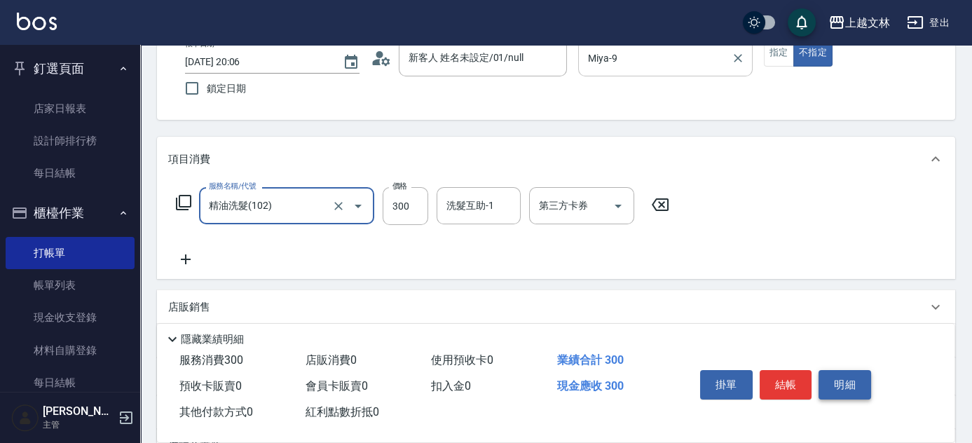
click at [831, 371] on button "明細" at bounding box center [845, 384] width 53 height 29
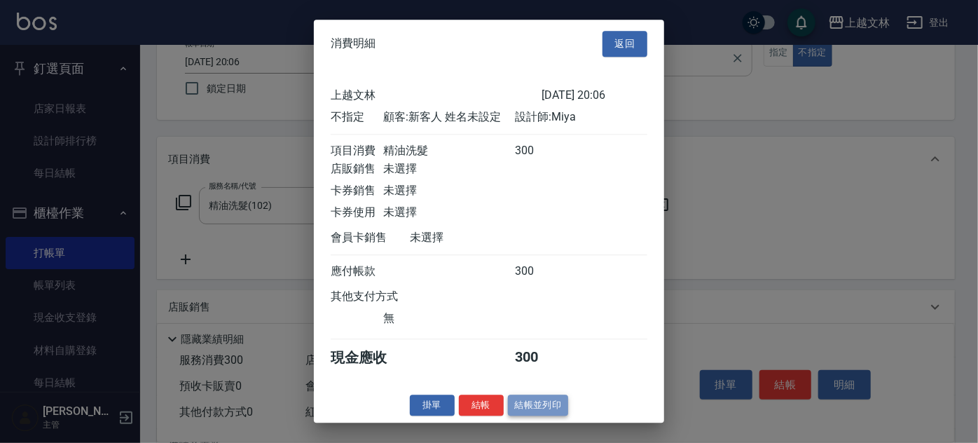
click at [541, 415] on button "結帳並列印" at bounding box center [538, 406] width 61 height 22
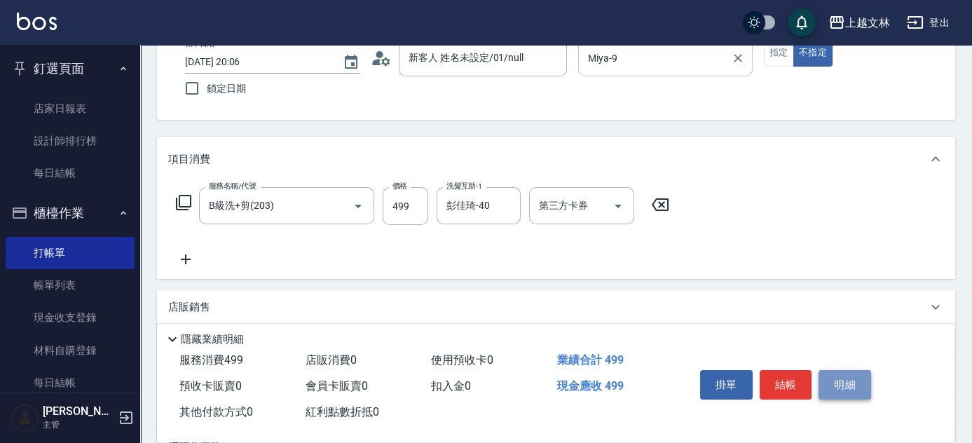
click at [835, 386] on button "明細" at bounding box center [845, 384] width 53 height 29
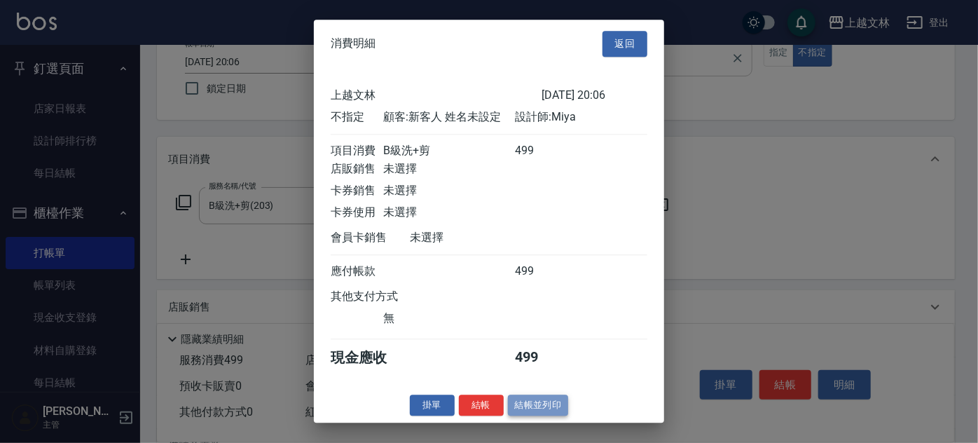
click at [553, 415] on button "結帳並列印" at bounding box center [538, 406] width 61 height 22
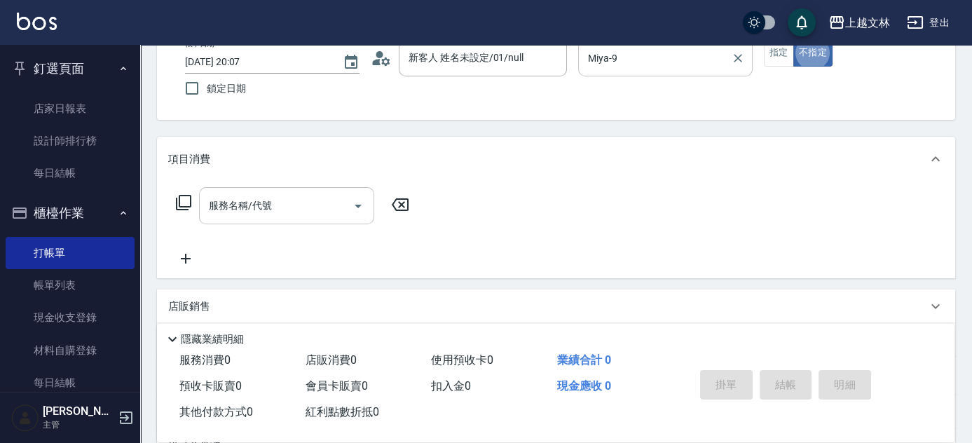
click at [273, 220] on div "服務名稱/代號" at bounding box center [286, 205] width 175 height 37
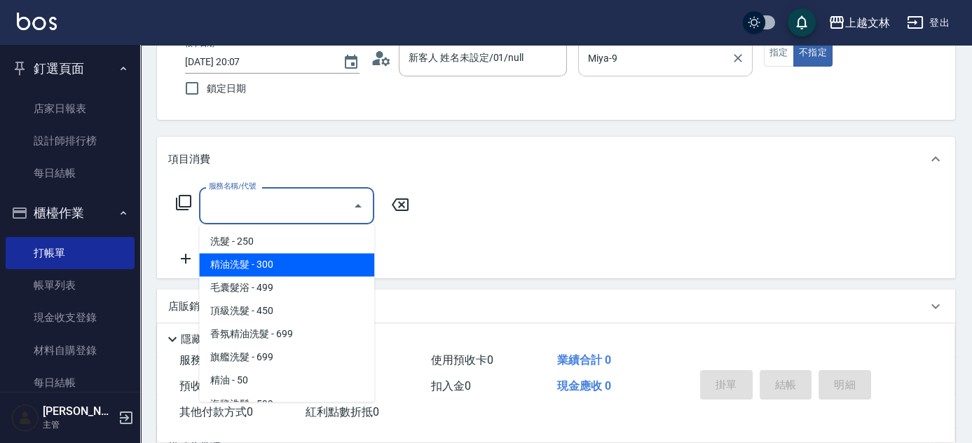
click at [292, 261] on span "精油洗髮 - 300" at bounding box center [286, 264] width 175 height 23
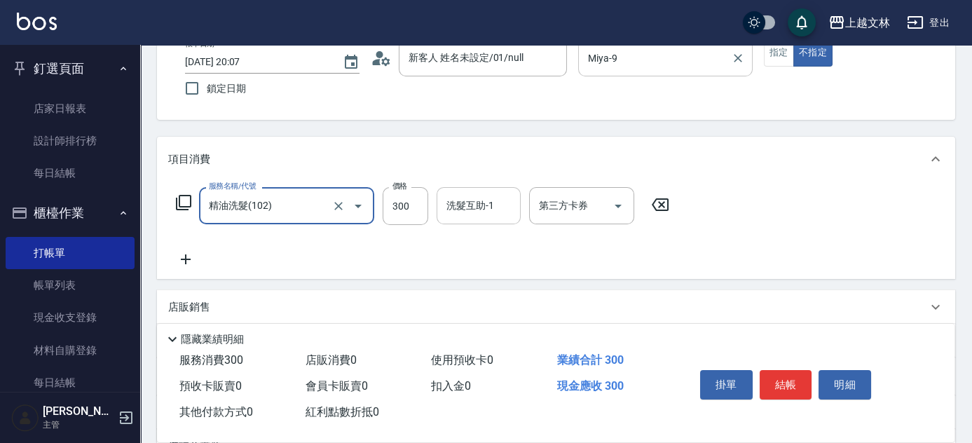
click at [460, 214] on input "洗髮互助-1" at bounding box center [478, 205] width 71 height 25
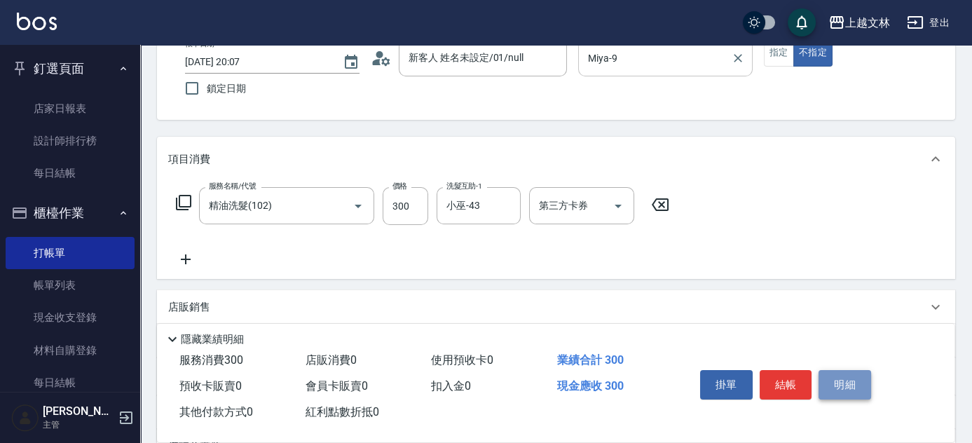
click at [836, 378] on button "明細" at bounding box center [845, 384] width 53 height 29
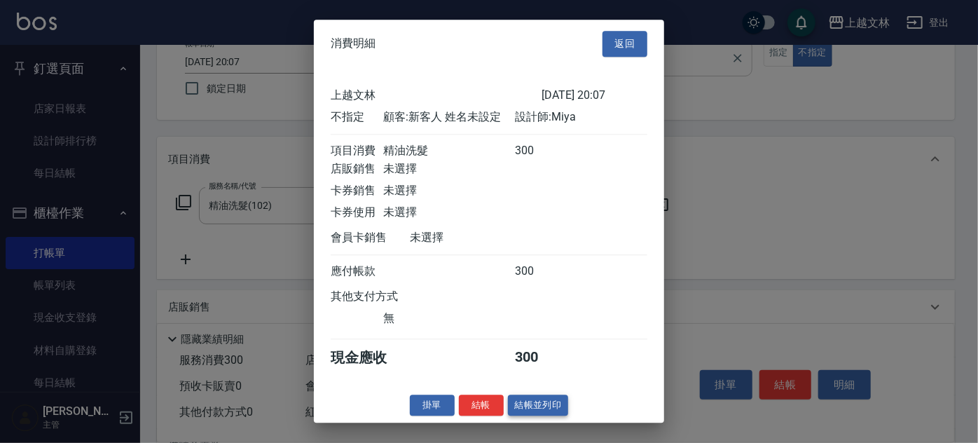
click at [545, 411] on button "結帳並列印" at bounding box center [538, 406] width 61 height 22
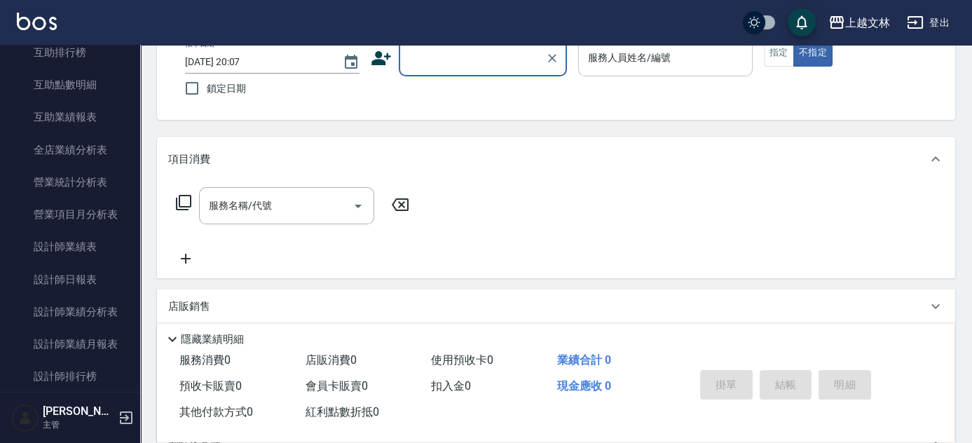
scroll to position [689, 0]
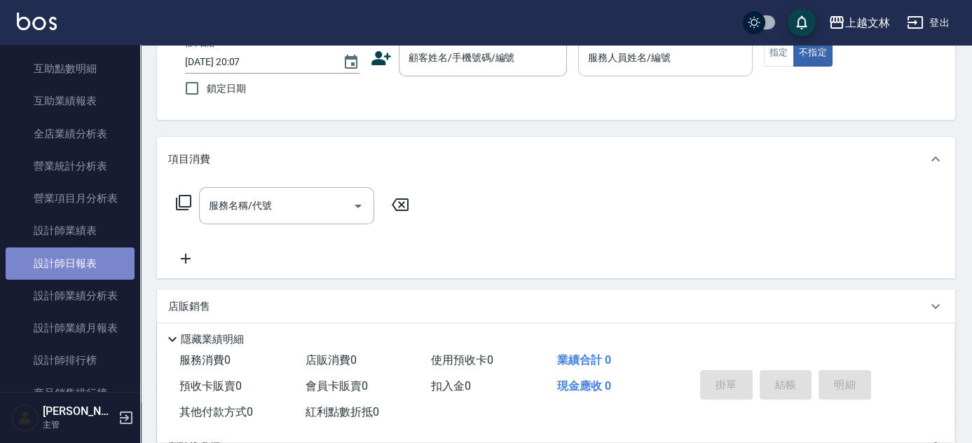
click at [89, 265] on link "設計師日報表" at bounding box center [70, 263] width 129 height 32
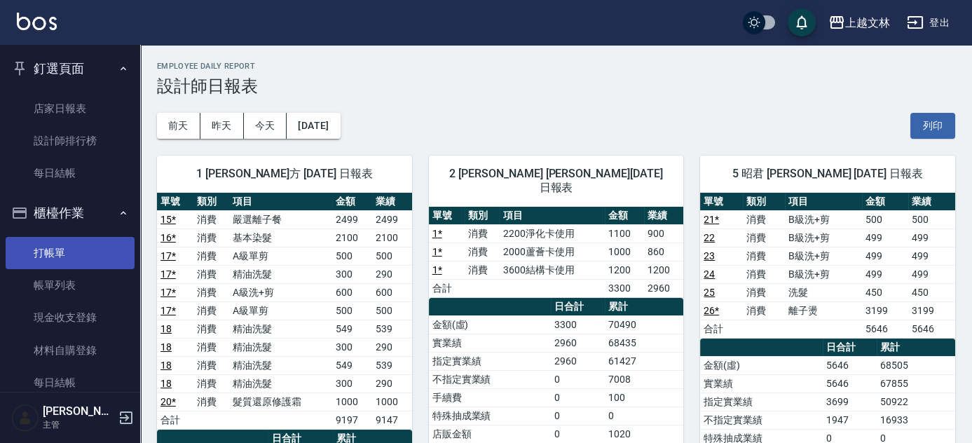
click at [69, 252] on link "打帳單" at bounding box center [70, 253] width 129 height 32
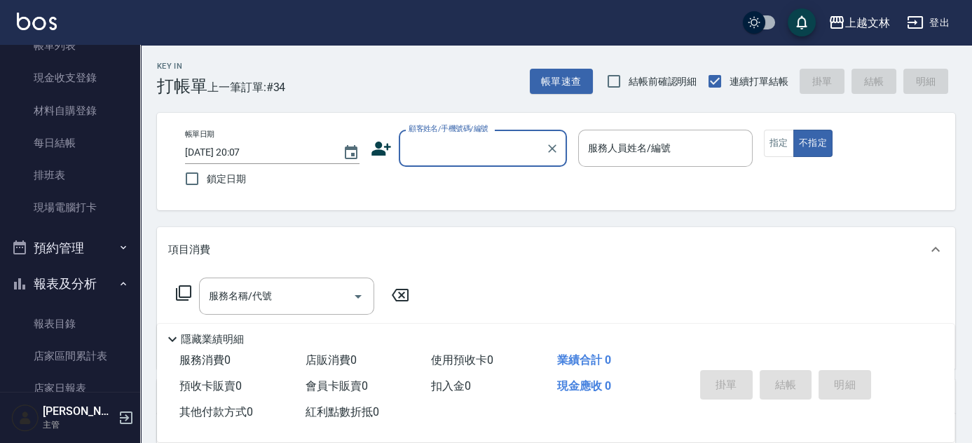
scroll to position [254, 0]
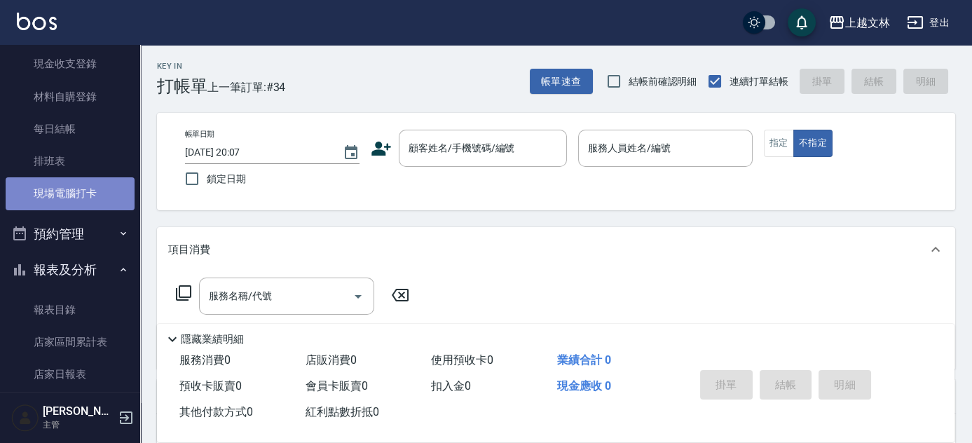
click at [99, 194] on link "現場電腦打卡" at bounding box center [70, 193] width 129 height 32
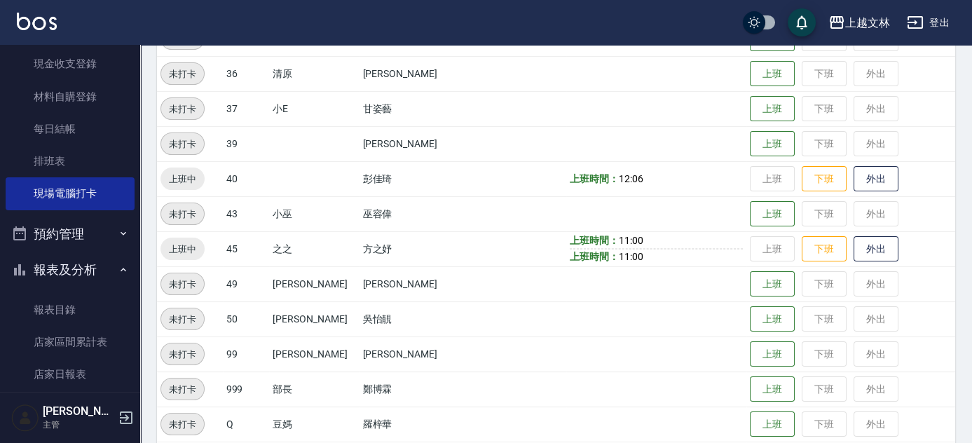
scroll to position [802, 0]
click at [803, 247] on button "下班" at bounding box center [824, 247] width 45 height 25
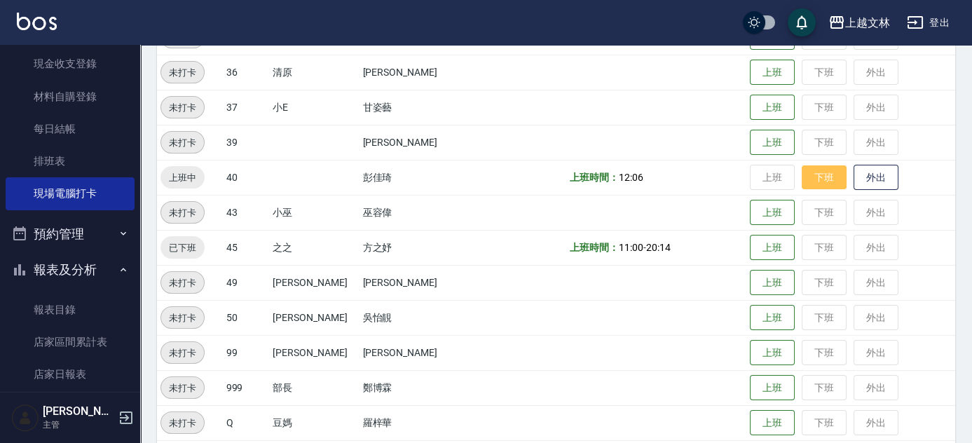
click at [823, 176] on button "下班" at bounding box center [824, 177] width 45 height 25
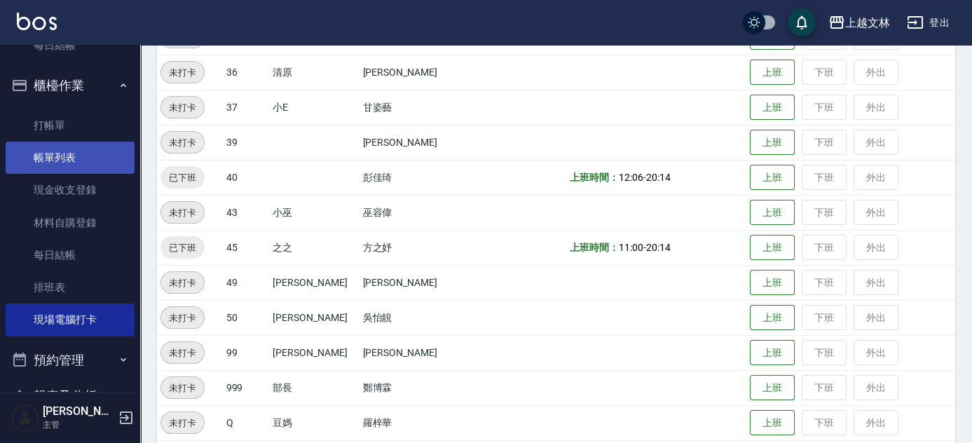
scroll to position [126, 0]
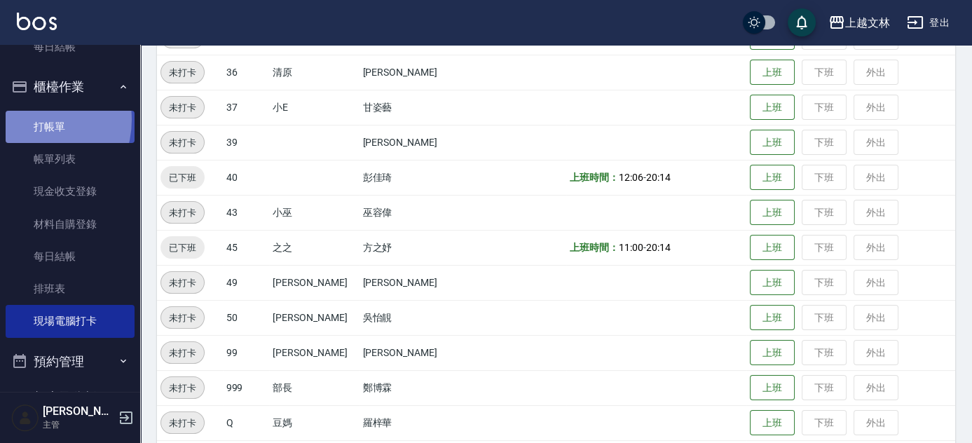
click at [32, 119] on link "打帳單" at bounding box center [70, 127] width 129 height 32
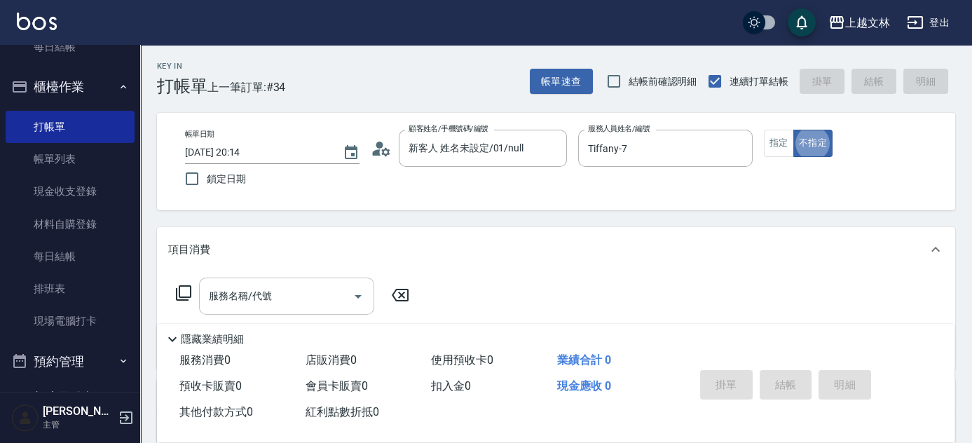
click at [231, 281] on div "服務名稱/代號" at bounding box center [286, 296] width 175 height 37
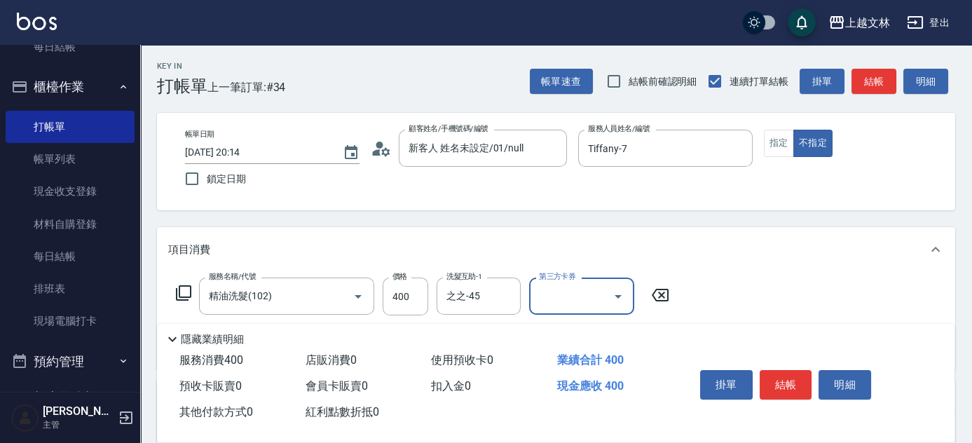
click at [788, 383] on button "結帳" at bounding box center [786, 384] width 53 height 29
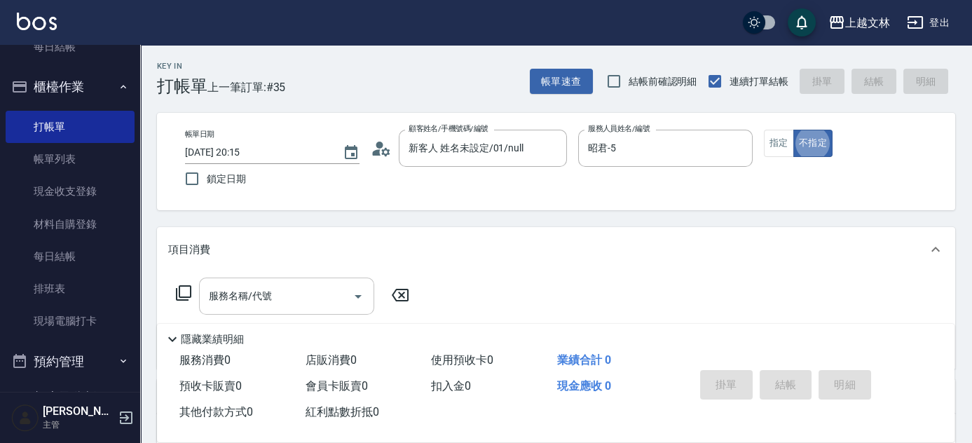
click at [270, 306] on input "服務名稱/代號" at bounding box center [276, 296] width 142 height 25
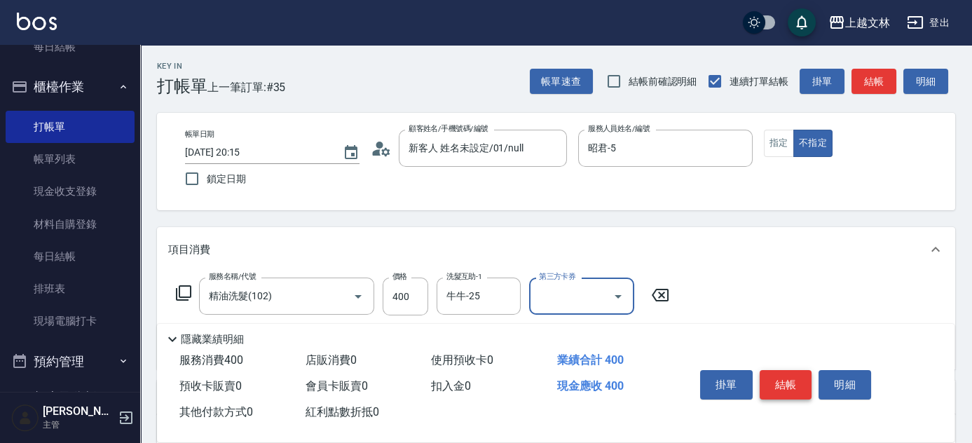
click at [800, 386] on button "結帳" at bounding box center [786, 384] width 53 height 29
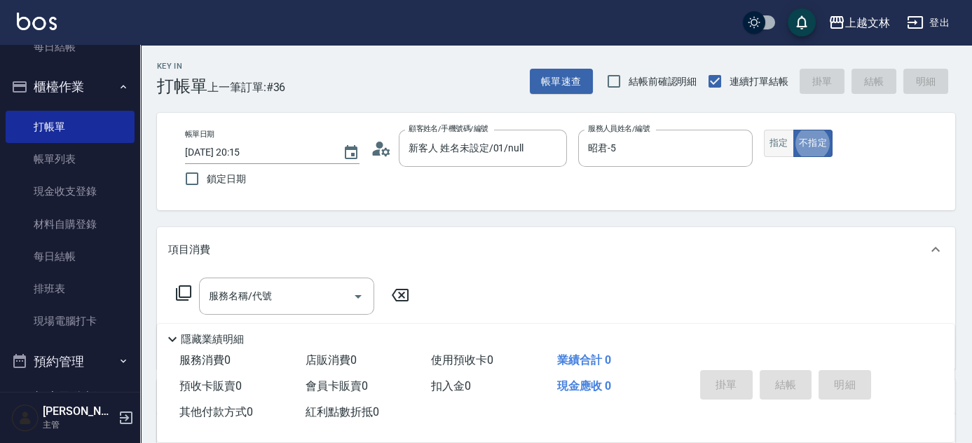
click at [778, 137] on button "指定" at bounding box center [779, 143] width 30 height 27
click at [209, 289] on div "服務名稱/代號 服務名稱/代號" at bounding box center [286, 296] width 175 height 37
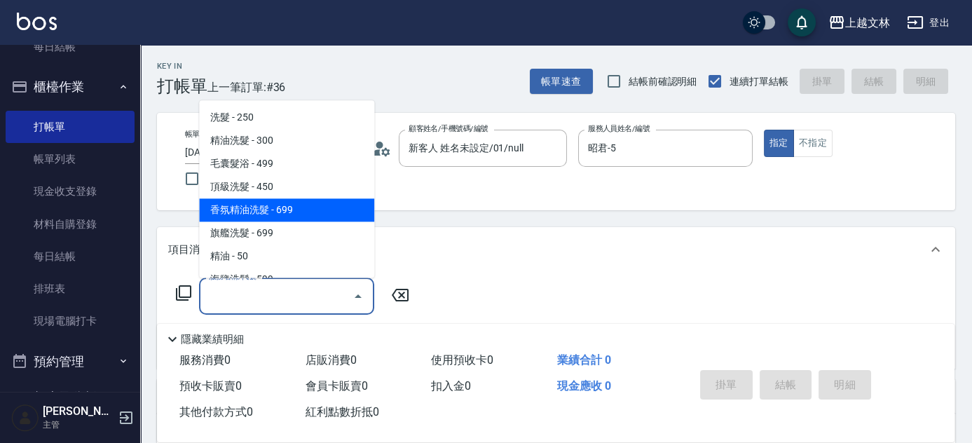
click at [247, 209] on span "香氛精油洗髮 - 699" at bounding box center [286, 210] width 175 height 23
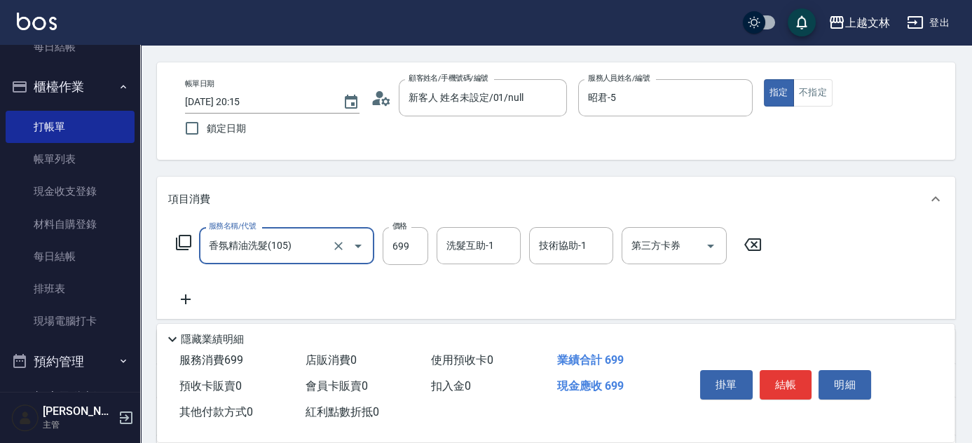
scroll to position [63, 0]
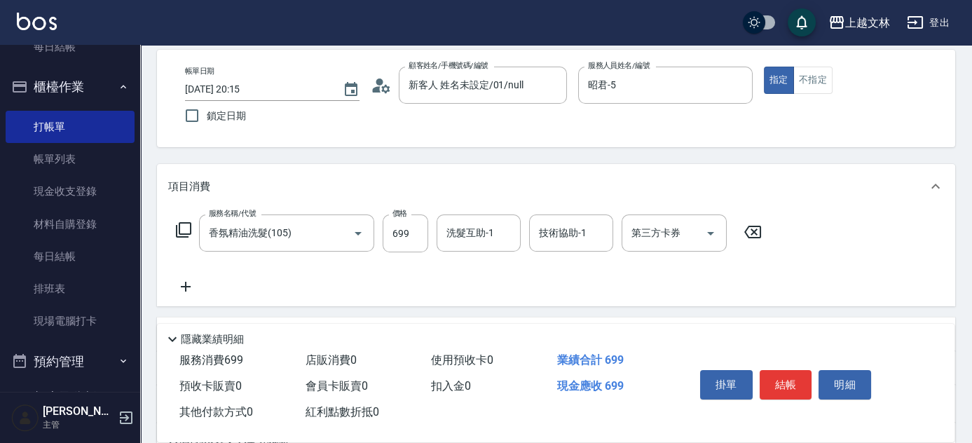
click at [187, 285] on icon at bounding box center [185, 286] width 35 height 17
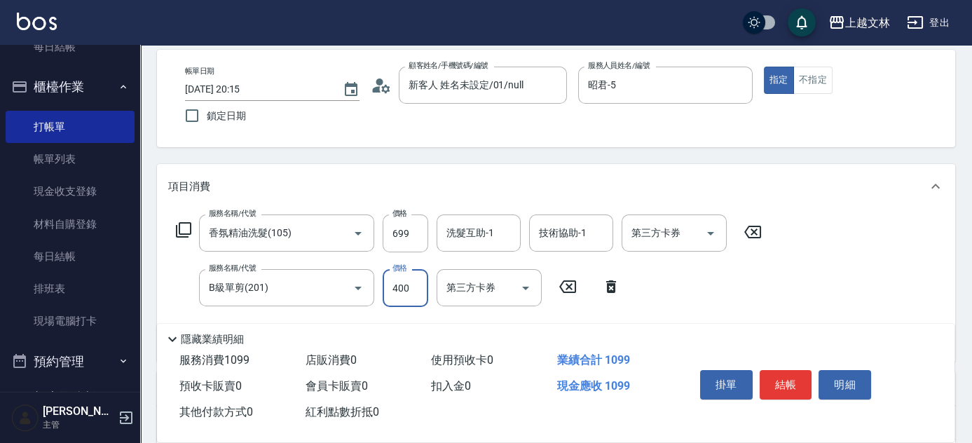
click at [485, 232] on div "洗髮互助-1 洗髮互助-1" at bounding box center [479, 232] width 84 height 37
click at [793, 384] on button "結帳" at bounding box center [786, 384] width 53 height 29
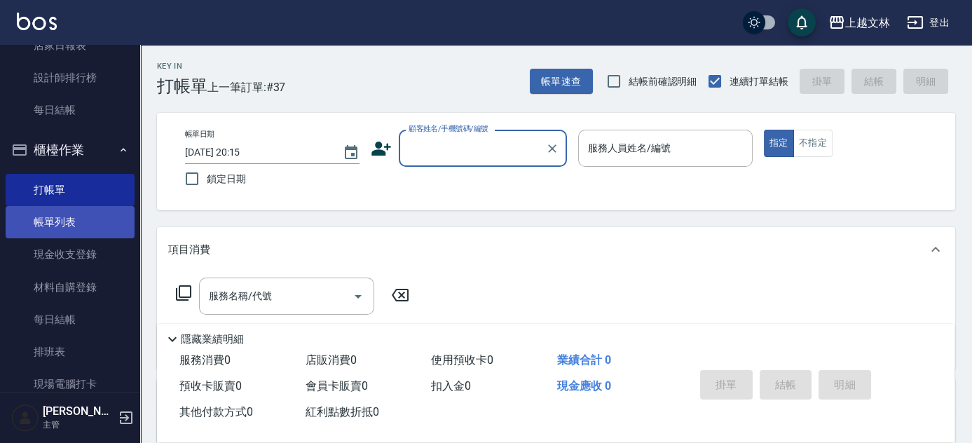
drag, startPoint x: 66, startPoint y: 223, endPoint x: 78, endPoint y: 221, distance: 12.0
click at [66, 223] on link "帳單列表" at bounding box center [70, 222] width 129 height 32
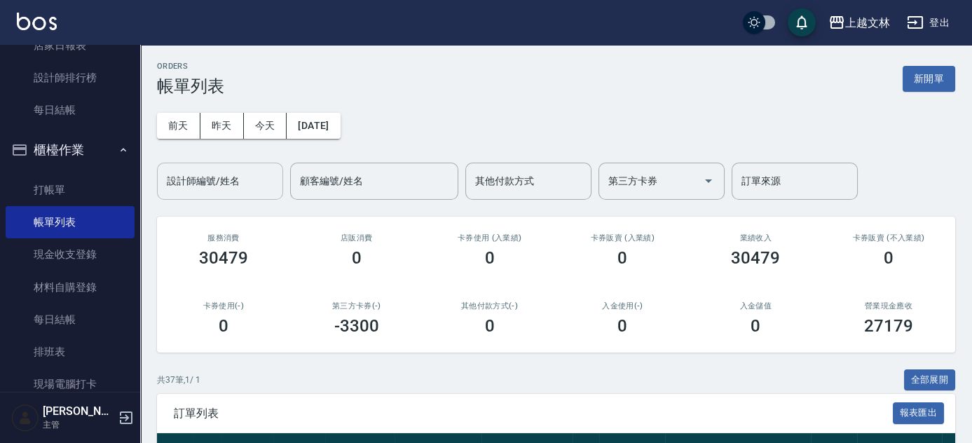
click at [238, 184] on input "設計師編號/姓名" at bounding box center [220, 181] width 114 height 25
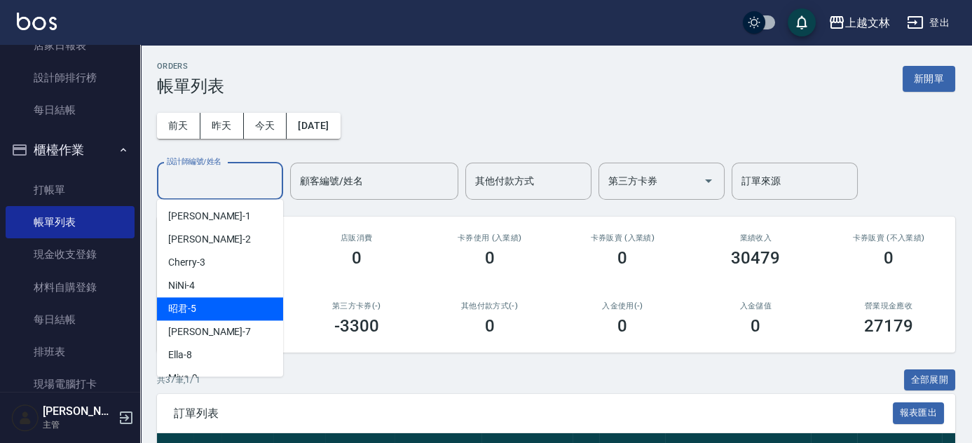
click at [210, 306] on div "昭君 -5" at bounding box center [220, 308] width 126 height 23
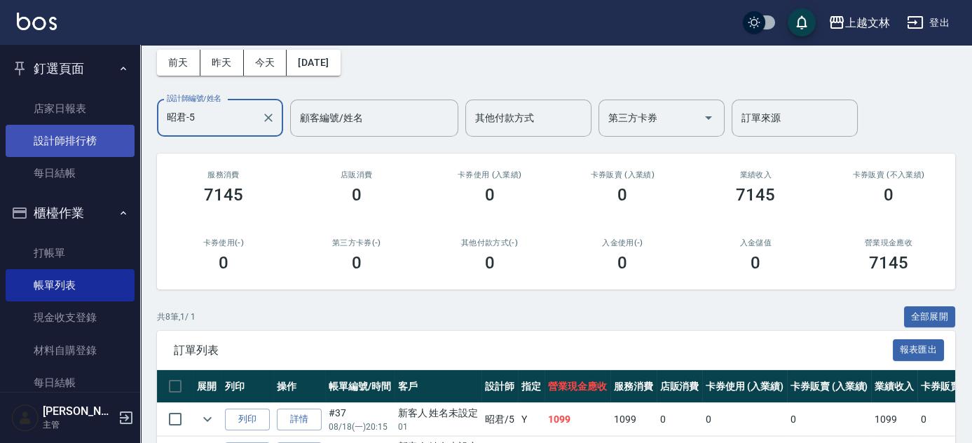
click at [74, 142] on link "設計師排行榜" at bounding box center [70, 141] width 129 height 32
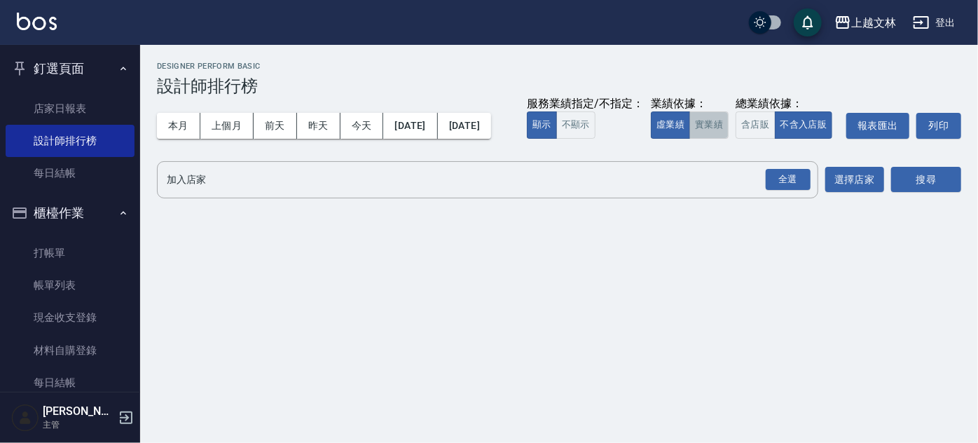
click at [690, 139] on button "實業績" at bounding box center [709, 124] width 39 height 27
click at [799, 191] on div "全選" at bounding box center [788, 180] width 45 height 22
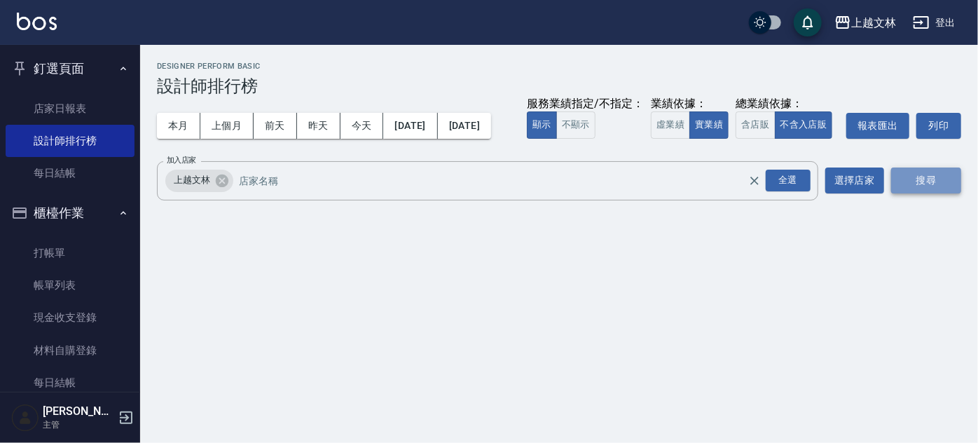
click at [921, 193] on button "搜尋" at bounding box center [926, 180] width 70 height 26
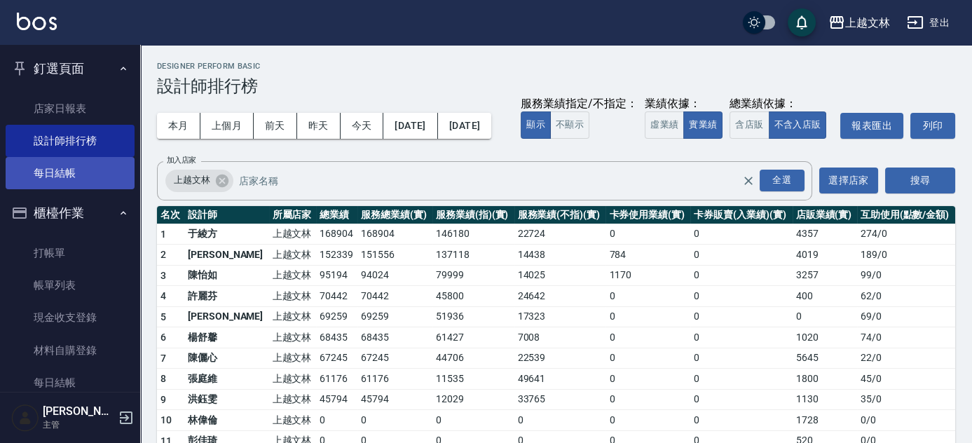
click at [56, 167] on link "每日結帳" at bounding box center [70, 173] width 129 height 32
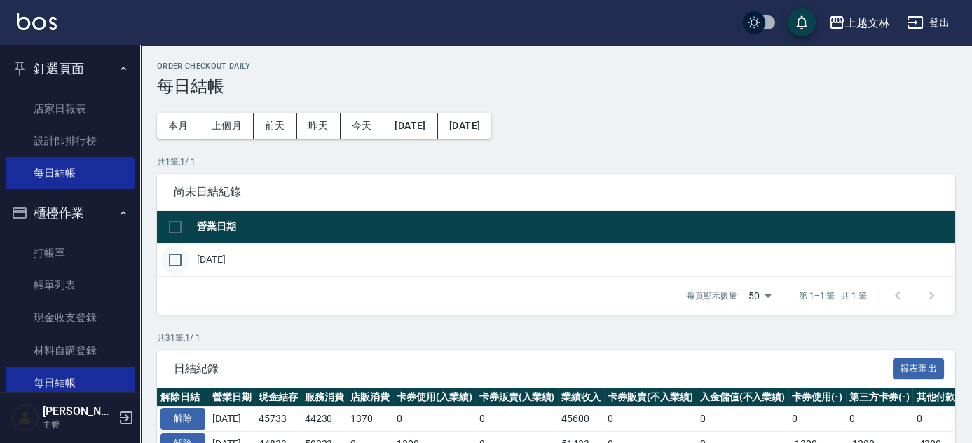
click at [173, 266] on input "checkbox" at bounding box center [174, 259] width 29 height 29
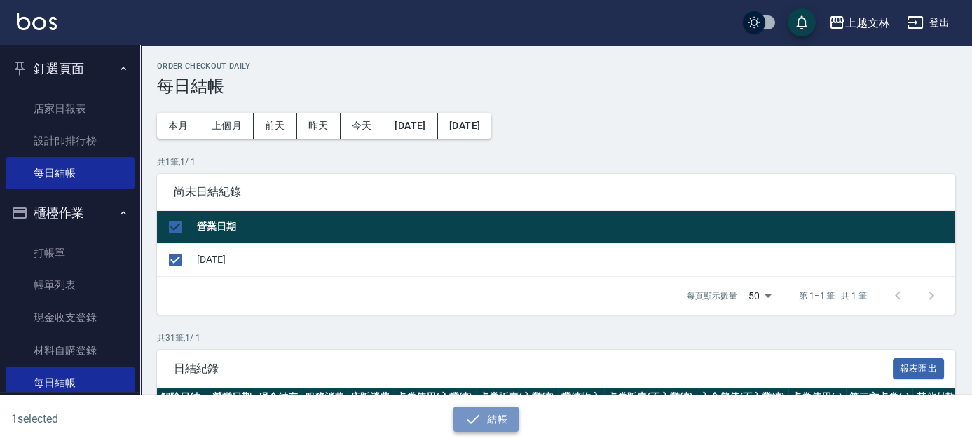
click at [488, 424] on button "結帳" at bounding box center [485, 419] width 65 height 26
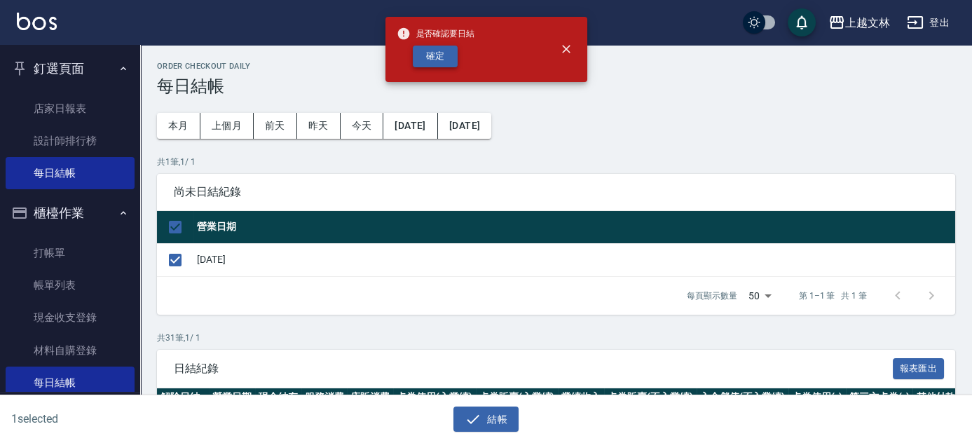
click at [443, 61] on button "確定" at bounding box center [435, 57] width 45 height 22
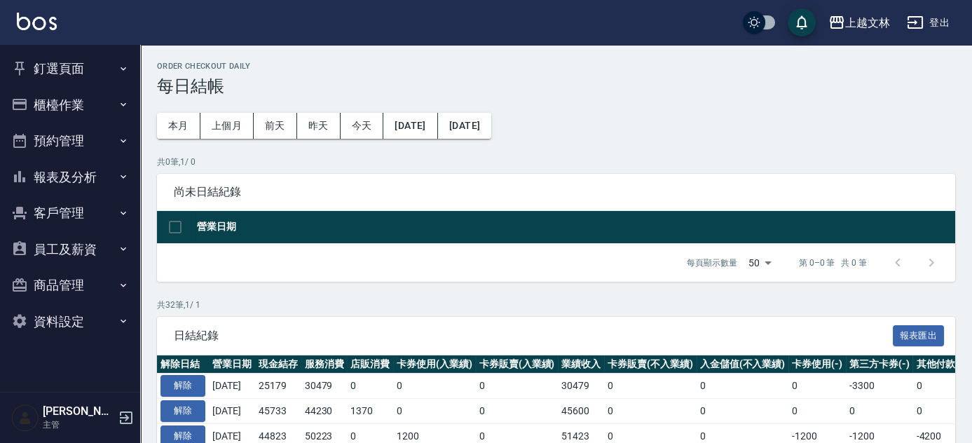
click at [64, 168] on button "報表及分析" at bounding box center [70, 177] width 129 height 36
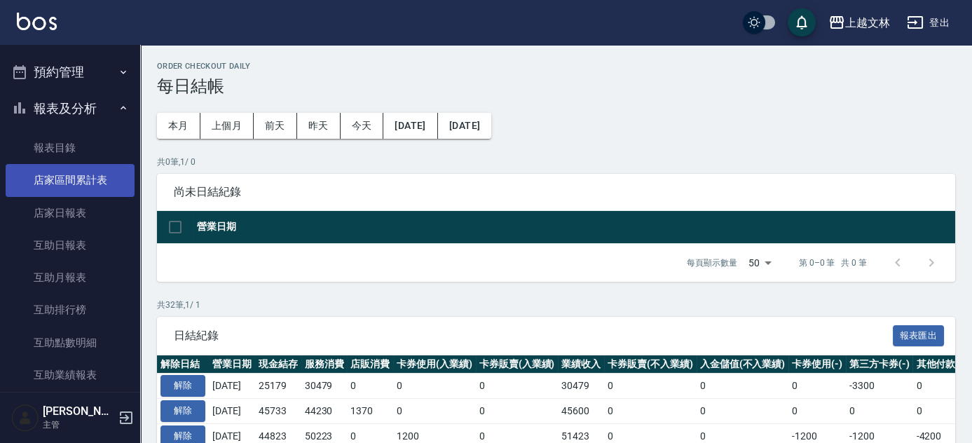
scroll to position [127, 0]
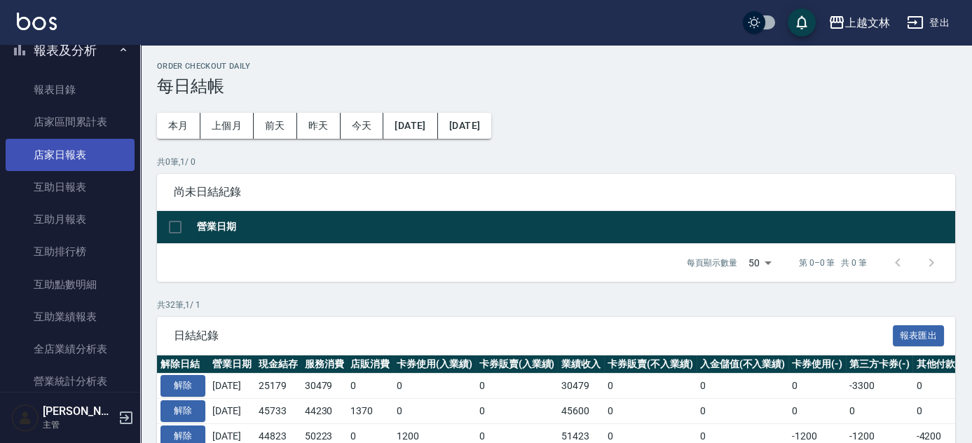
click at [76, 160] on link "店家日報表" at bounding box center [70, 155] width 129 height 32
